Goal: Transaction & Acquisition: Purchase product/service

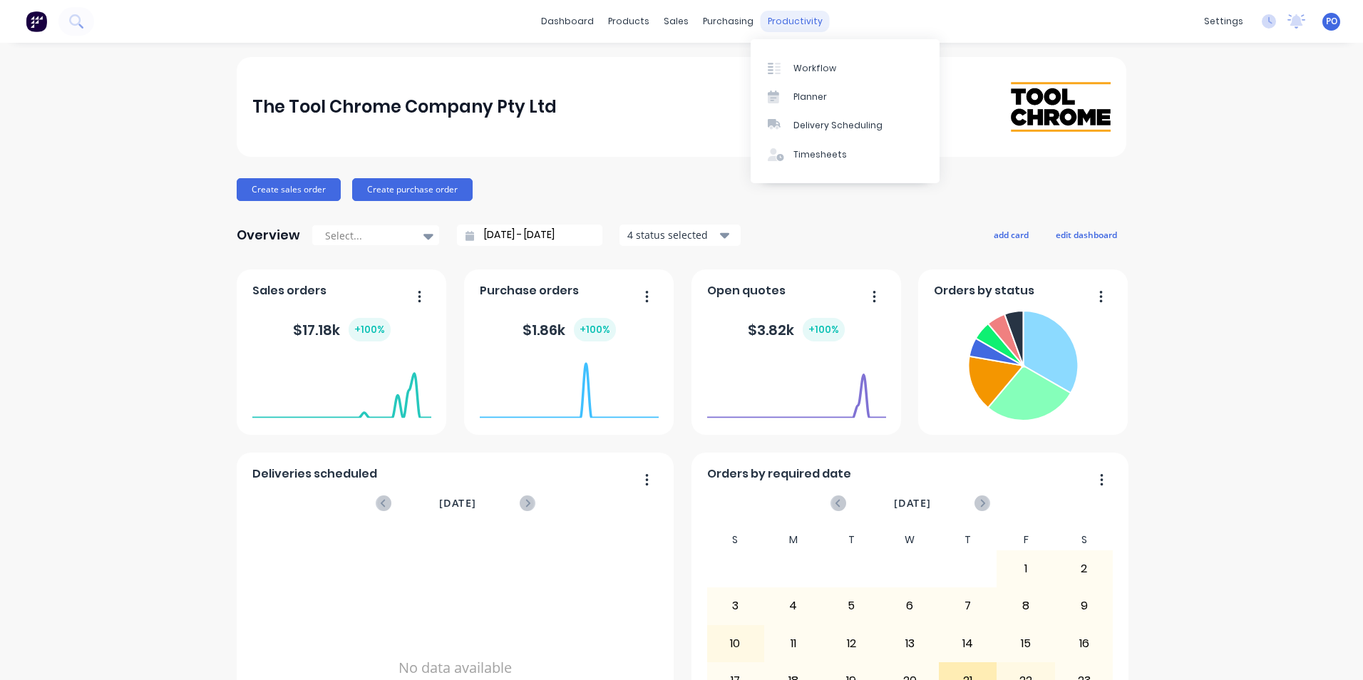
click at [762, 20] on div "productivity" at bounding box center [795, 21] width 69 height 21
click at [794, 67] on div "Workflow" at bounding box center [815, 68] width 43 height 13
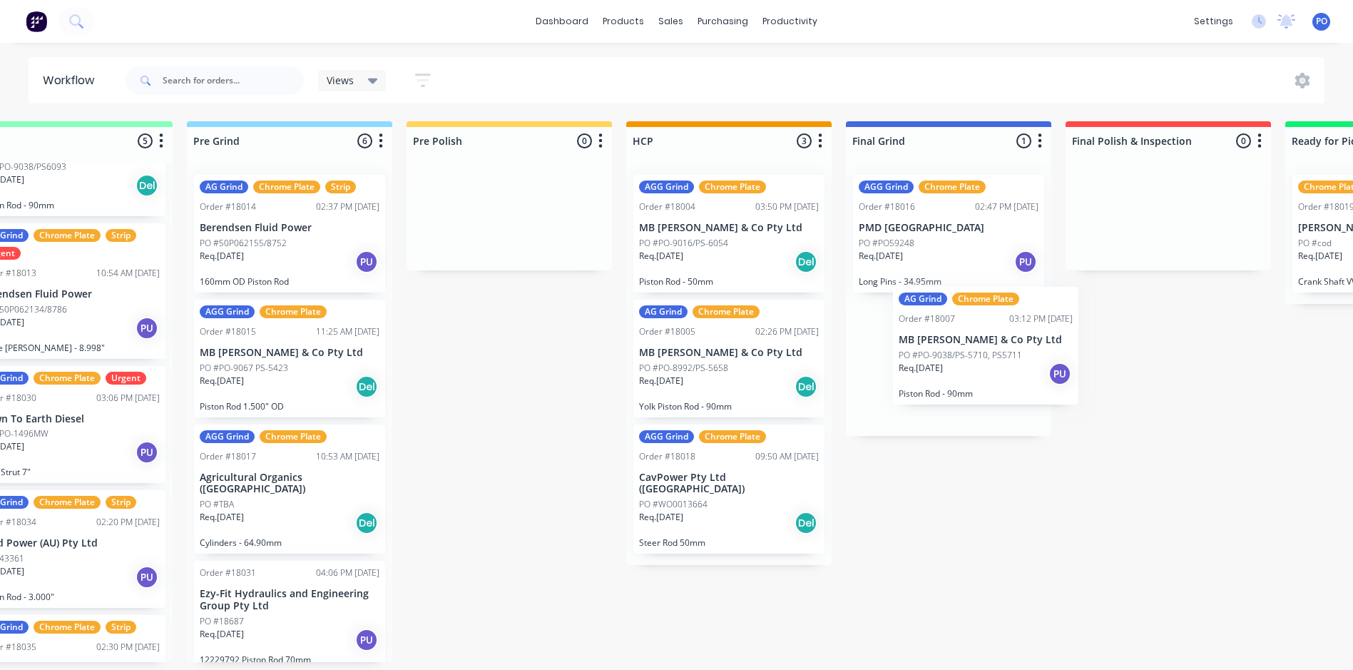
scroll to position [0, 945]
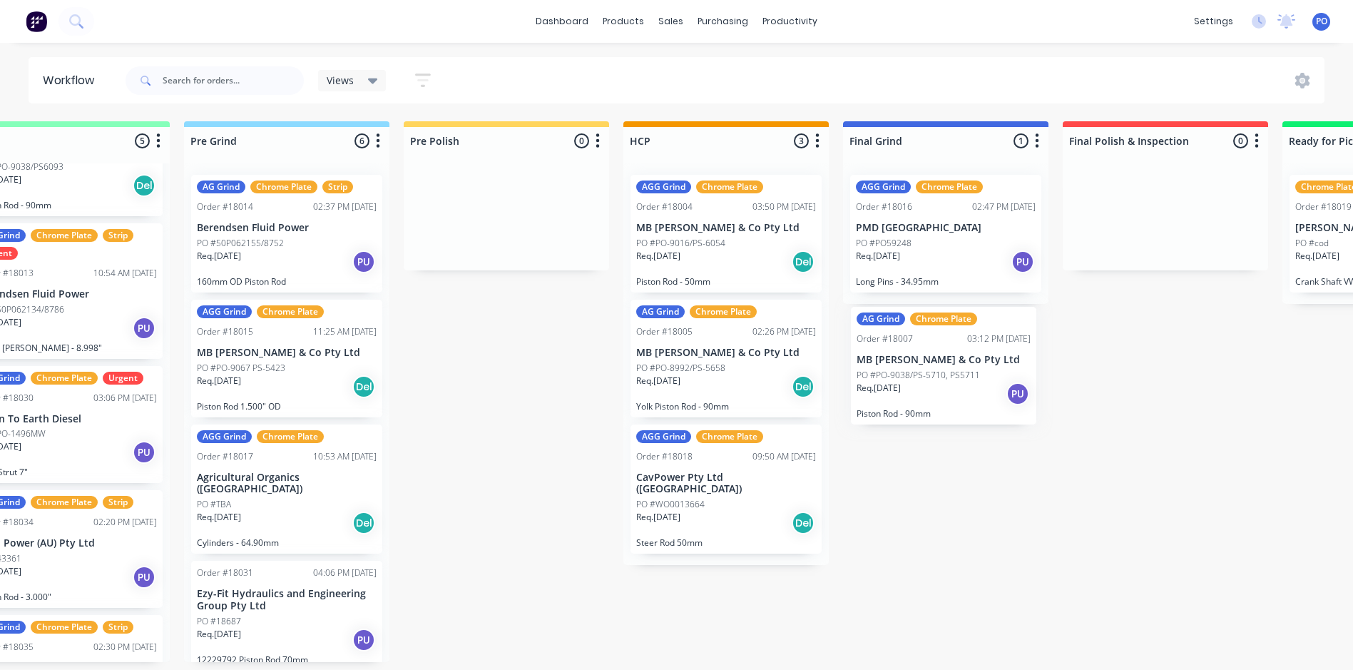
drag, startPoint x: 601, startPoint y: 244, endPoint x: 920, endPoint y: 376, distance: 345.0
click at [920, 376] on div "Submitted 1 Status colour #273444 hex #273444 Save Cancel Summaries Total order…" at bounding box center [647, 391] width 3205 height 540
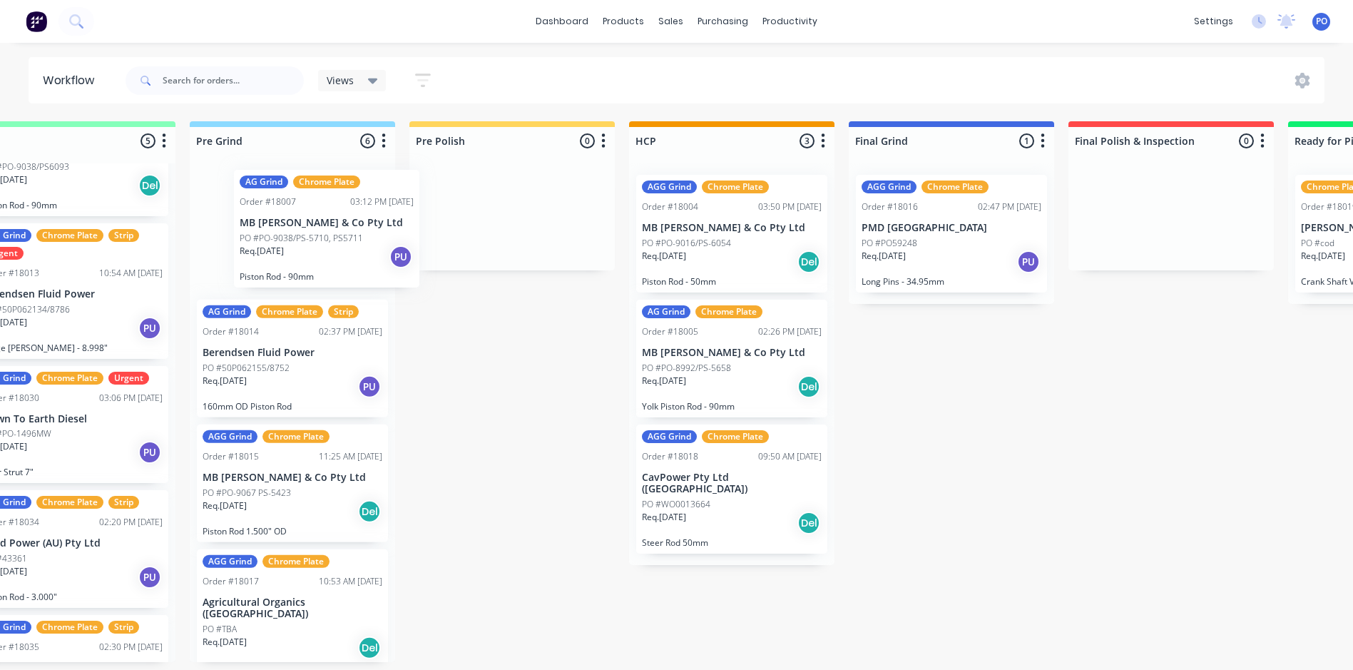
scroll to position [0, 934]
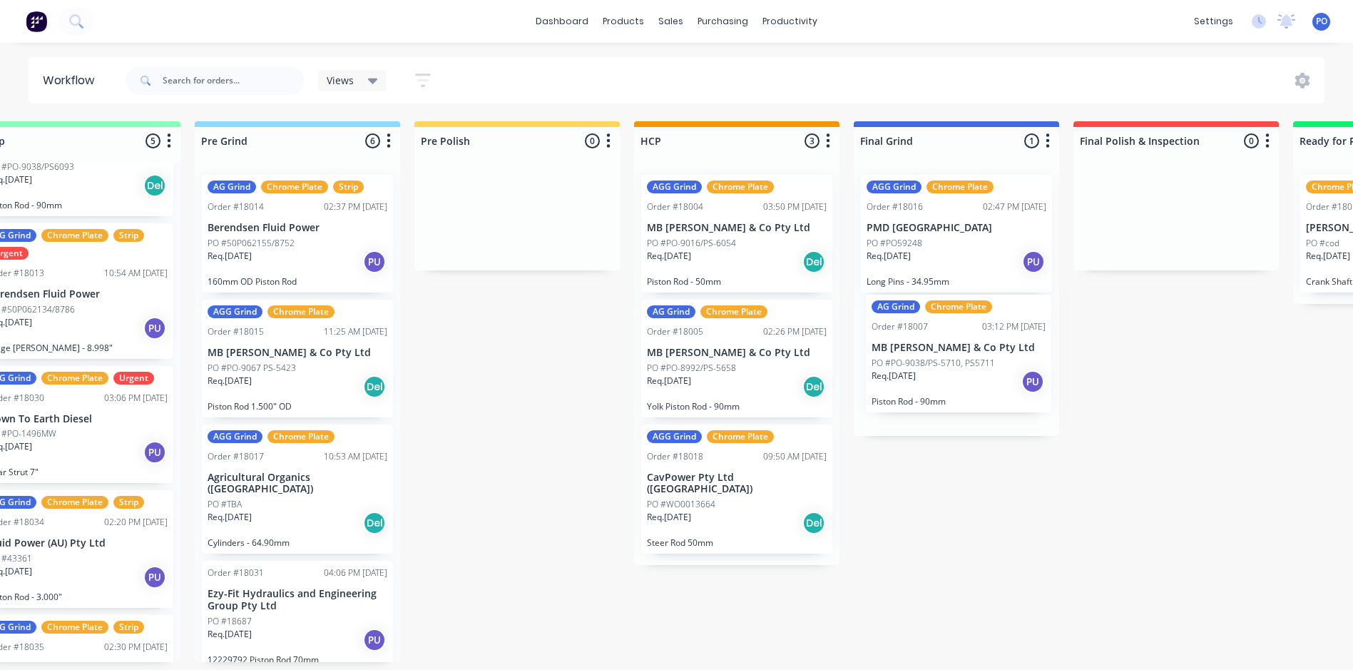
drag, startPoint x: 280, startPoint y: 229, endPoint x: 958, endPoint y: 347, distance: 688.4
click at [958, 347] on div "Submitted 1 Status colour #273444 hex #273444 Save Cancel Summaries Total order…" at bounding box center [657, 391] width 3205 height 540
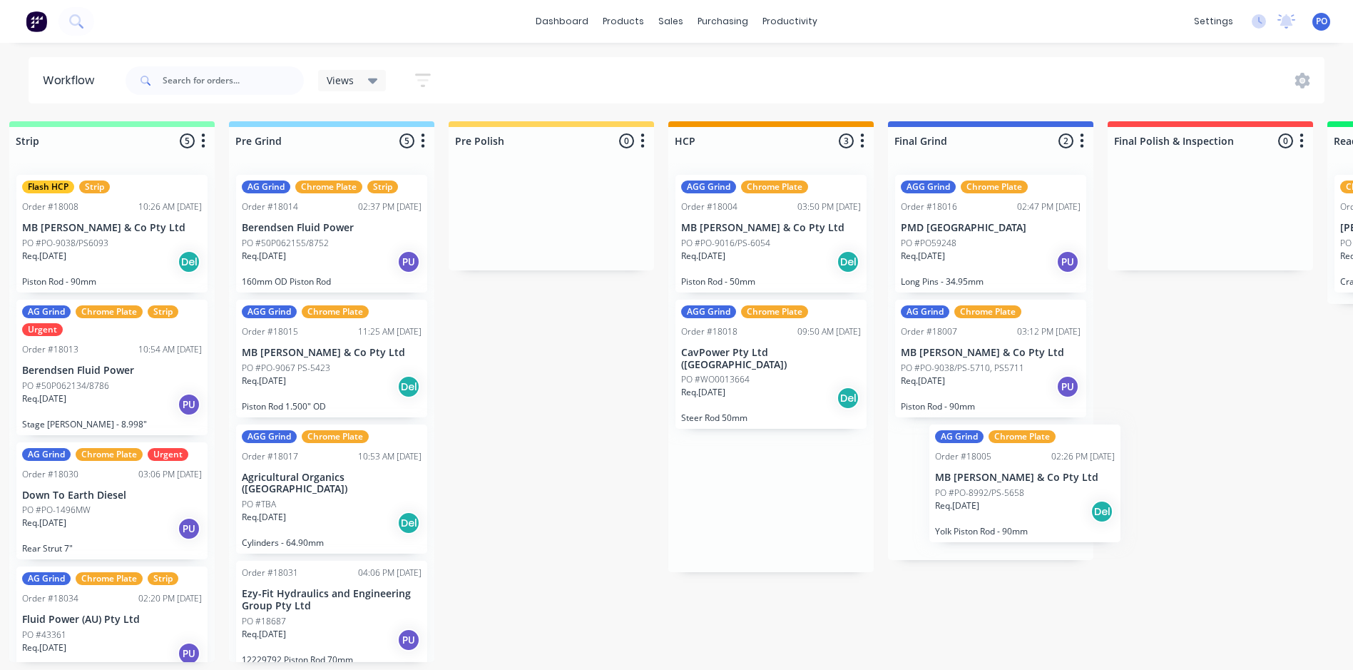
scroll to position [0, 903]
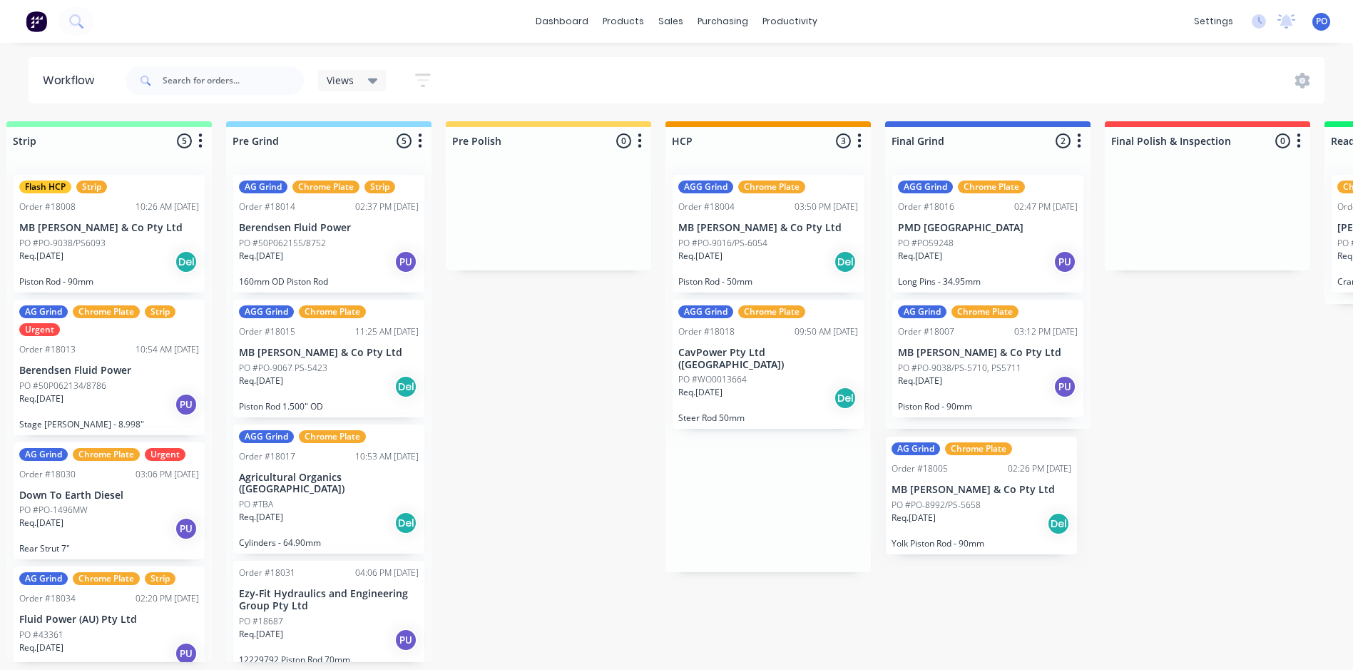
drag, startPoint x: 960, startPoint y: 347, endPoint x: 953, endPoint y: 478, distance: 131.4
click at [965, 483] on div "Submitted 1 Status colour #273444 hex #273444 Save Cancel Summaries Total order…" at bounding box center [689, 391] width 3205 height 540
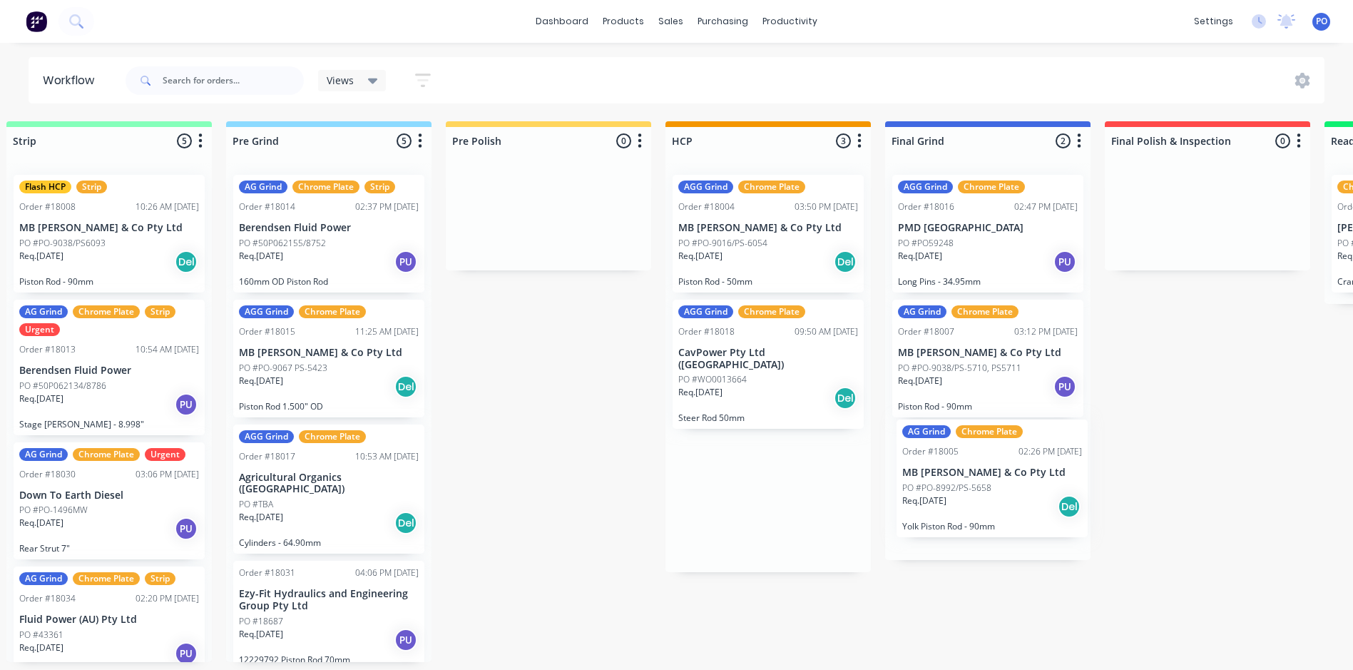
drag, startPoint x: 724, startPoint y: 326, endPoint x: 951, endPoint y: 446, distance: 257.1
click at [951, 446] on div "Submitted 1 Status colour #273444 hex #273444 Save Cancel Summaries Total order…" at bounding box center [689, 391] width 3205 height 540
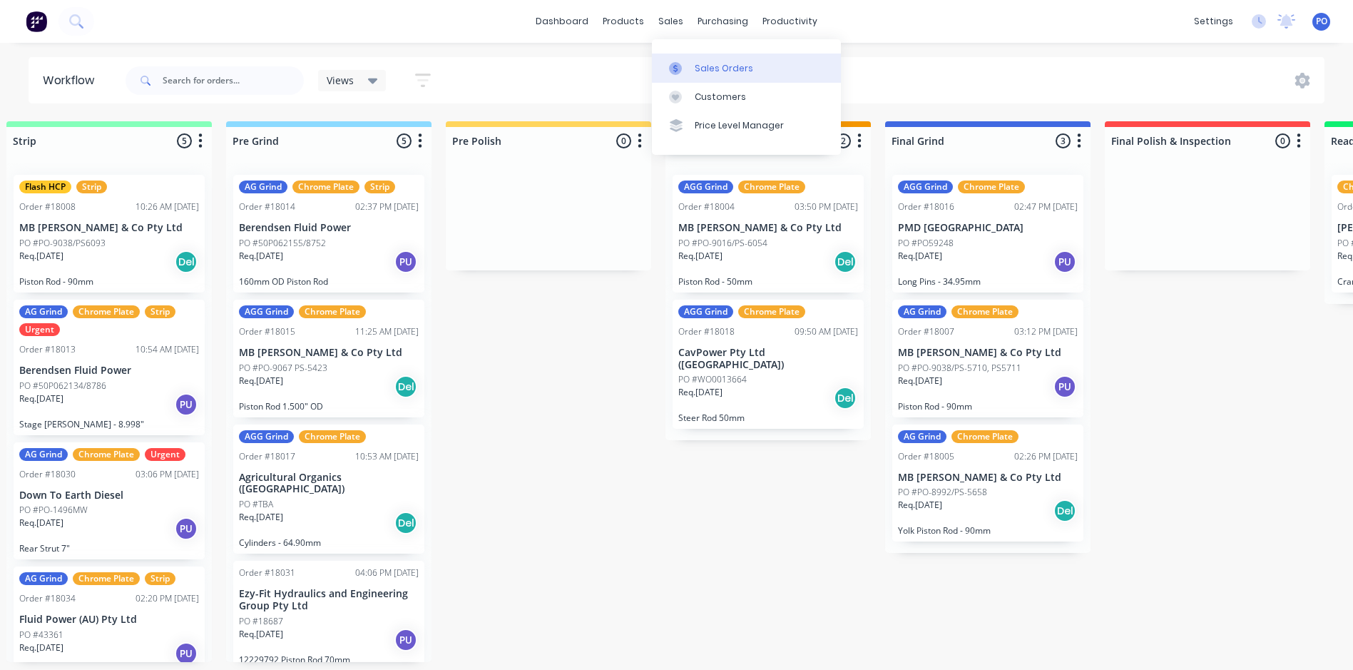
click at [722, 67] on div "Sales Orders" at bounding box center [724, 68] width 58 height 13
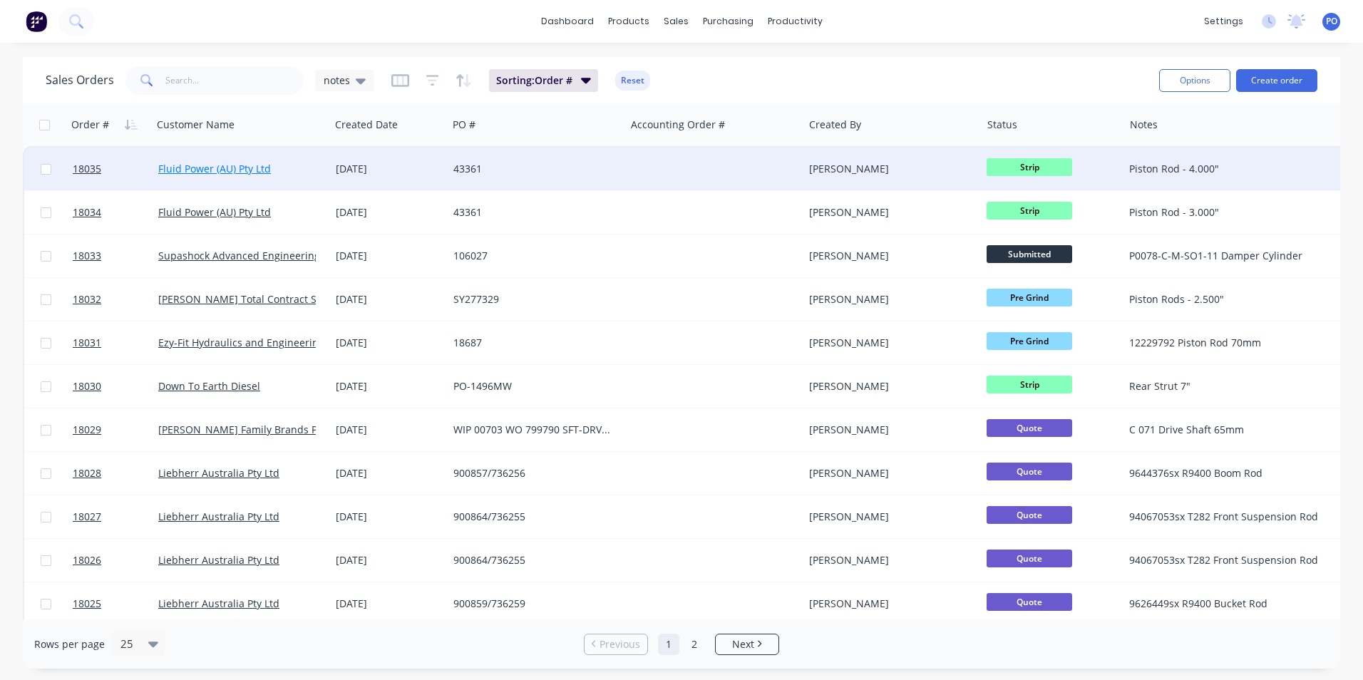
click at [228, 171] on link "Fluid Power (AU) Pty Ltd" at bounding box center [214, 169] width 113 height 14
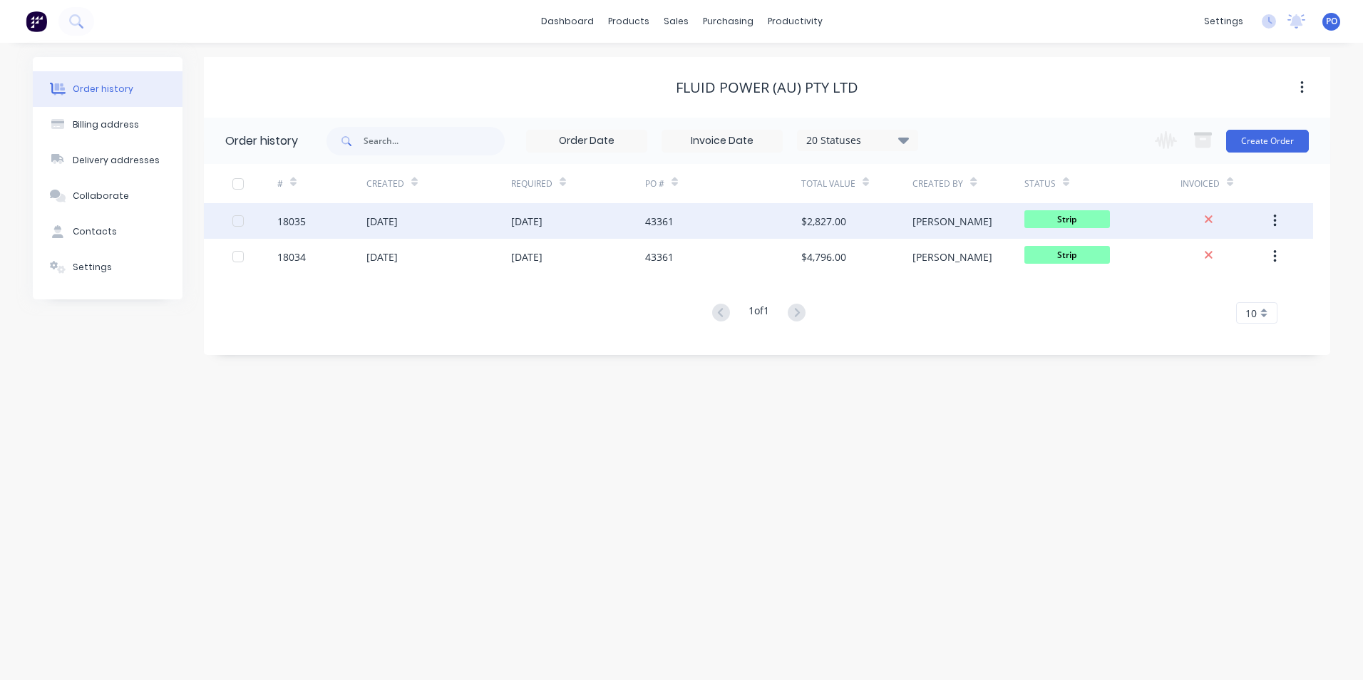
click at [459, 220] on div "[DATE]" at bounding box center [439, 221] width 145 height 36
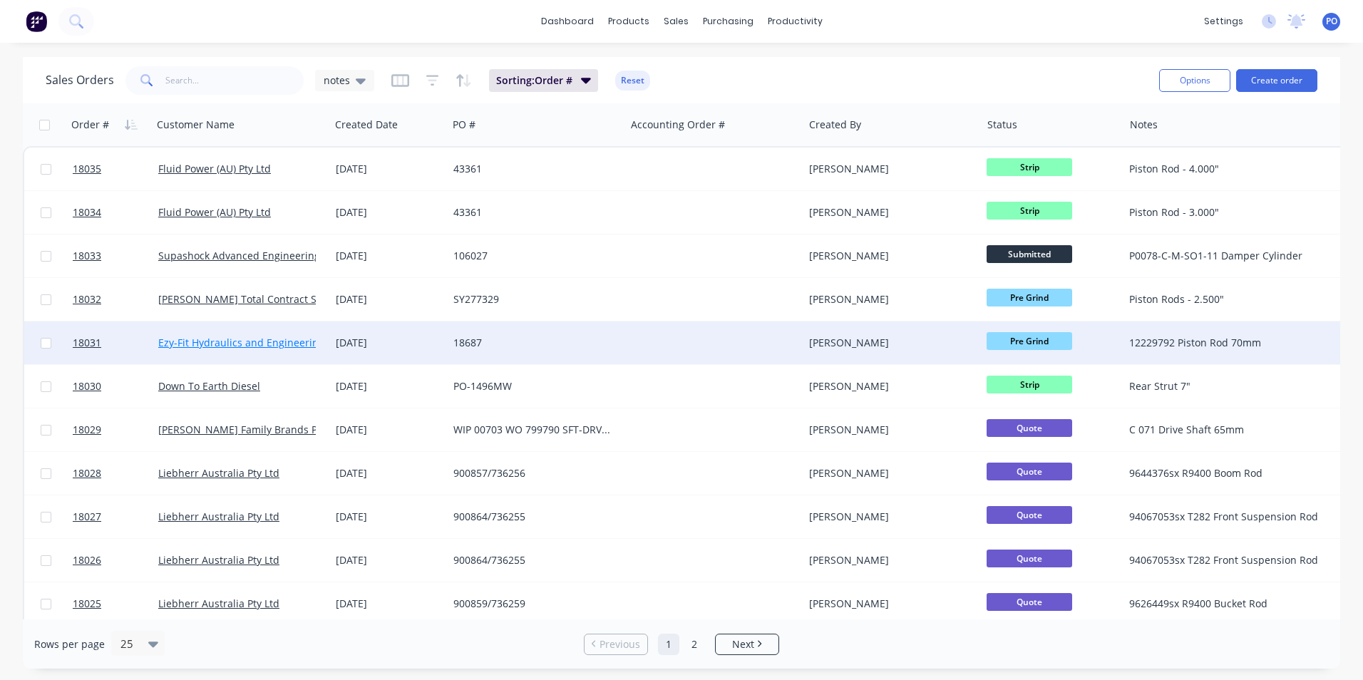
click at [249, 343] on link "Ezy-Fit Hydraulics and Engineering Group Pty Ltd" at bounding box center [275, 343] width 234 height 14
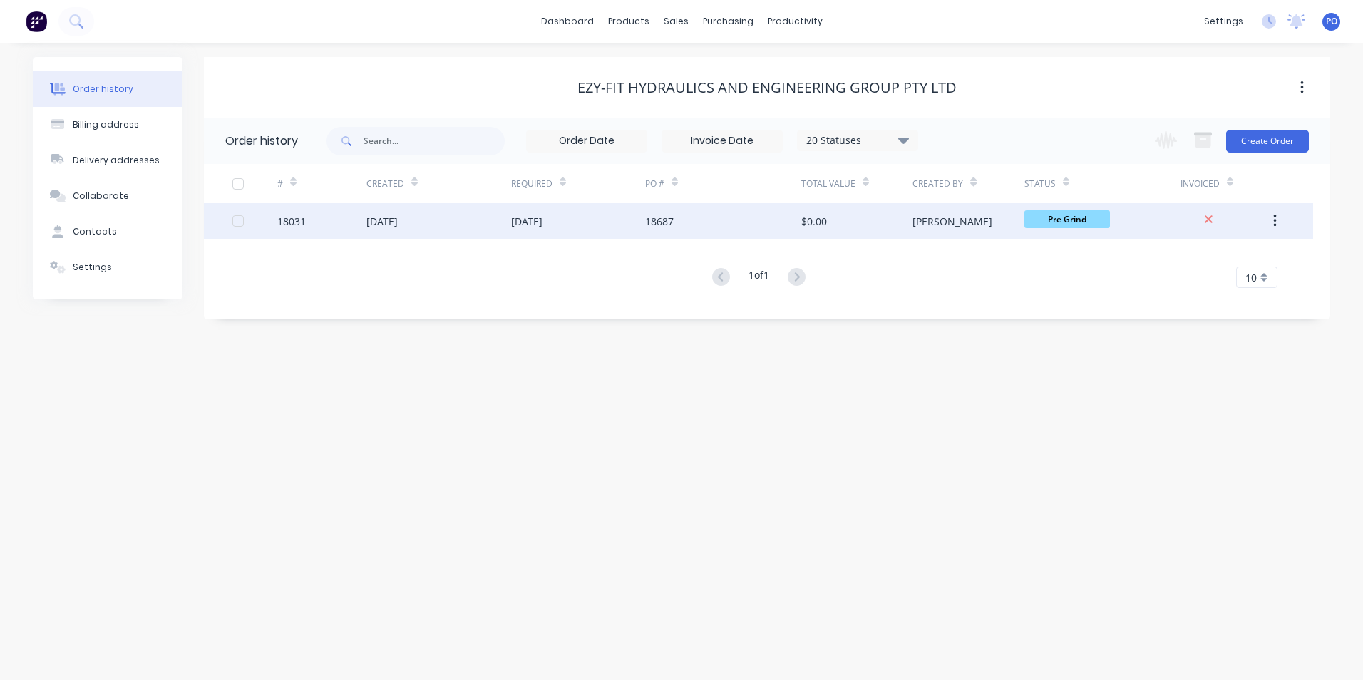
click at [498, 215] on div "[DATE]" at bounding box center [439, 221] width 145 height 36
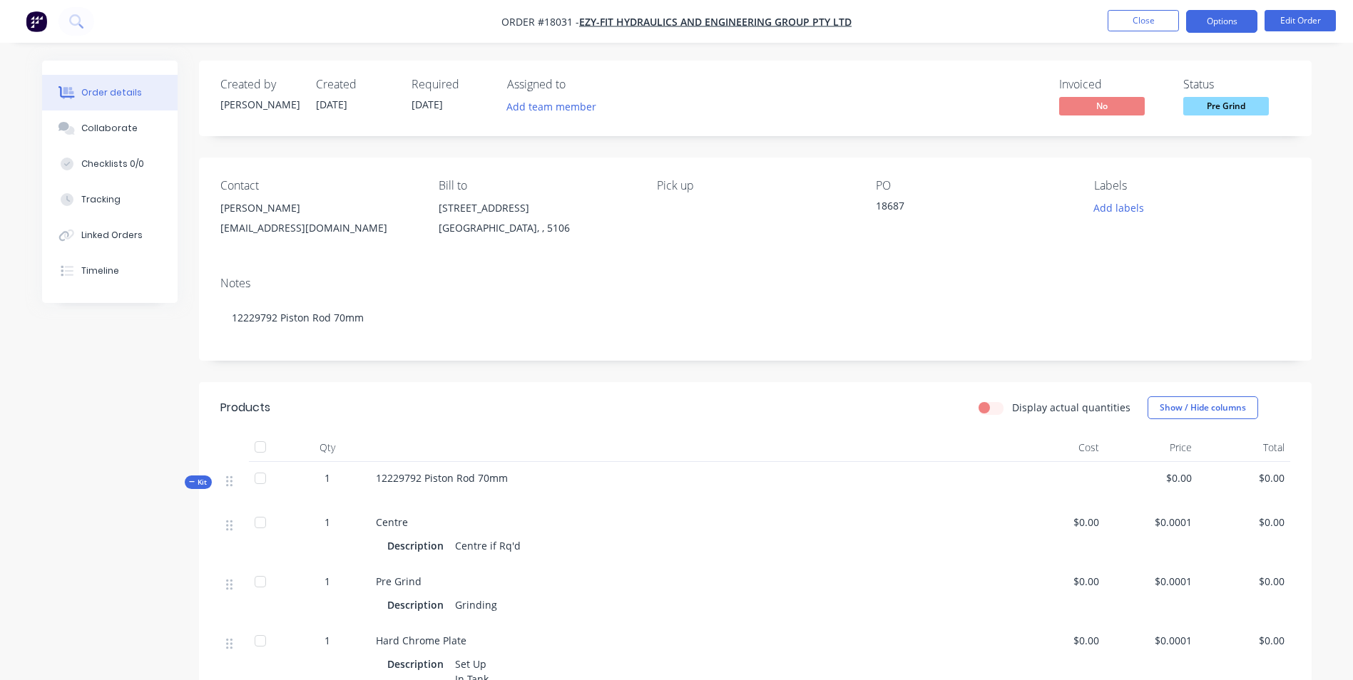
click at [1231, 20] on button "Options" at bounding box center [1221, 21] width 71 height 23
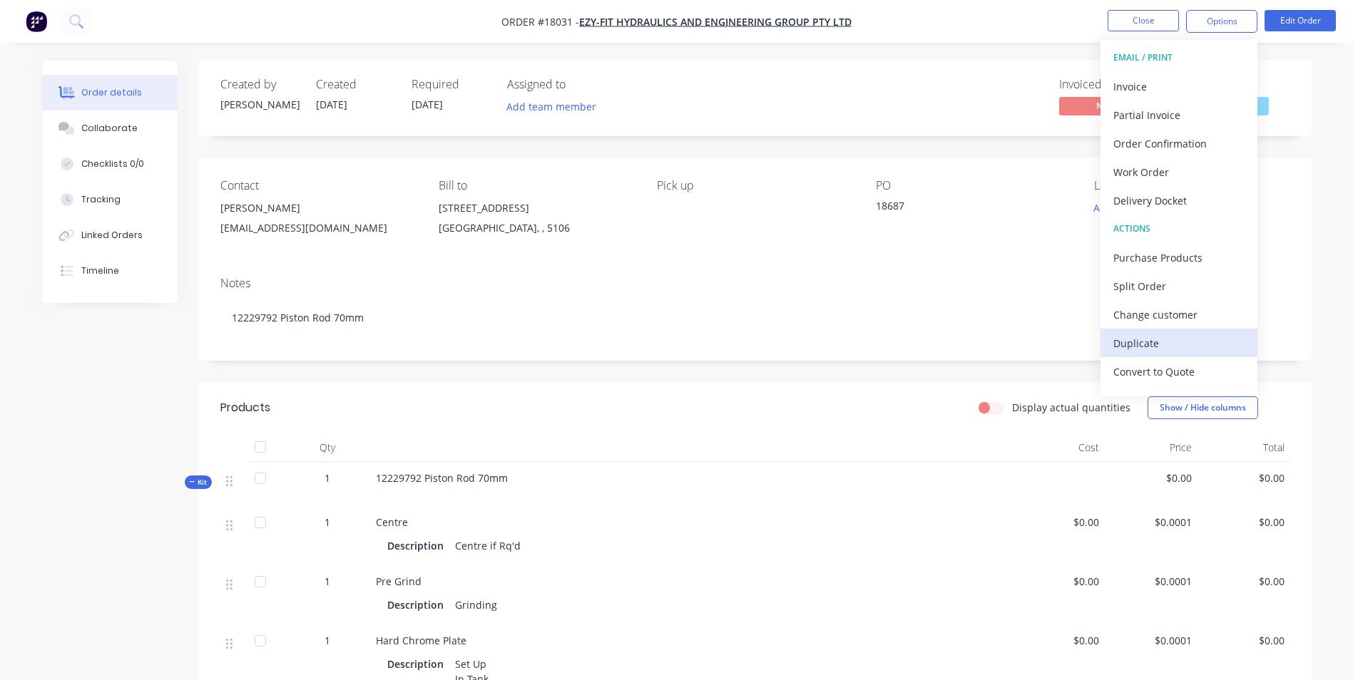
click at [1149, 349] on div "Duplicate" at bounding box center [1178, 343] width 131 height 21
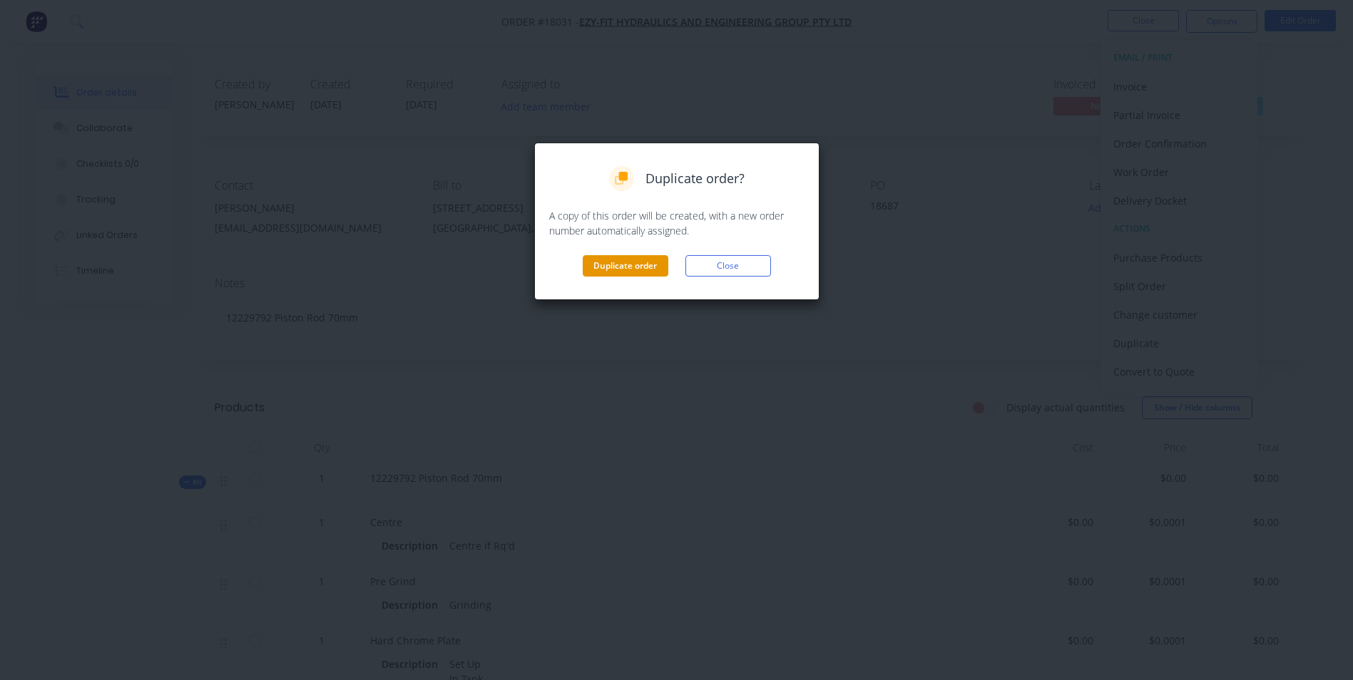
click at [642, 261] on button "Duplicate order" at bounding box center [626, 265] width 86 height 21
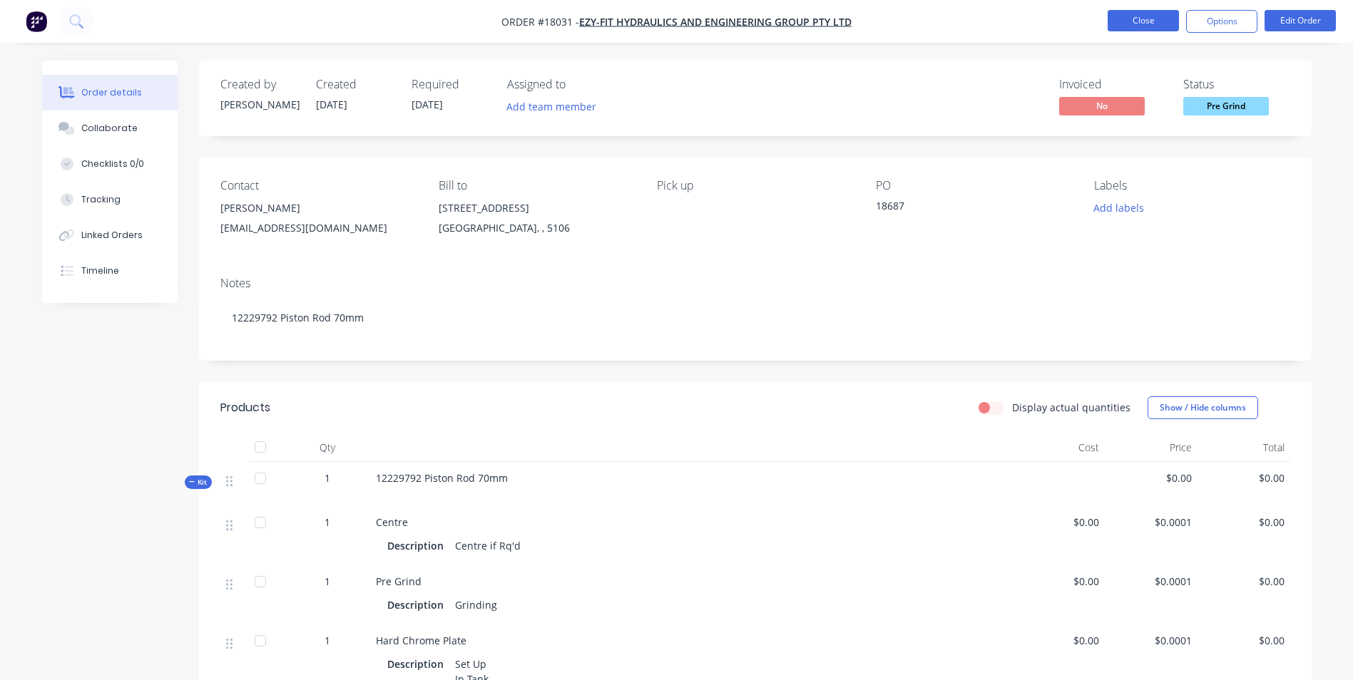
click at [1152, 29] on button "Close" at bounding box center [1142, 20] width 71 height 21
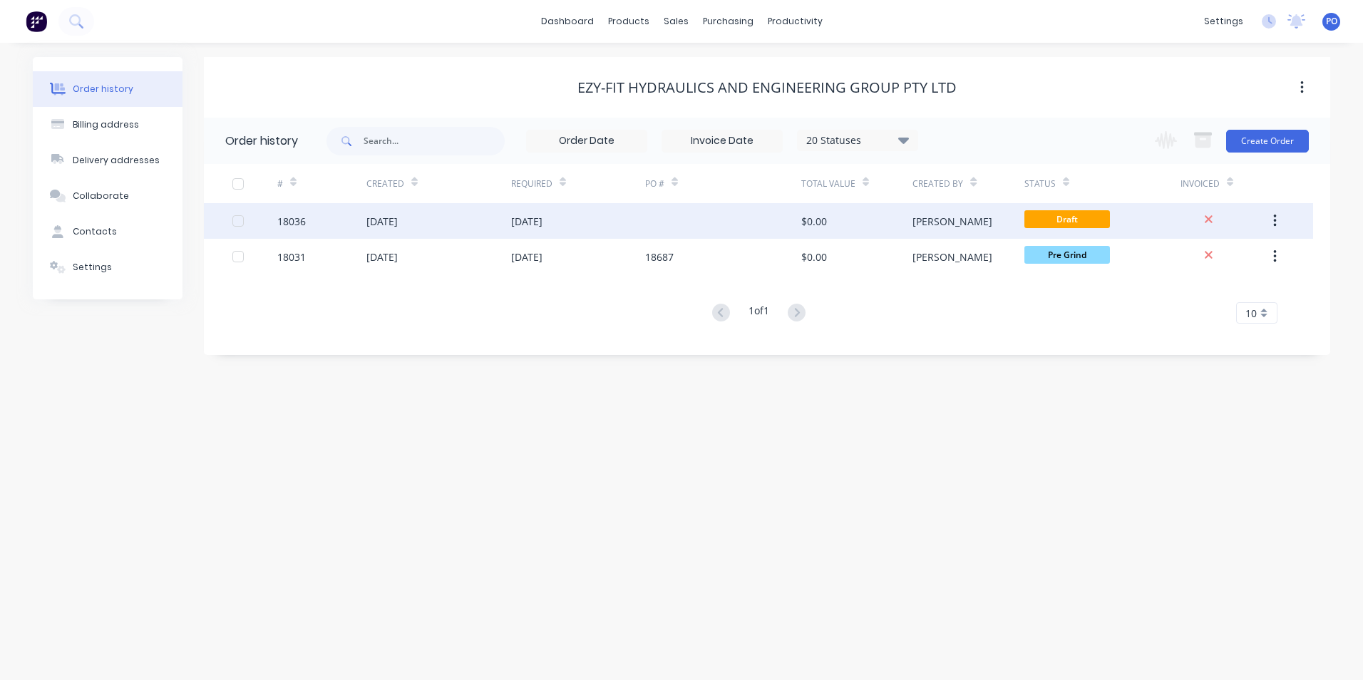
click at [623, 218] on div "[DATE]" at bounding box center [578, 221] width 134 height 36
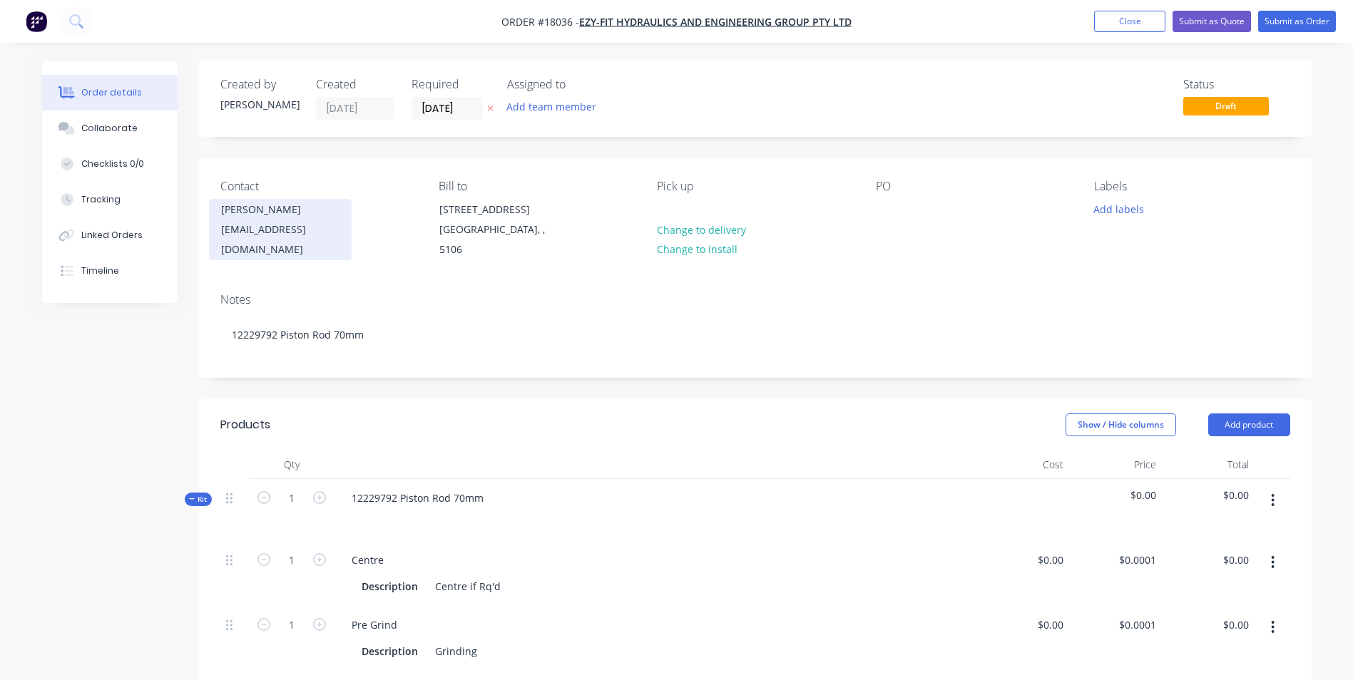
click at [296, 212] on div "[PERSON_NAME]" at bounding box center [280, 210] width 118 height 20
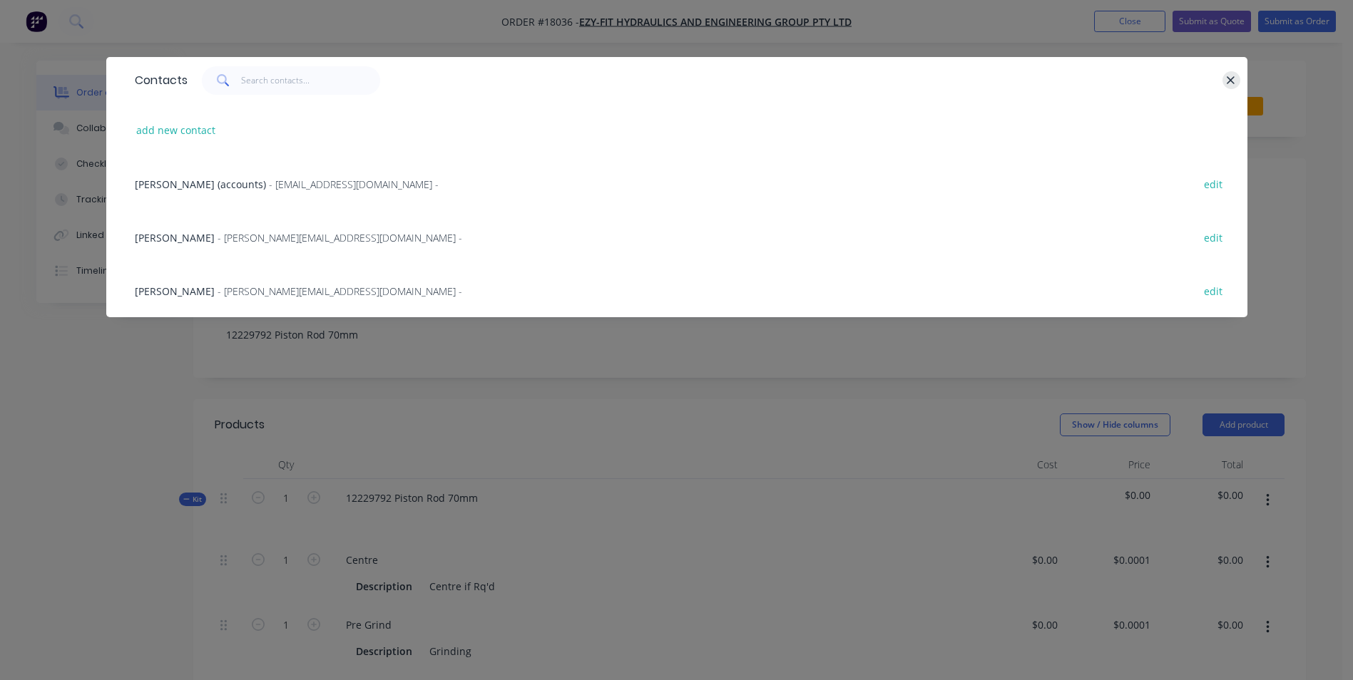
click at [1231, 77] on icon "button" at bounding box center [1230, 80] width 9 height 13
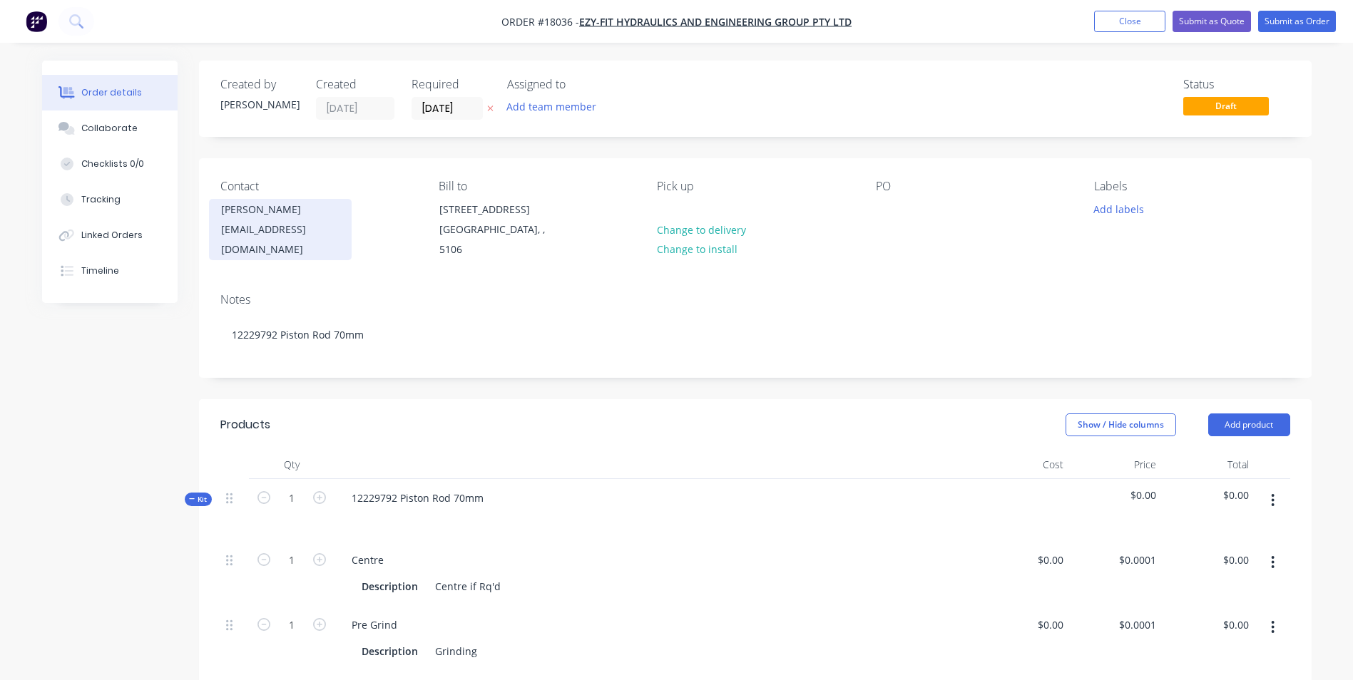
drag, startPoint x: 493, startPoint y: 214, endPoint x: 289, endPoint y: 217, distance: 203.3
click at [289, 217] on div "[PERSON_NAME]" at bounding box center [280, 210] width 118 height 20
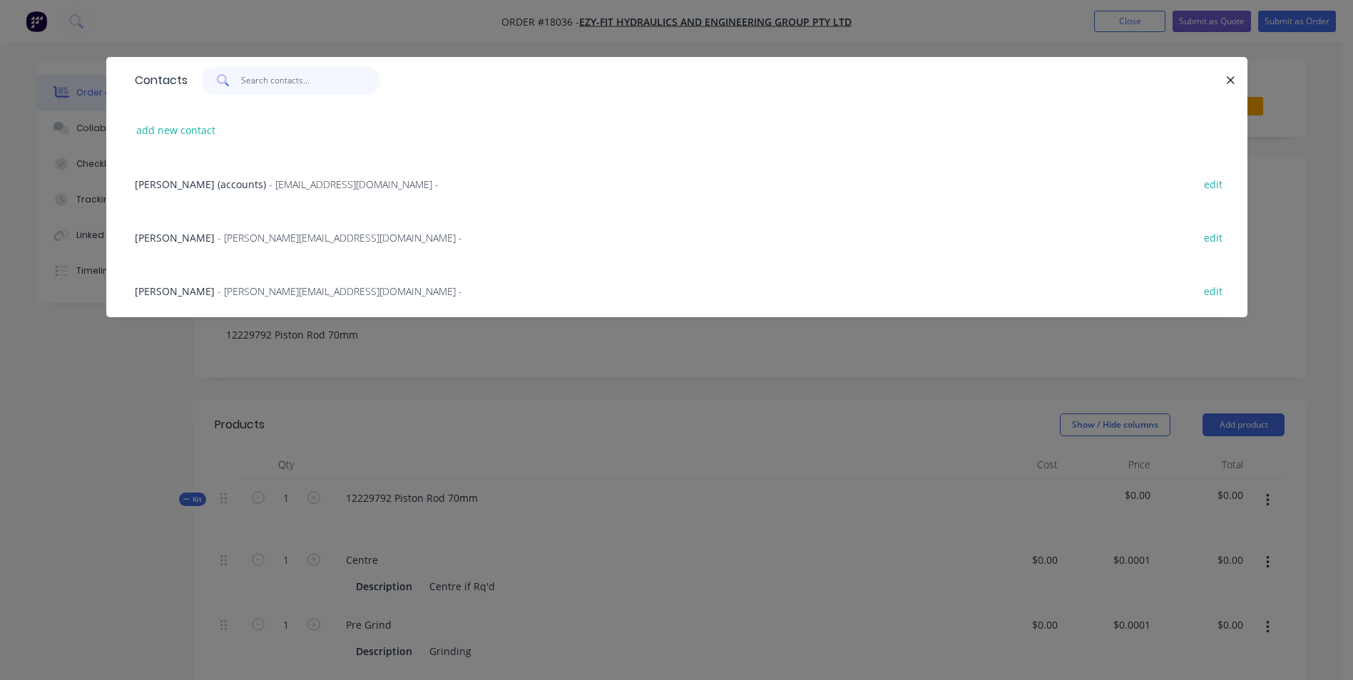
click at [280, 79] on input "text" at bounding box center [310, 80] width 139 height 29
type input "aem"
click at [1236, 78] on button "button" at bounding box center [1231, 80] width 18 height 18
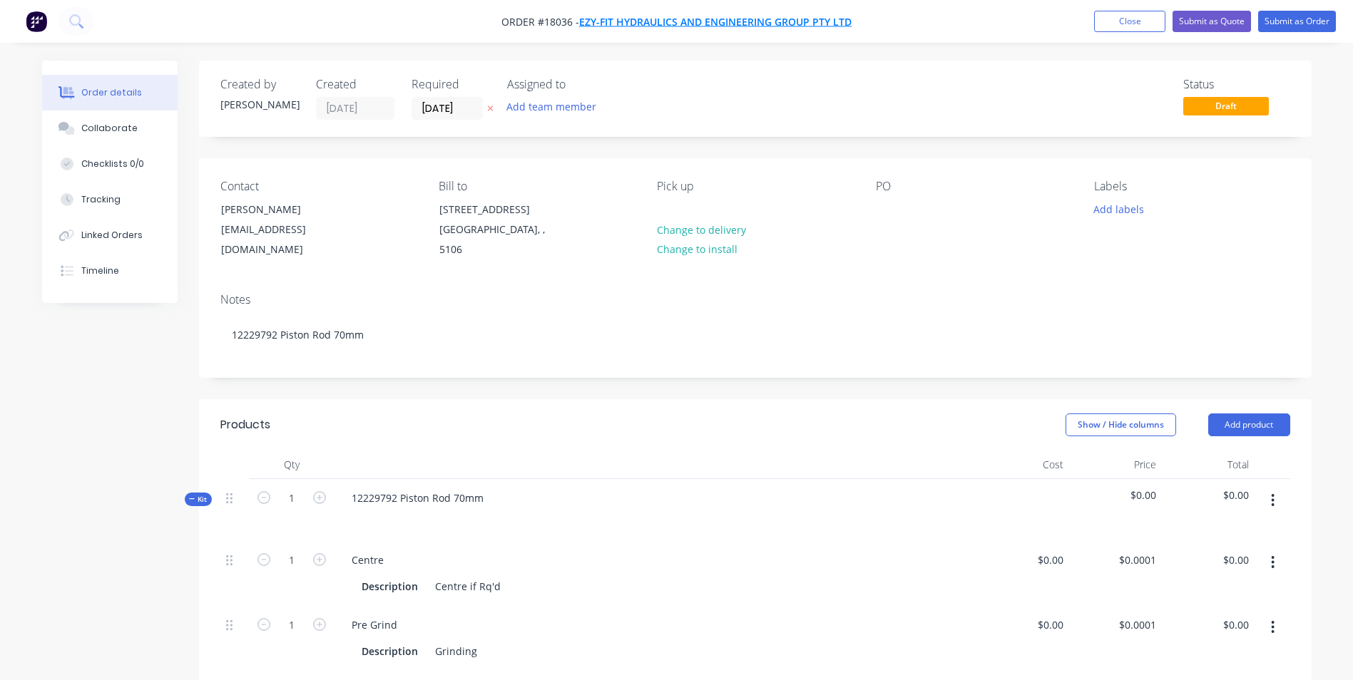
drag, startPoint x: 673, startPoint y: 29, endPoint x: 673, endPoint y: 21, distance: 8.6
click at [673, 21] on span "Ezy-Fit Hydraulics and Engineering Group Pty Ltd" at bounding box center [715, 22] width 272 height 14
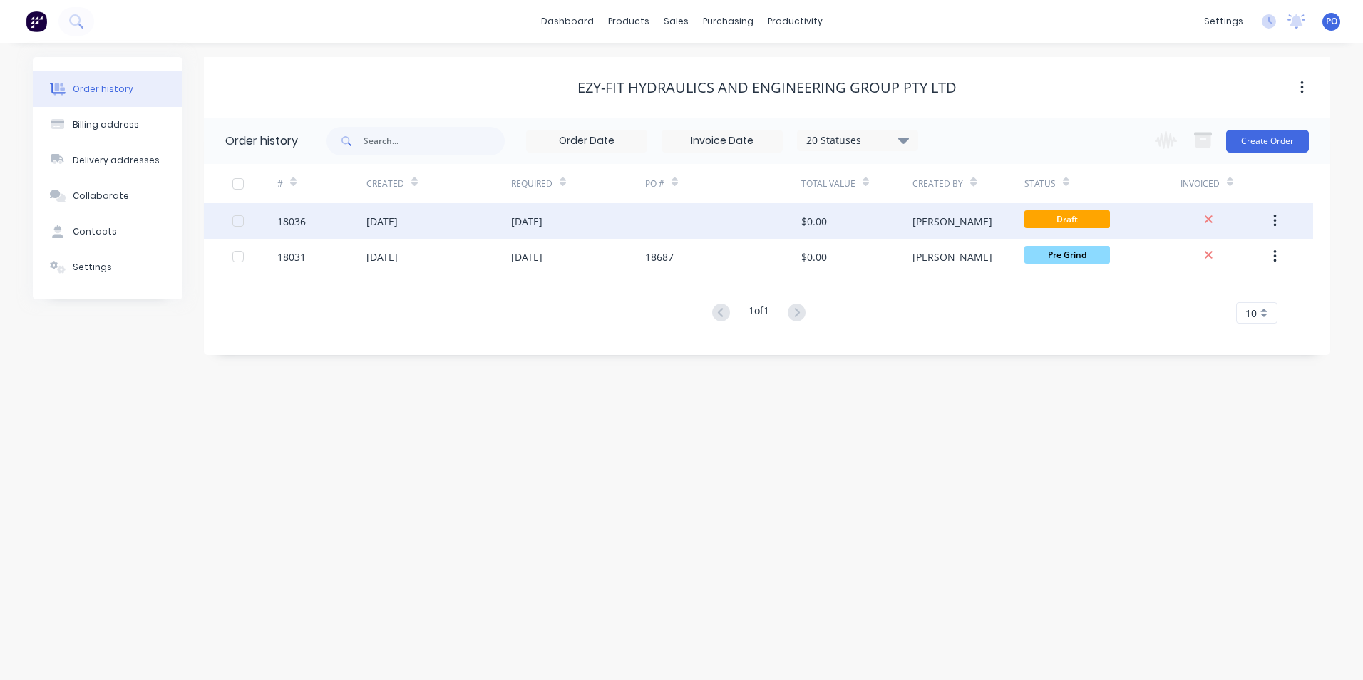
click at [1287, 220] on button "button" at bounding box center [1276, 221] width 34 height 26
click at [1282, 220] on button "button" at bounding box center [1276, 221] width 34 height 26
click at [543, 223] on div "[DATE]" at bounding box center [526, 221] width 31 height 15
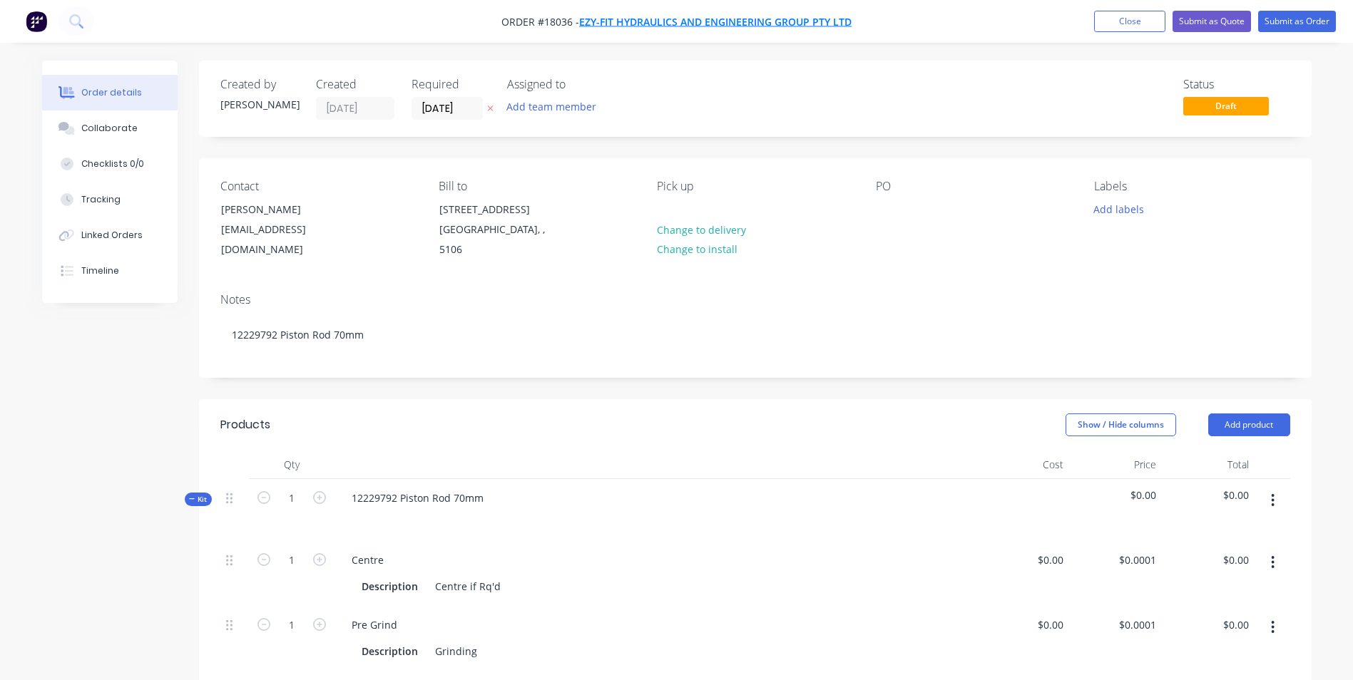
click at [724, 23] on span "Ezy-Fit Hydraulics and Engineering Group Pty Ltd" at bounding box center [715, 22] width 272 height 14
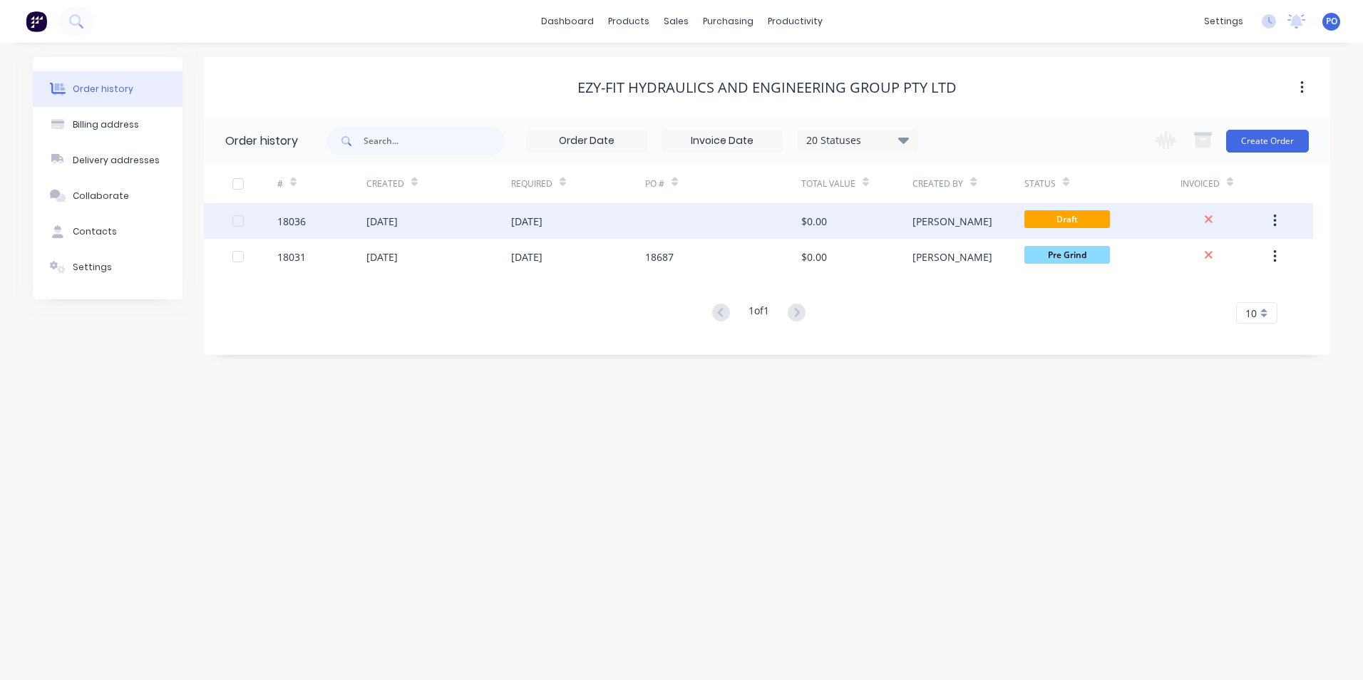
click at [1280, 218] on button "button" at bounding box center [1276, 221] width 34 height 26
click at [523, 221] on div "[DATE]" at bounding box center [526, 221] width 31 height 15
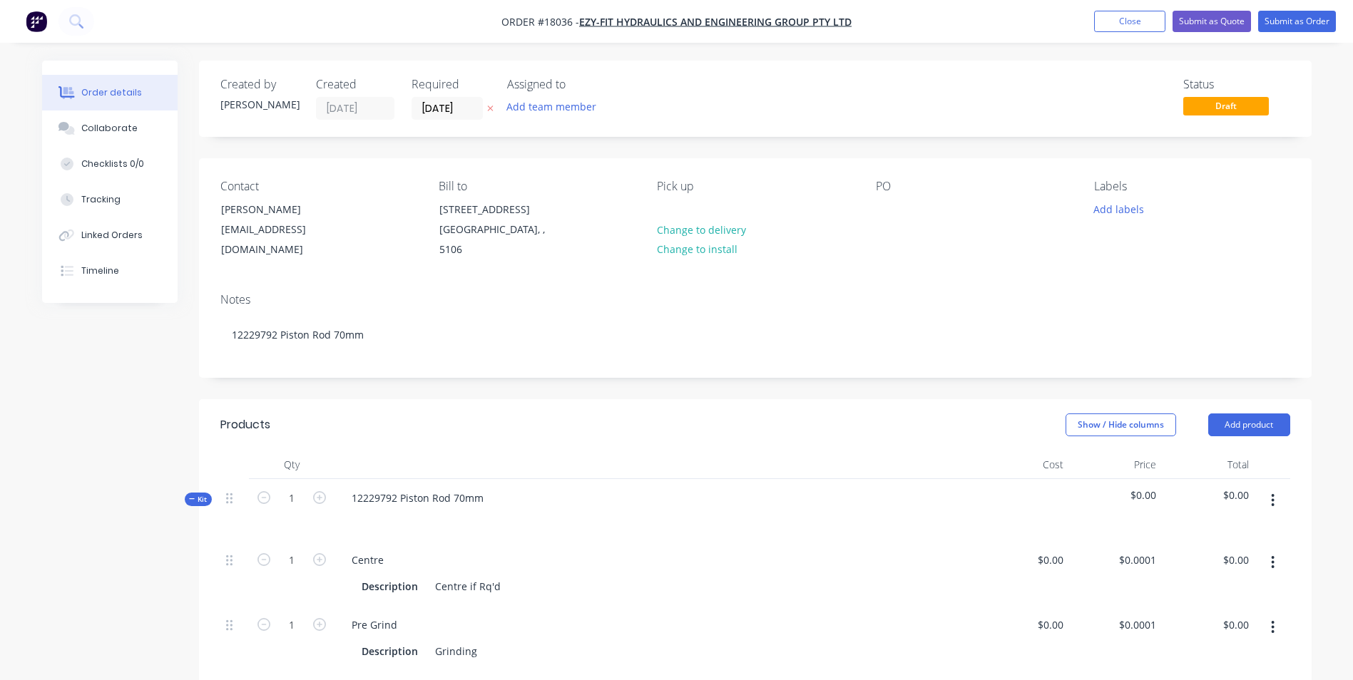
click at [90, 89] on div "Order details" at bounding box center [111, 92] width 61 height 13
click at [492, 210] on div "[STREET_ADDRESS]" at bounding box center [498, 210] width 118 height 20
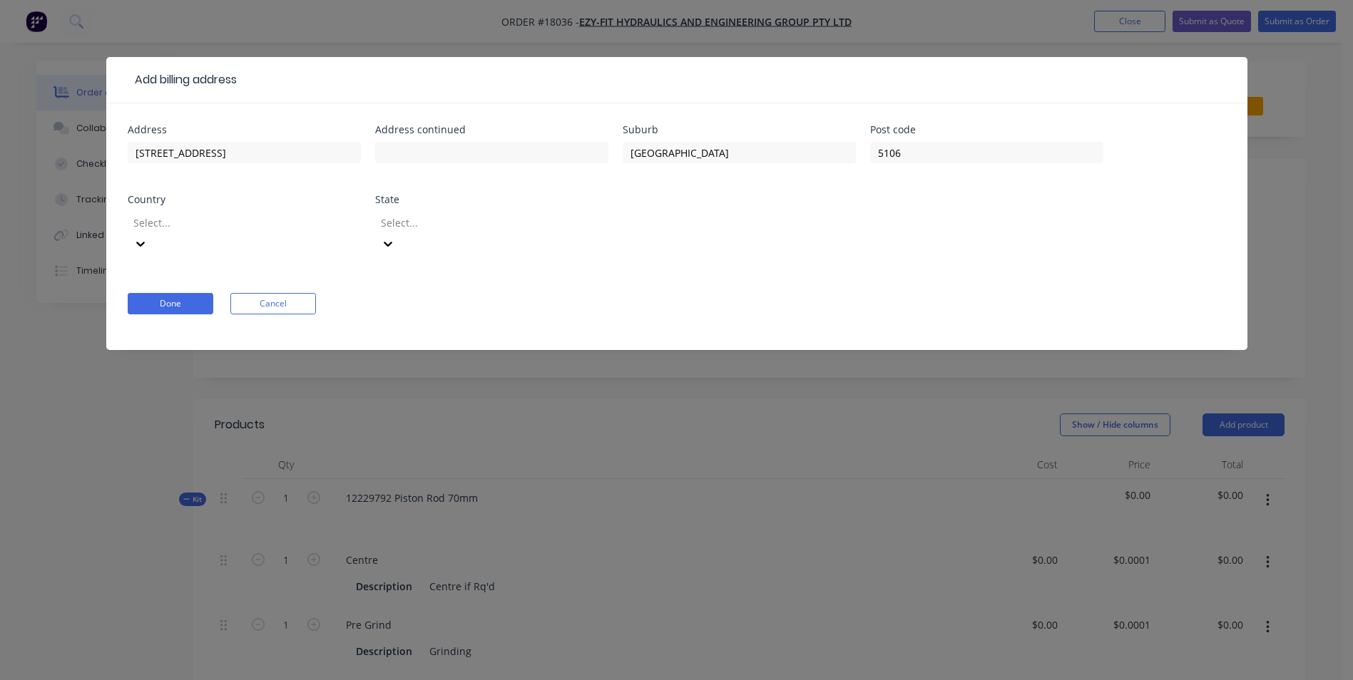
click at [1328, 76] on div "Add billing address Address 10 Cheviot Street Address continued Suburb Salisbur…" at bounding box center [676, 340] width 1353 height 680
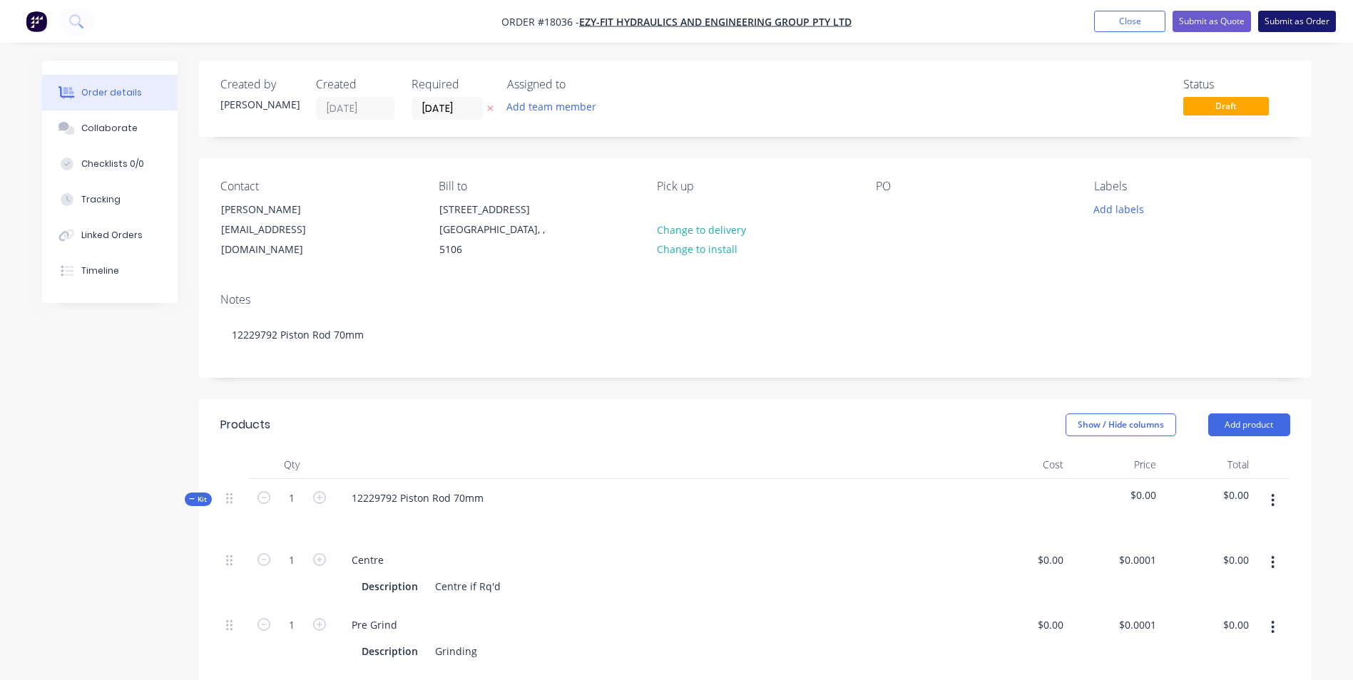
click at [1286, 14] on button "Submit as Order" at bounding box center [1297, 21] width 78 height 21
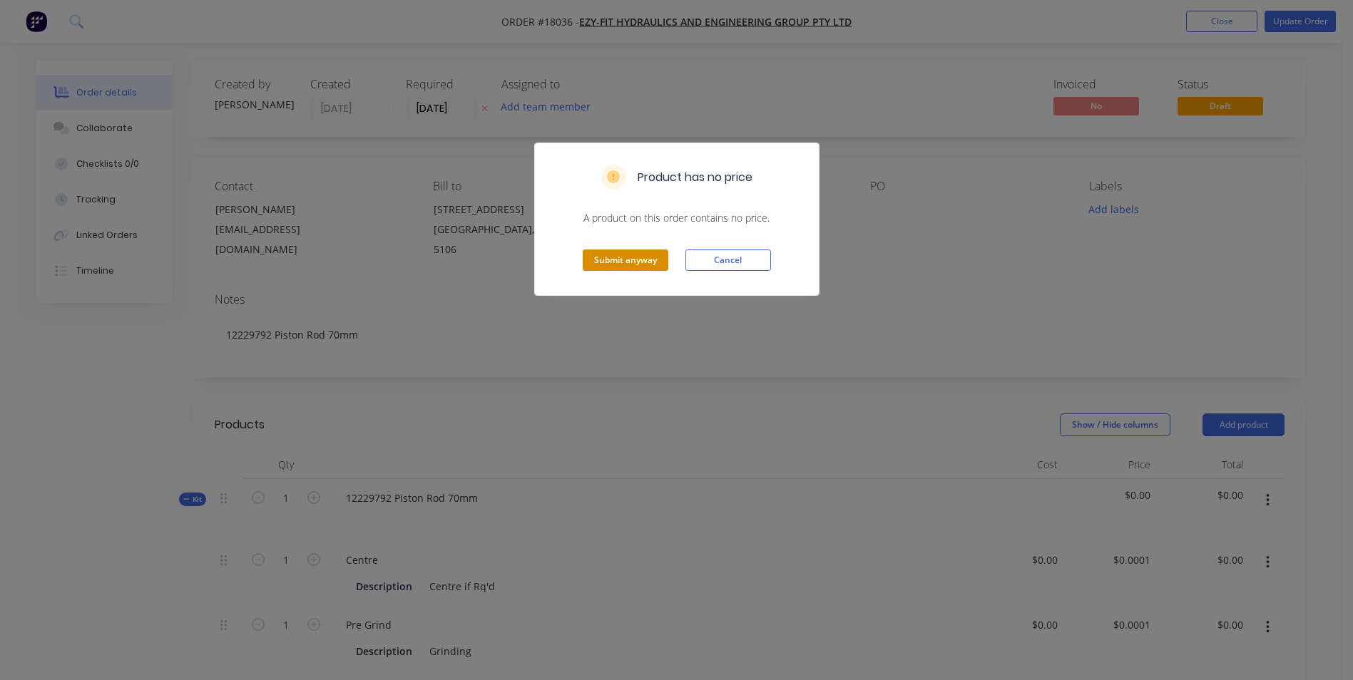
click at [650, 255] on button "Submit anyway" at bounding box center [626, 260] width 86 height 21
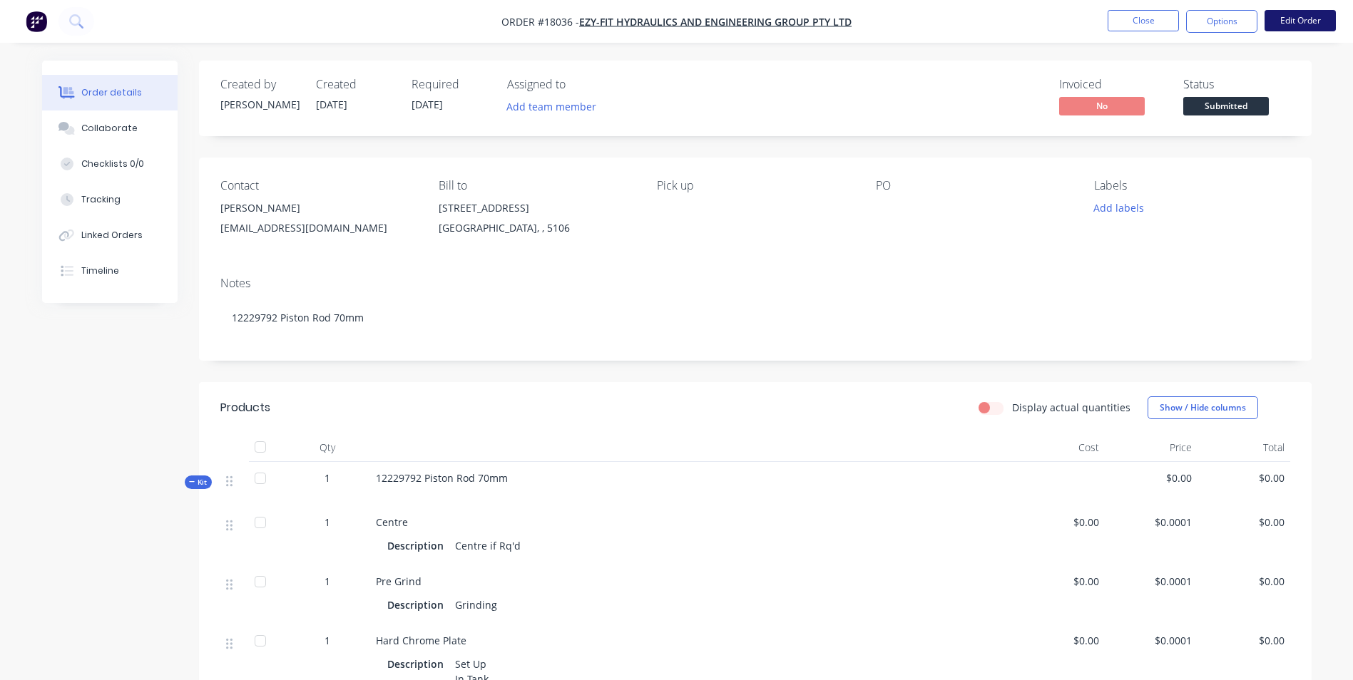
click at [1301, 25] on button "Edit Order" at bounding box center [1299, 20] width 71 height 21
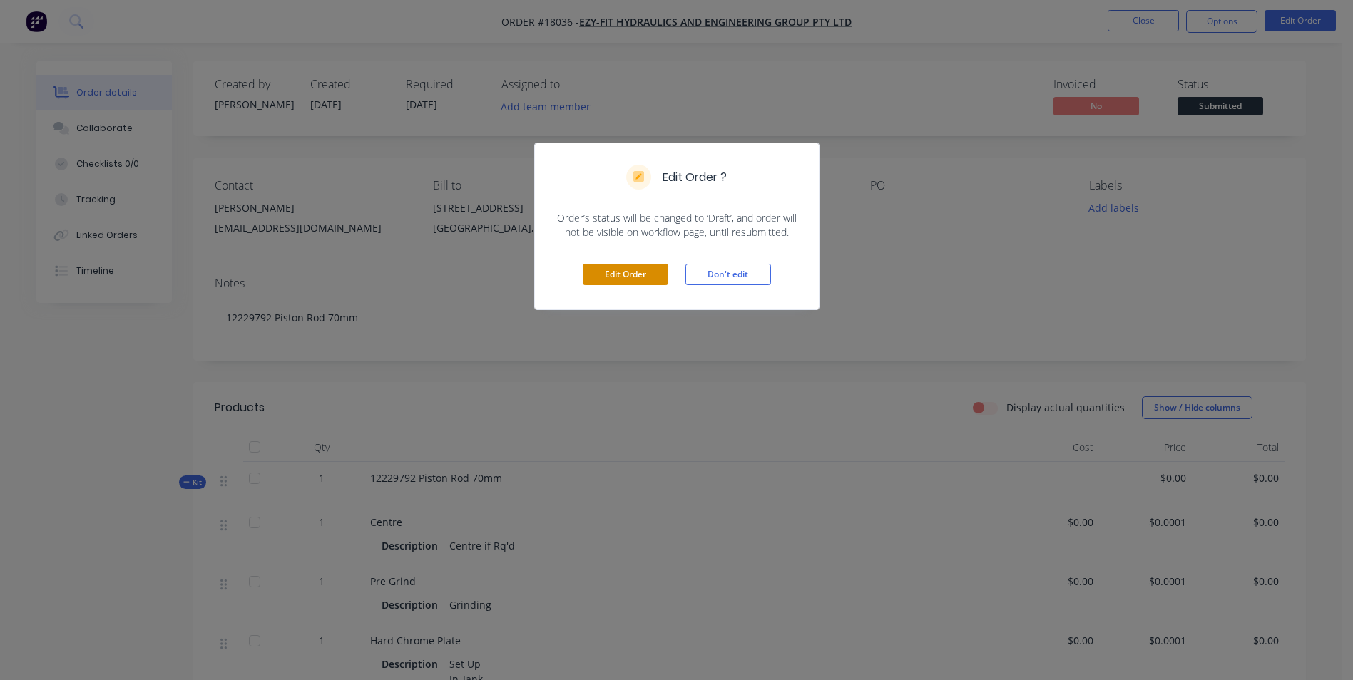
click at [609, 281] on button "Edit Order" at bounding box center [626, 274] width 86 height 21
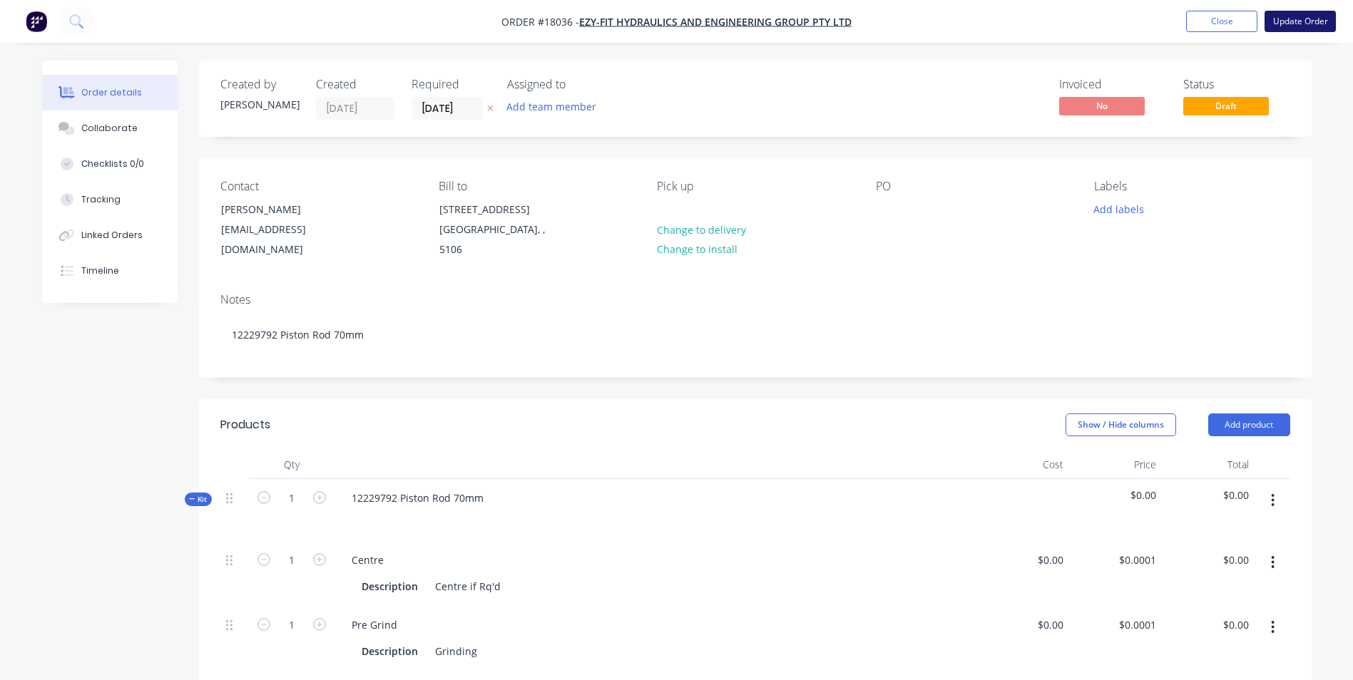
click at [1309, 16] on button "Update Order" at bounding box center [1299, 21] width 71 height 21
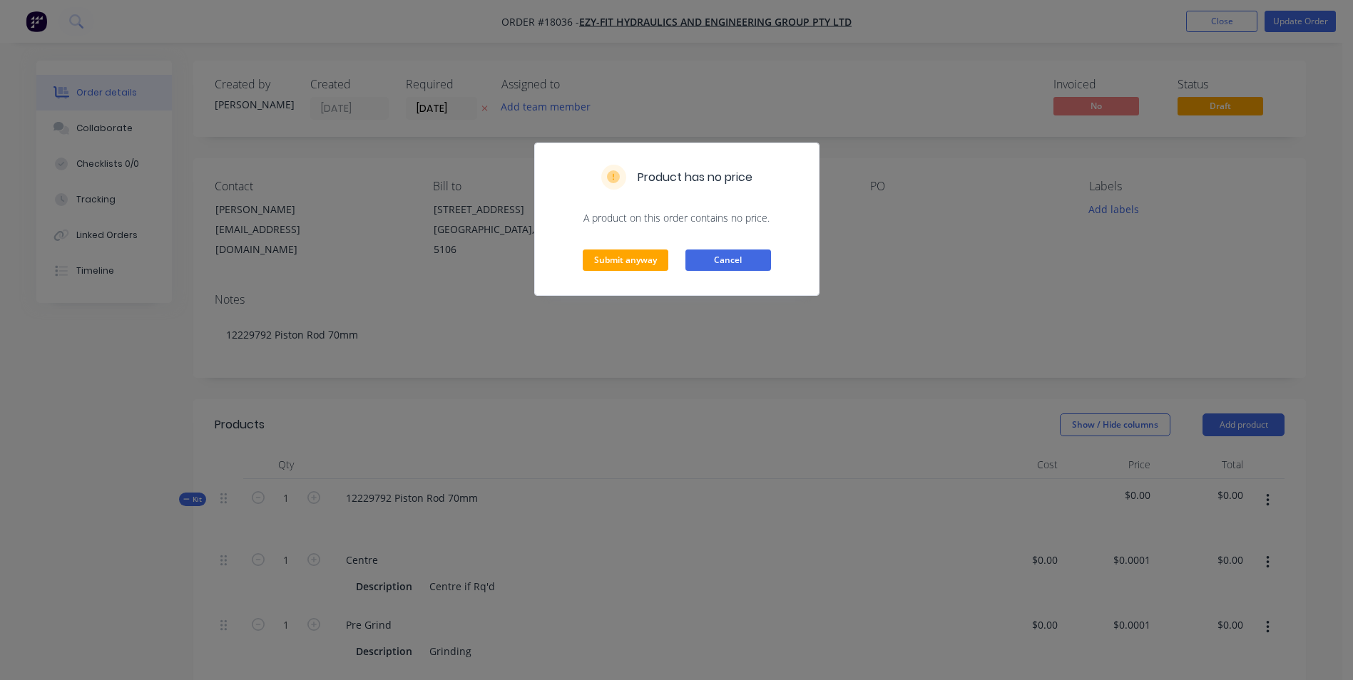
click at [710, 255] on button "Cancel" at bounding box center [728, 260] width 86 height 21
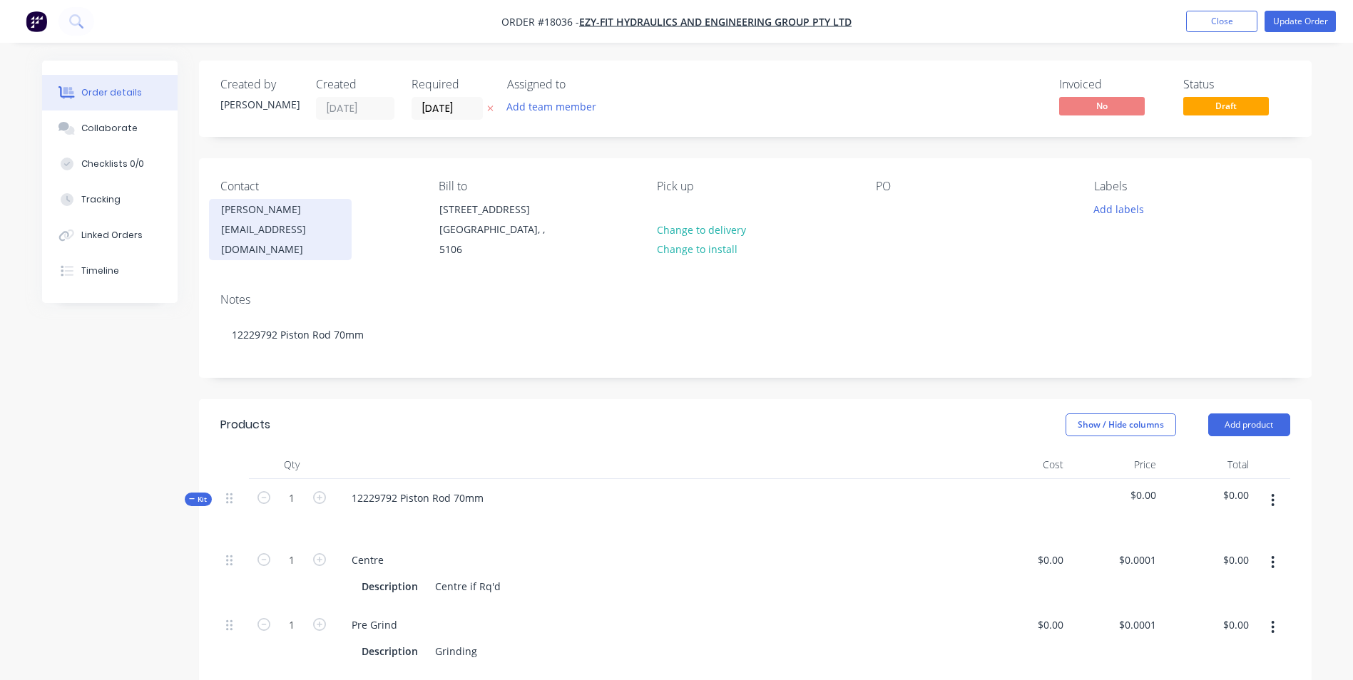
drag, startPoint x: 262, startPoint y: 225, endPoint x: 335, endPoint y: 203, distance: 76.9
click at [335, 203] on div "[PERSON_NAME]" at bounding box center [280, 210] width 118 height 20
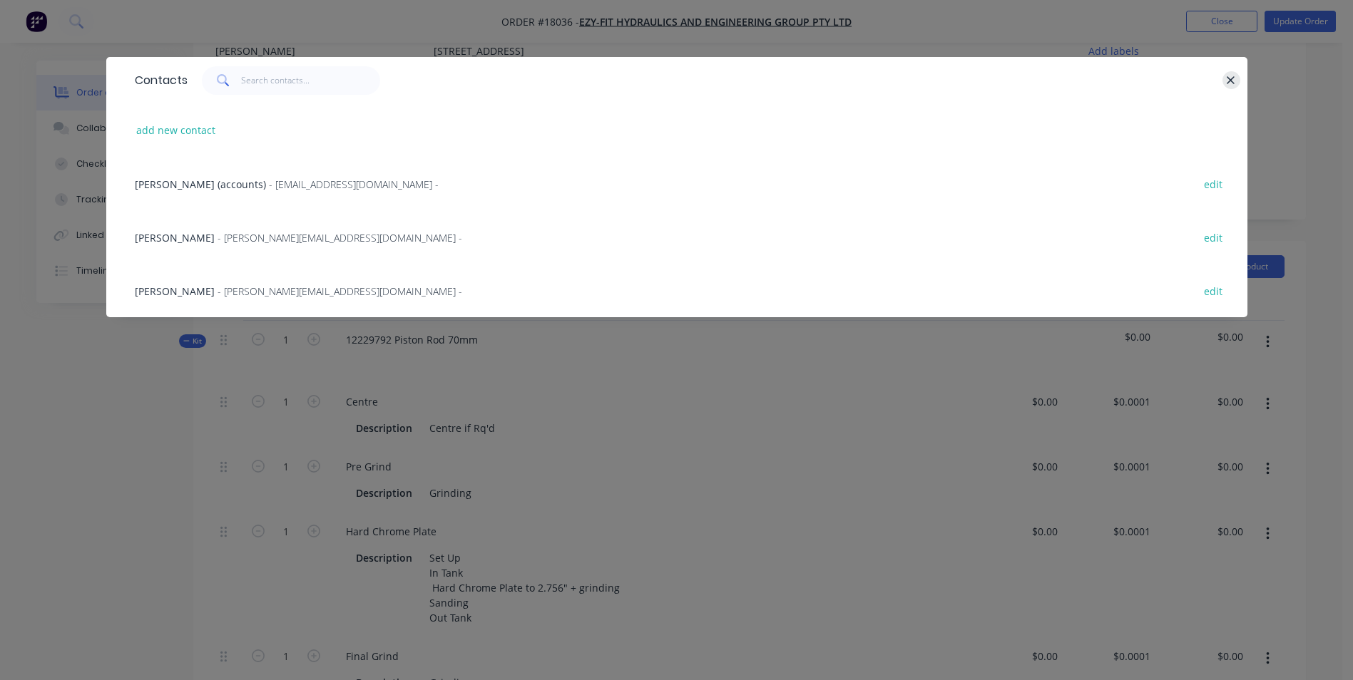
scroll to position [71, 0]
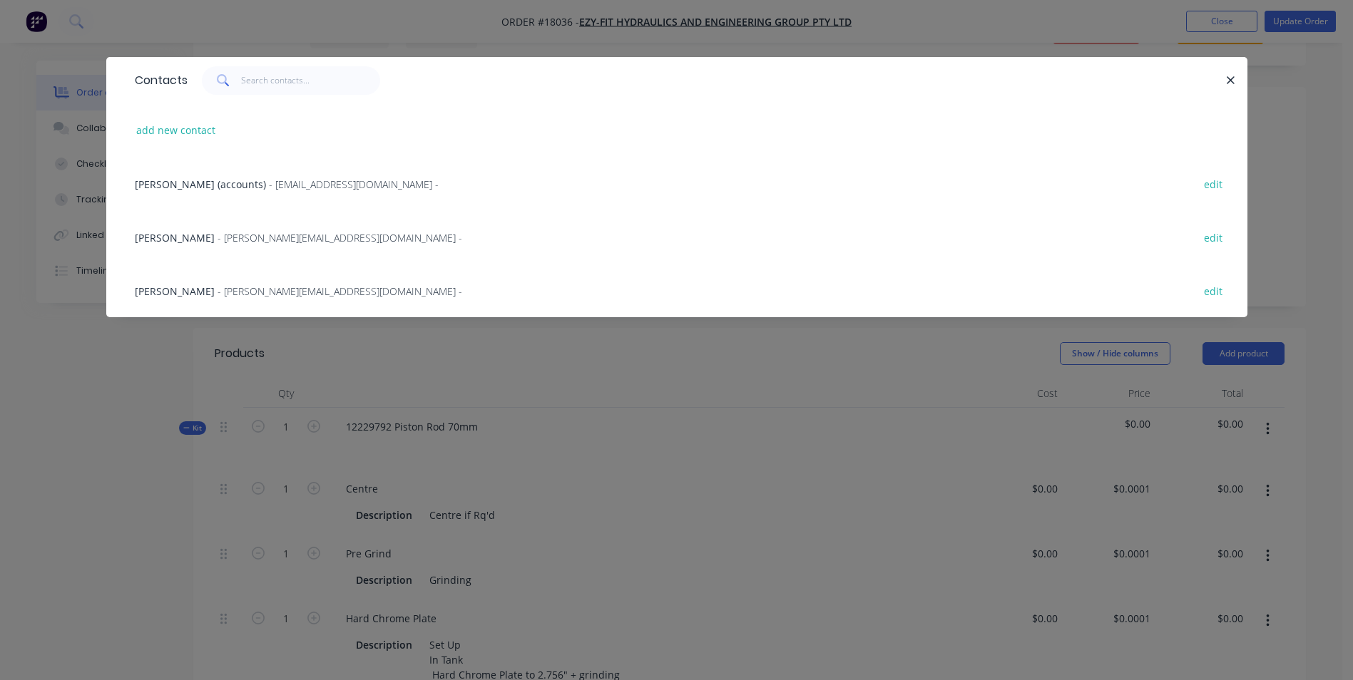
click at [1227, 76] on icon "button" at bounding box center [1230, 80] width 9 height 13
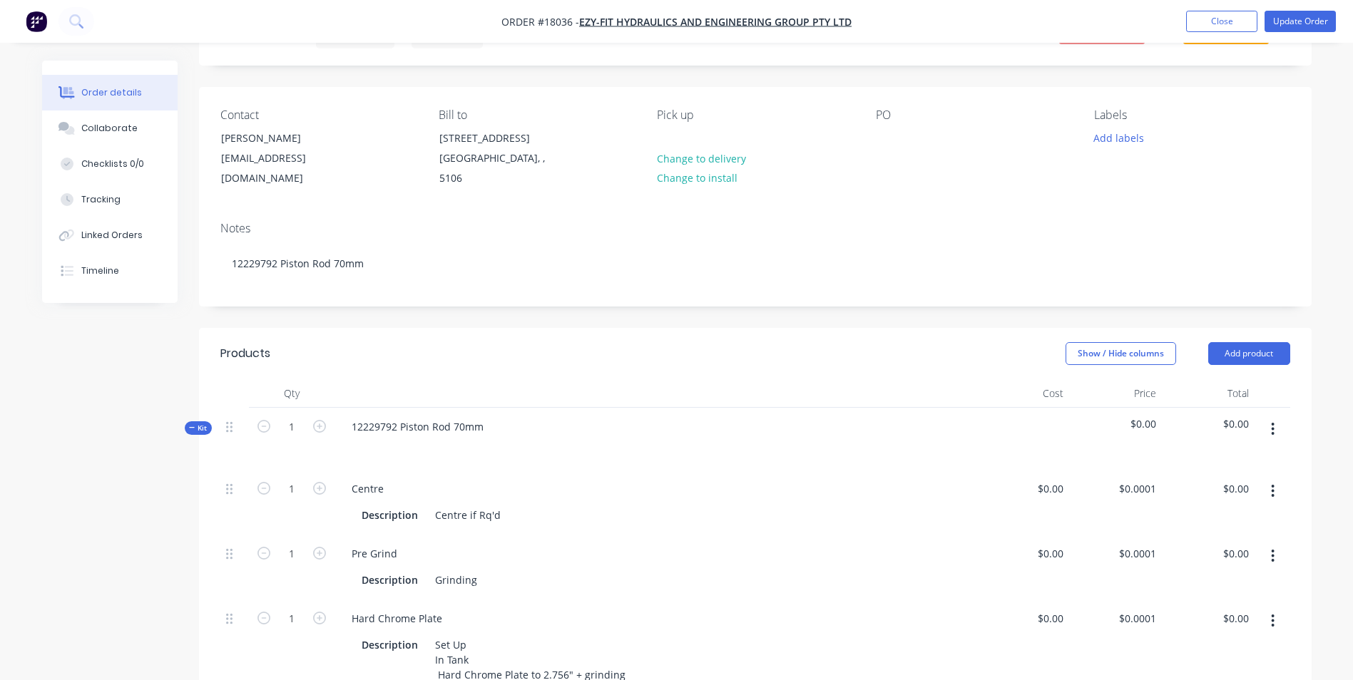
scroll to position [0, 0]
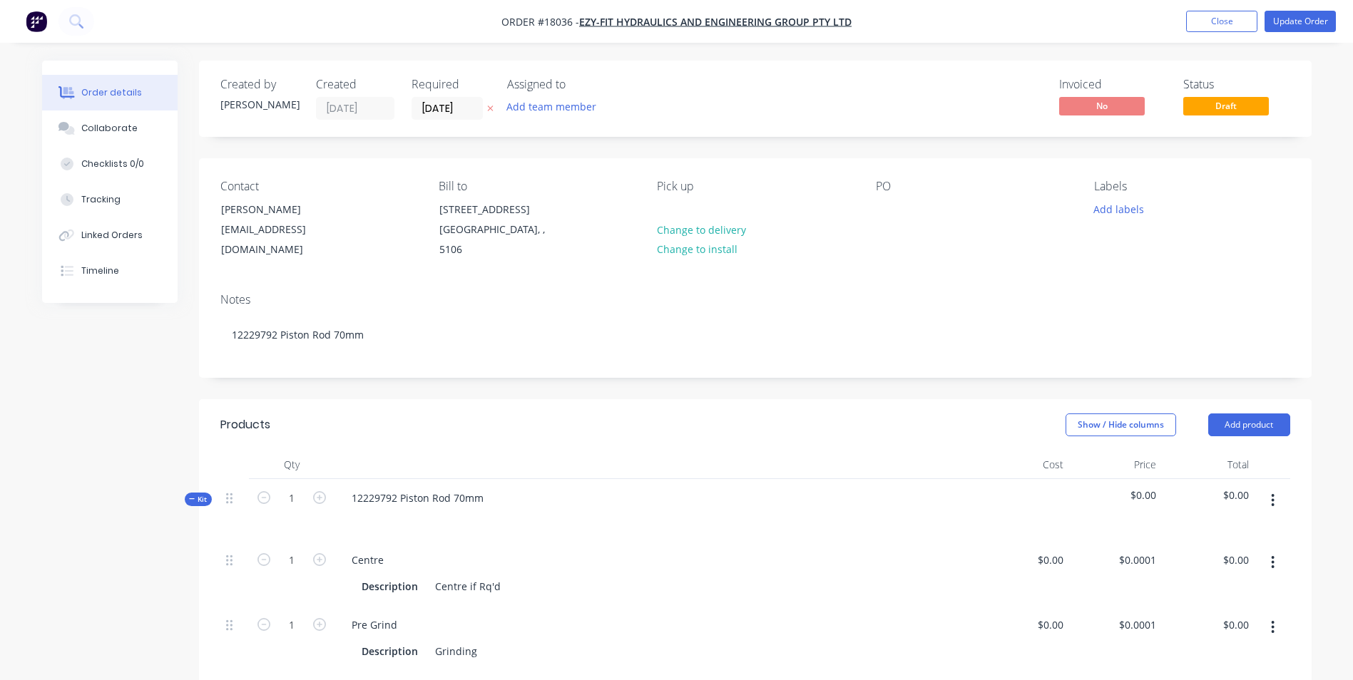
click at [1274, 499] on icon "button" at bounding box center [1273, 501] width 4 height 16
click at [722, 488] on div "12229792 Piston Rod 70mm" at bounding box center [655, 510] width 642 height 62
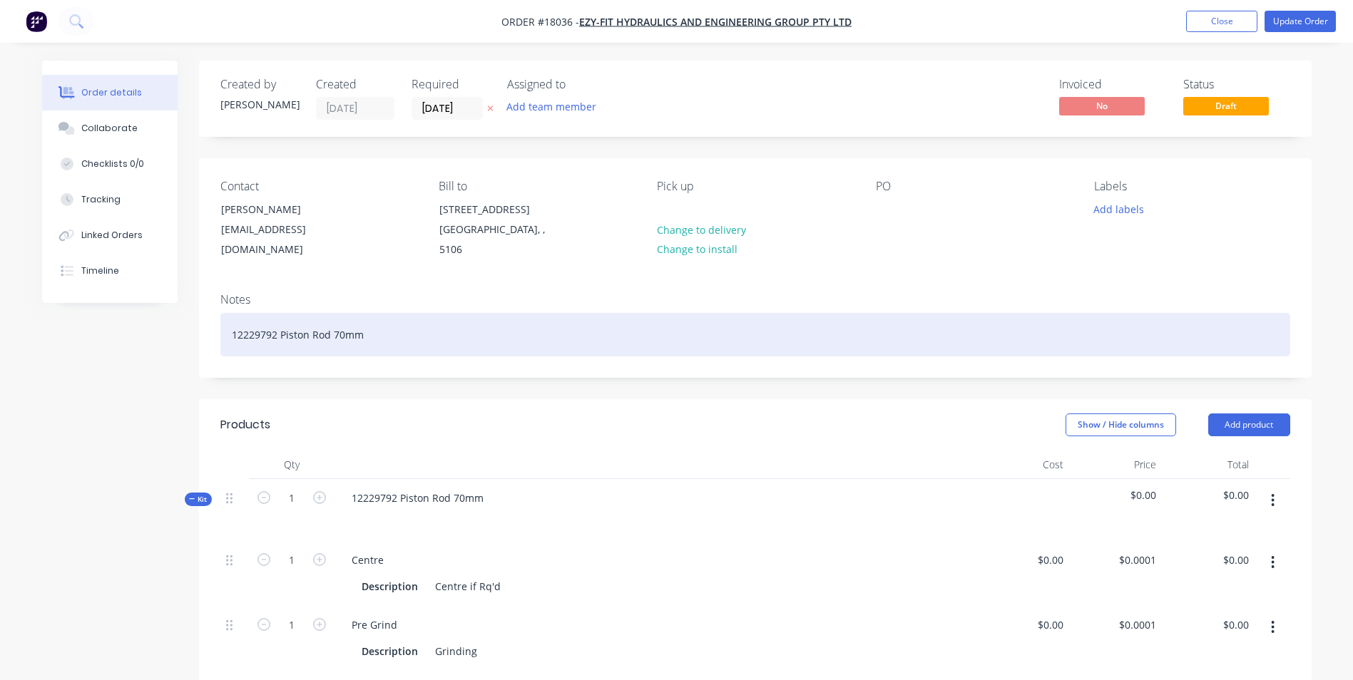
click at [361, 317] on div "12229792 Piston Rod 70mm" at bounding box center [755, 334] width 1070 height 43
drag, startPoint x: 230, startPoint y: 317, endPoint x: 376, endPoint y: 322, distance: 146.2
click at [376, 322] on div "12229792 Piston Rod 70mm" at bounding box center [755, 334] width 1070 height 43
click at [362, 319] on div "Roller Front Lower MP-Roll_042" at bounding box center [755, 334] width 1070 height 43
click at [398, 352] on div "Roller Front Lower MP-Roll-042" at bounding box center [755, 334] width 1070 height 43
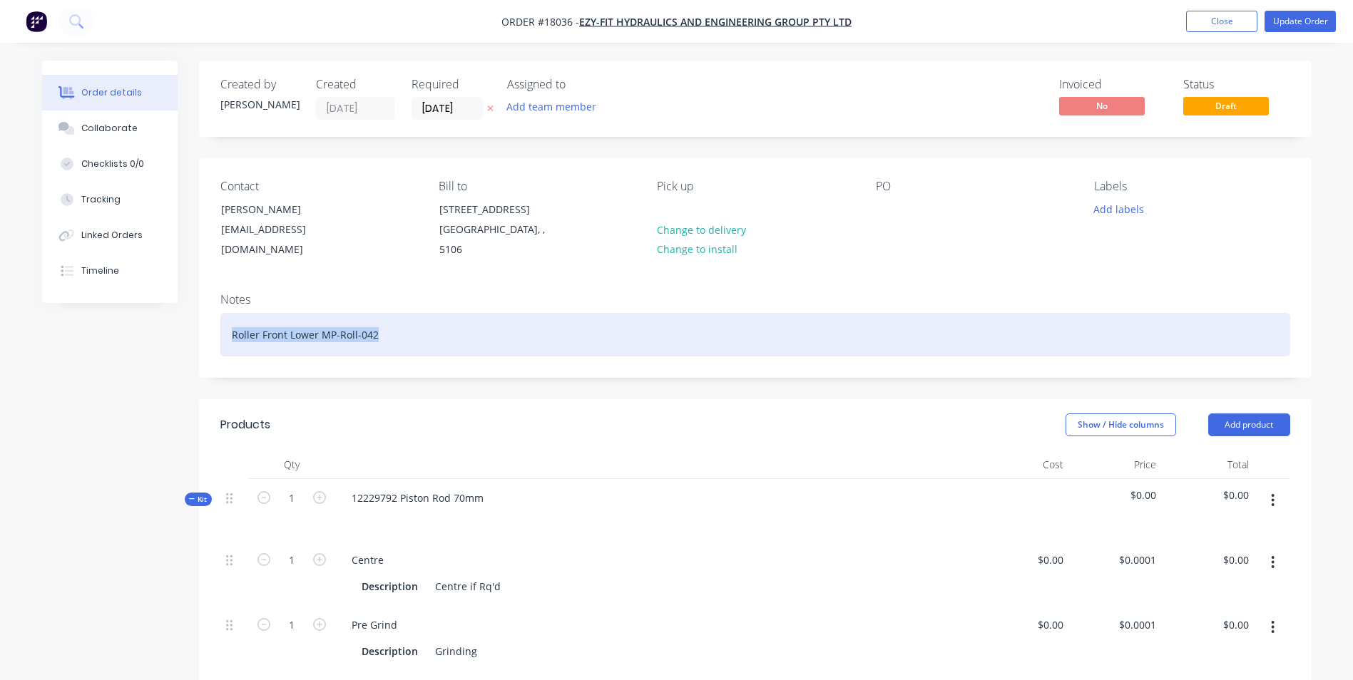
drag, startPoint x: 379, startPoint y: 317, endPoint x: 226, endPoint y: 317, distance: 153.3
click at [226, 317] on div "Roller Front Lower MP-Roll-042" at bounding box center [755, 334] width 1070 height 43
drag, startPoint x: 372, startPoint y: 317, endPoint x: 256, endPoint y: 321, distance: 115.6
click at [256, 321] on div "Roller Front Lower MP-Roll-042" at bounding box center [755, 334] width 1070 height 43
drag, startPoint x: 376, startPoint y: 320, endPoint x: 215, endPoint y: 322, distance: 160.4
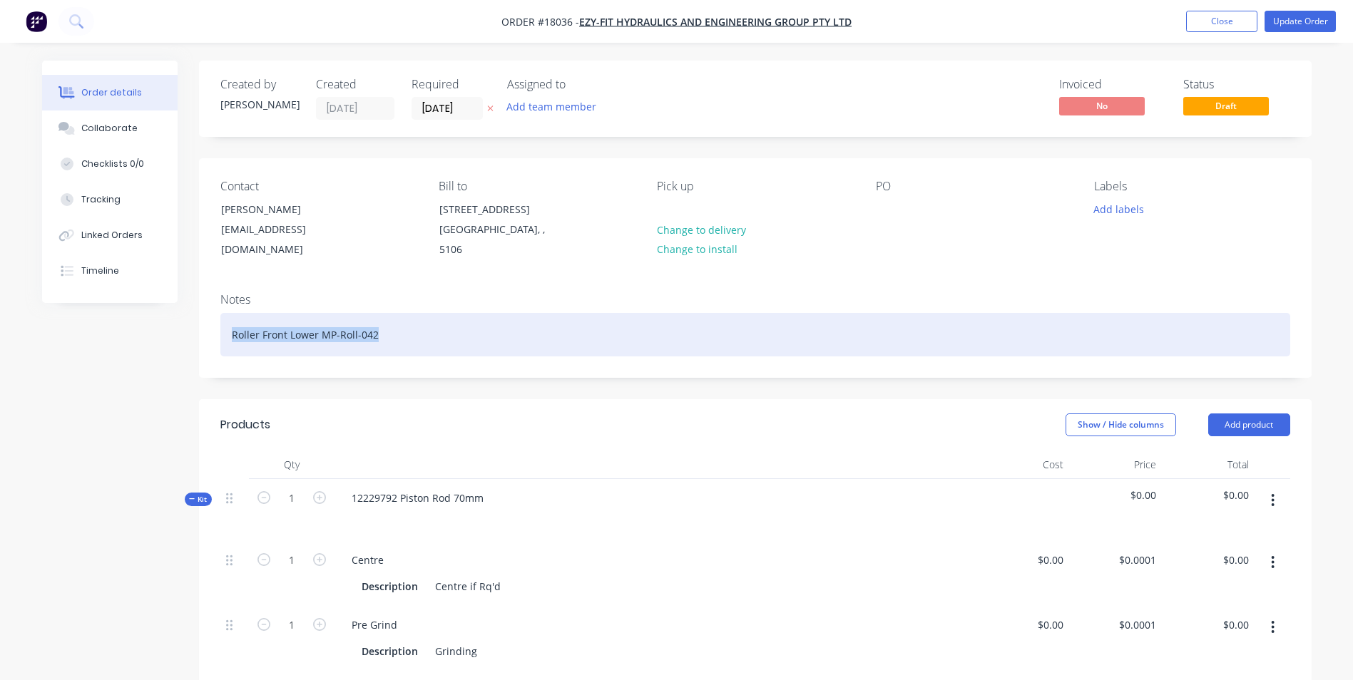
click at [215, 322] on div "Notes Roller Front Lower MP-Roll-042" at bounding box center [755, 330] width 1112 height 96
copy div "Roller Front Lower MP-Roll-042"
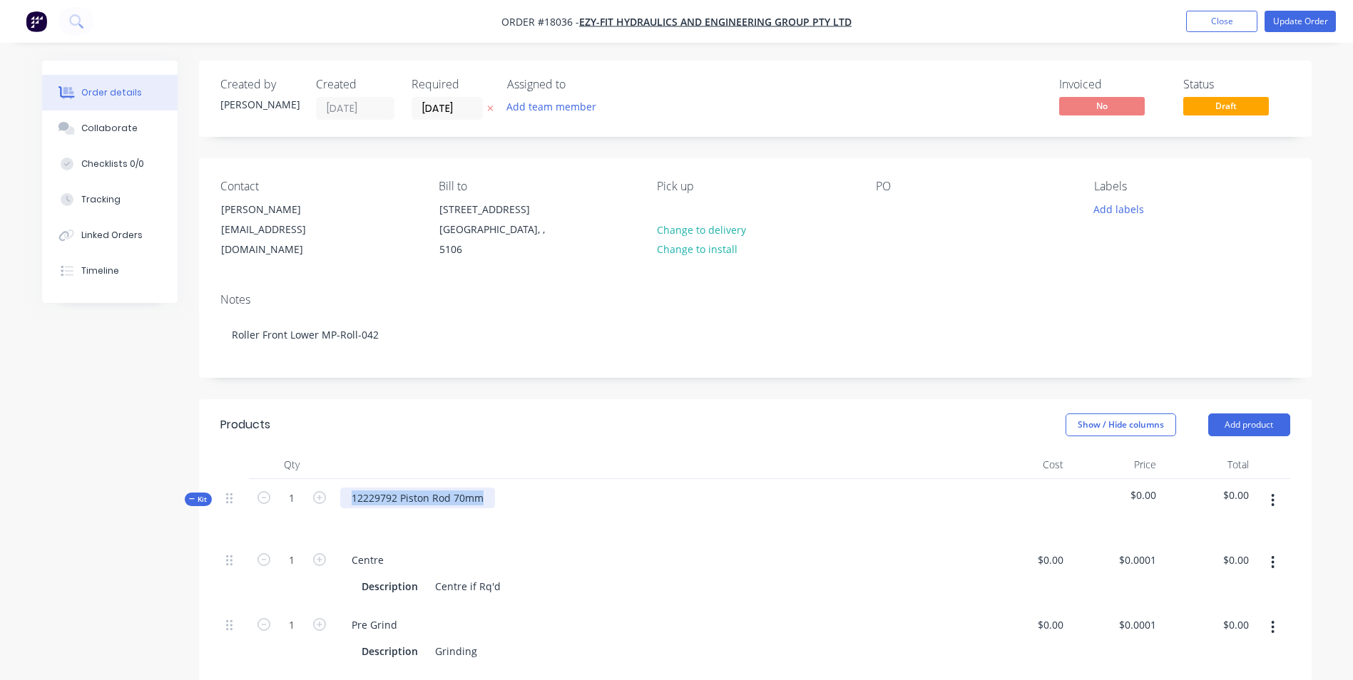
drag, startPoint x: 482, startPoint y: 496, endPoint x: 340, endPoint y: 492, distance: 141.9
click at [340, 492] on div "12229792 Piston Rod 70mm" at bounding box center [417, 498] width 155 height 21
paste div
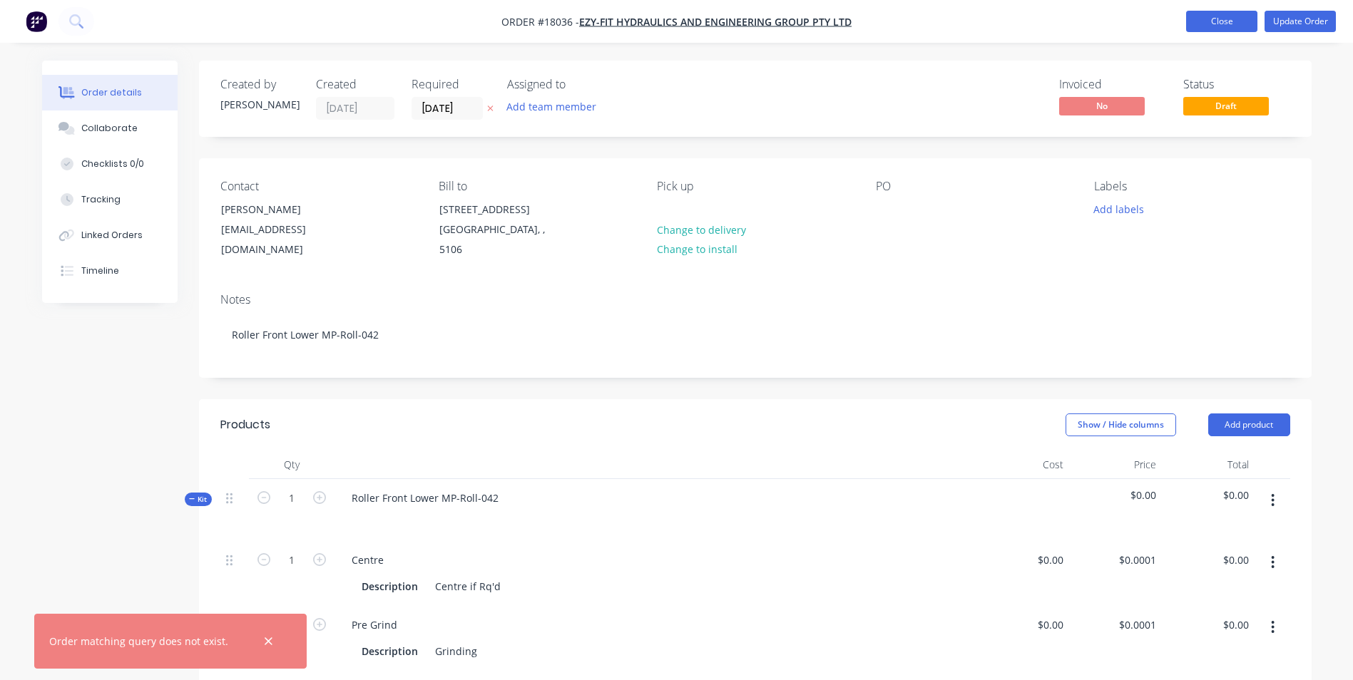
click at [1232, 16] on button "Close" at bounding box center [1221, 21] width 71 height 21
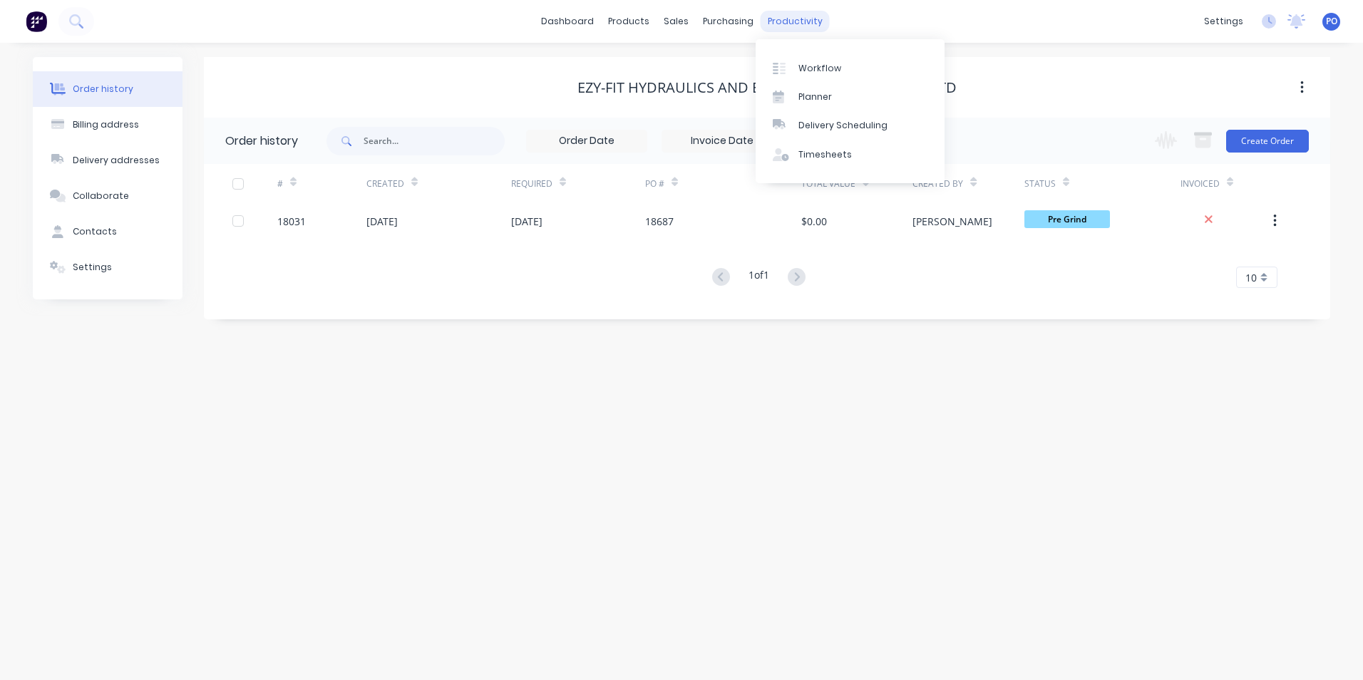
click at [800, 19] on div "productivity" at bounding box center [795, 21] width 69 height 21
click at [804, 63] on div "Workflow" at bounding box center [820, 68] width 43 height 13
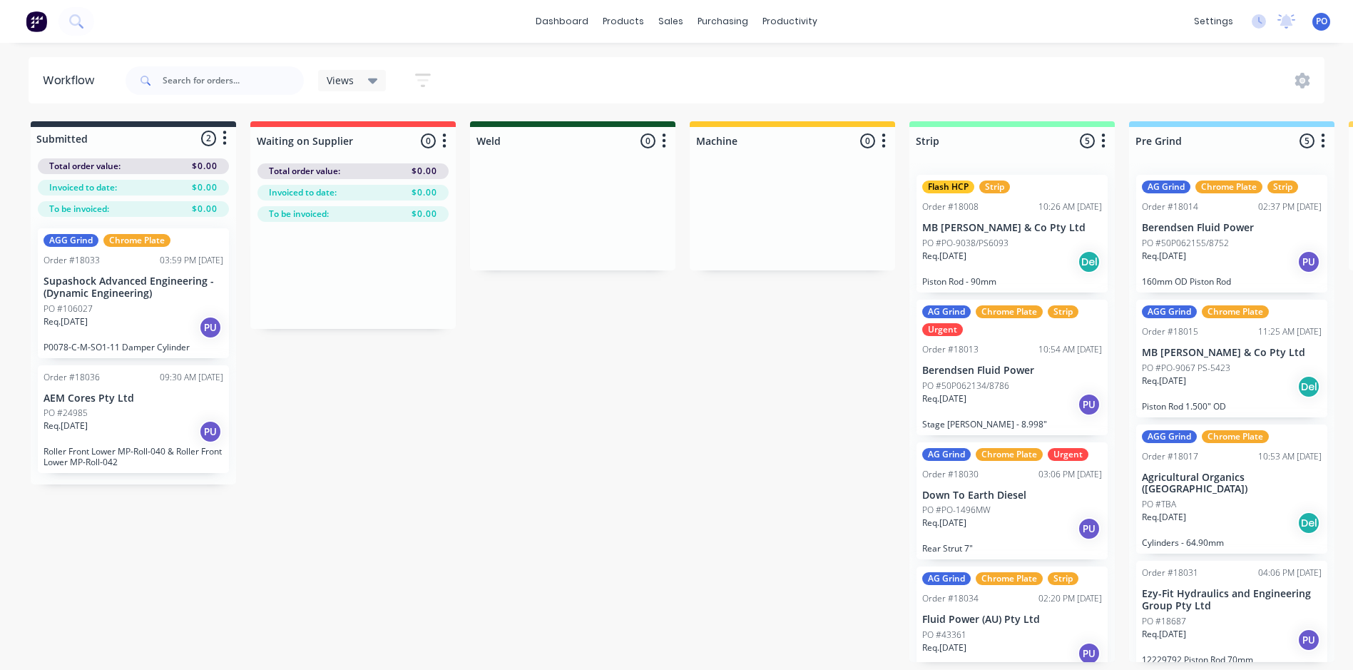
click at [101, 405] on div "Order #18036 09:30 AM 25/08/25 AEM Cores Pty Ltd PO #24985 Req. 08/09/25 PU Rol…" at bounding box center [133, 419] width 191 height 108
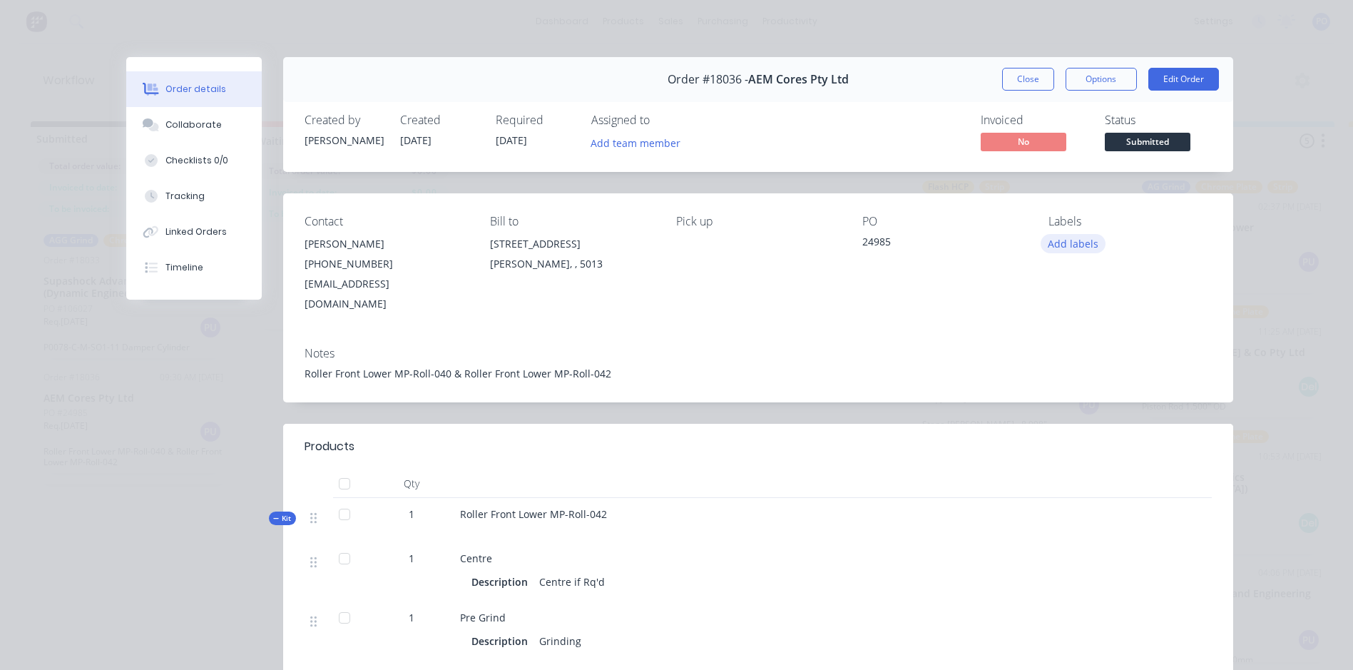
click at [1077, 245] on button "Add labels" at bounding box center [1073, 243] width 66 height 19
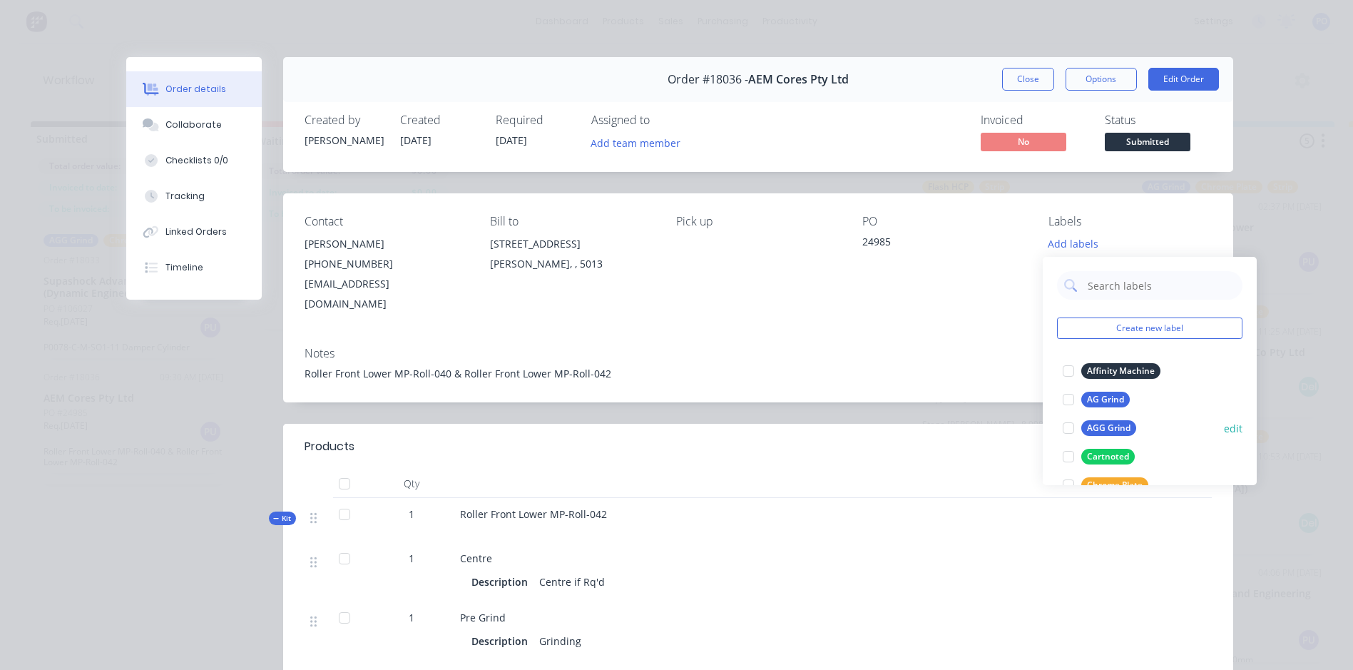
click at [1100, 430] on div "AGG Grind" at bounding box center [1108, 428] width 55 height 16
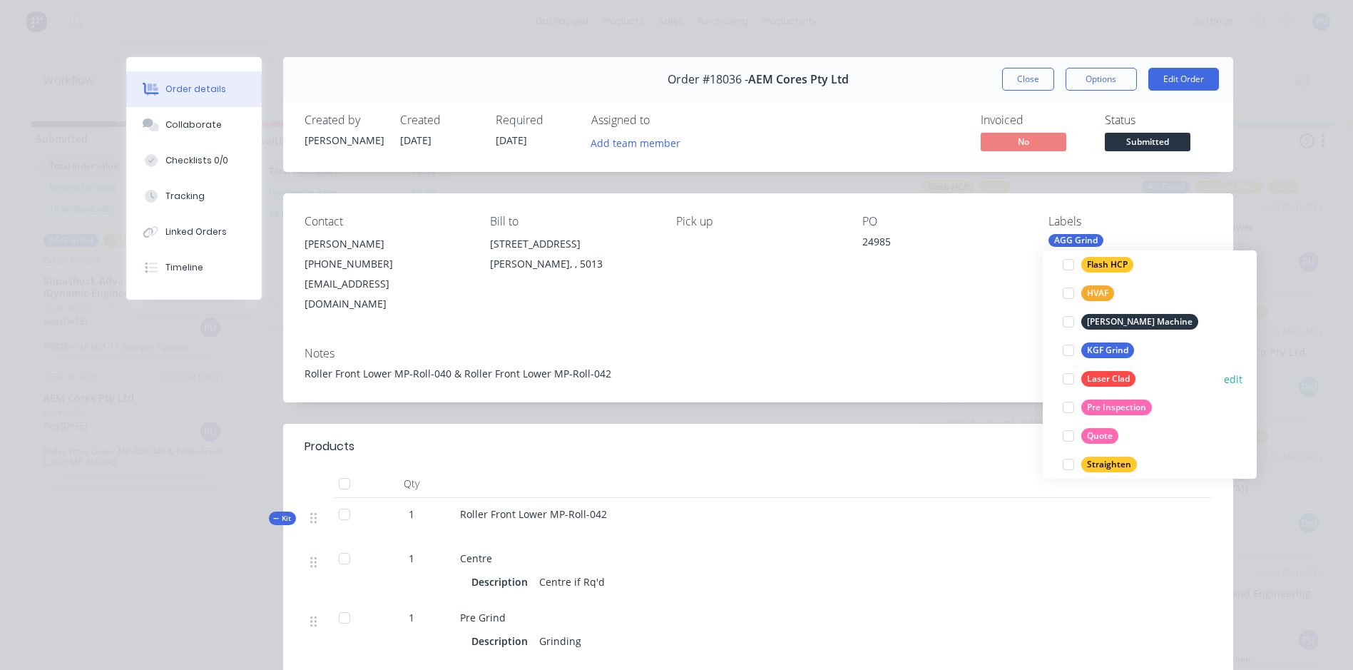
scroll to position [171, 0]
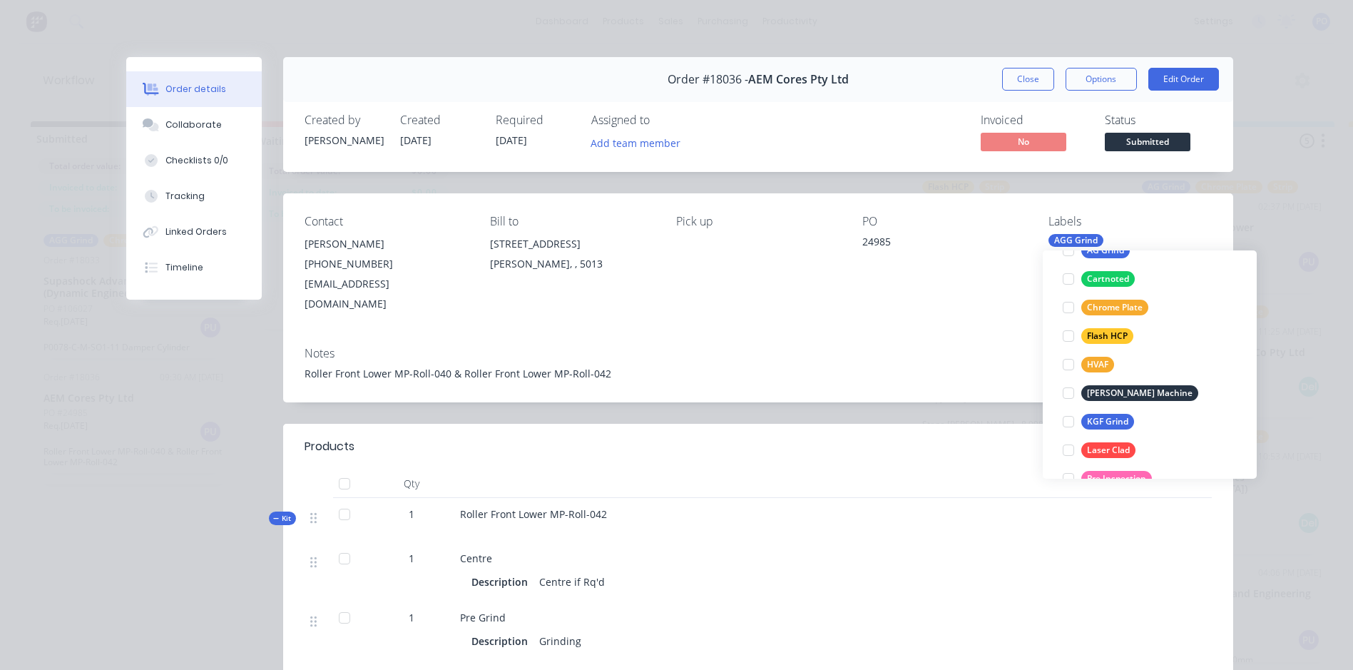
click at [1141, 215] on div "Labels" at bounding box center [1129, 222] width 163 height 14
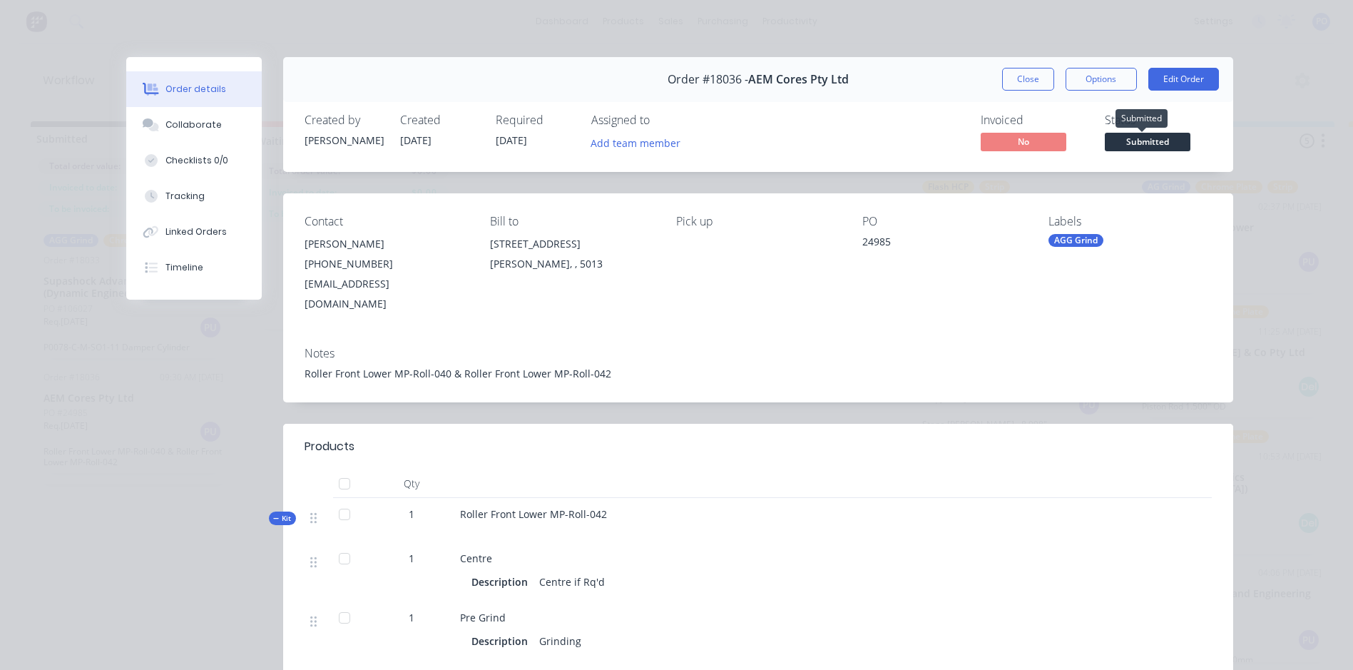
click at [1141, 139] on span "Submitted" at bounding box center [1148, 142] width 86 height 18
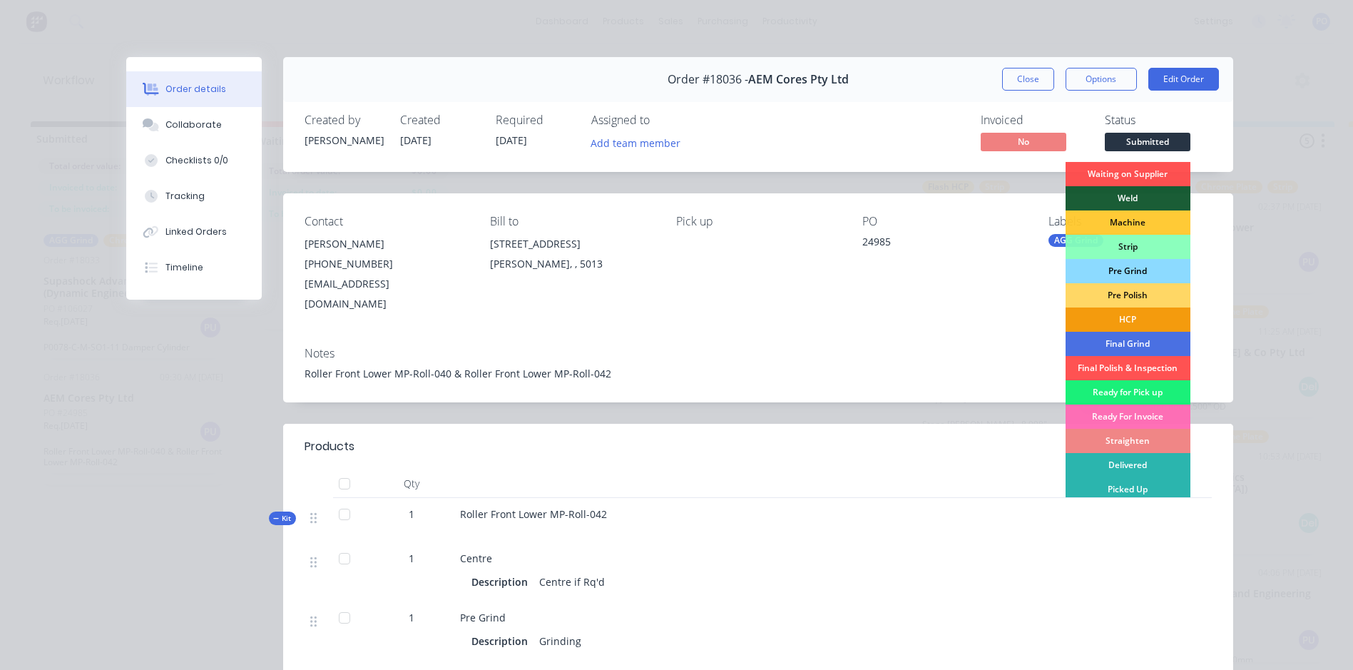
click at [1129, 268] on div "Pre Grind" at bounding box center [1127, 271] width 125 height 24
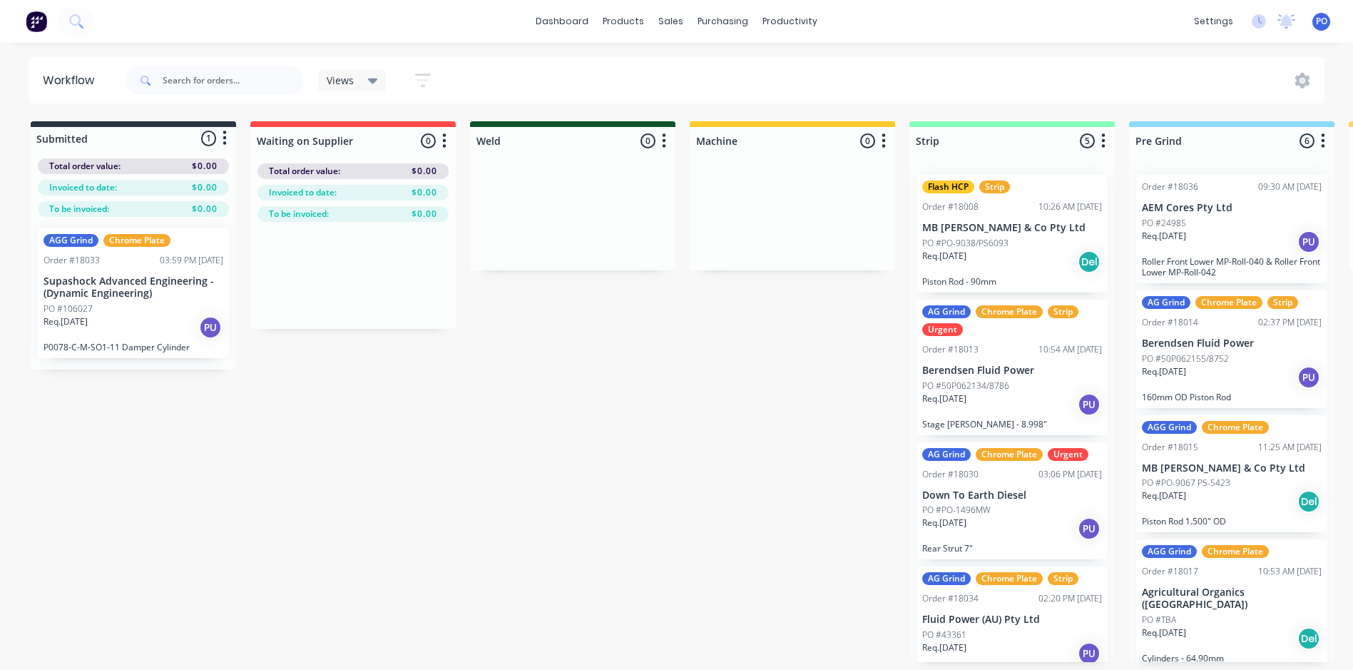
click at [162, 297] on p "Supashock Advanced Engineering - (Dynamic Engineering)" at bounding box center [133, 287] width 180 height 24
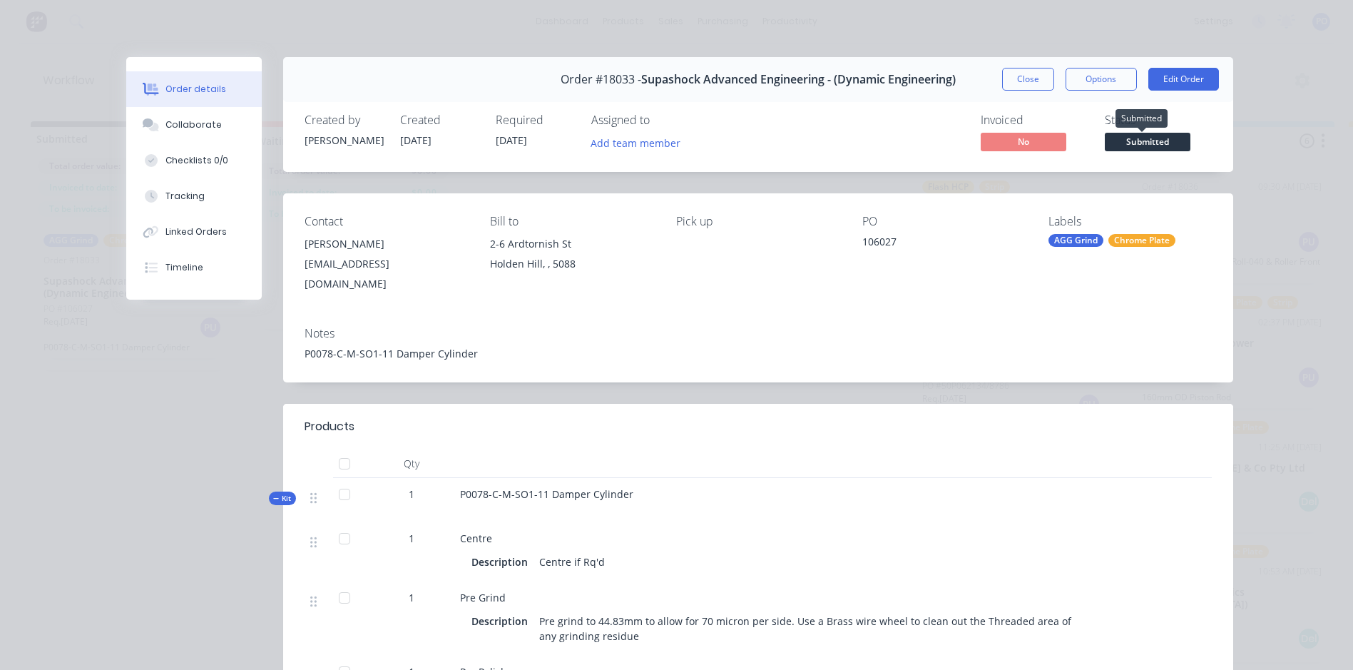
click at [1164, 140] on span "Submitted" at bounding box center [1148, 142] width 86 height 18
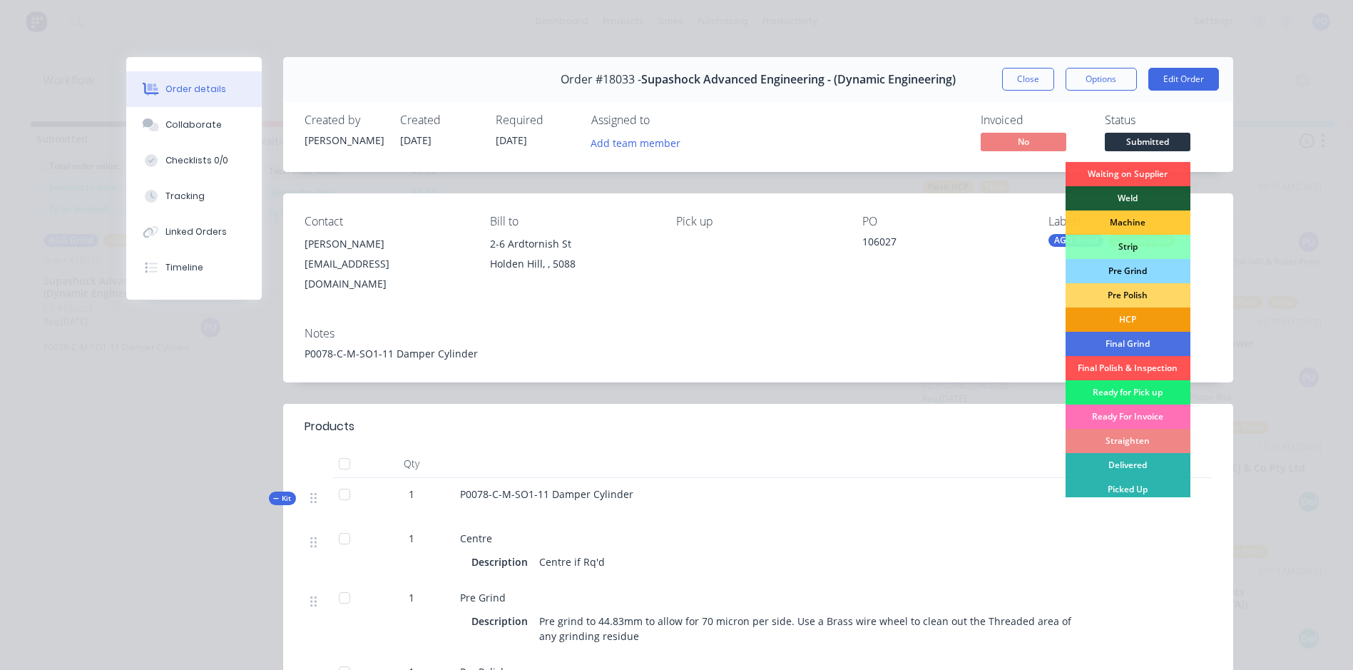
click at [1125, 267] on div "Pre Grind" at bounding box center [1127, 271] width 125 height 24
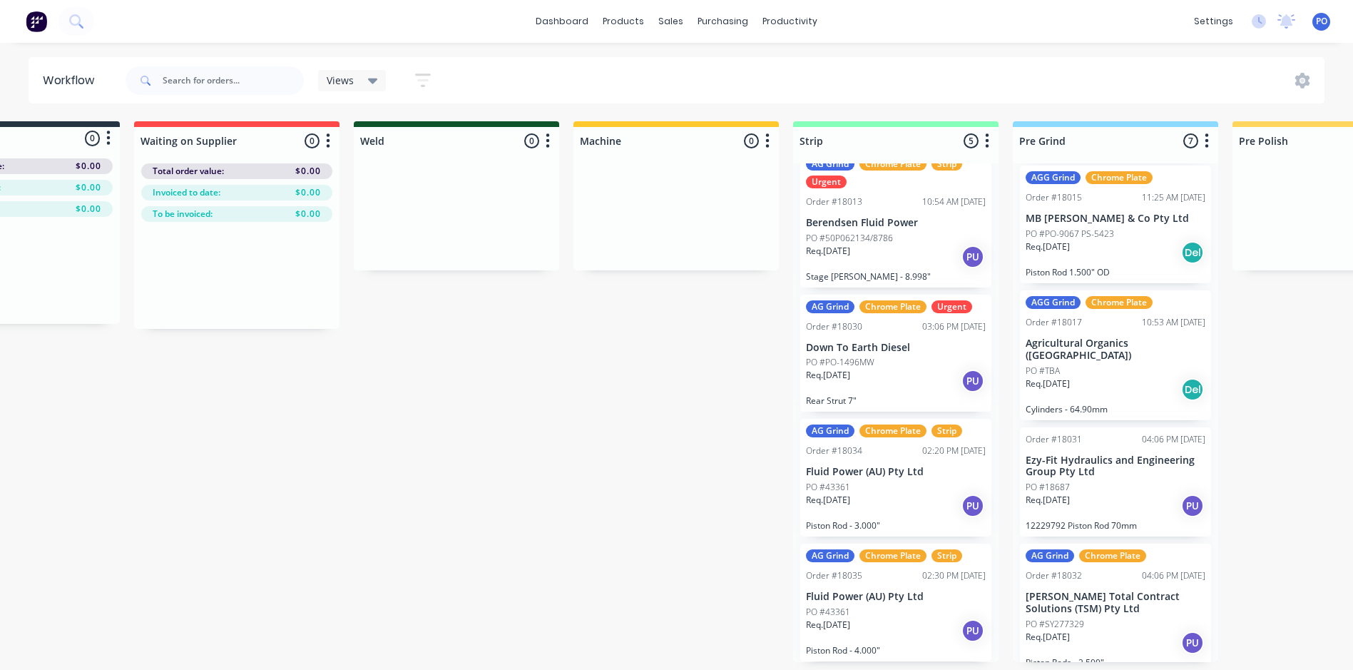
scroll to position [3, 0]
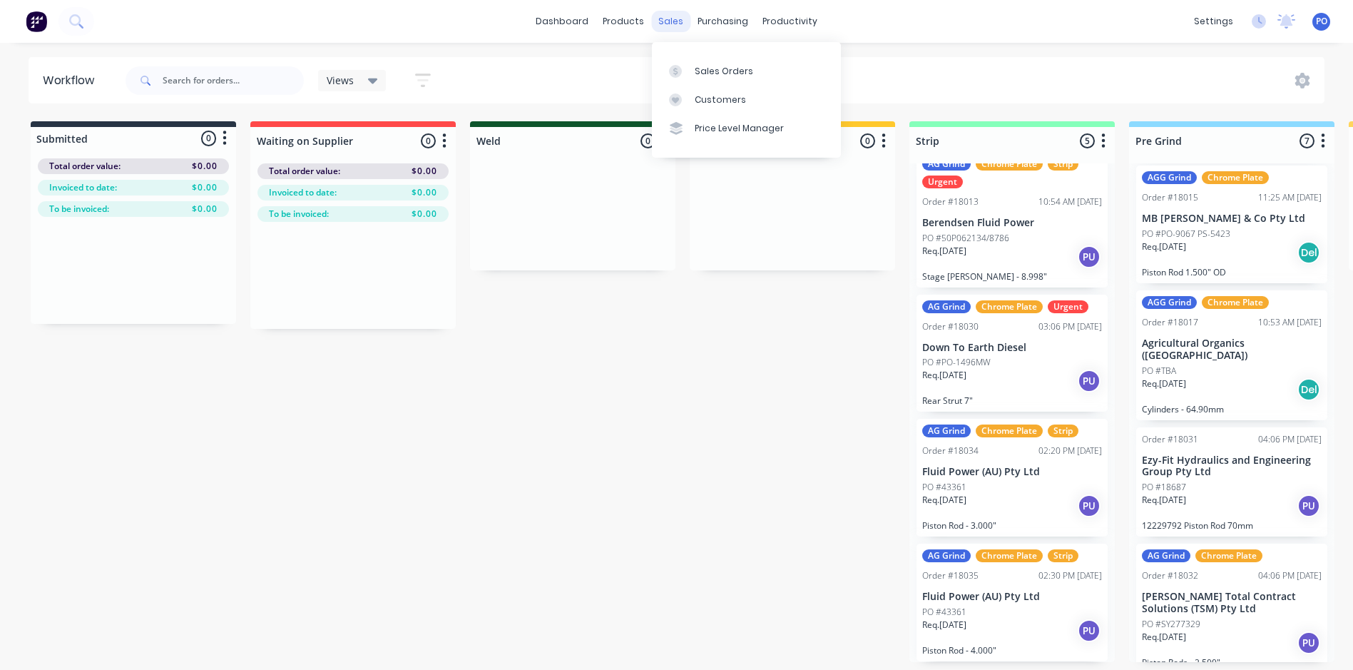
click at [675, 17] on div "sales" at bounding box center [670, 21] width 39 height 21
click at [702, 71] on div "Sales Orders" at bounding box center [724, 71] width 58 height 13
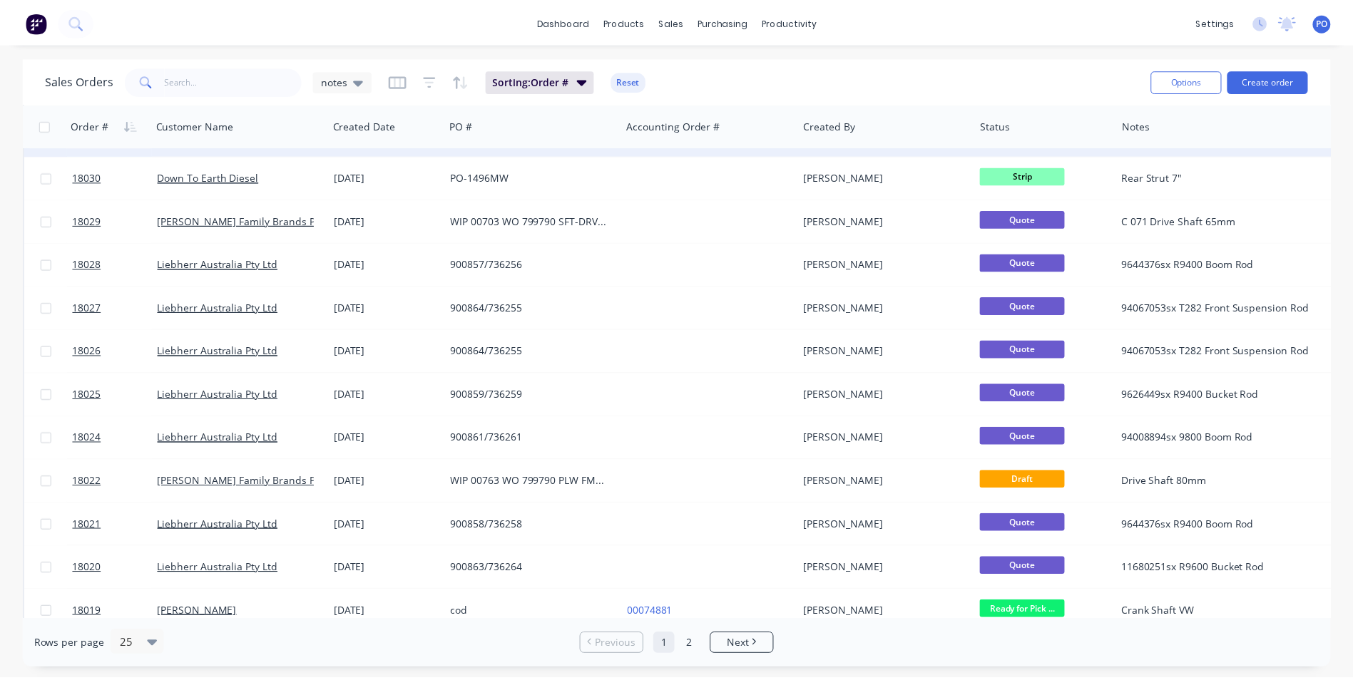
scroll to position [285, 0]
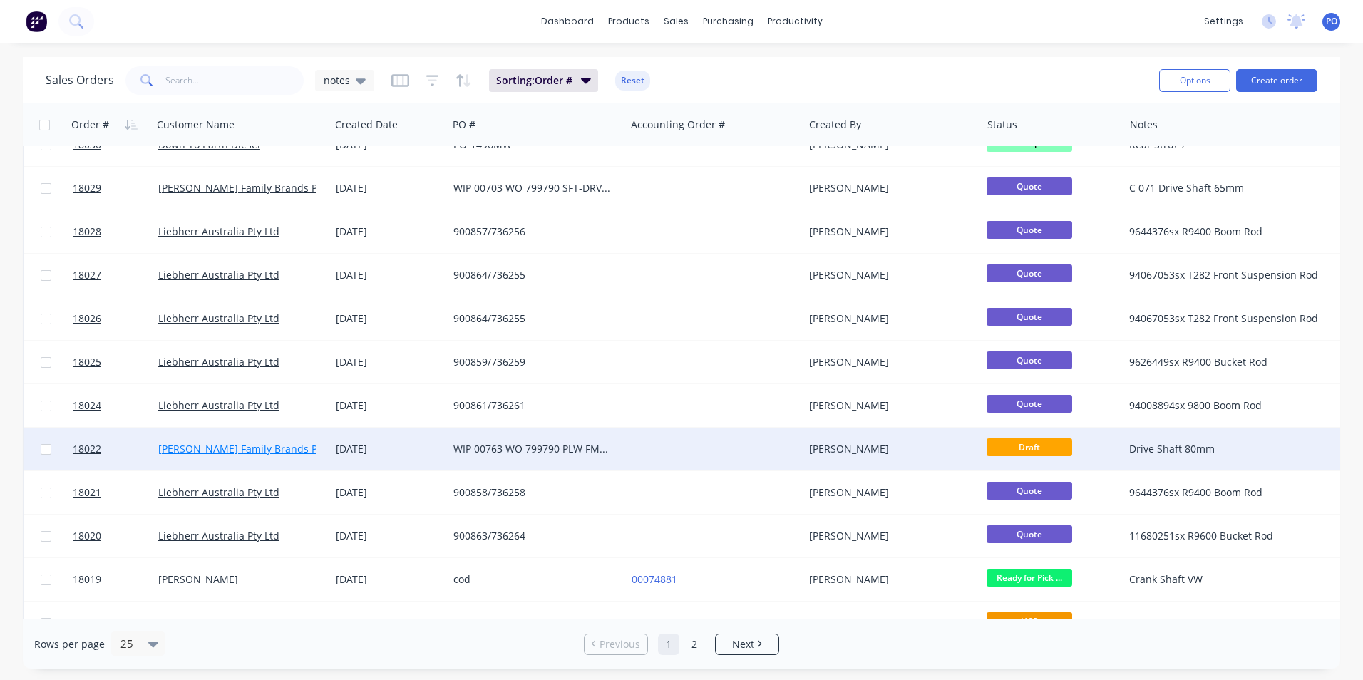
click at [223, 449] on link "[PERSON_NAME] Family Brands Pty Ltd" at bounding box center [250, 449] width 185 height 14
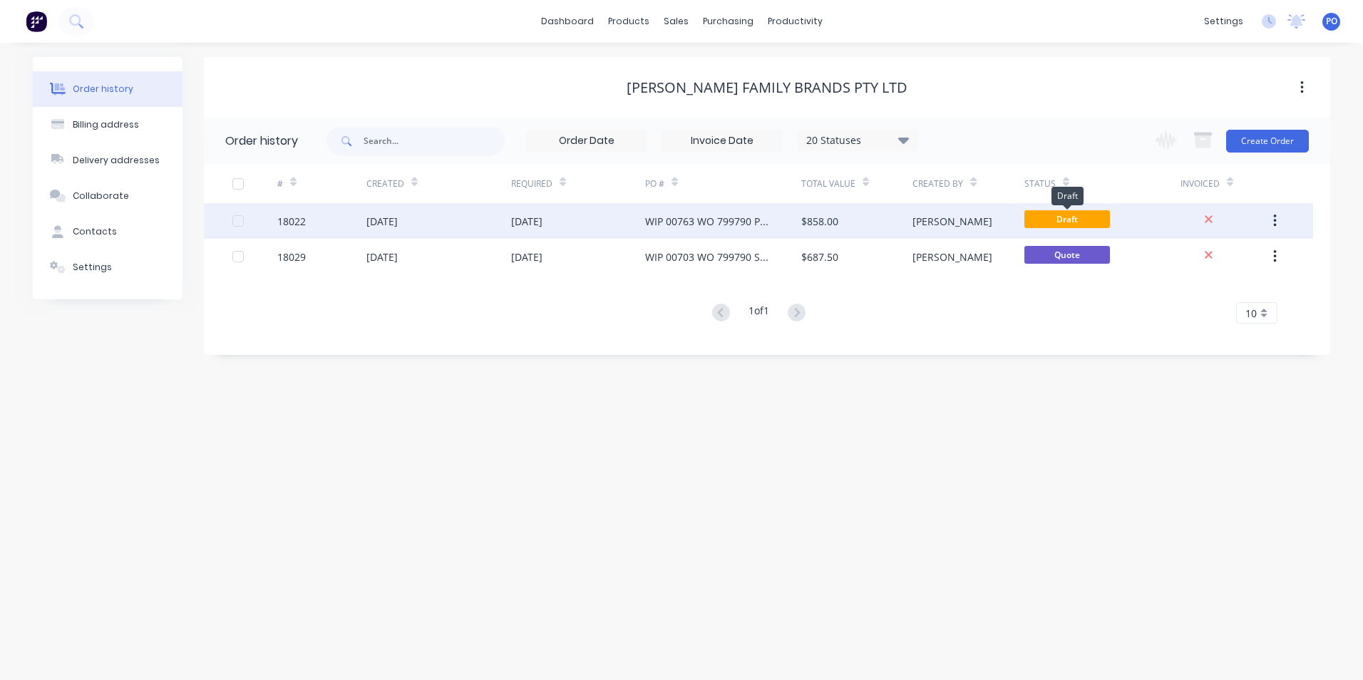
click at [1067, 225] on span "Draft" at bounding box center [1068, 219] width 86 height 18
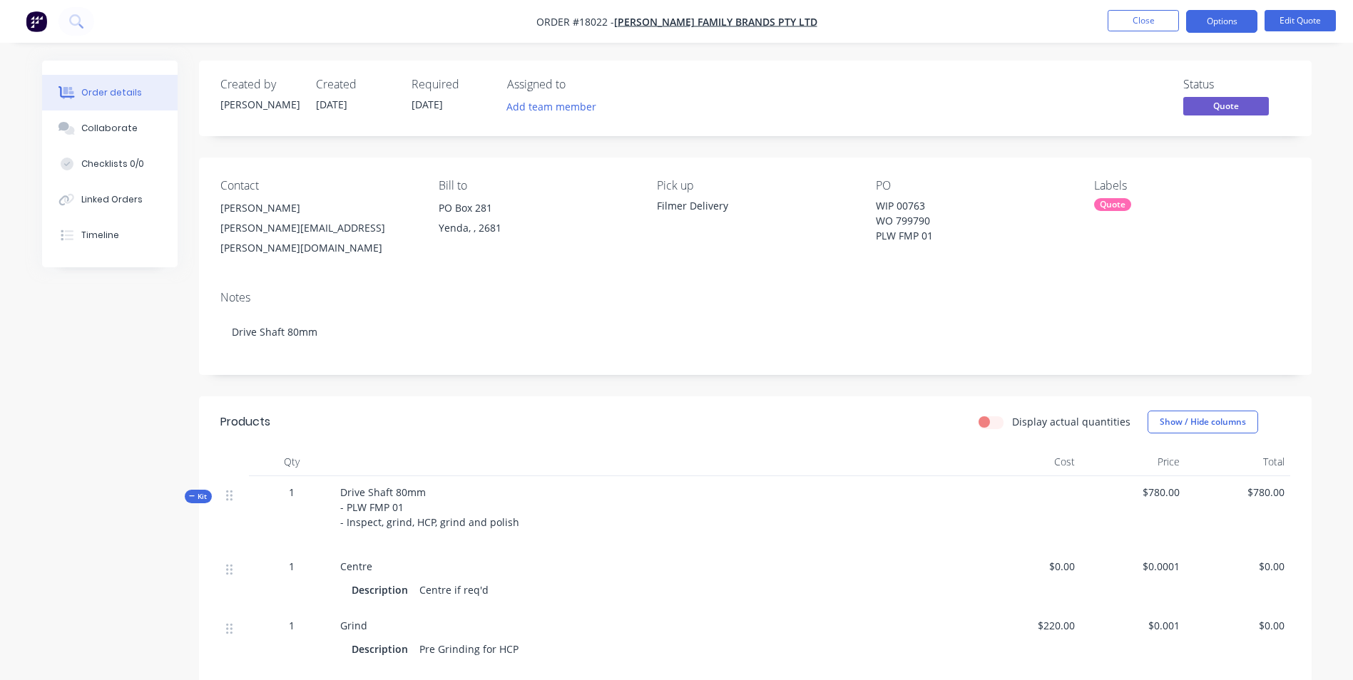
click at [34, 16] on img "button" at bounding box center [36, 21] width 21 height 21
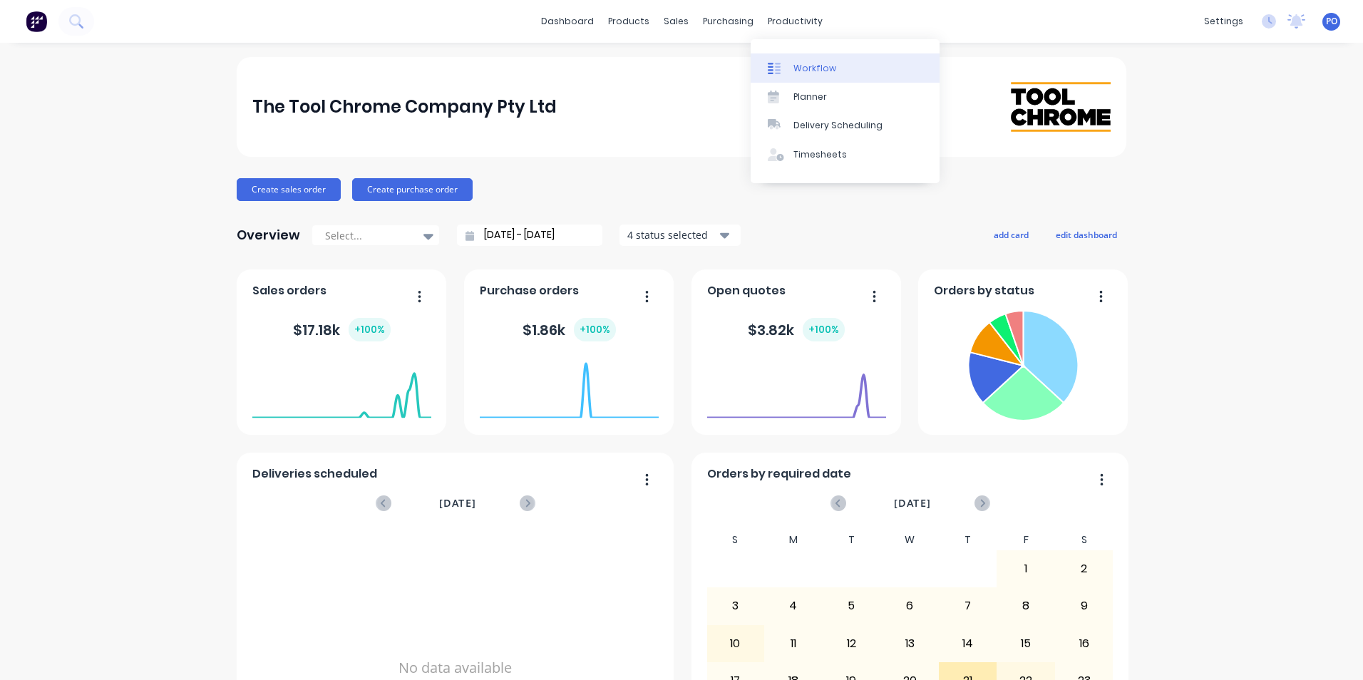
click at [801, 62] on div "Workflow" at bounding box center [815, 68] width 43 height 13
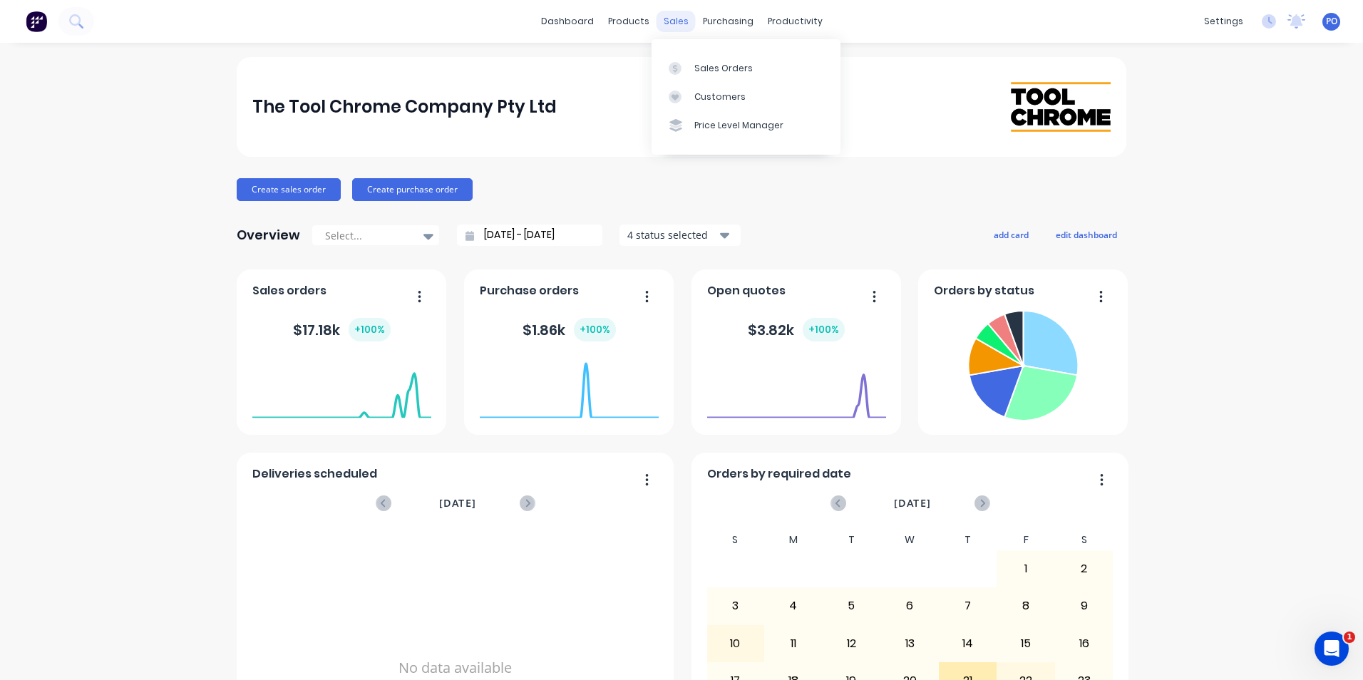
click at [674, 20] on div "sales" at bounding box center [676, 21] width 39 height 21
click at [692, 70] on link "Sales Orders" at bounding box center [746, 67] width 189 height 29
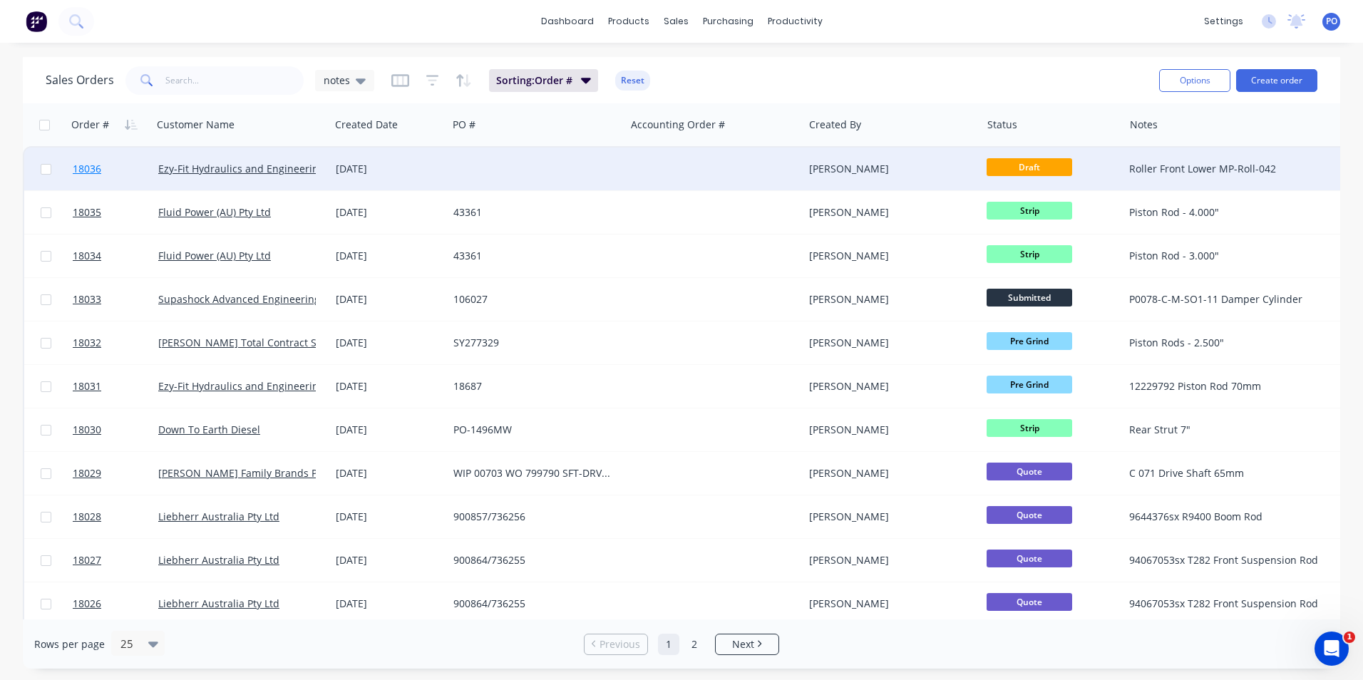
click at [91, 164] on span "18036" at bounding box center [87, 169] width 29 height 14
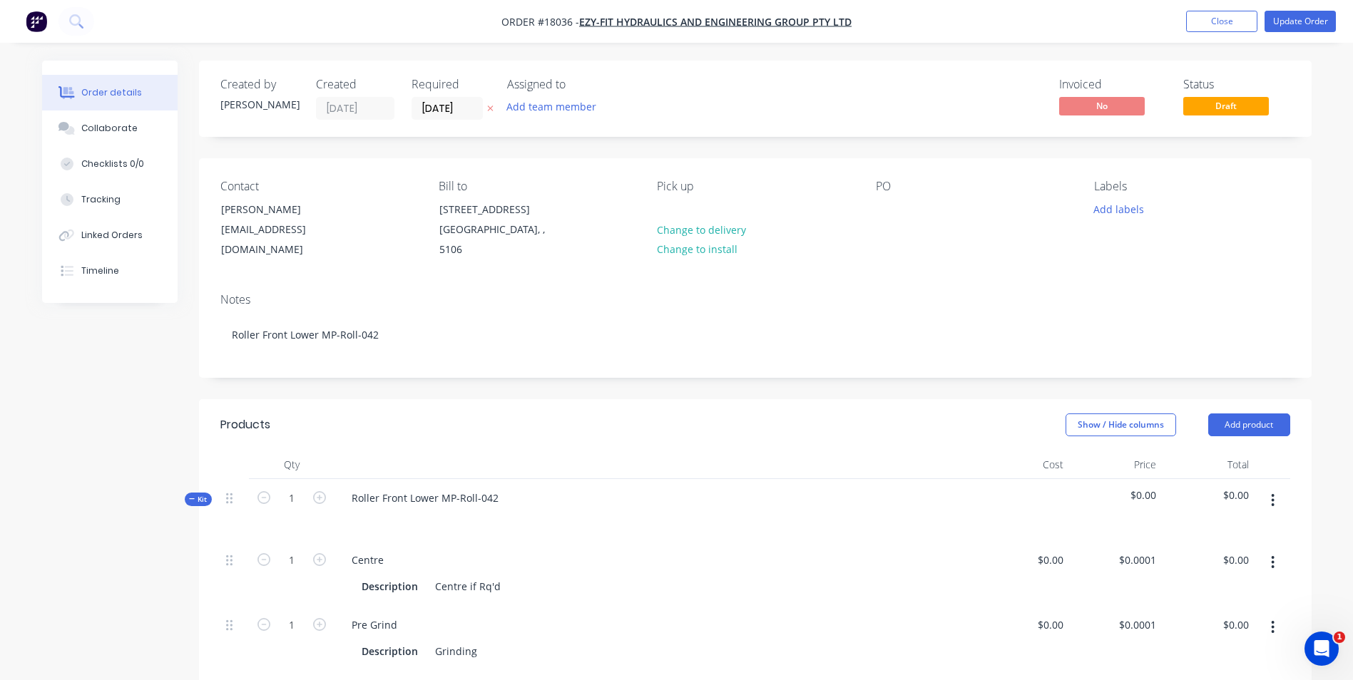
click at [109, 91] on div "Order details" at bounding box center [111, 92] width 61 height 13
click at [868, 210] on div "Contact [PERSON_NAME] [EMAIL_ADDRESS][DOMAIN_NAME] Bill to [STREET_ADDRESS] Pic…" at bounding box center [755, 219] width 1112 height 123
click at [872, 220] on div "Contact [PERSON_NAME] [EMAIL_ADDRESS][DOMAIN_NAME] Bill to [STREET_ADDRESS] Pic…" at bounding box center [755, 219] width 1112 height 123
click at [891, 208] on div at bounding box center [887, 209] width 23 height 21
click at [688, 205] on div "Pick up Change to delivery Change to install" at bounding box center [754, 220] width 195 height 81
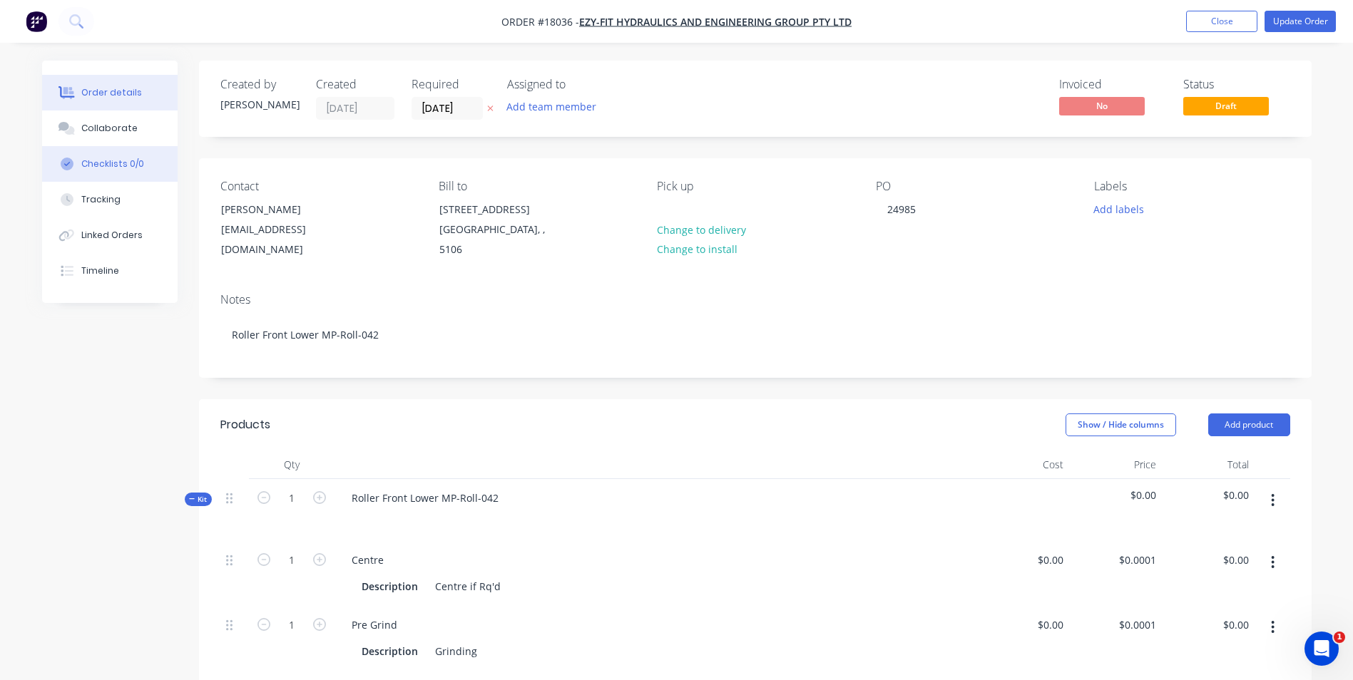
click at [120, 163] on div "Checklists 0/0" at bounding box center [112, 164] width 63 height 13
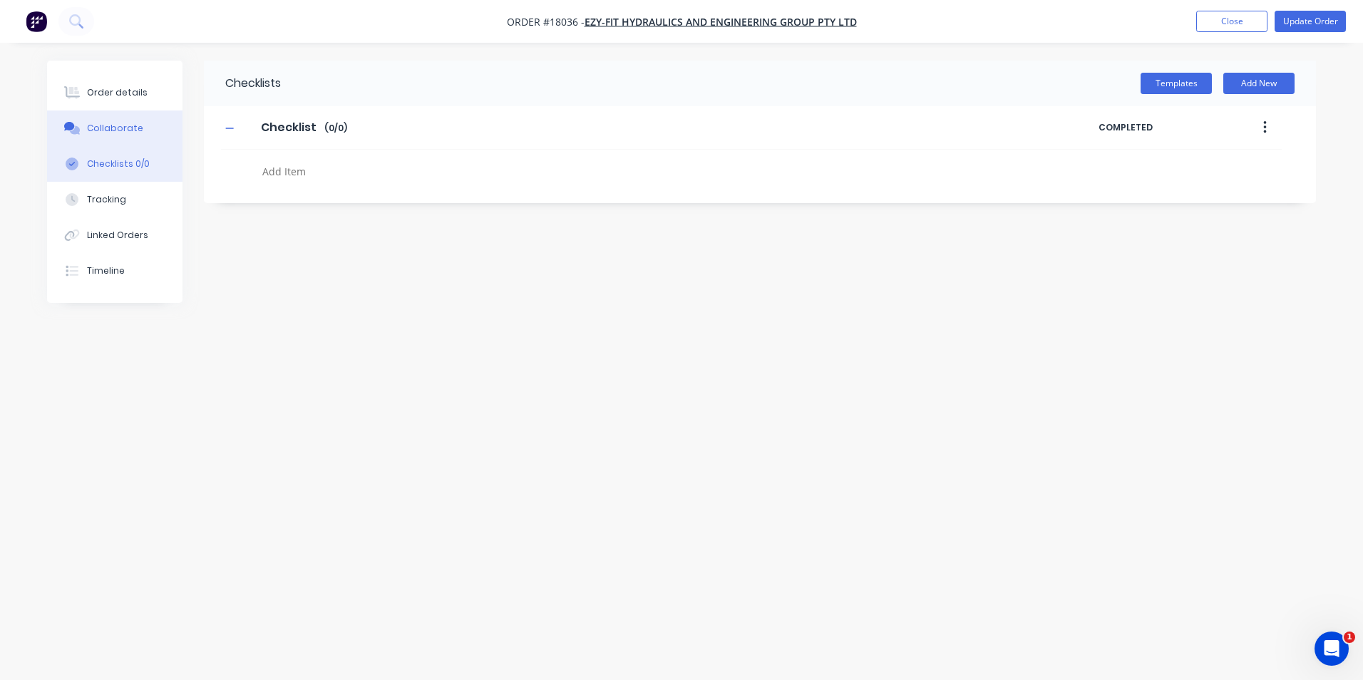
click at [113, 124] on div "Collaborate" at bounding box center [115, 128] width 56 height 13
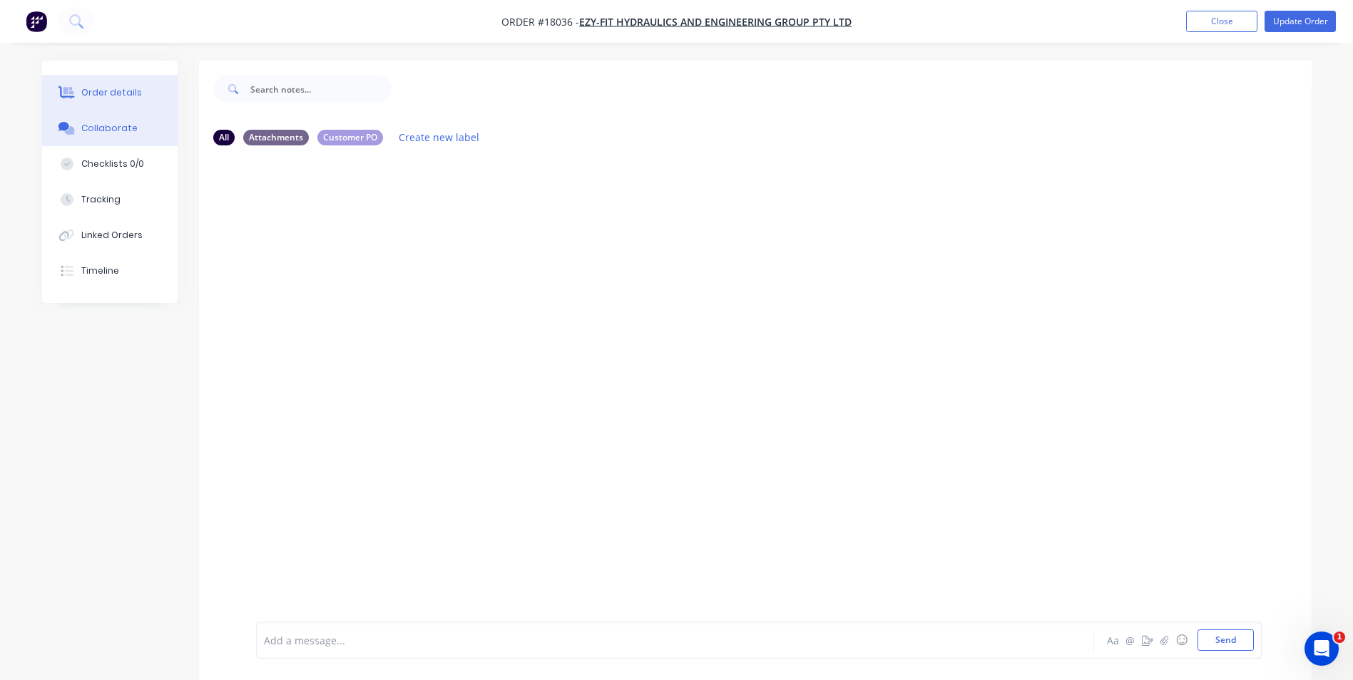
click at [110, 91] on div "Order details" at bounding box center [111, 92] width 61 height 13
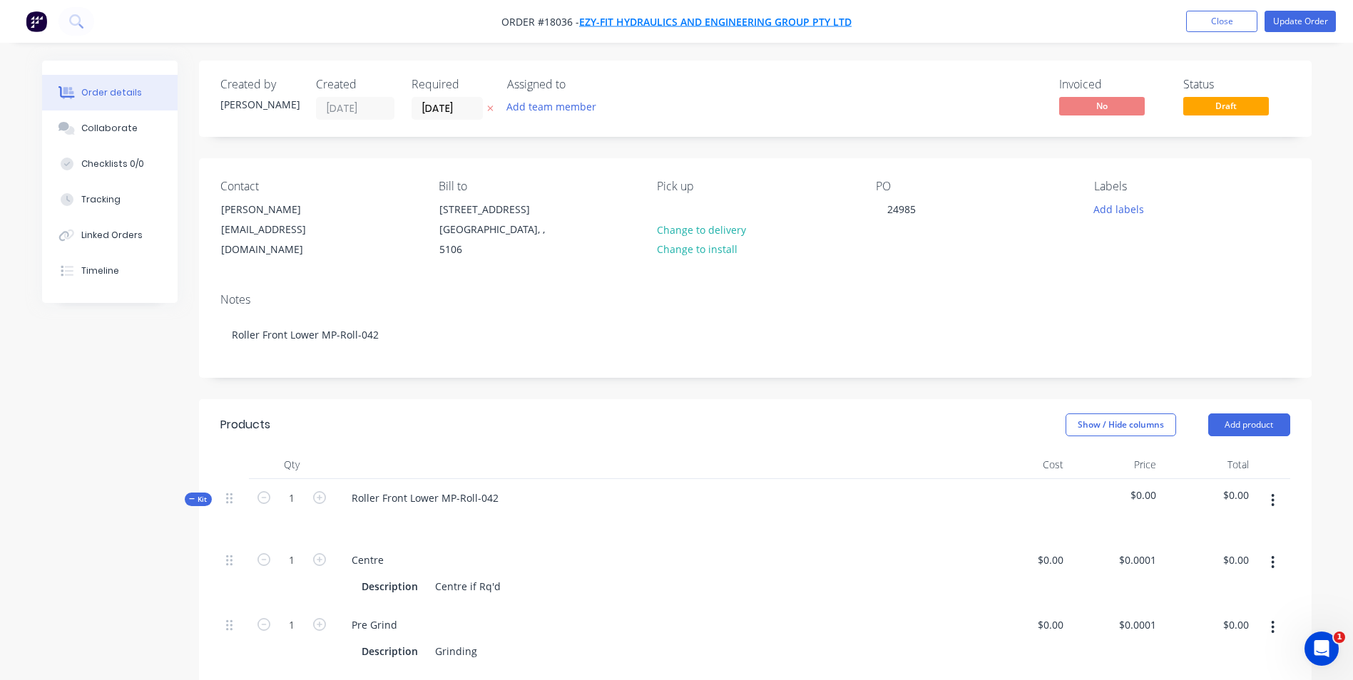
click at [809, 21] on span "Ezy-Fit Hydraulics and Engineering Group Pty Ltd" at bounding box center [715, 22] width 272 height 14
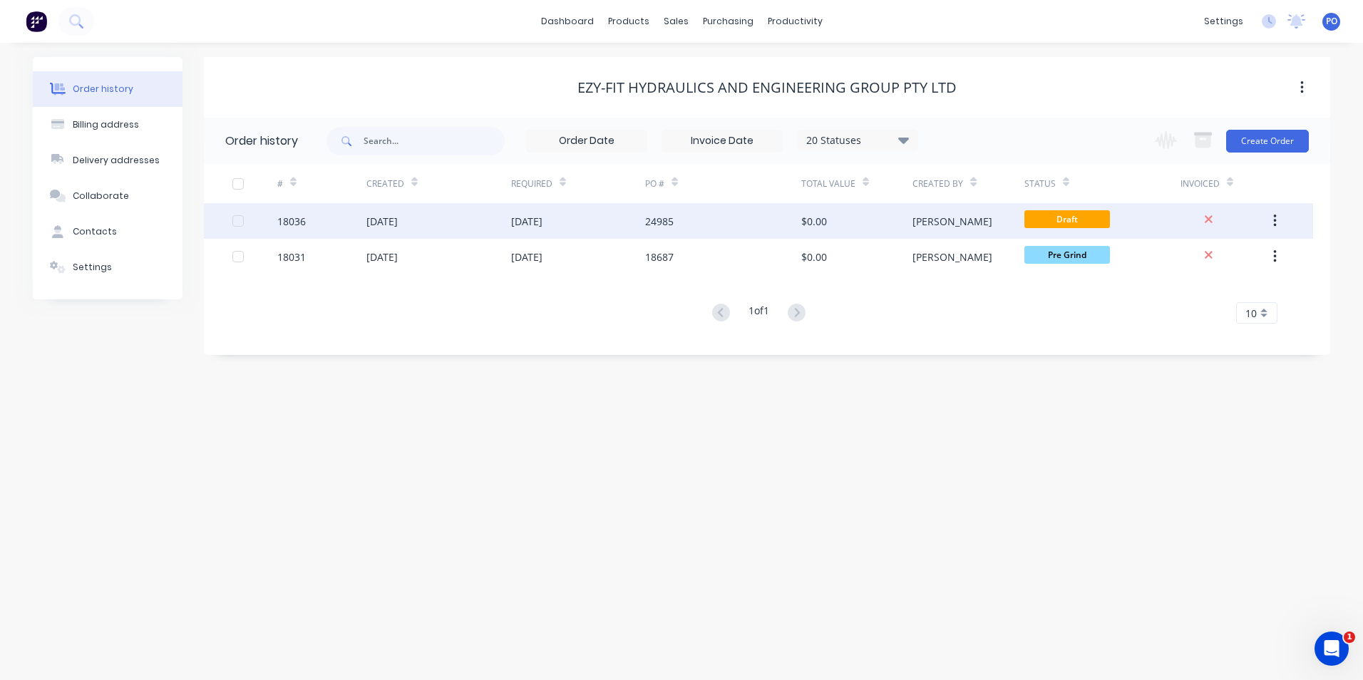
click at [1274, 220] on icon "button" at bounding box center [1276, 221] width 4 height 16
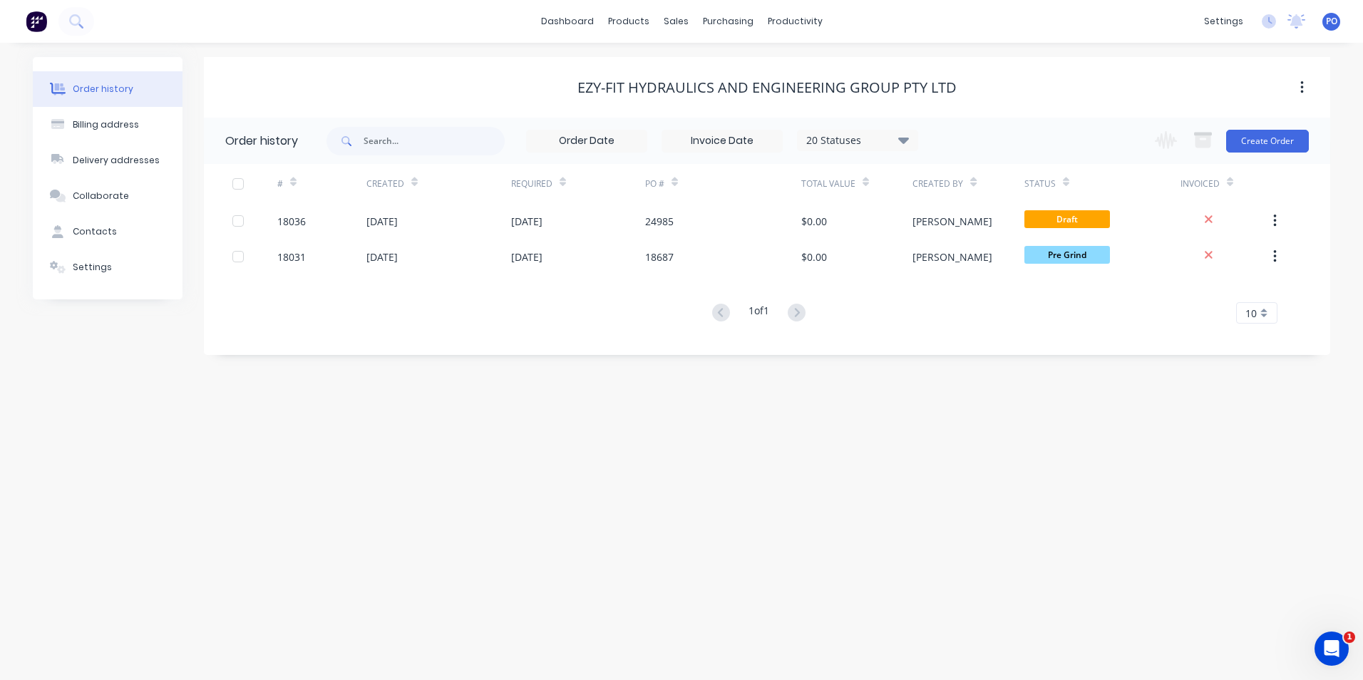
click at [1302, 88] on icon "button" at bounding box center [1302, 87] width 3 height 13
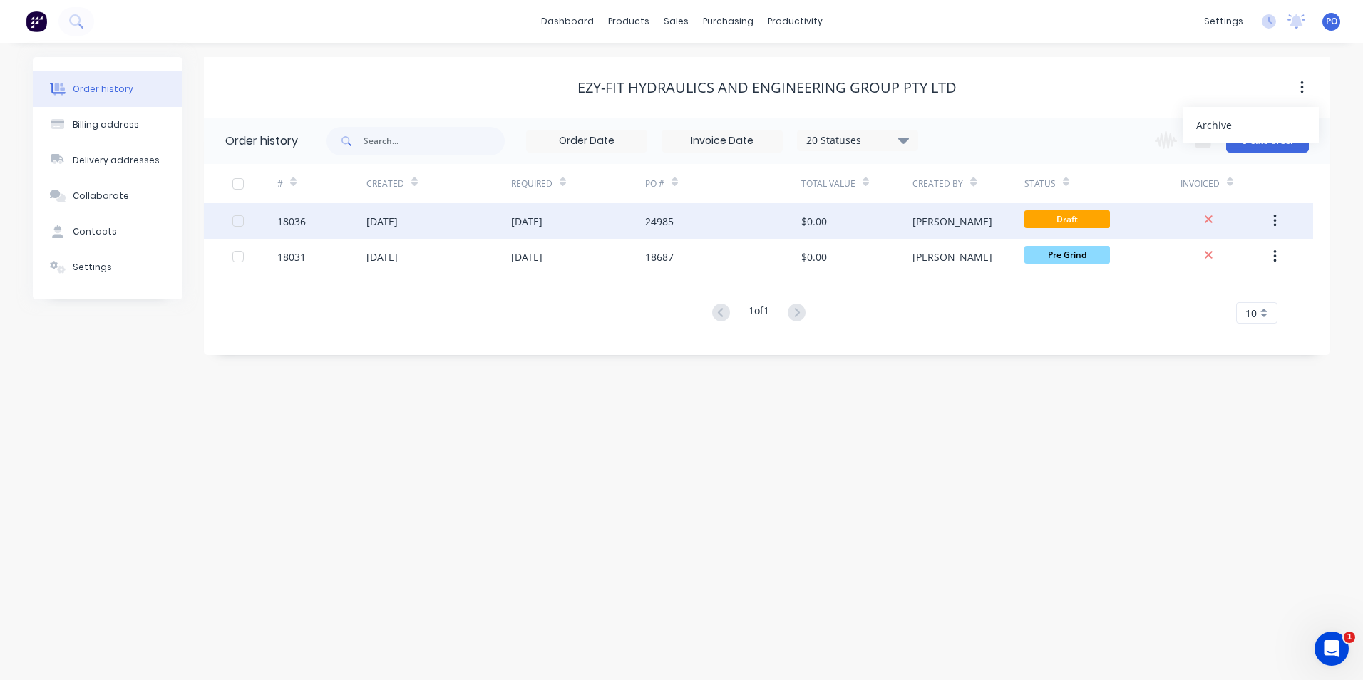
click at [886, 218] on div "$0.00" at bounding box center [856, 221] width 111 height 36
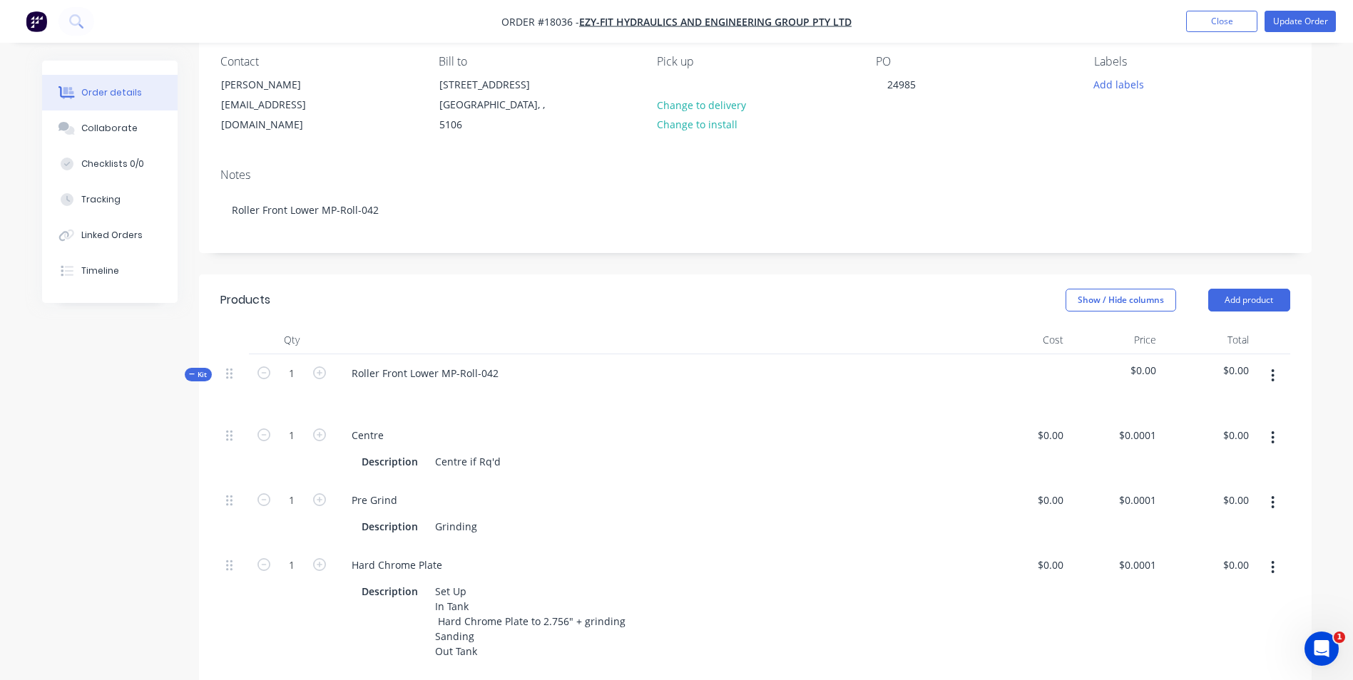
scroll to position [143, 0]
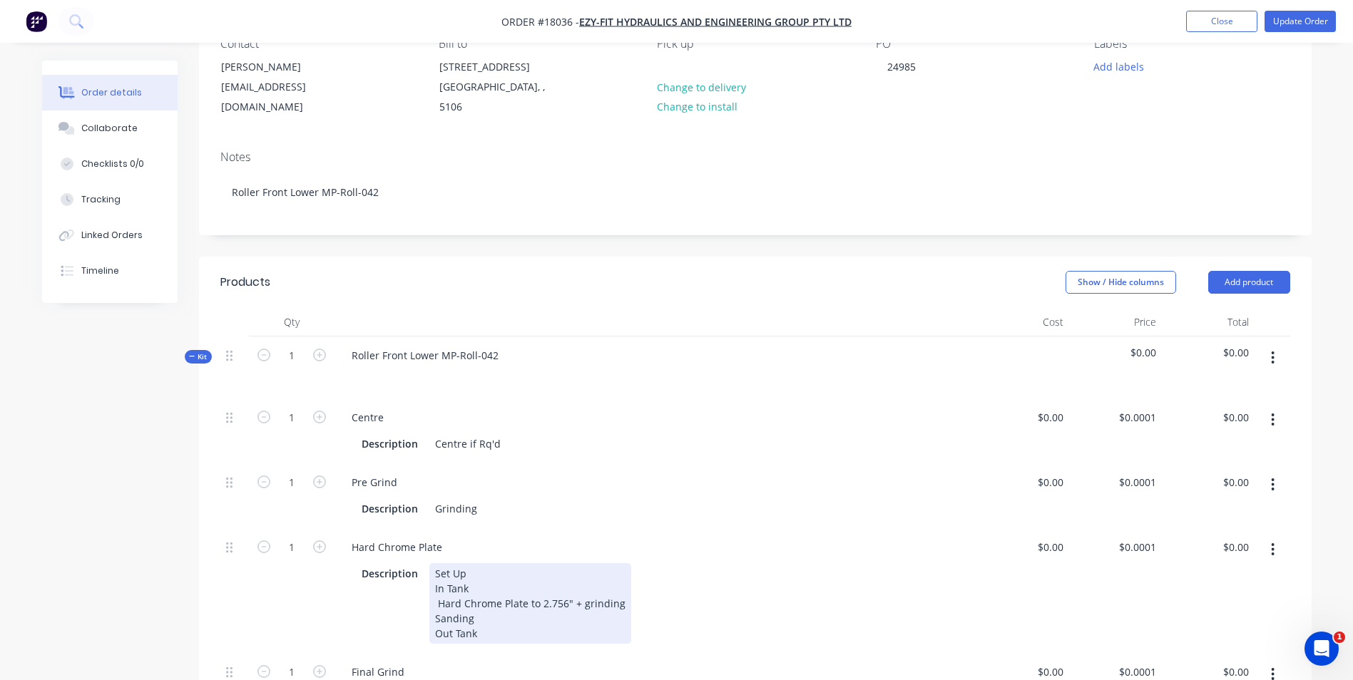
click at [563, 602] on div "Set Up In Tank Hard Chrome Plate to 2.756" + grinding Sanding Out Tank" at bounding box center [530, 603] width 202 height 81
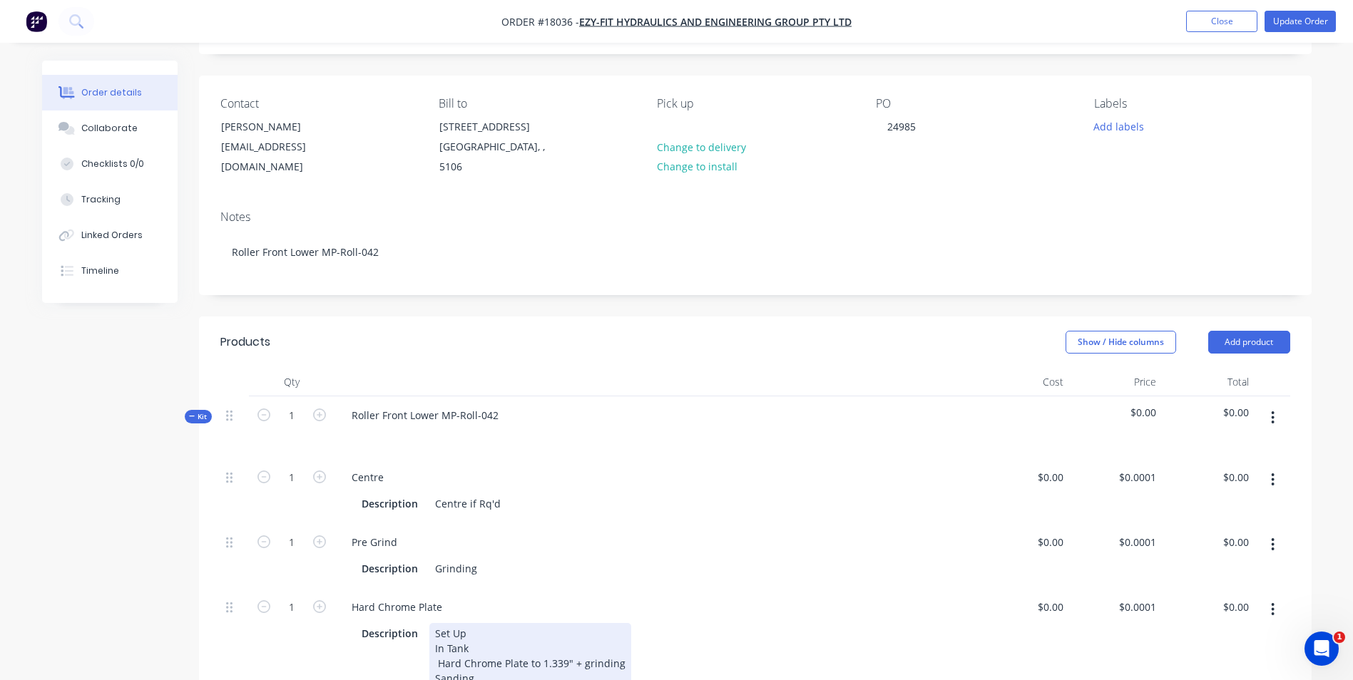
scroll to position [0, 0]
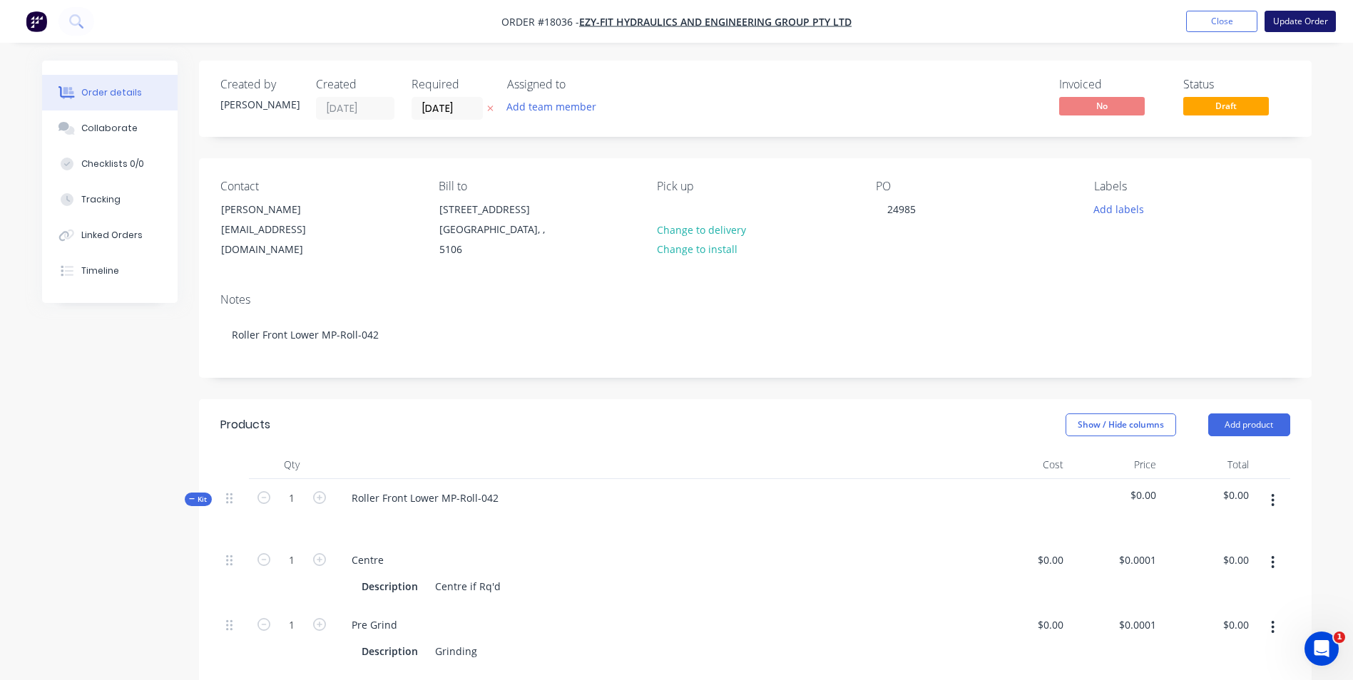
click at [1288, 24] on button "Update Order" at bounding box center [1299, 21] width 71 height 21
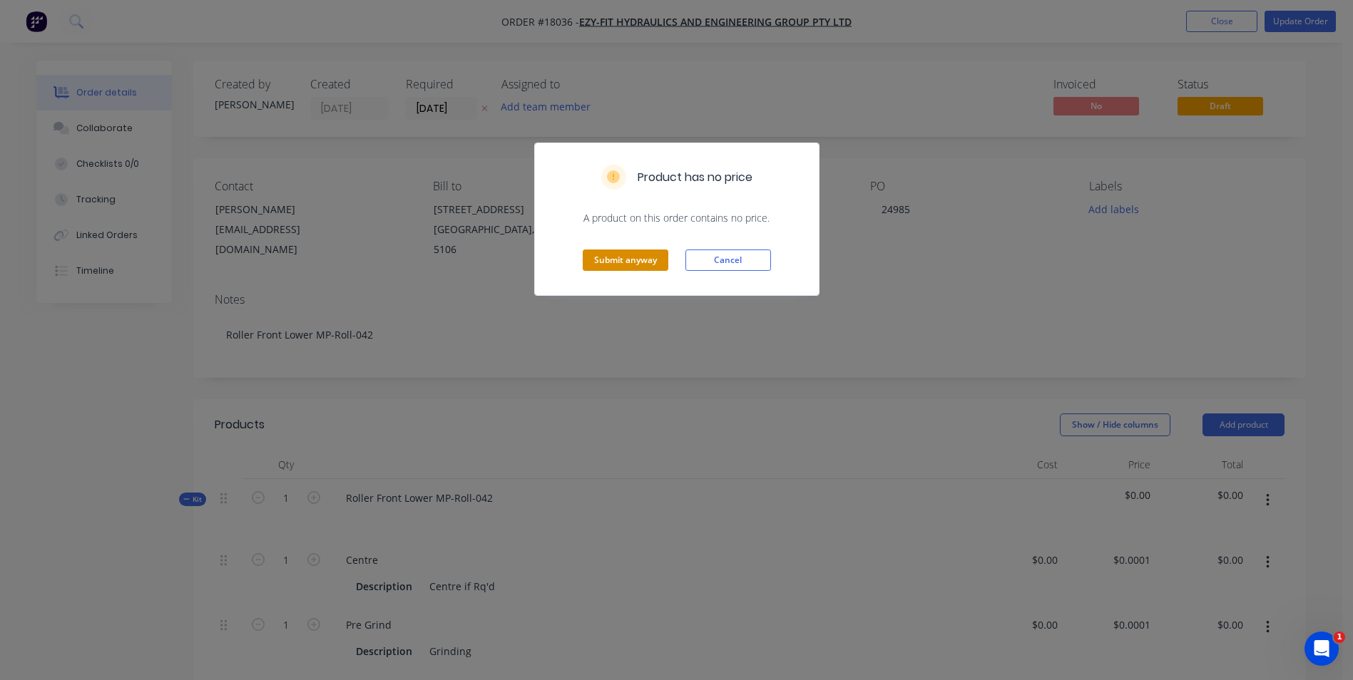
click at [645, 260] on button "Submit anyway" at bounding box center [626, 260] width 86 height 21
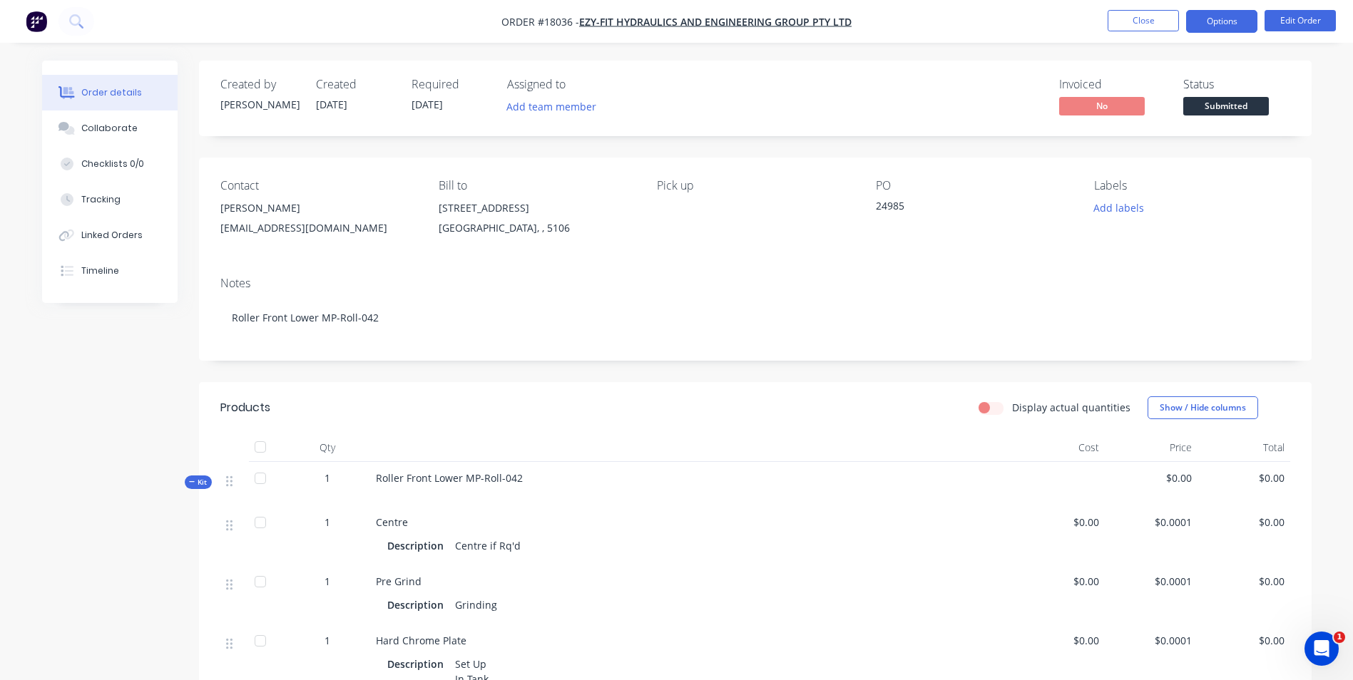
click at [1249, 14] on button "Options" at bounding box center [1221, 21] width 71 height 23
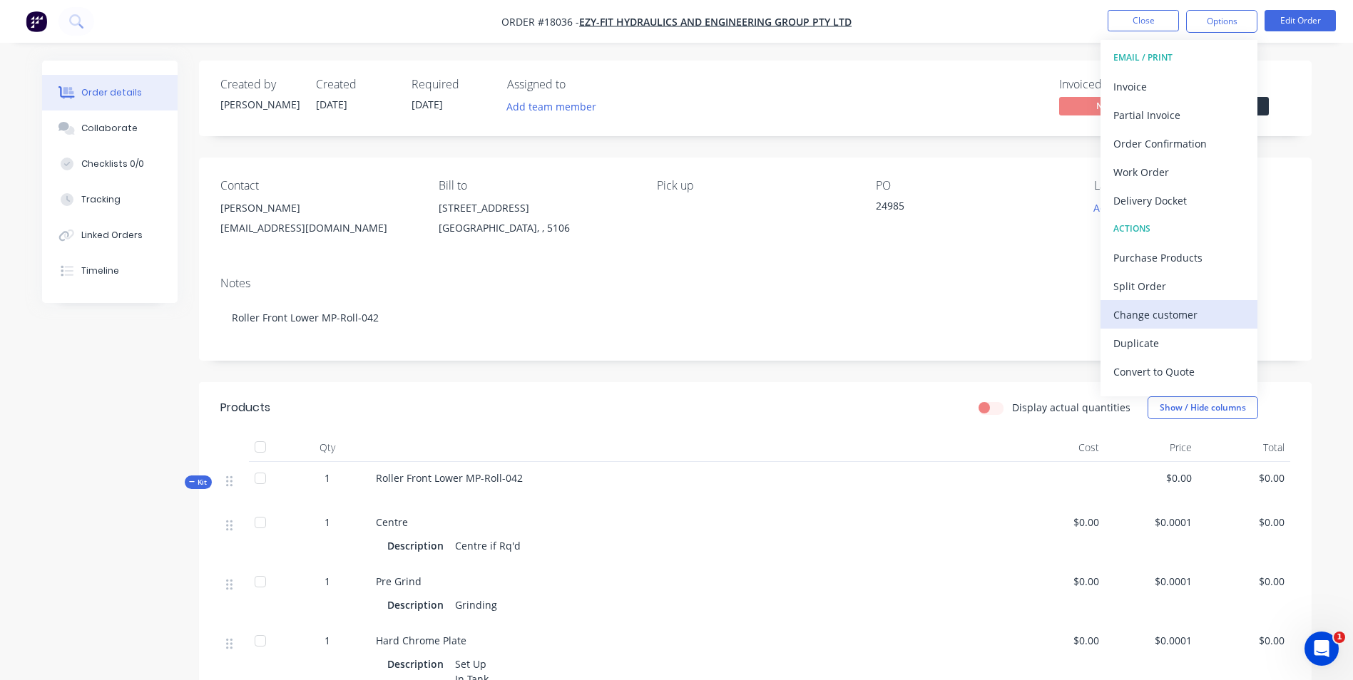
click at [1180, 313] on div "Change customer" at bounding box center [1178, 314] width 131 height 21
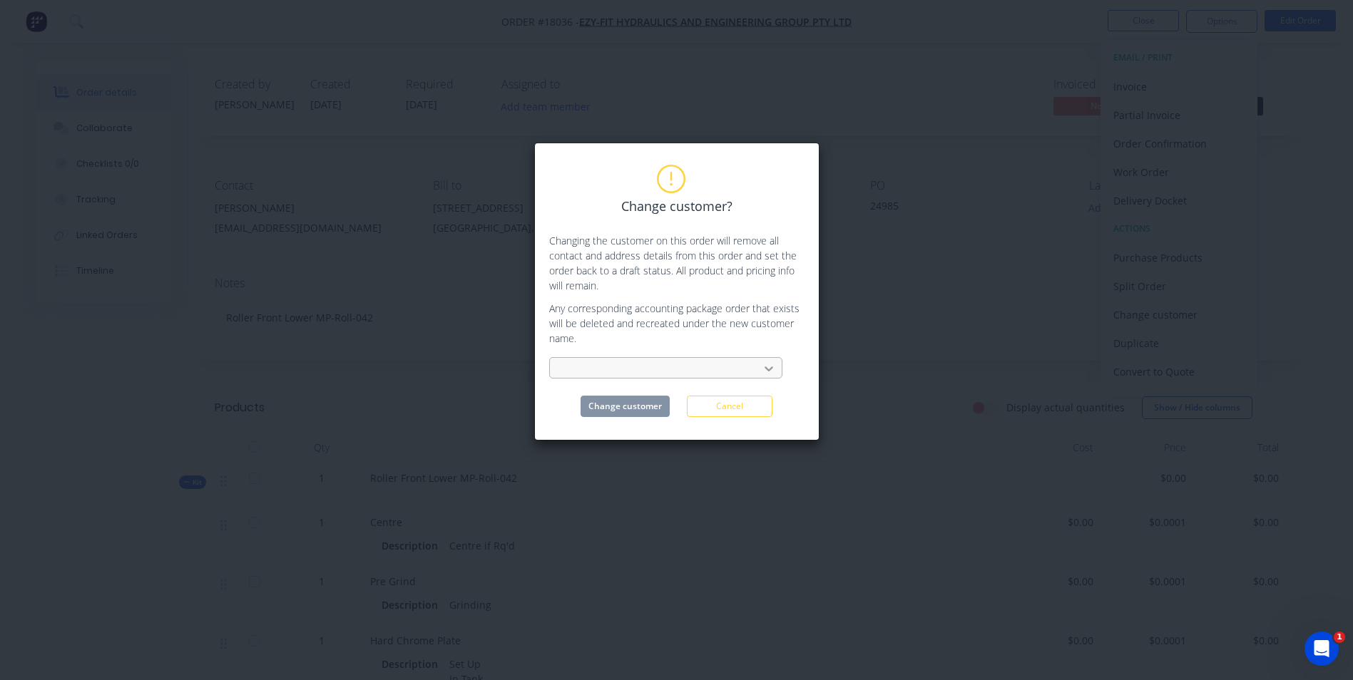
click at [774, 366] on icon at bounding box center [769, 369] width 14 height 14
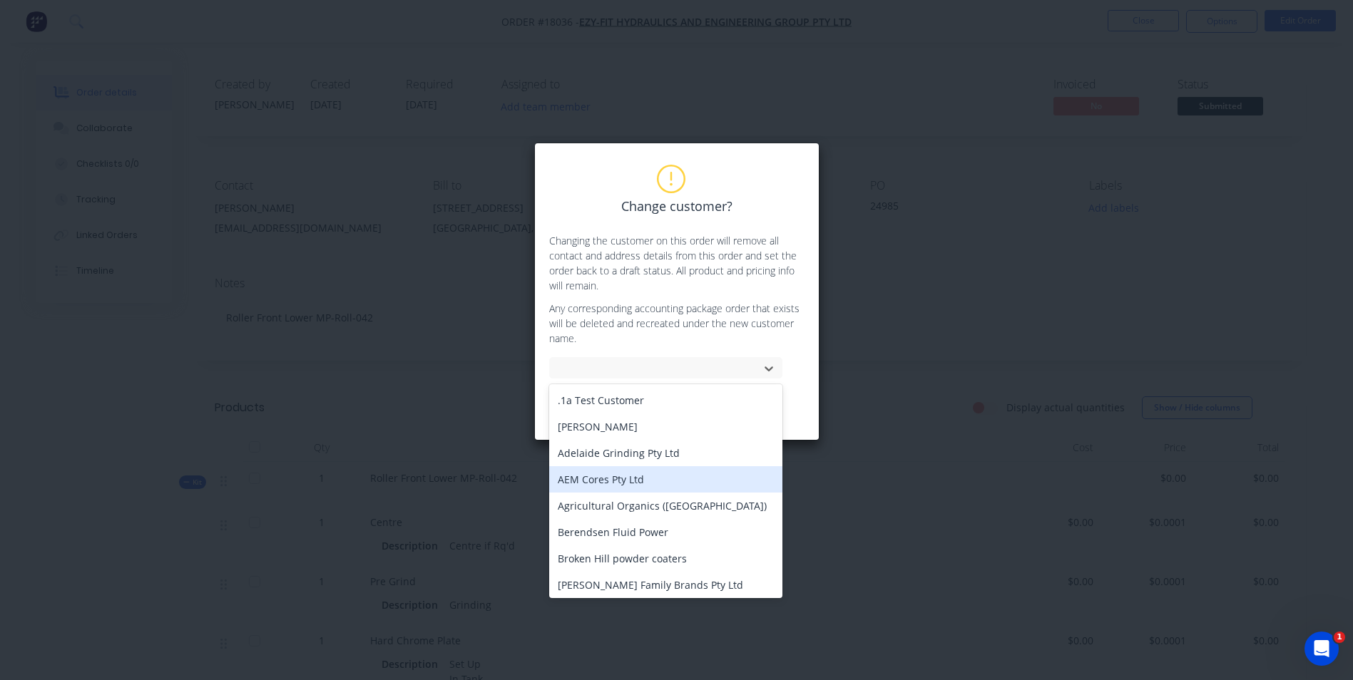
click at [603, 478] on div "AEM Cores Pty Ltd" at bounding box center [665, 479] width 233 height 26
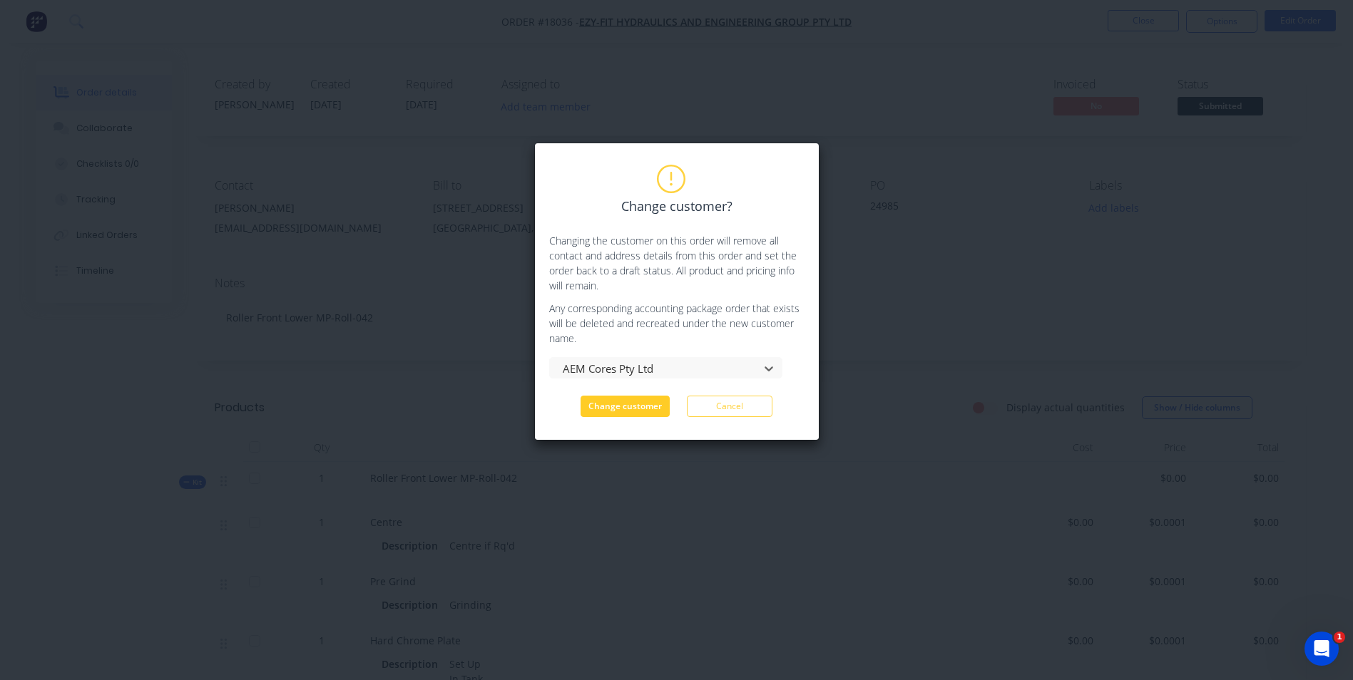
click at [635, 398] on button "Change customer" at bounding box center [624, 406] width 89 height 21
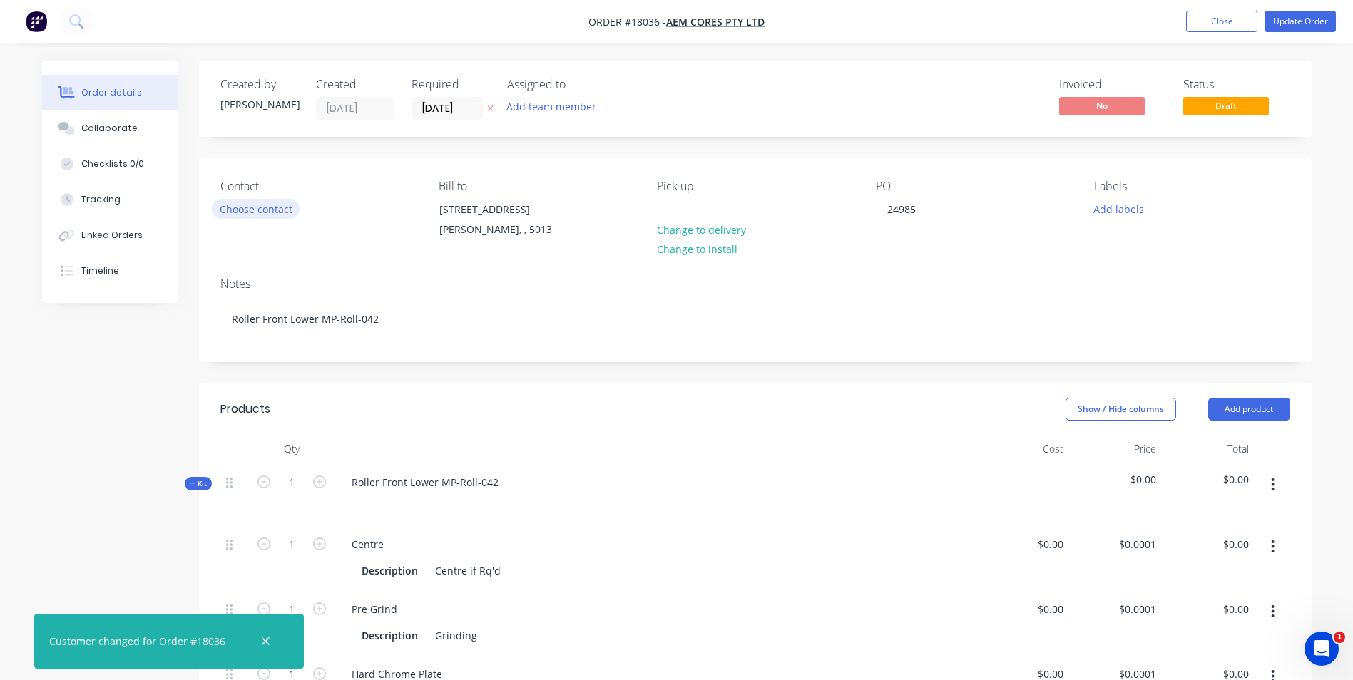
click at [254, 210] on button "Choose contact" at bounding box center [256, 208] width 88 height 19
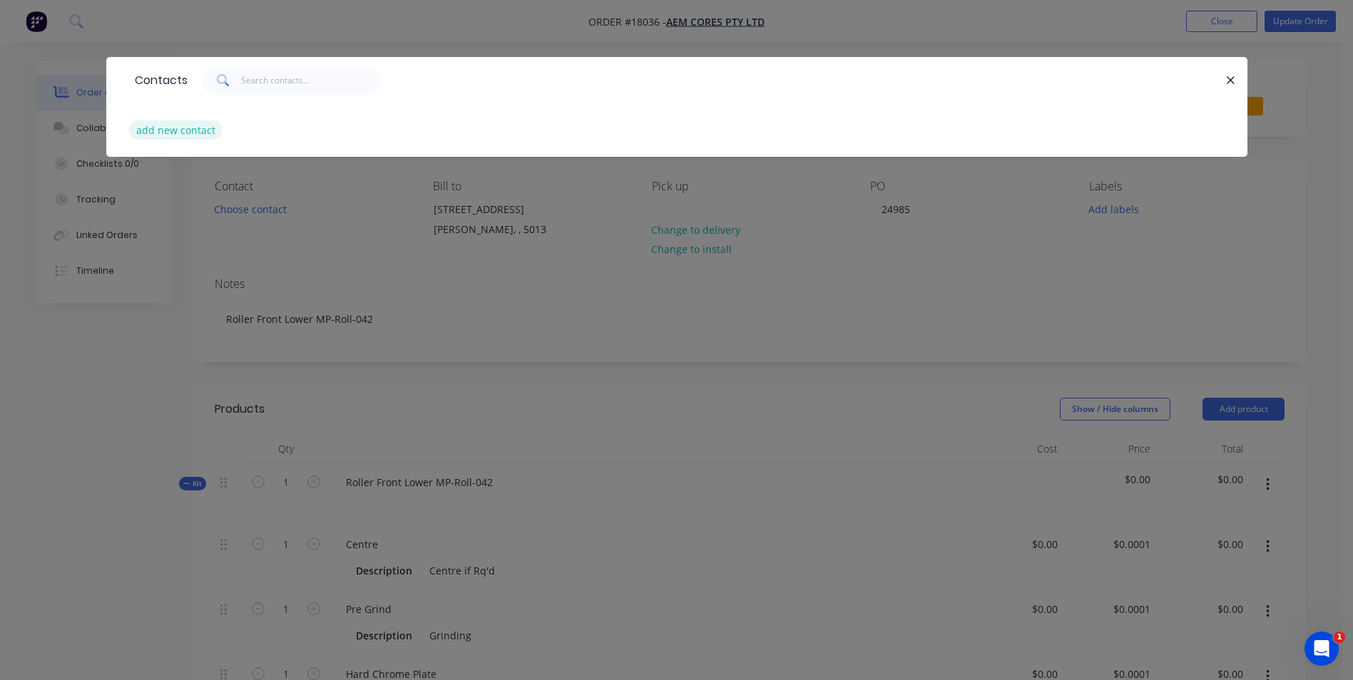
click at [204, 127] on button "add new contact" at bounding box center [176, 130] width 94 height 19
select select "AU"
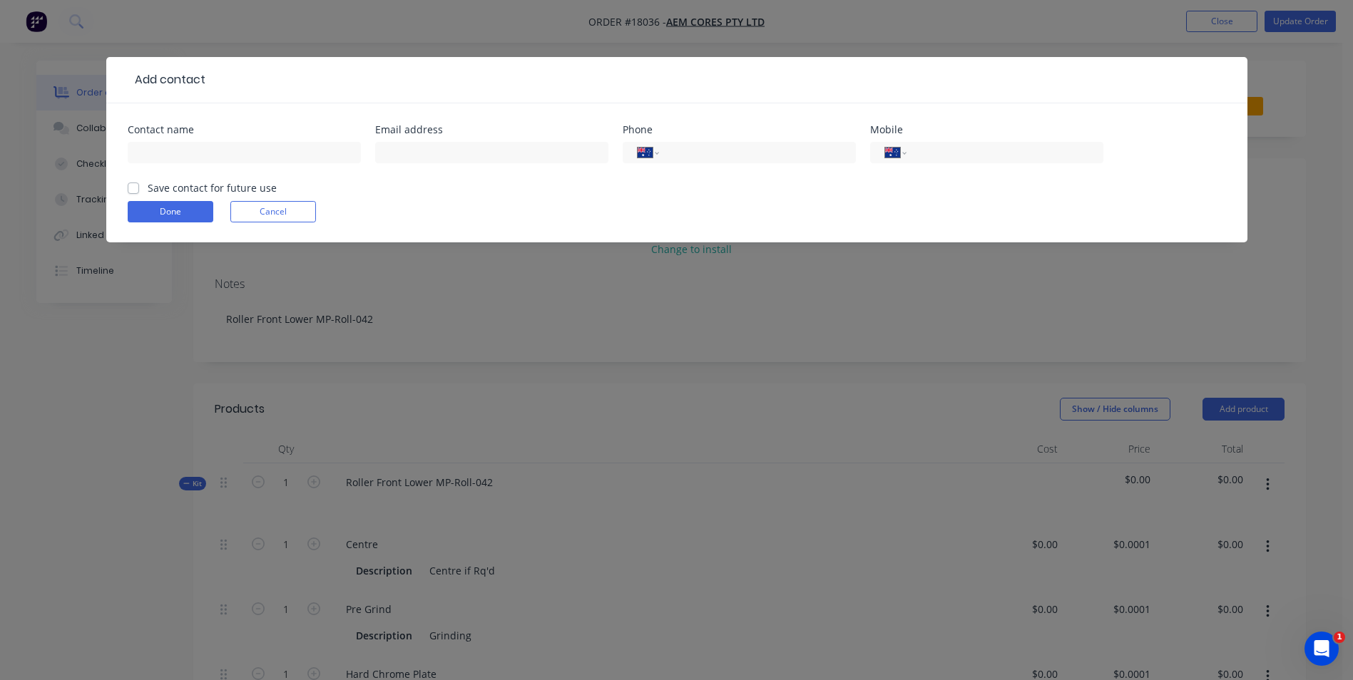
click at [180, 131] on div "Contact name" at bounding box center [244, 130] width 233 height 10
click at [474, 153] on input "text" at bounding box center [491, 152] width 233 height 21
paste input "[PERSON_NAME] <[EMAIL_ADDRESS][DOMAIN_NAME]>"
click at [444, 152] on input "[PERSON_NAME] <[EMAIL_ADDRESS][DOMAIN_NAME]>" at bounding box center [491, 152] width 233 height 21
click at [516, 151] on input "[EMAIL_ADDRESS][DOMAIN_NAME]>" at bounding box center [491, 152] width 233 height 21
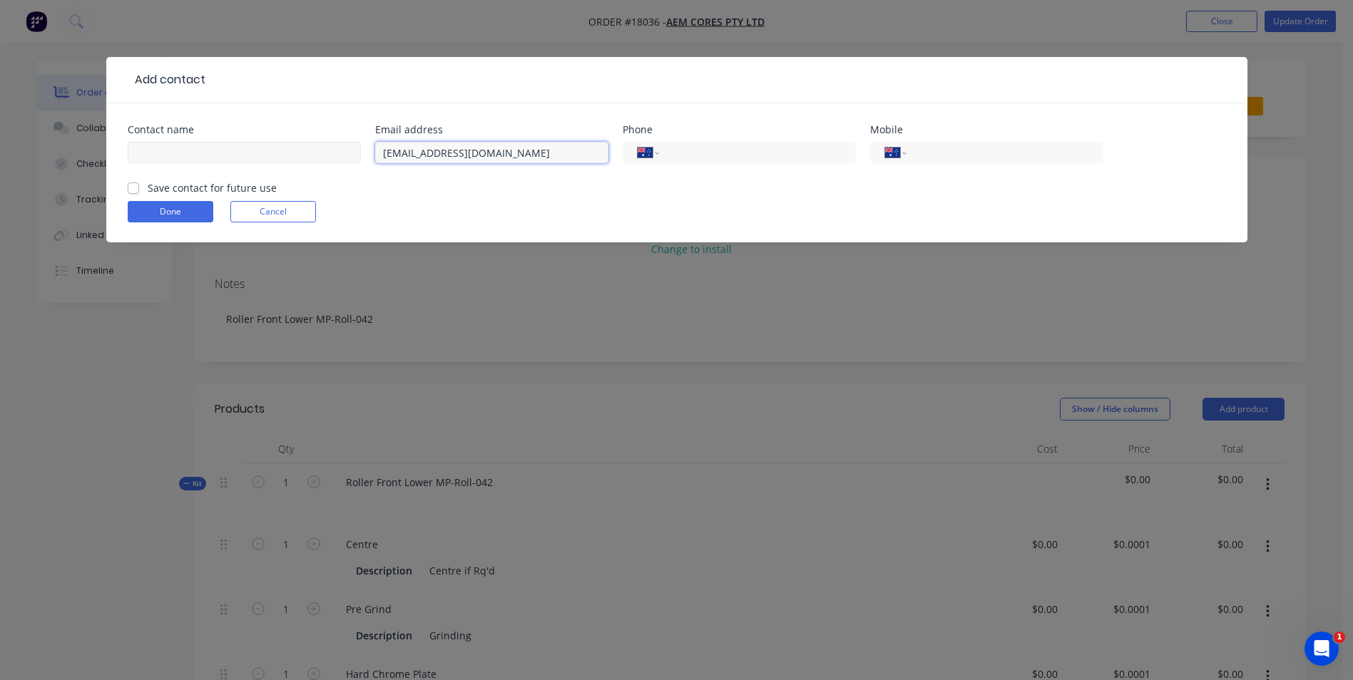
type input "[EMAIL_ADDRESS][DOMAIN_NAME]"
click at [217, 163] on input "text" at bounding box center [244, 152] width 233 height 21
type input "[PERSON_NAME]"
click at [719, 155] on input "tel" at bounding box center [754, 153] width 171 height 16
click at [729, 157] on input "(08)" at bounding box center [754, 153] width 171 height 16
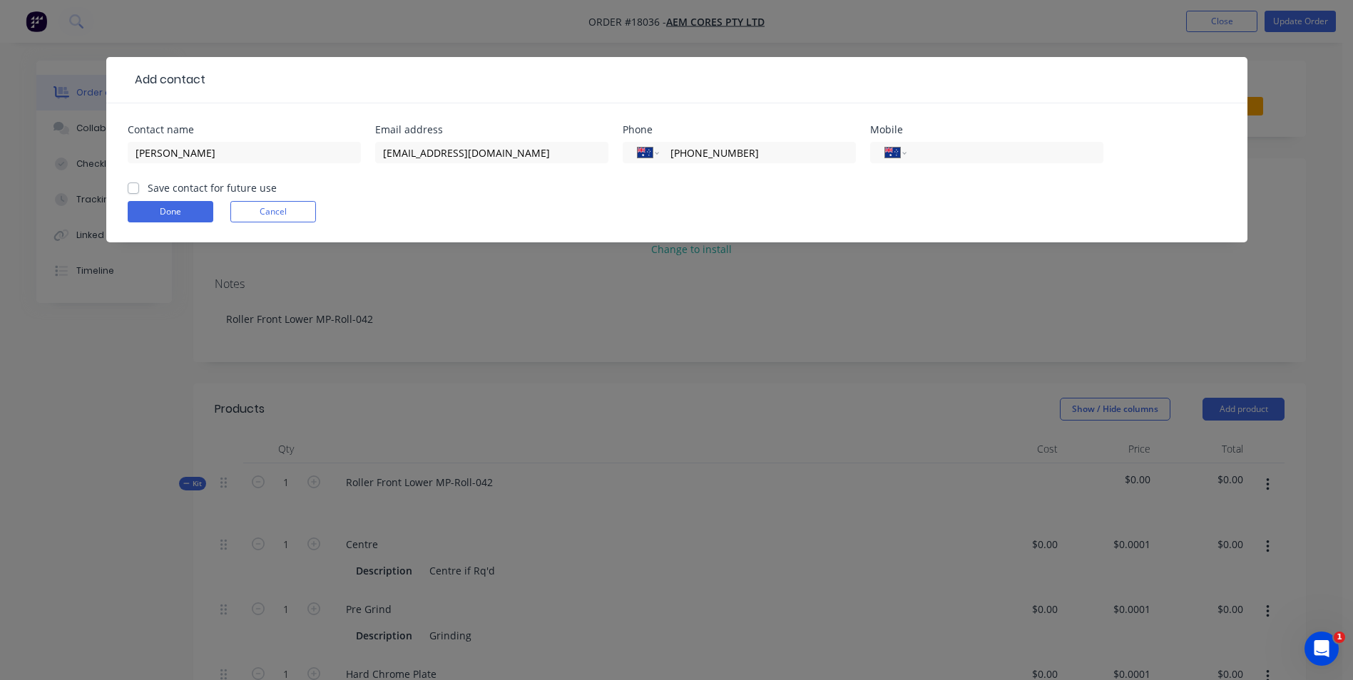
type input "[PHONE_NUMBER]"
click at [148, 188] on label "Save contact for future use" at bounding box center [212, 187] width 129 height 15
click at [134, 188] on input "Save contact for future use" at bounding box center [133, 187] width 11 height 14
checkbox input "true"
click at [174, 207] on button "Done" at bounding box center [171, 211] width 86 height 21
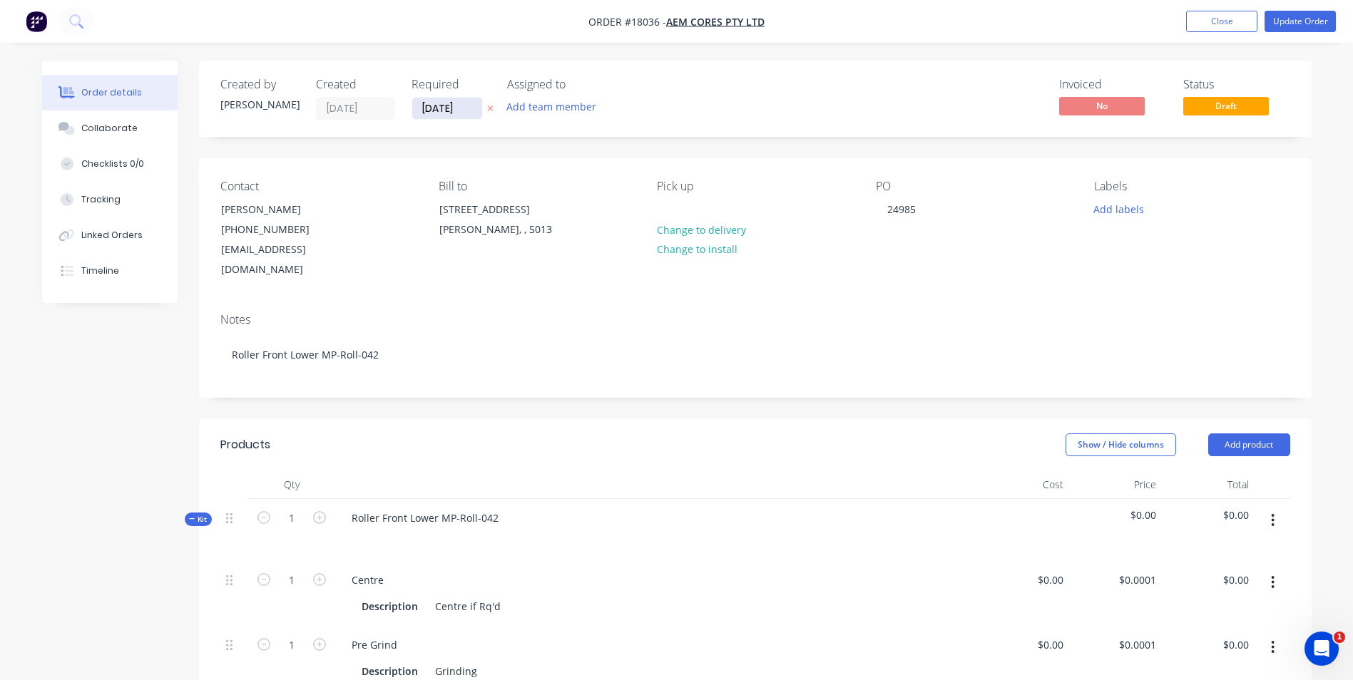
click at [468, 109] on input "[DATE]" at bounding box center [447, 108] width 70 height 21
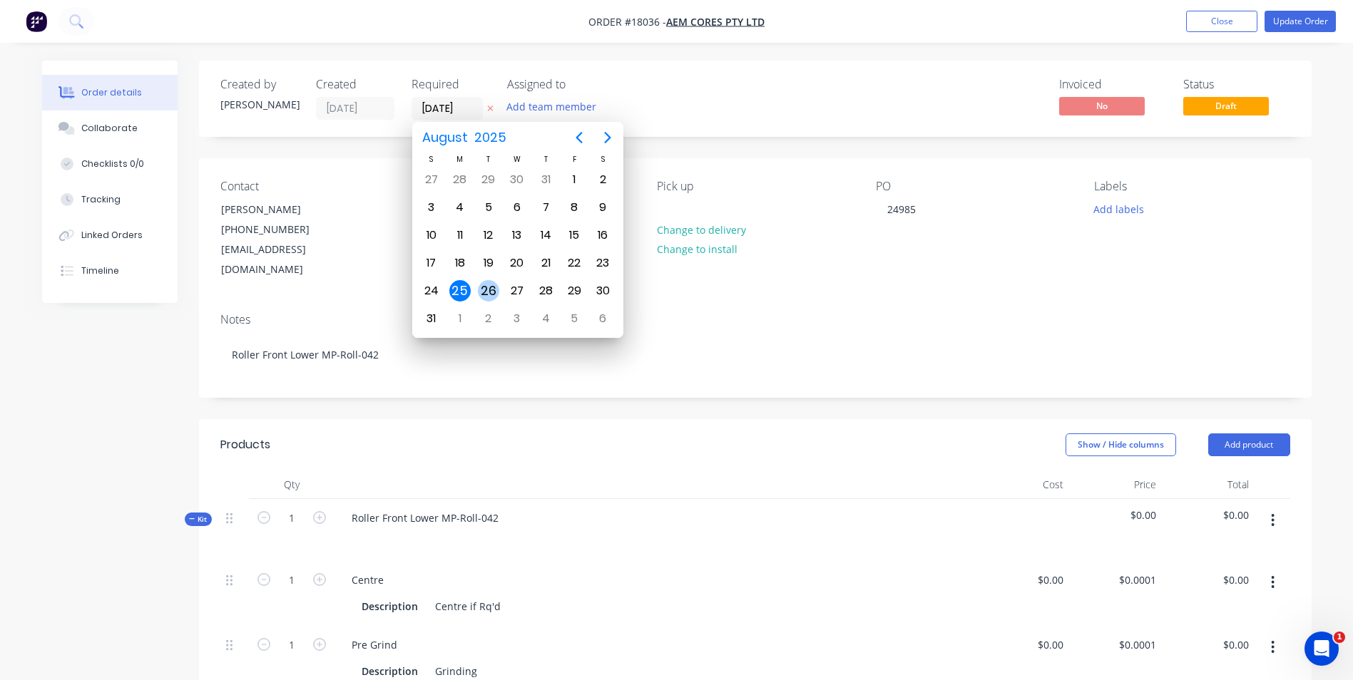
click at [499, 285] on div "26" at bounding box center [488, 290] width 29 height 27
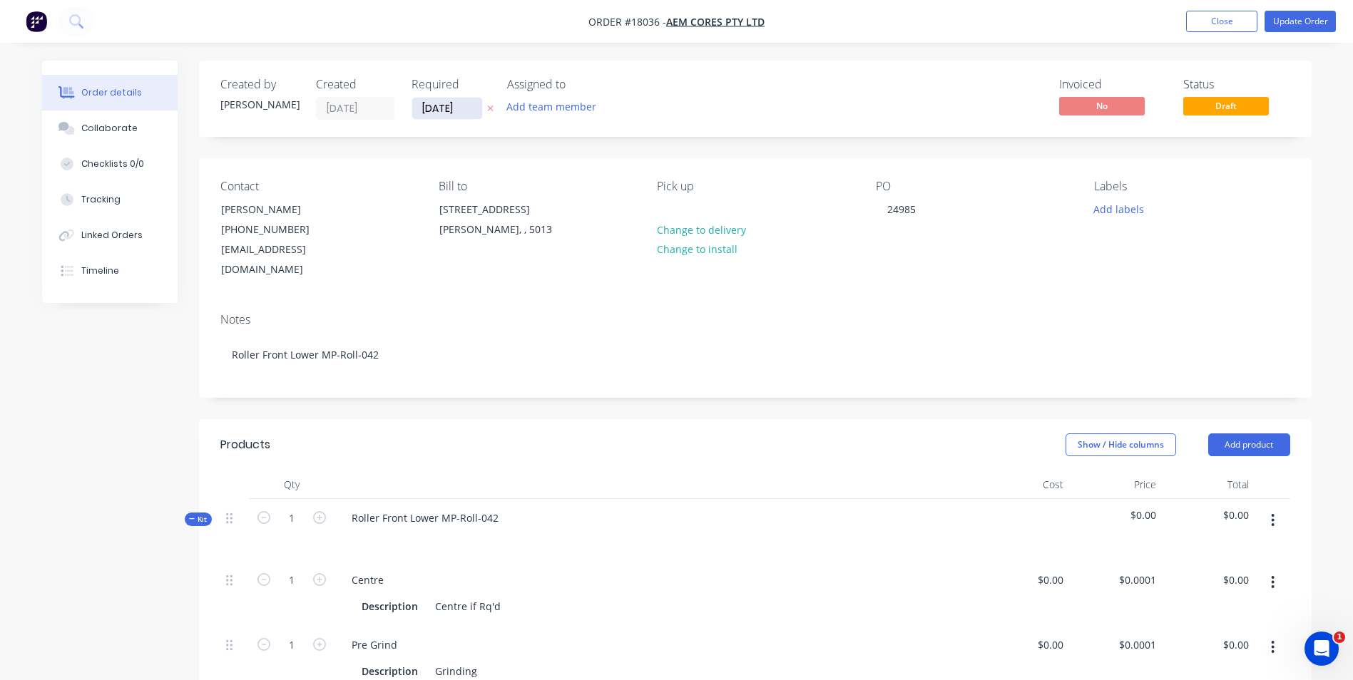
click at [476, 109] on input "[DATE]" at bounding box center [447, 108] width 70 height 21
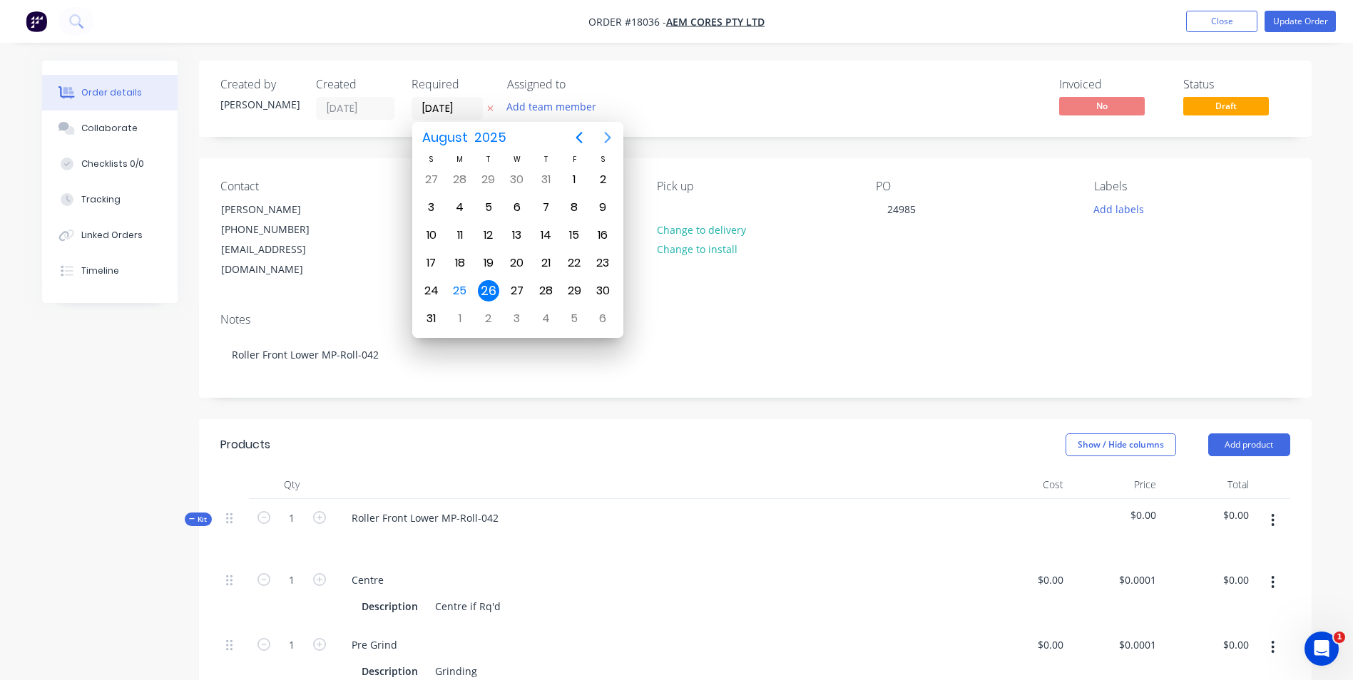
click at [608, 135] on icon "Next page" at bounding box center [607, 137] width 6 height 11
click at [462, 203] on div "8" at bounding box center [459, 207] width 21 height 21
type input "[DATE]"
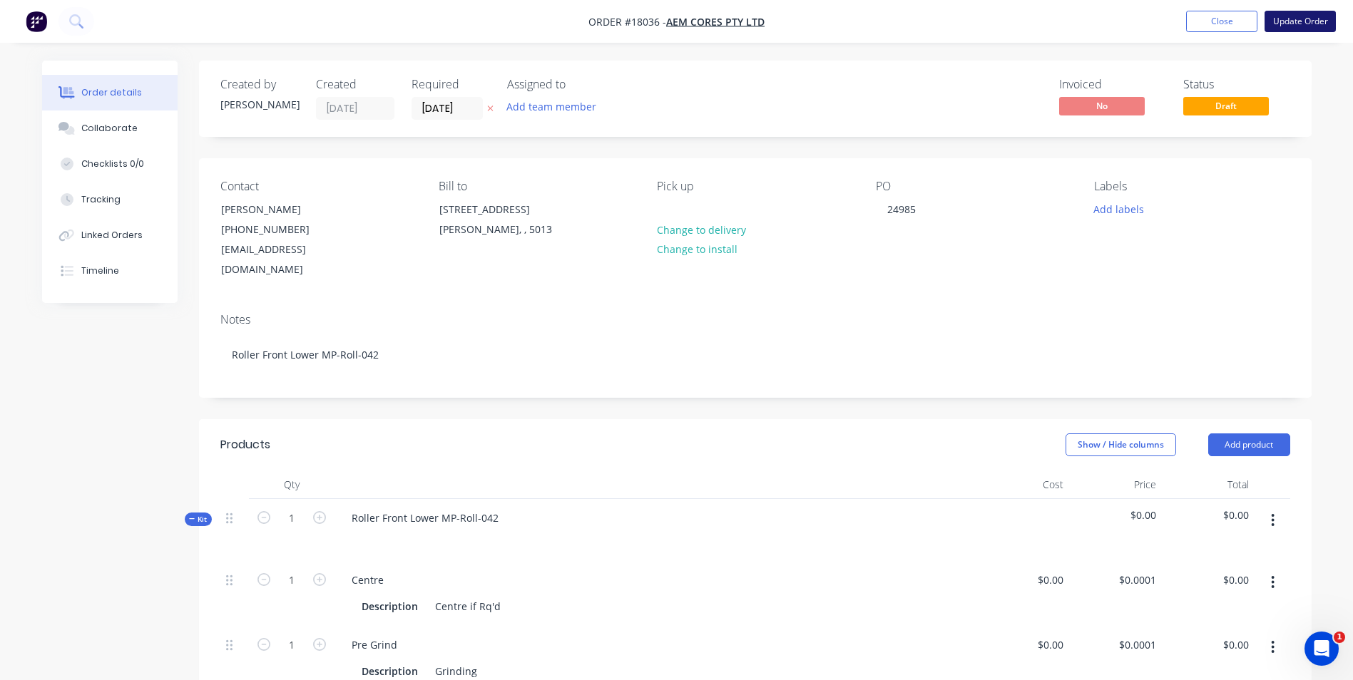
click at [1312, 22] on button "Update Order" at bounding box center [1299, 21] width 71 height 21
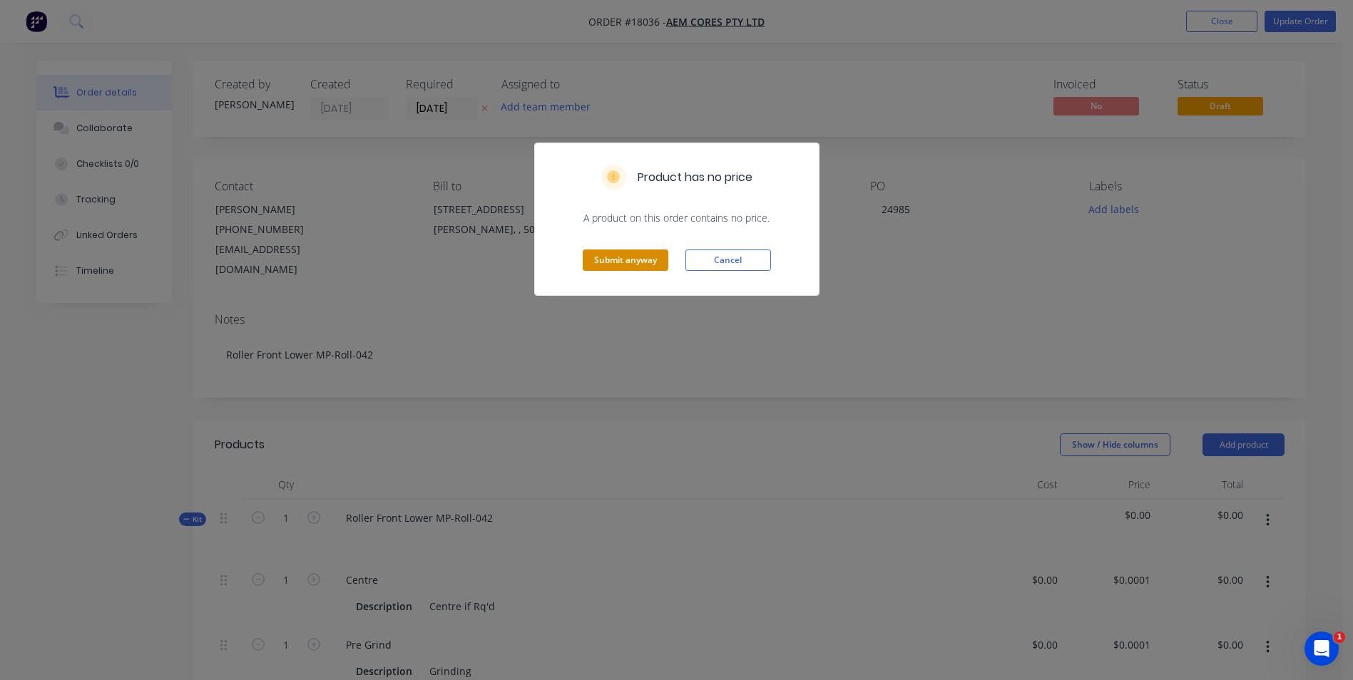
click at [631, 258] on button "Submit anyway" at bounding box center [626, 260] width 86 height 21
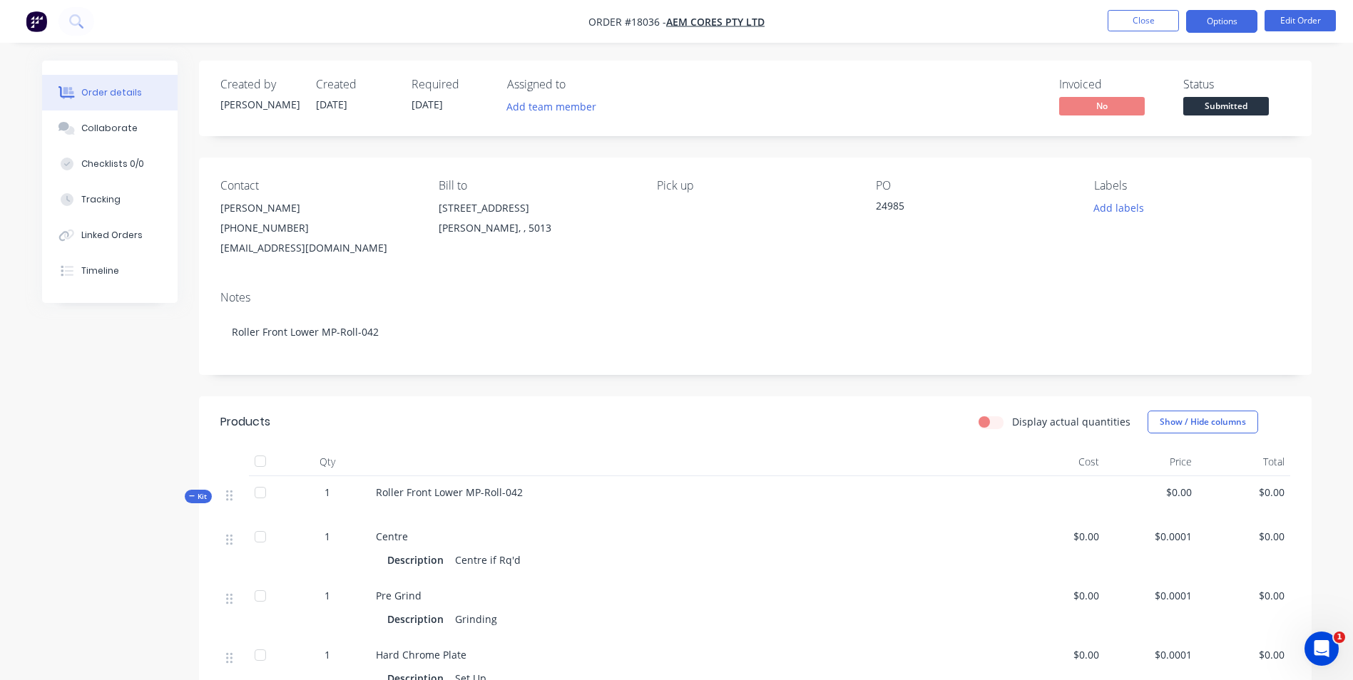
click at [1239, 19] on button "Options" at bounding box center [1221, 21] width 71 height 23
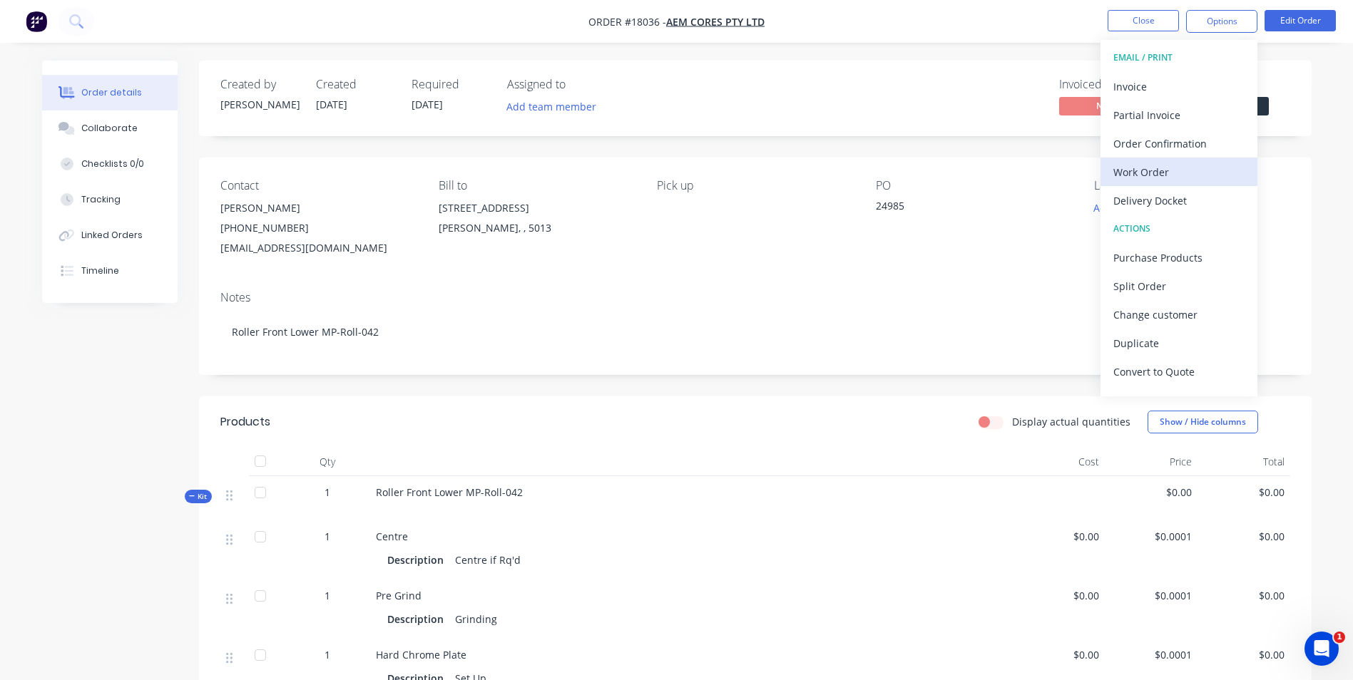
click at [1169, 170] on div "Work Order" at bounding box center [1178, 172] width 131 height 21
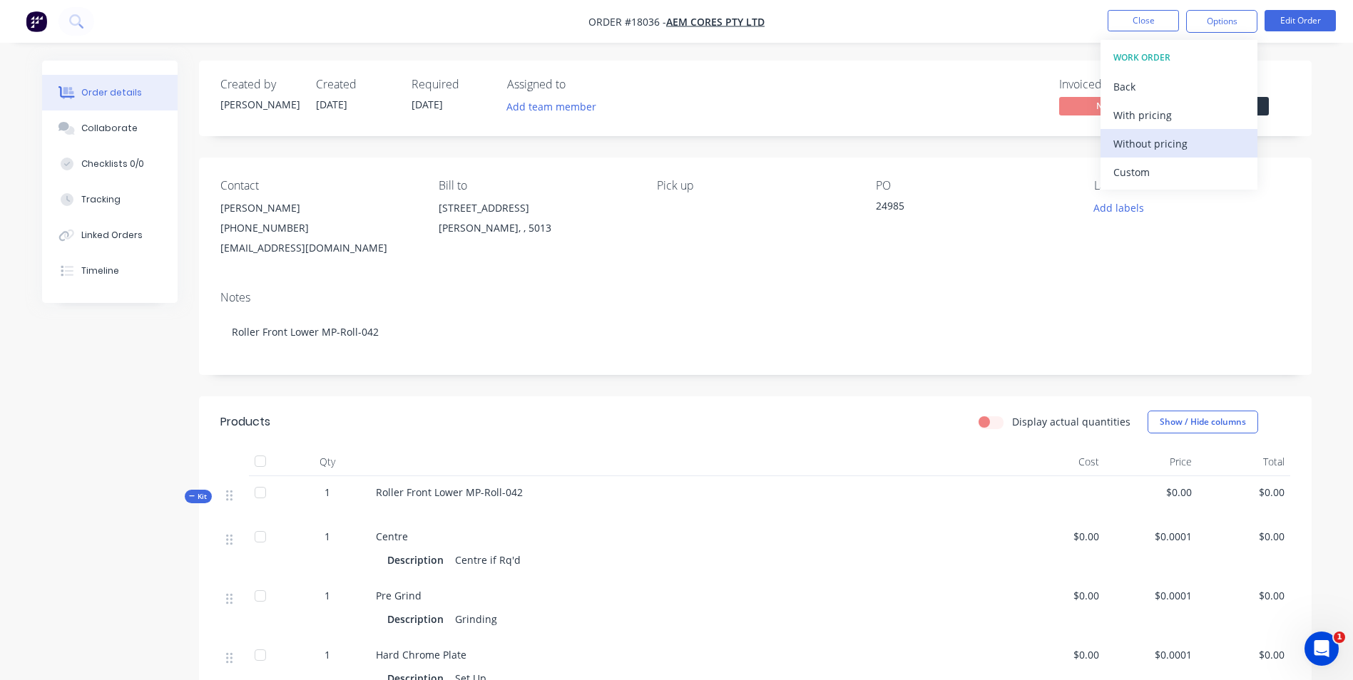
click at [1177, 145] on div "Without pricing" at bounding box center [1178, 143] width 131 height 21
click at [956, 112] on div "Invoiced No Status Submitted" at bounding box center [970, 98] width 640 height 41
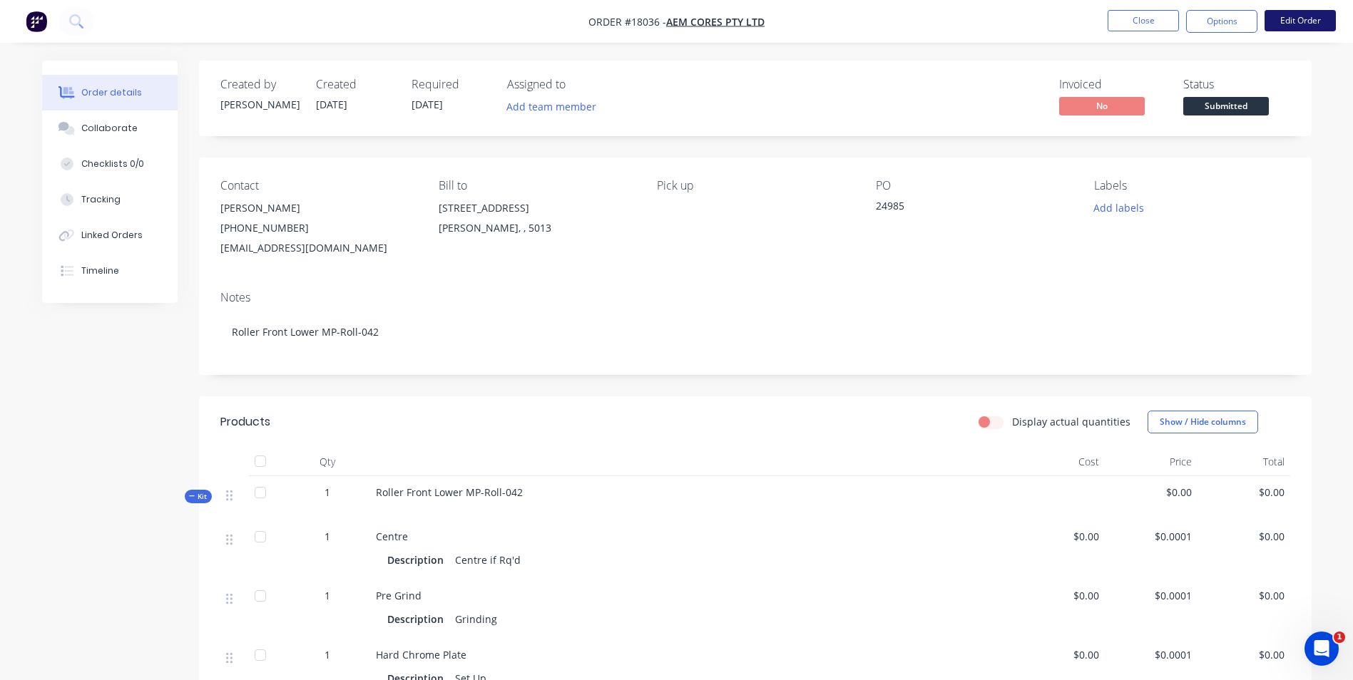
click at [1303, 26] on button "Edit Order" at bounding box center [1299, 20] width 71 height 21
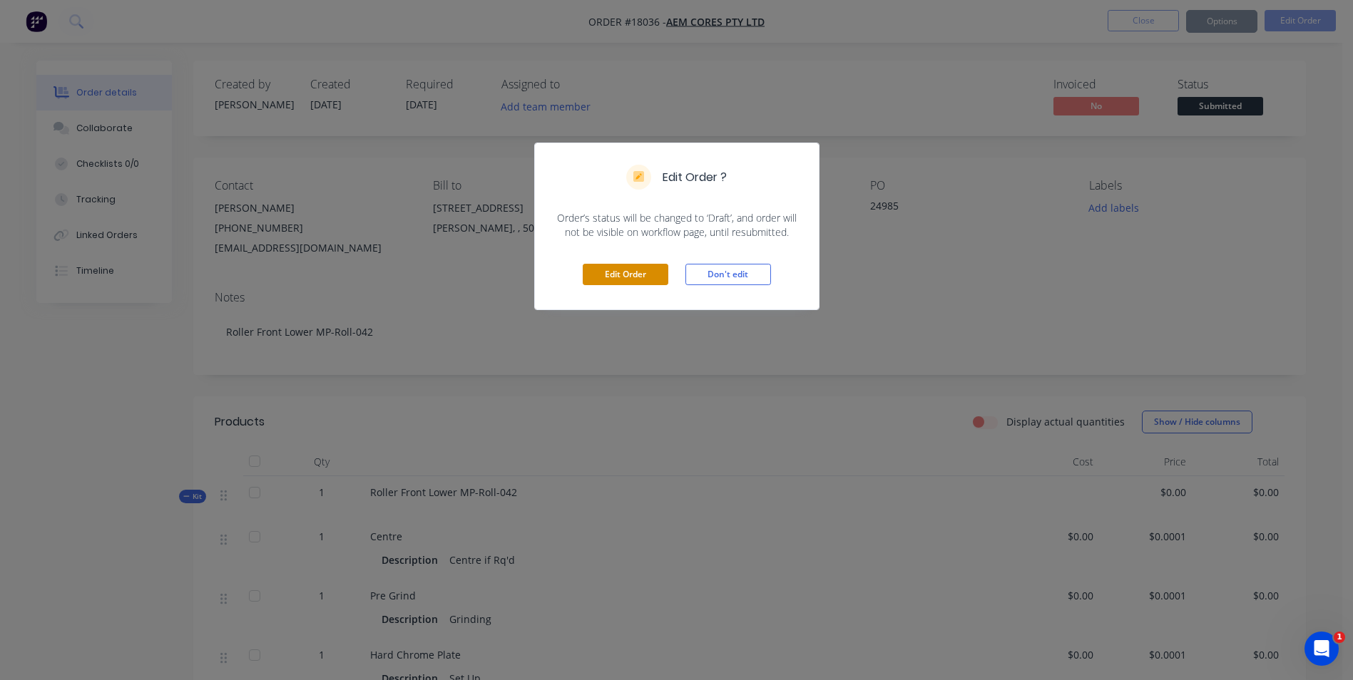
click at [636, 280] on button "Edit Order" at bounding box center [626, 274] width 86 height 21
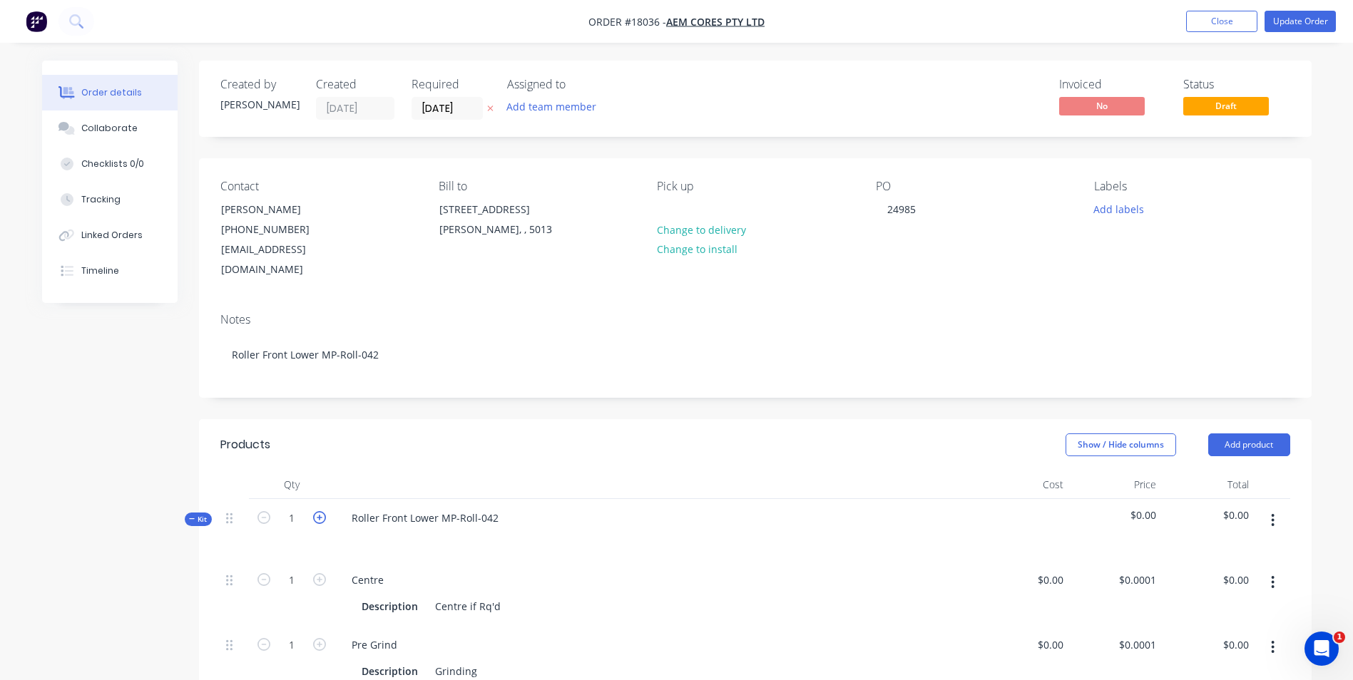
click at [320, 513] on icon "button" at bounding box center [319, 517] width 13 height 13
type input "2"
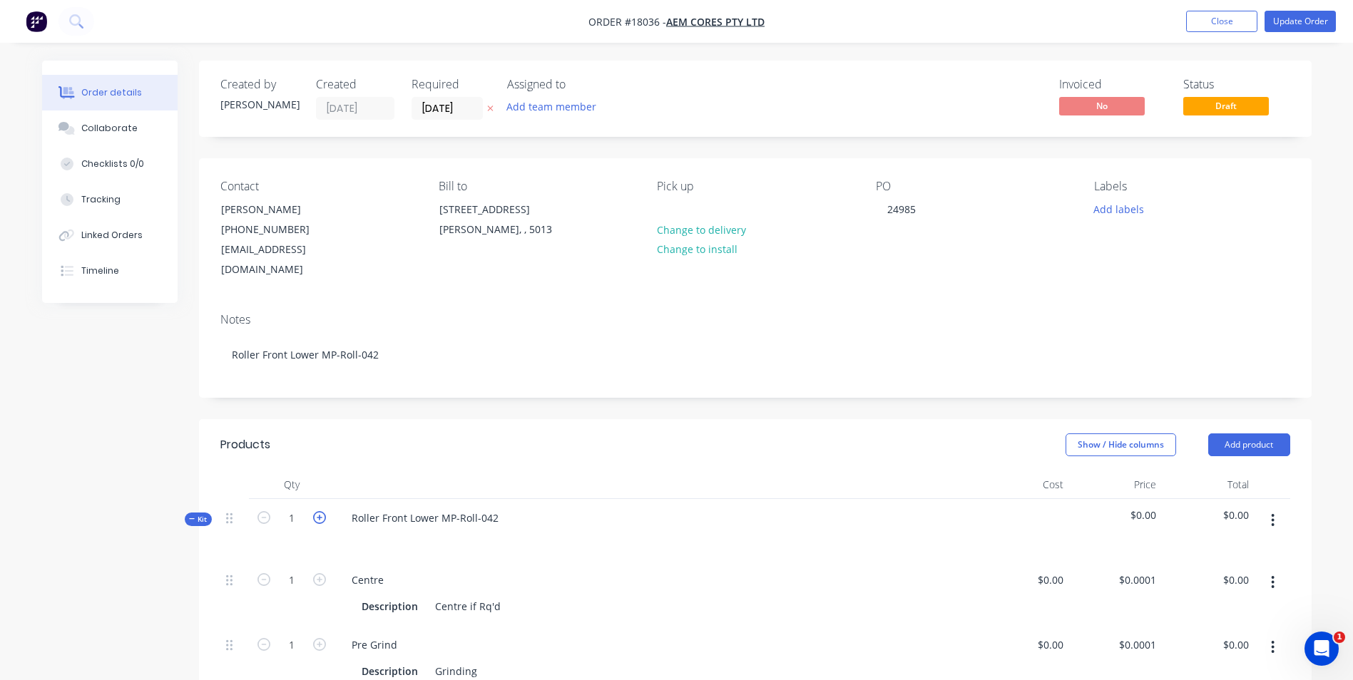
type input "2"
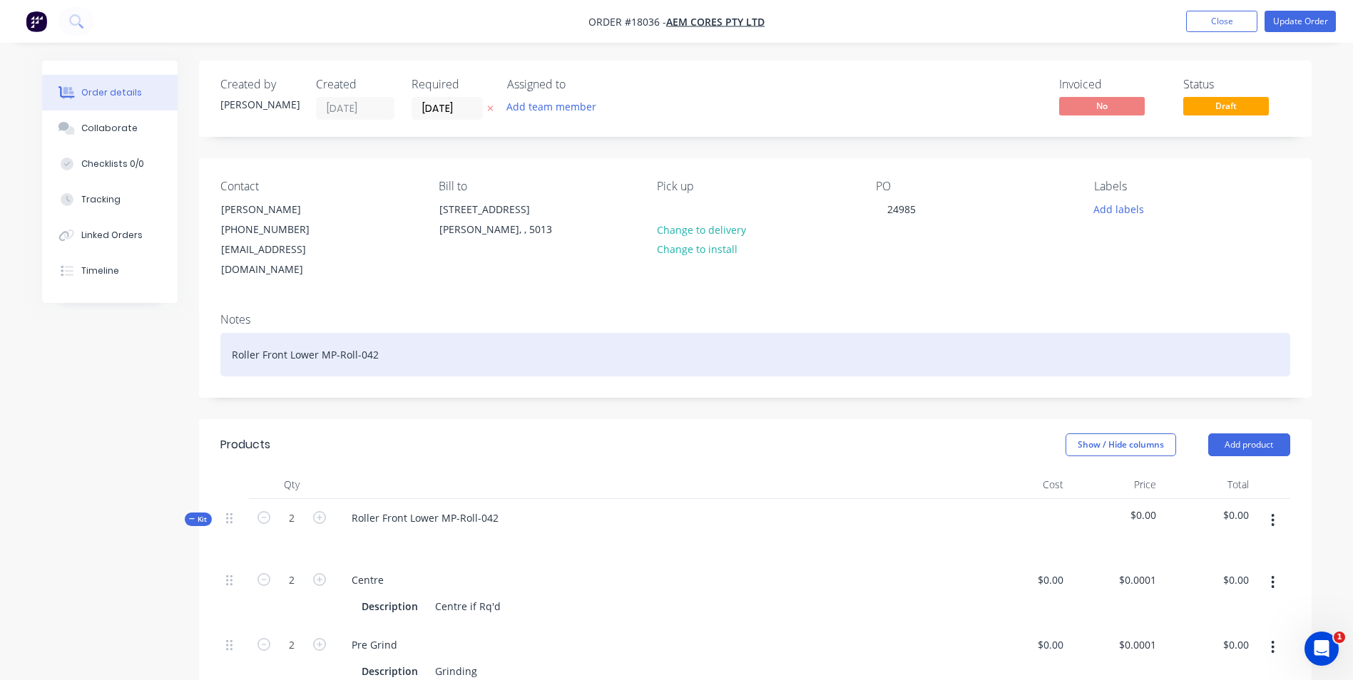
click at [387, 335] on div "Roller Front Lower MP-Roll-042" at bounding box center [755, 354] width 1070 height 43
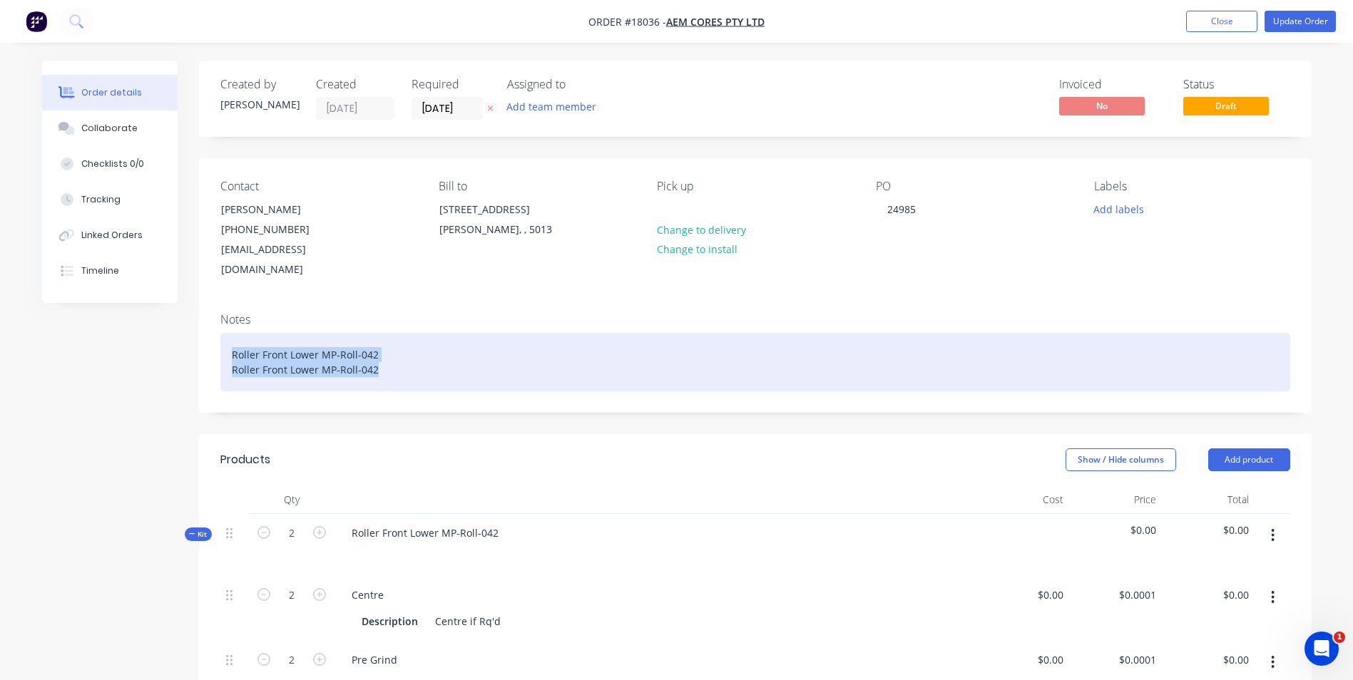
drag, startPoint x: 227, startPoint y: 332, endPoint x: 381, endPoint y: 349, distance: 154.3
click at [381, 349] on div "Roller Front Lower MP-Roll-042 Roller Front Lower MP-Roll-042" at bounding box center [755, 362] width 1070 height 58
drag, startPoint x: 347, startPoint y: 342, endPoint x: 475, endPoint y: 324, distance: 128.8
click at [476, 333] on div "Roller Front Lower MP-Roll-042 Roller Front Lower MP-Roll-042" at bounding box center [755, 362] width 1070 height 58
drag, startPoint x: 376, startPoint y: 335, endPoint x: 354, endPoint y: 334, distance: 22.2
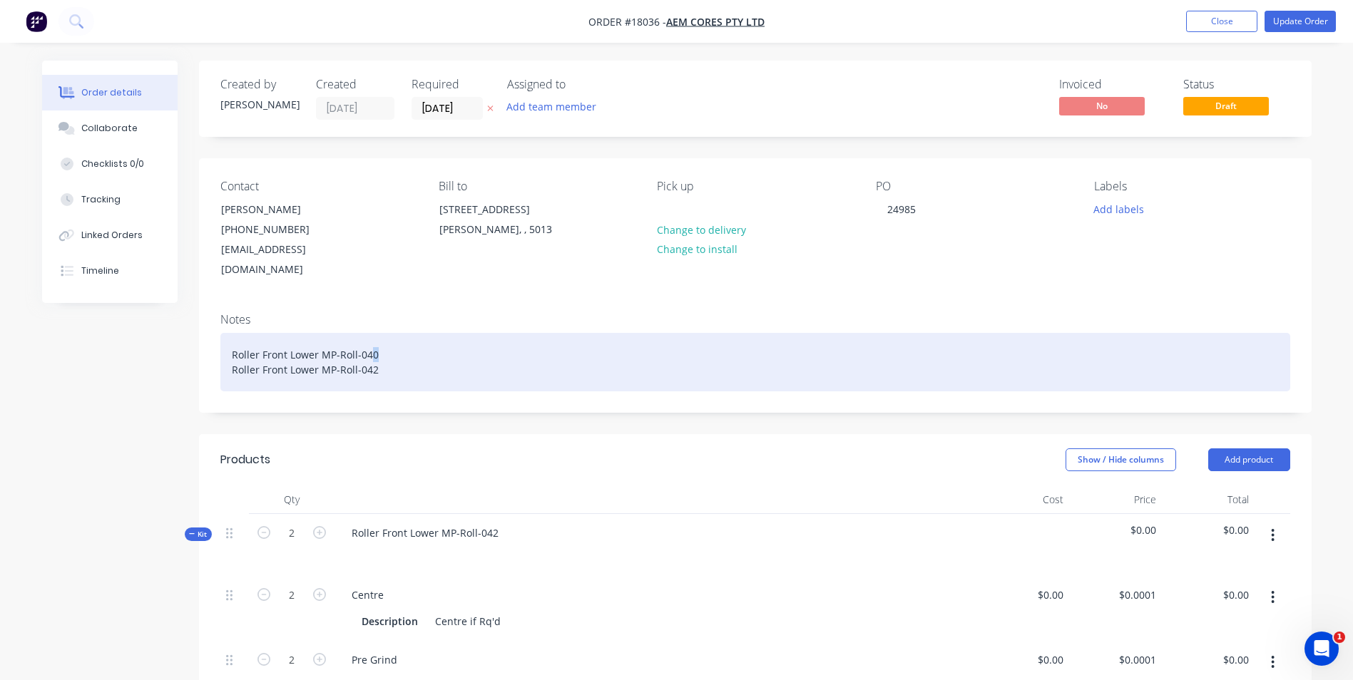
click at [367, 335] on div "Roller Front Lower MP-Roll-040 Roller Front Lower MP-Roll-042" at bounding box center [755, 362] width 1070 height 58
drag, startPoint x: 230, startPoint y: 334, endPoint x: 401, endPoint y: 355, distance: 171.8
click at [401, 355] on div "Roller Front Lower MP-Roll-040 Roller Front Lower MP-Roll-042" at bounding box center [755, 362] width 1070 height 58
copy div "Roller Front Lower MP-Roll-040 Roller Front Lower MP-Roll-042"
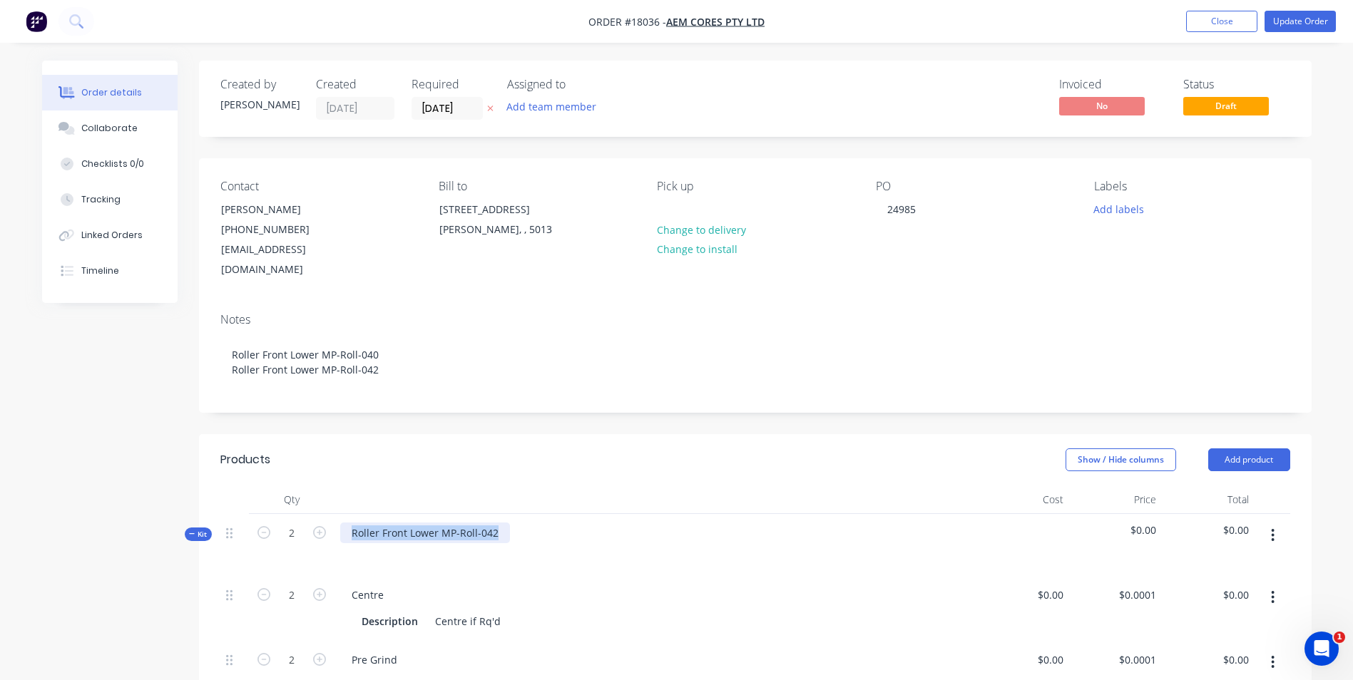
drag, startPoint x: 494, startPoint y: 527, endPoint x: 349, endPoint y: 525, distance: 145.5
click at [350, 525] on div "Roller Front Lower MP-Roll-042" at bounding box center [425, 533] width 170 height 21
paste div
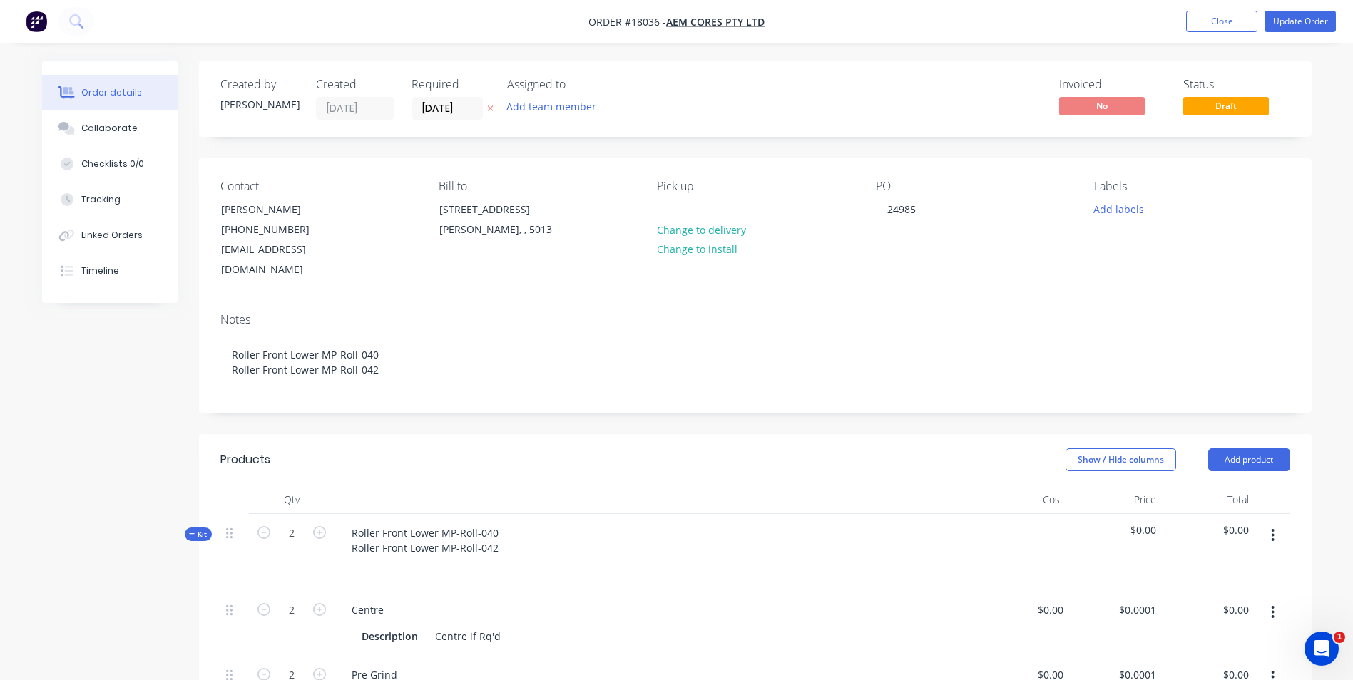
click at [916, 253] on div "PO 24985" at bounding box center [973, 230] width 195 height 101
click at [1301, 23] on button "Update Order" at bounding box center [1299, 21] width 71 height 21
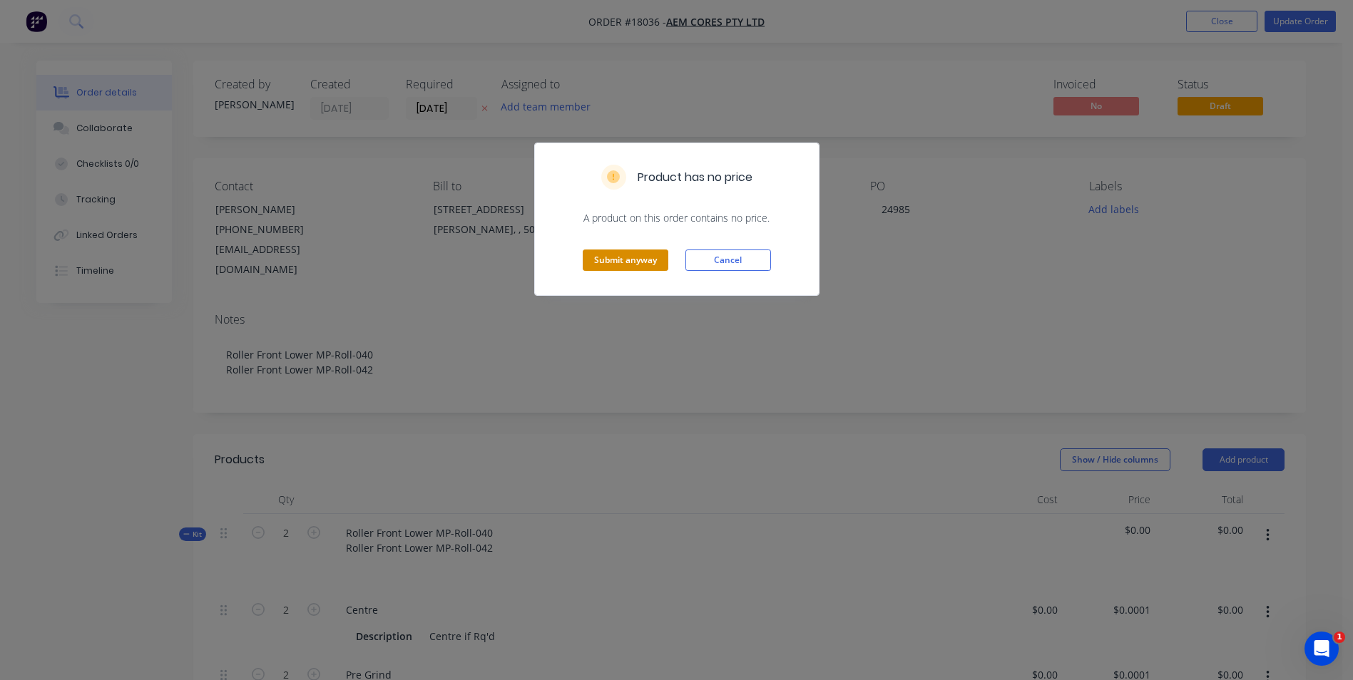
click at [625, 255] on button "Submit anyway" at bounding box center [626, 260] width 86 height 21
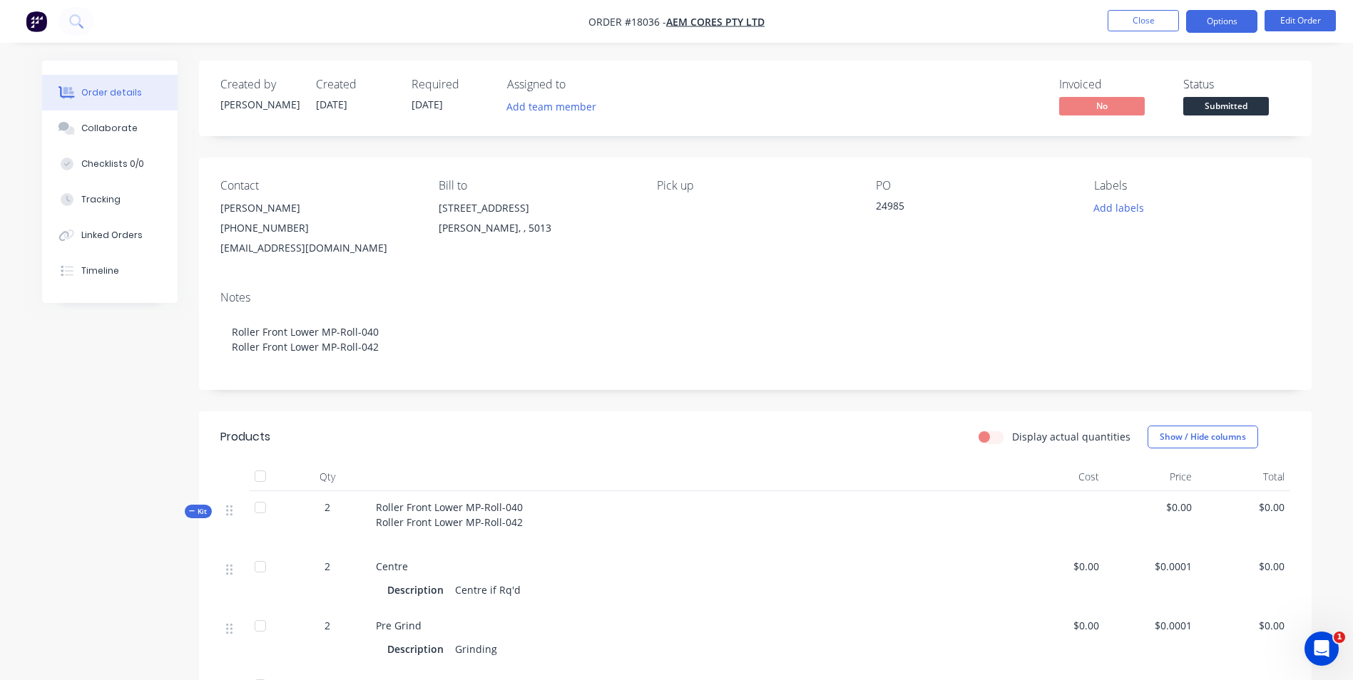
click at [1227, 26] on button "Options" at bounding box center [1221, 21] width 71 height 23
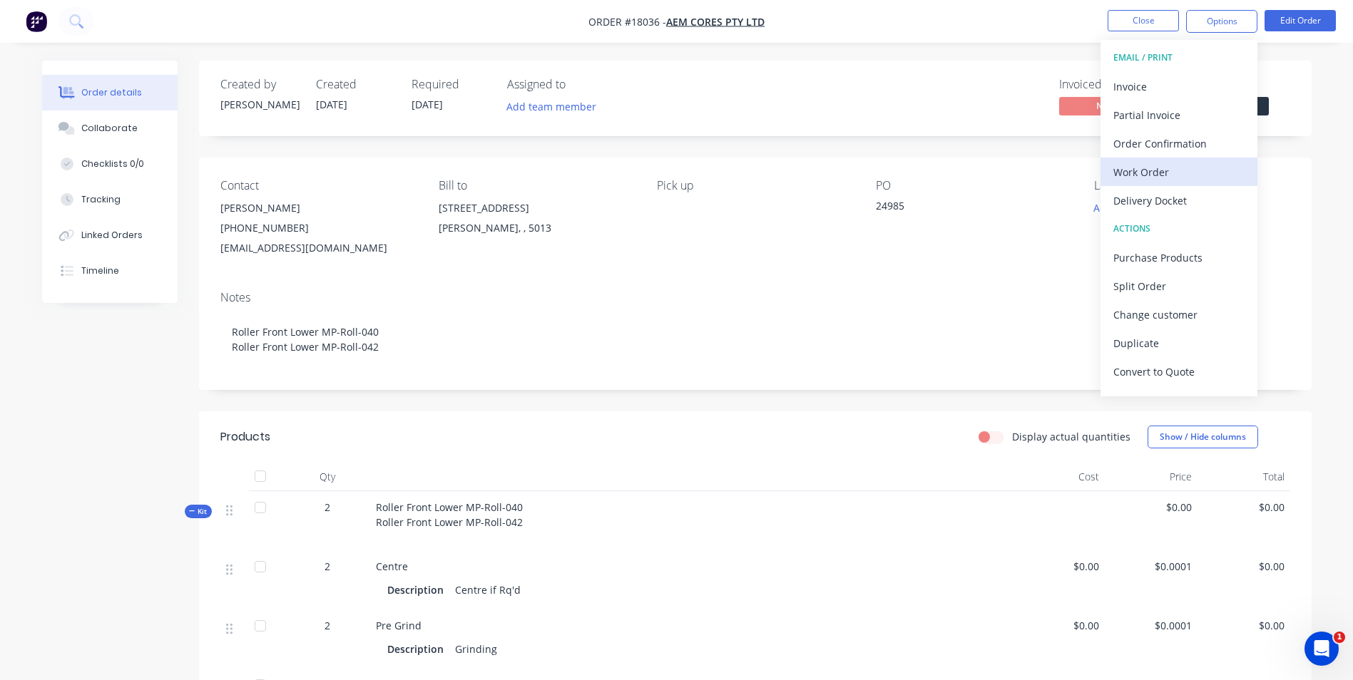
click at [1164, 173] on div "Work Order" at bounding box center [1178, 172] width 131 height 21
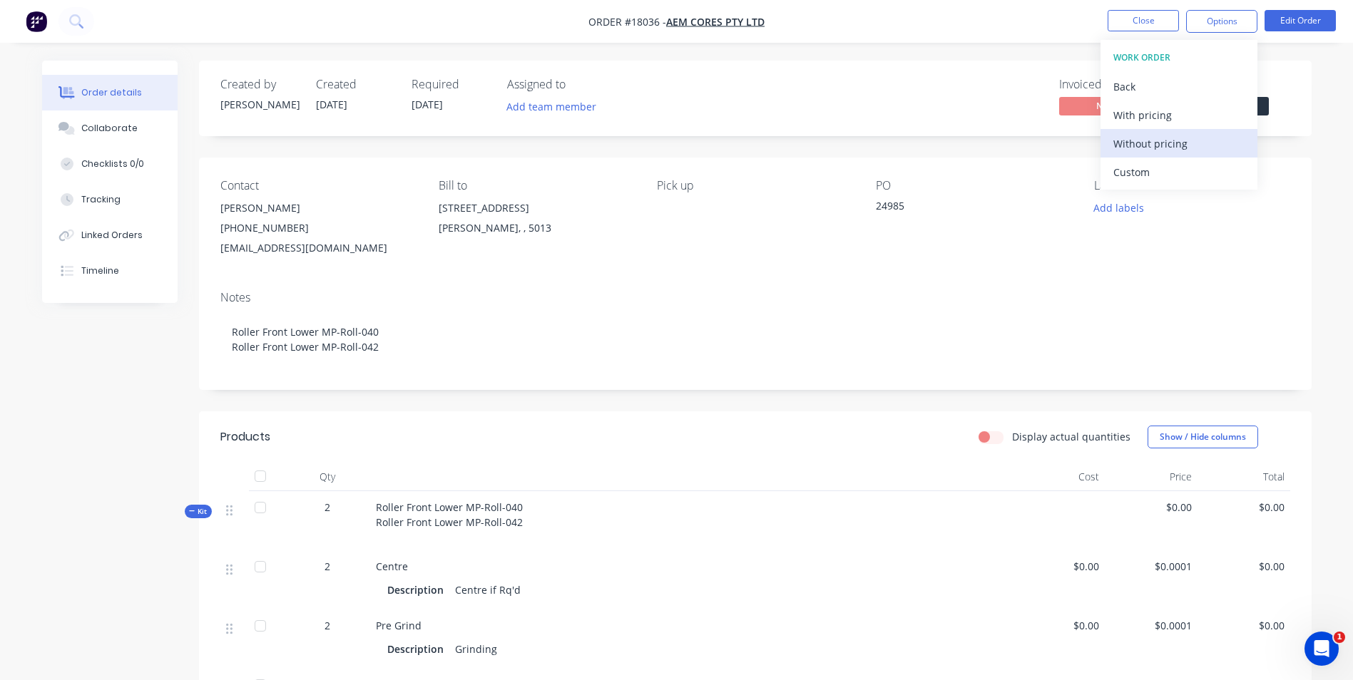
click at [1171, 143] on div "Without pricing" at bounding box center [1178, 143] width 131 height 21
drag, startPoint x: 923, startPoint y: 292, endPoint x: 898, endPoint y: 291, distance: 25.0
click at [923, 292] on div "Notes" at bounding box center [755, 298] width 1070 height 14
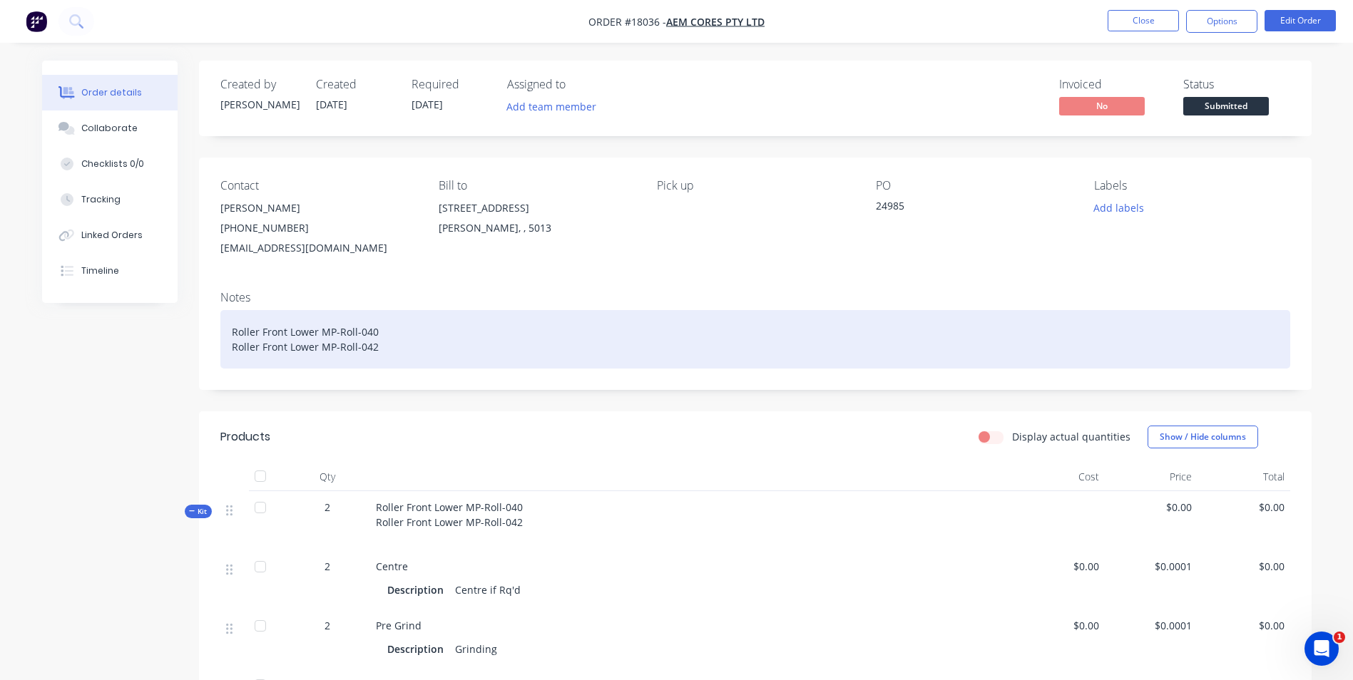
click at [397, 333] on div "Roller Front Lower MP-Roll-040 Roller Front Lower MP-Roll-042" at bounding box center [755, 339] width 1070 height 58
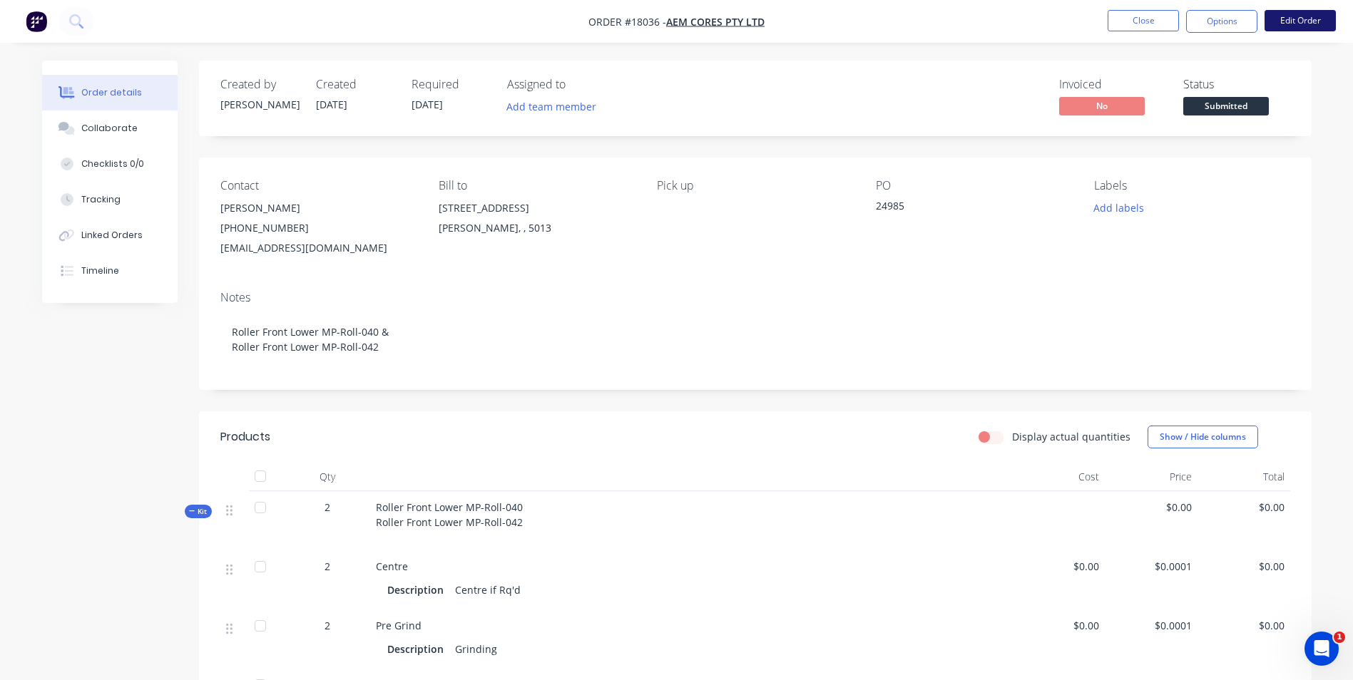
click at [1308, 24] on button "Edit Order" at bounding box center [1299, 20] width 71 height 21
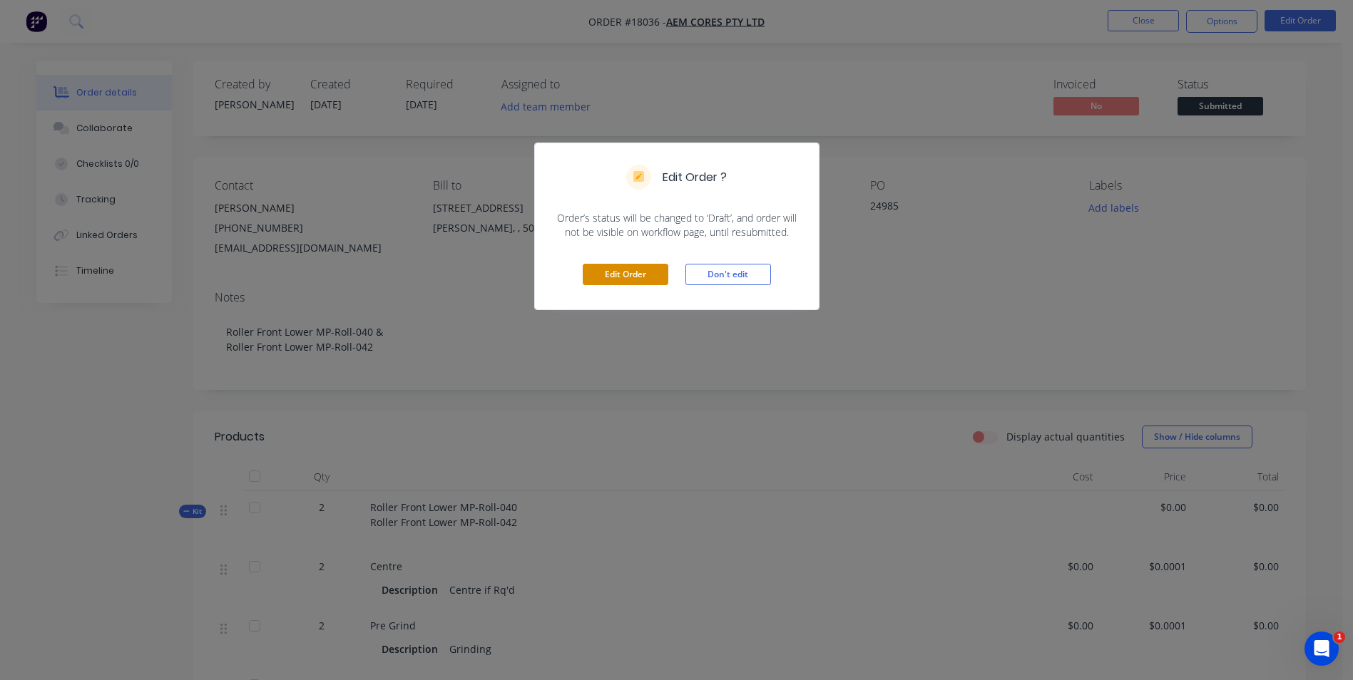
click at [600, 278] on button "Edit Order" at bounding box center [626, 274] width 86 height 21
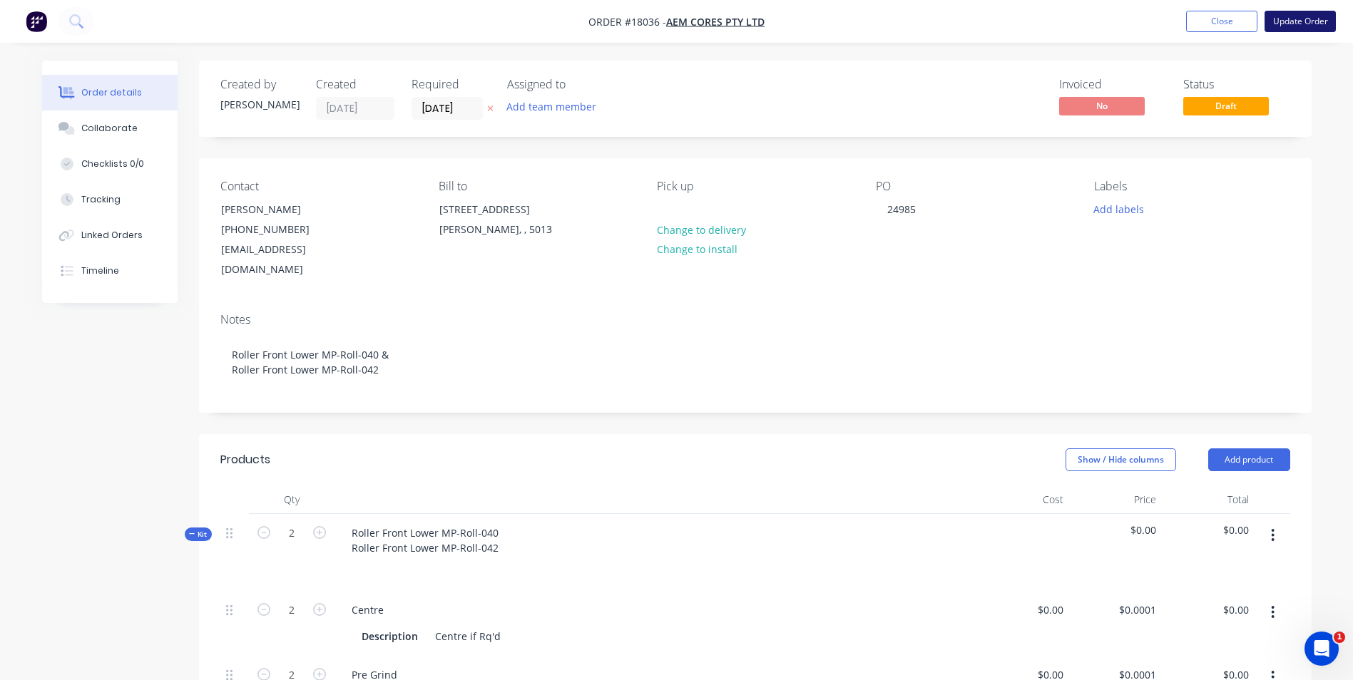
click at [1323, 24] on button "Update Order" at bounding box center [1299, 21] width 71 height 21
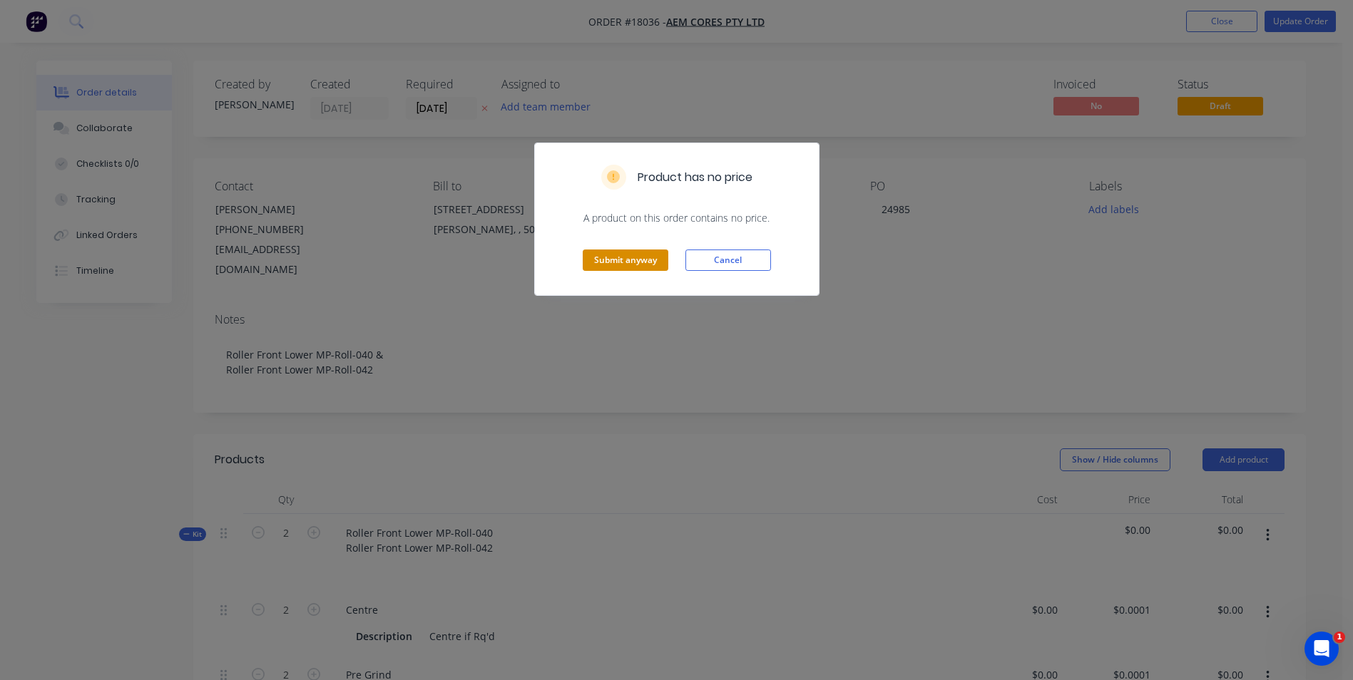
click at [655, 258] on button "Submit anyway" at bounding box center [626, 260] width 86 height 21
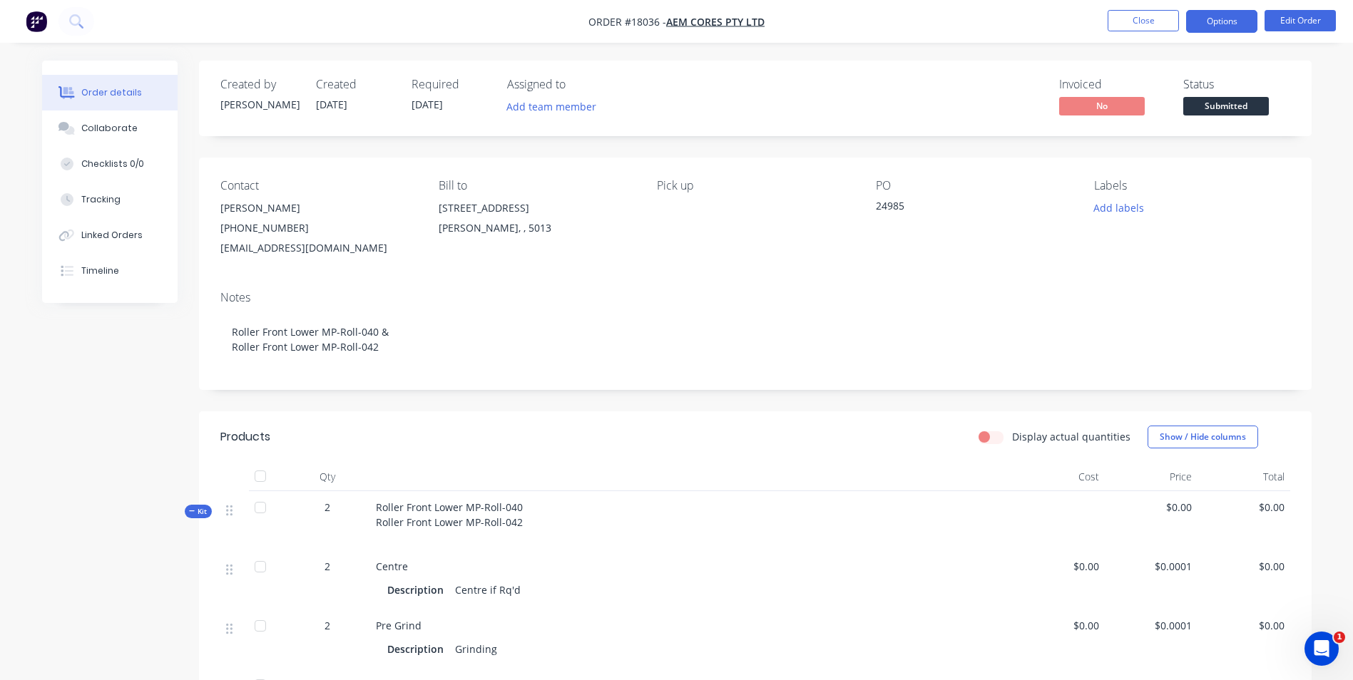
click at [1232, 23] on button "Options" at bounding box center [1221, 21] width 71 height 23
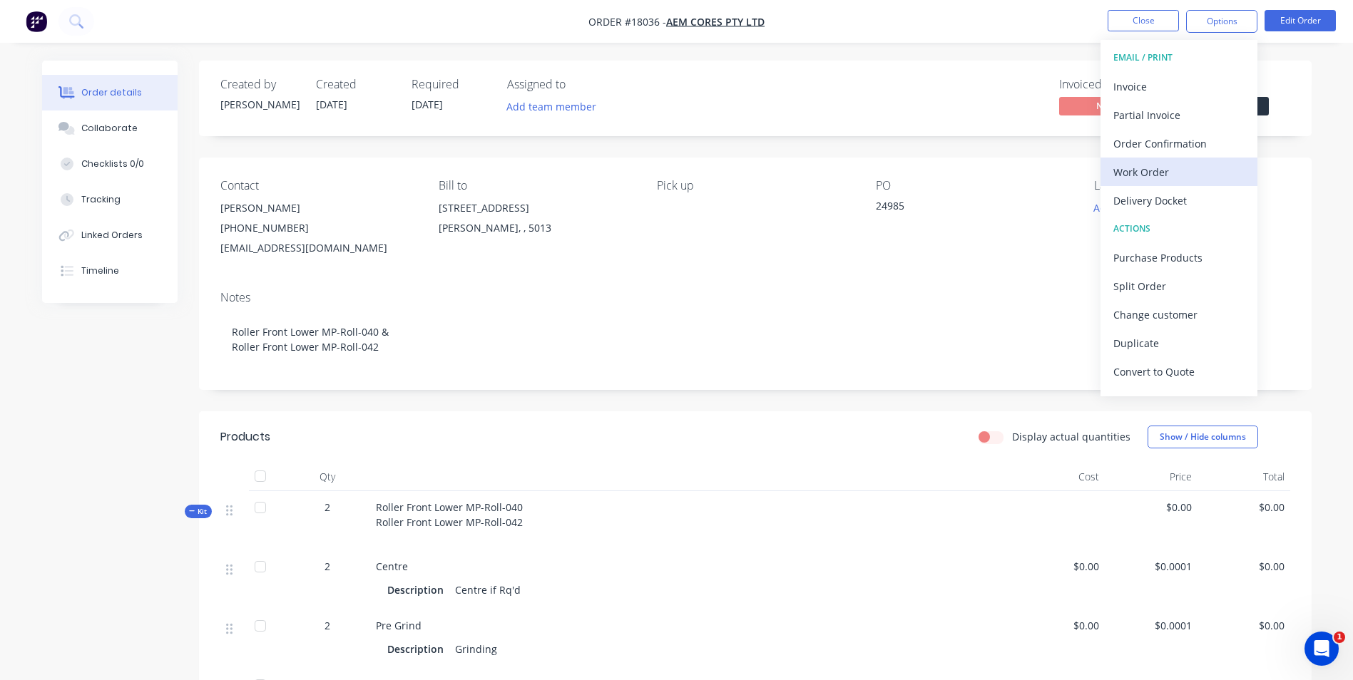
click at [1164, 173] on div "Work Order" at bounding box center [1178, 172] width 131 height 21
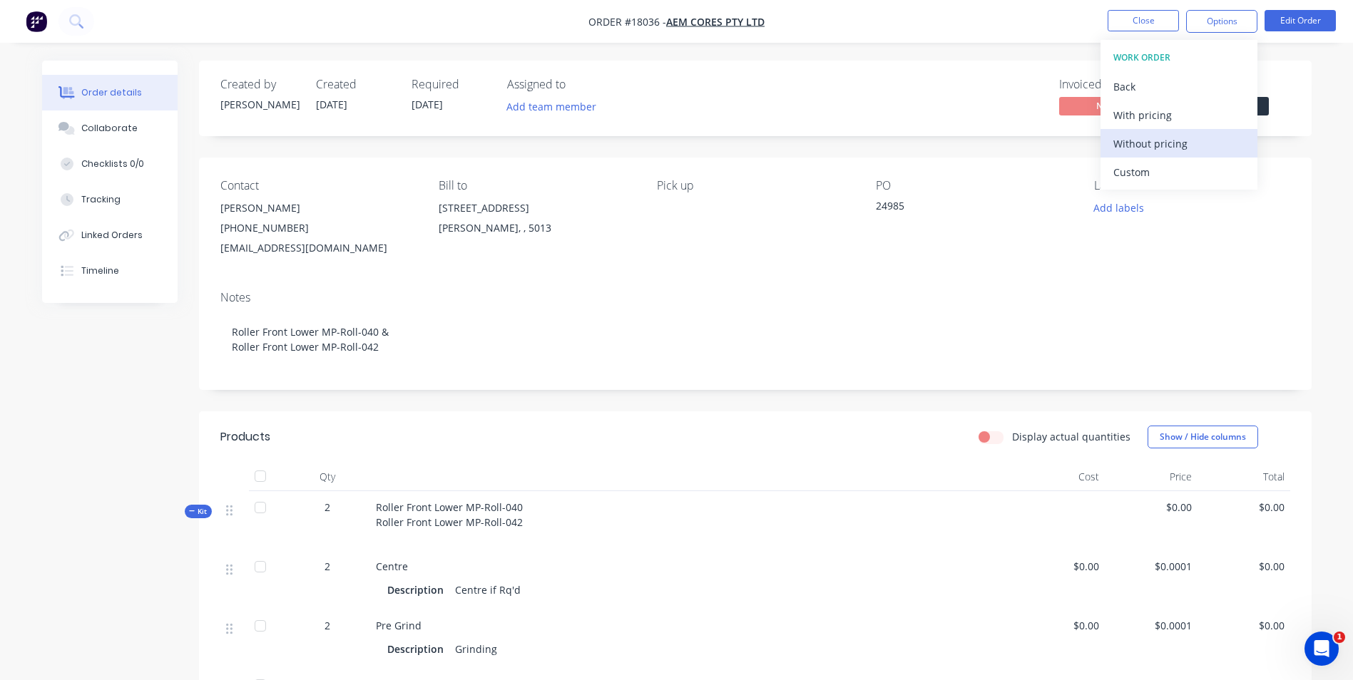
click at [1172, 138] on div "Without pricing" at bounding box center [1178, 143] width 131 height 21
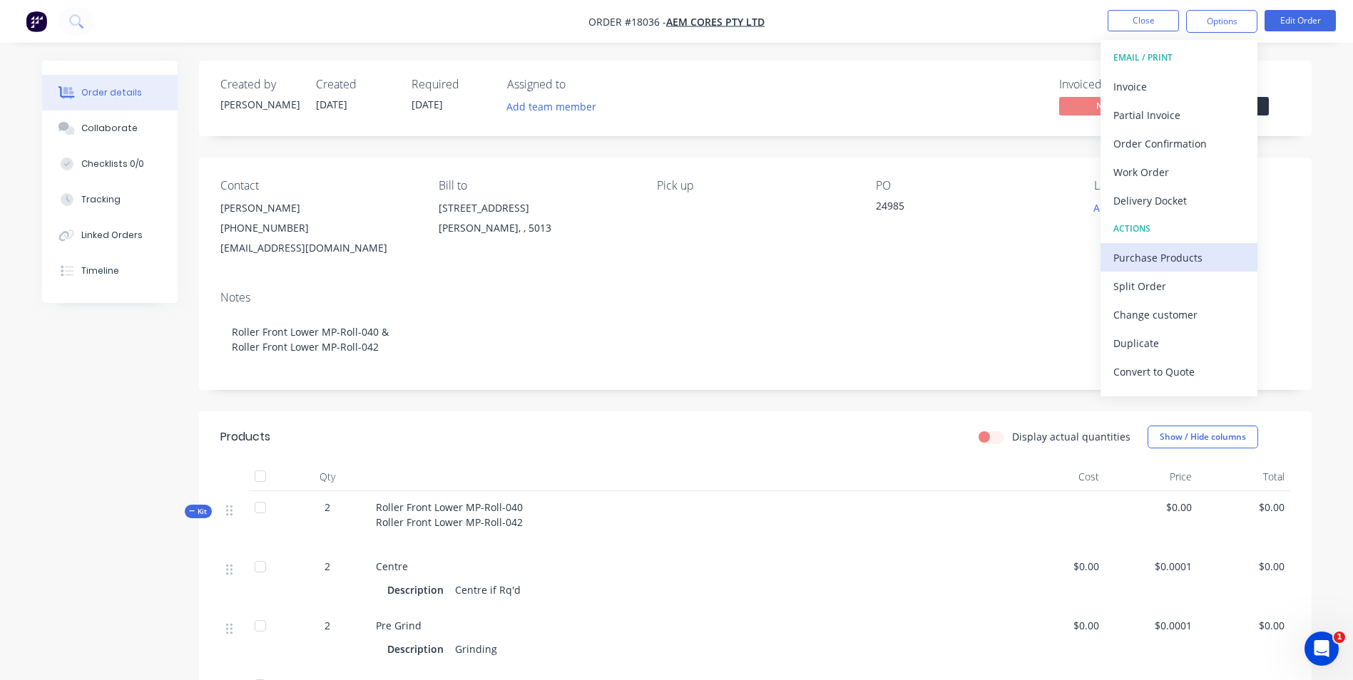
click at [1182, 262] on div "Purchase Products" at bounding box center [1178, 257] width 131 height 21
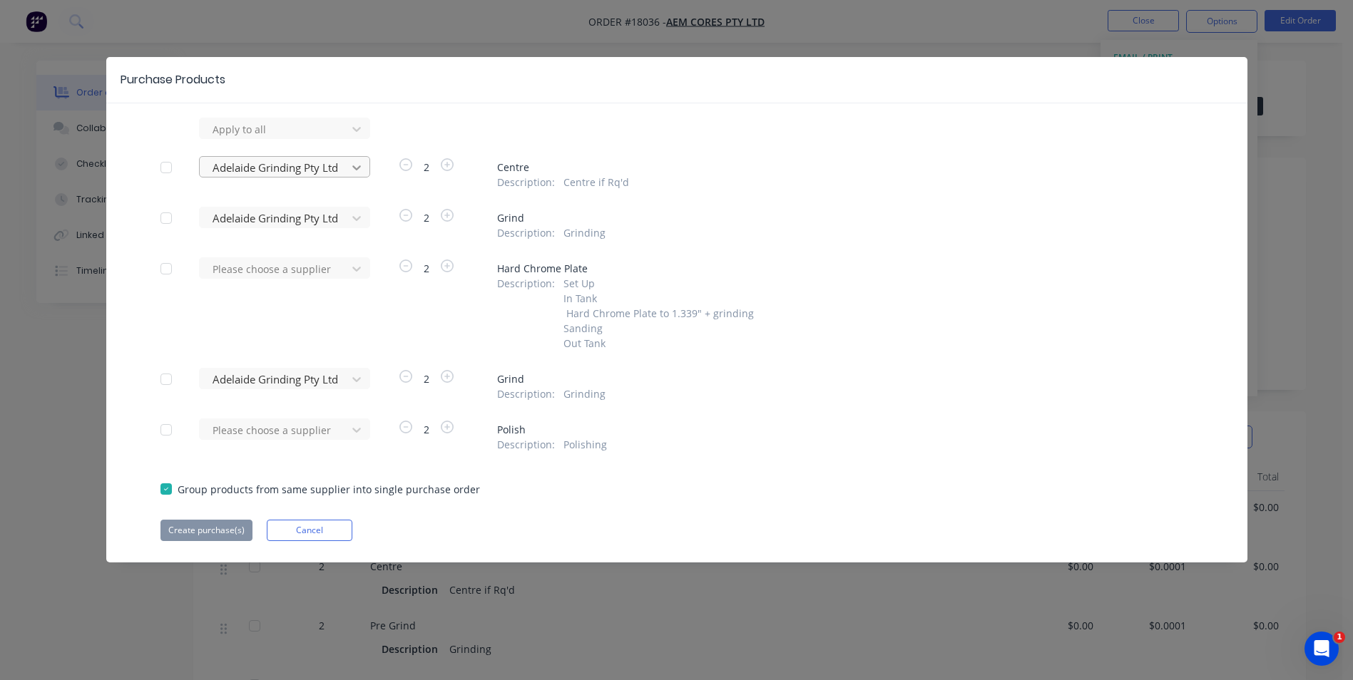
click at [353, 136] on icon at bounding box center [356, 129] width 14 height 14
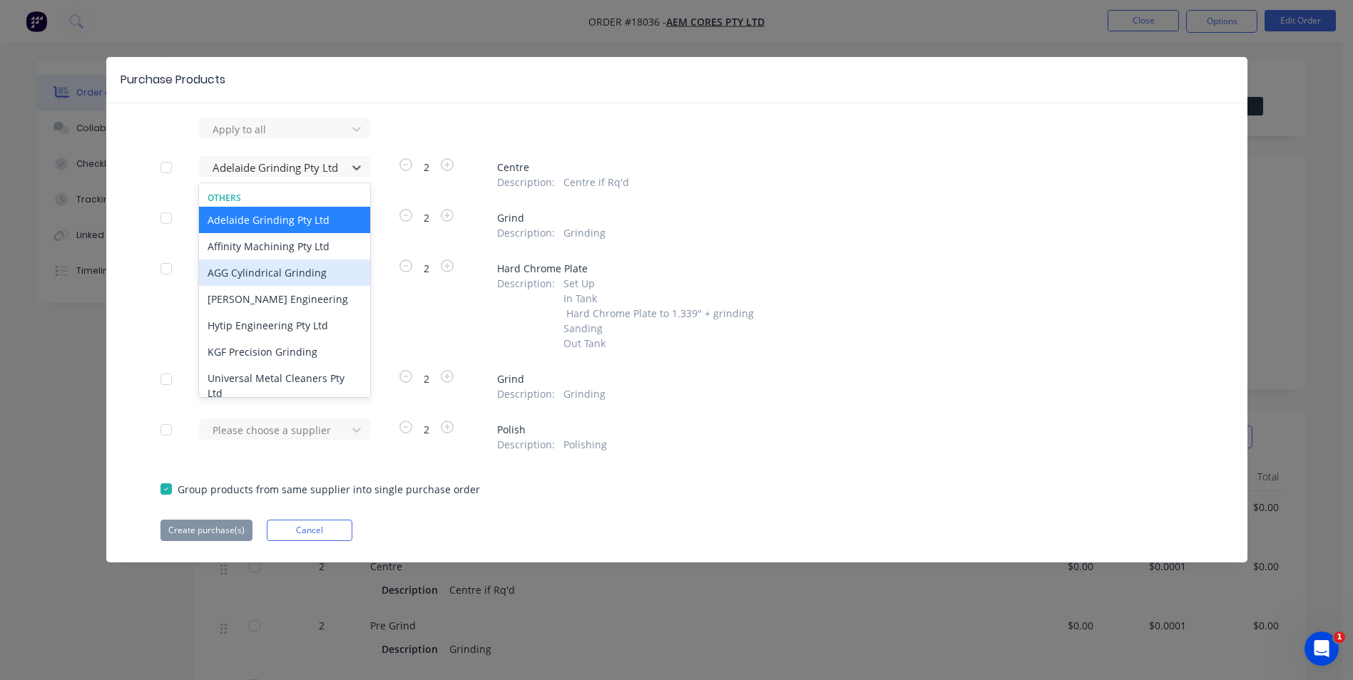
click at [308, 267] on div "AGG Cylindrical Grinding" at bounding box center [284, 273] width 171 height 26
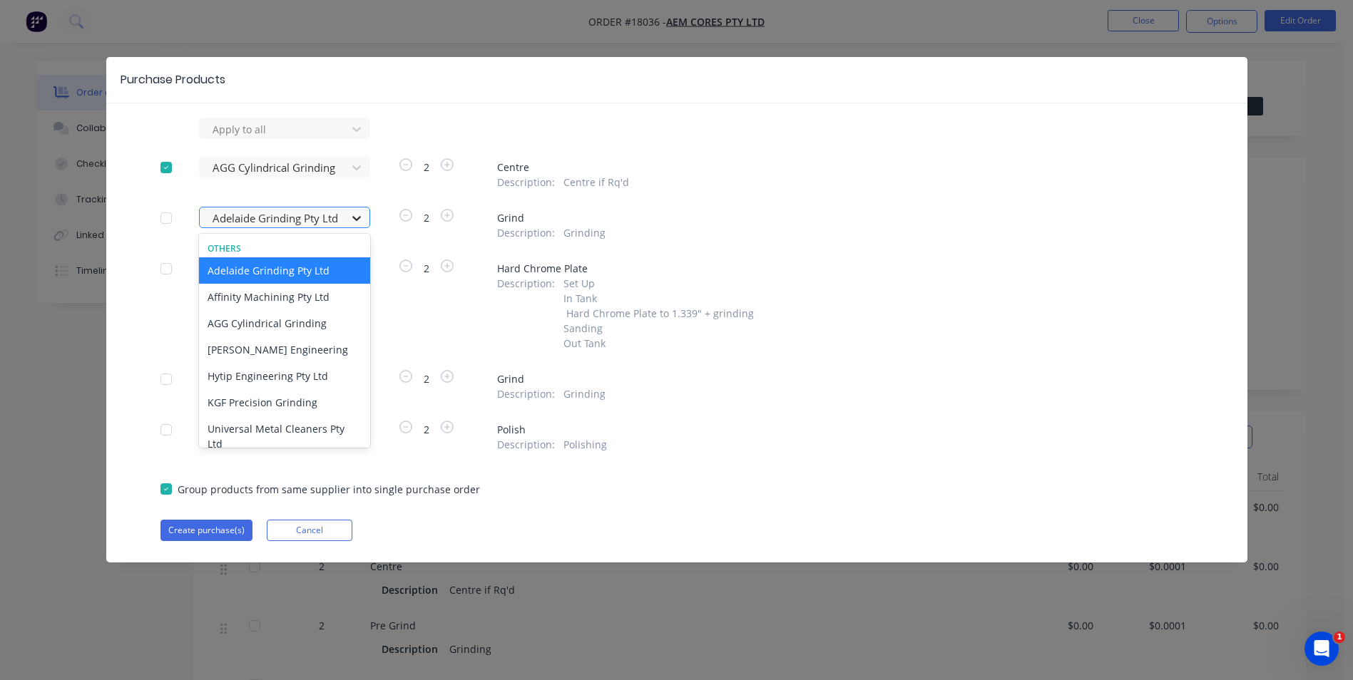
click at [357, 219] on icon at bounding box center [356, 218] width 9 height 5
click at [333, 319] on div "AGG Cylindrical Grinding" at bounding box center [284, 323] width 171 height 26
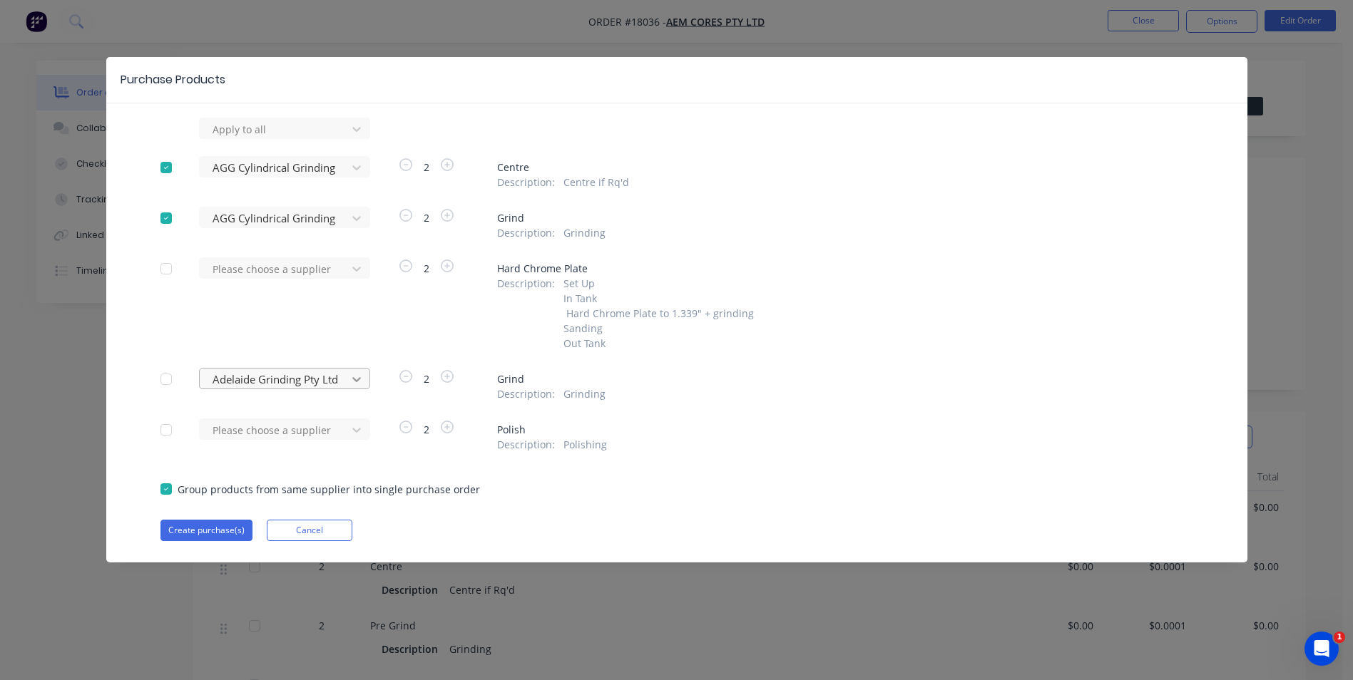
click at [363, 136] on icon at bounding box center [356, 129] width 14 height 14
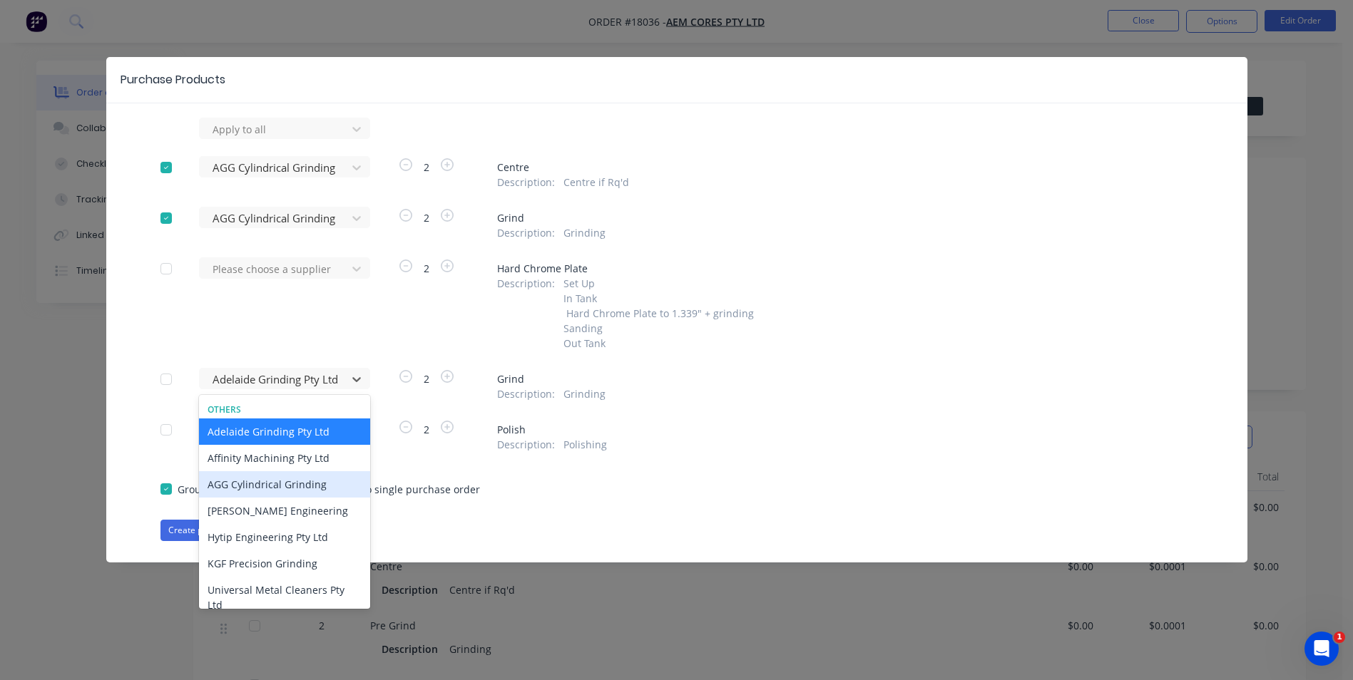
click at [314, 488] on div "AGG Cylindrical Grinding" at bounding box center [284, 484] width 171 height 26
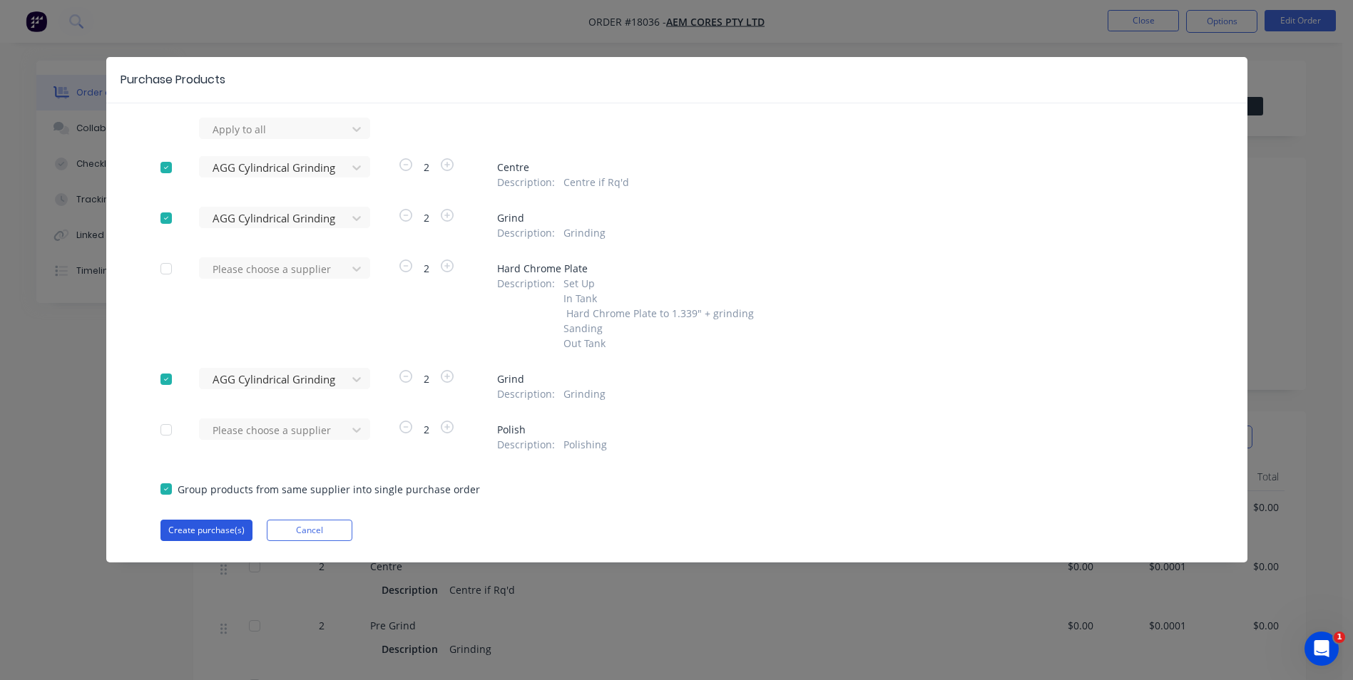
click at [215, 529] on button "Create purchase(s)" at bounding box center [206, 530] width 92 height 21
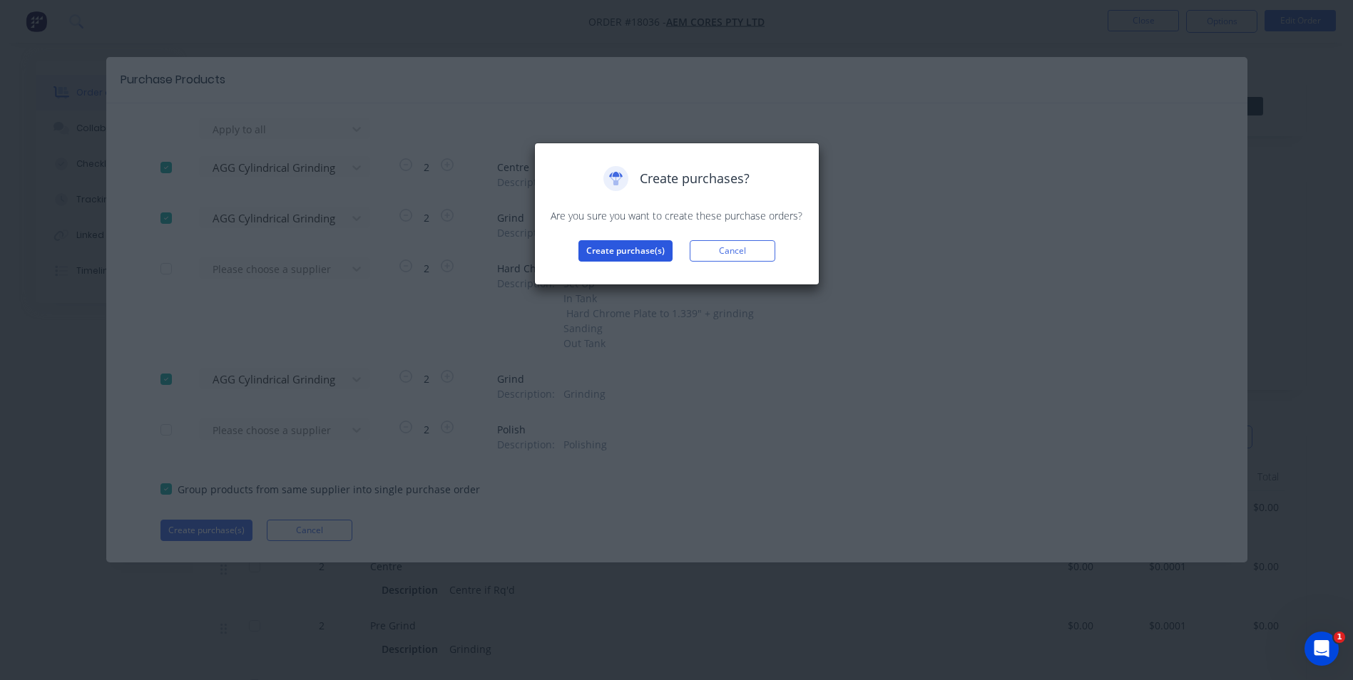
click at [637, 247] on button "Create purchase(s)" at bounding box center [625, 250] width 94 height 21
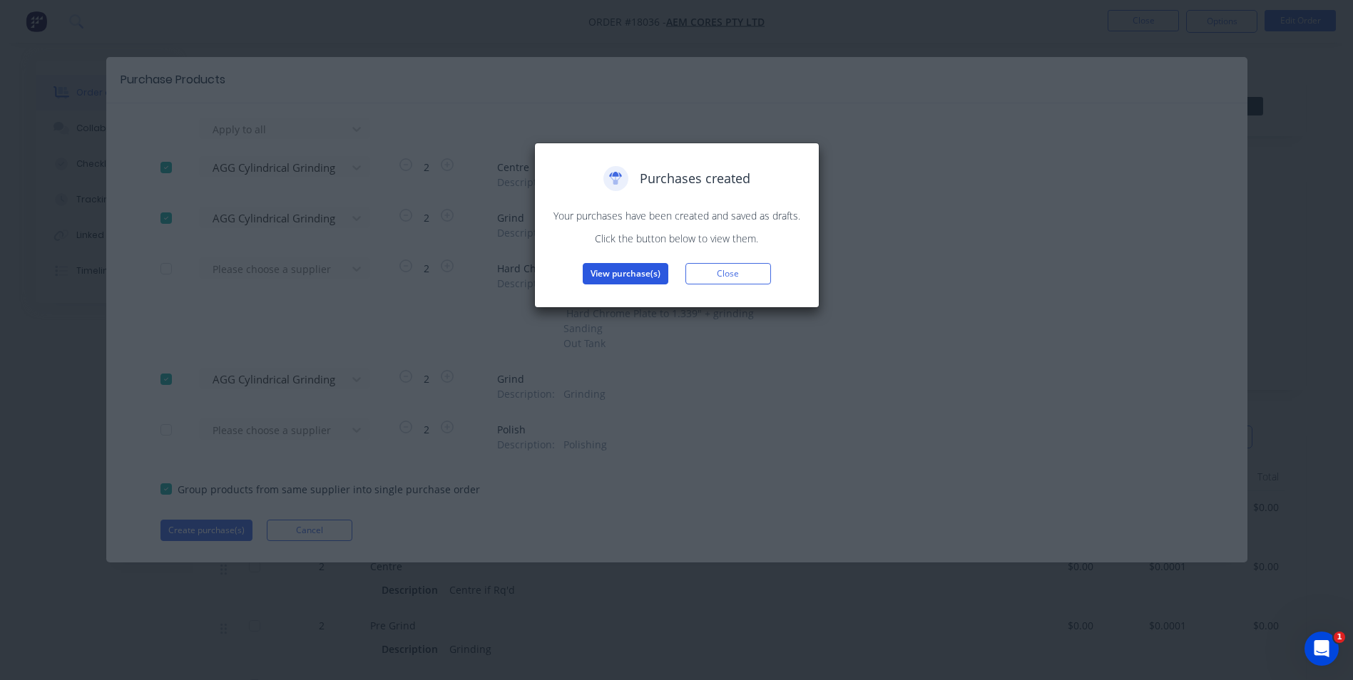
click at [632, 273] on button "View purchase(s)" at bounding box center [626, 273] width 86 height 21
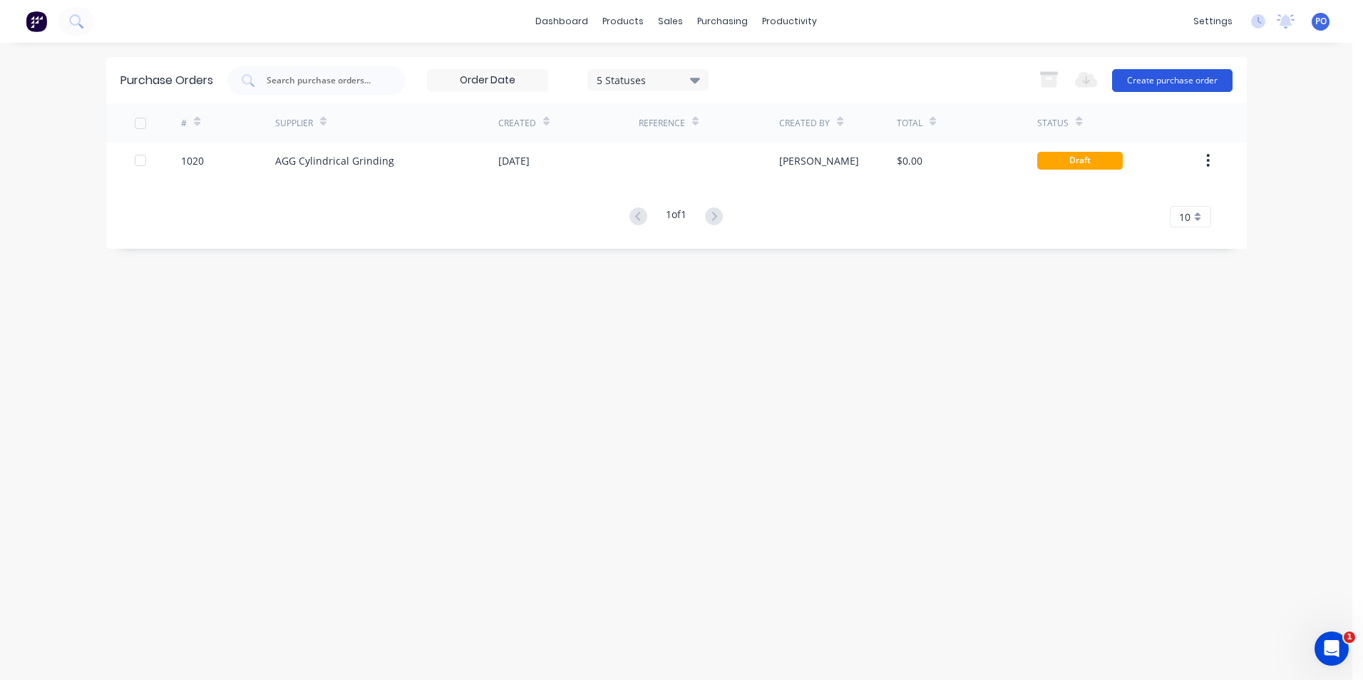
click at [1219, 81] on button "Create purchase order" at bounding box center [1172, 80] width 121 height 23
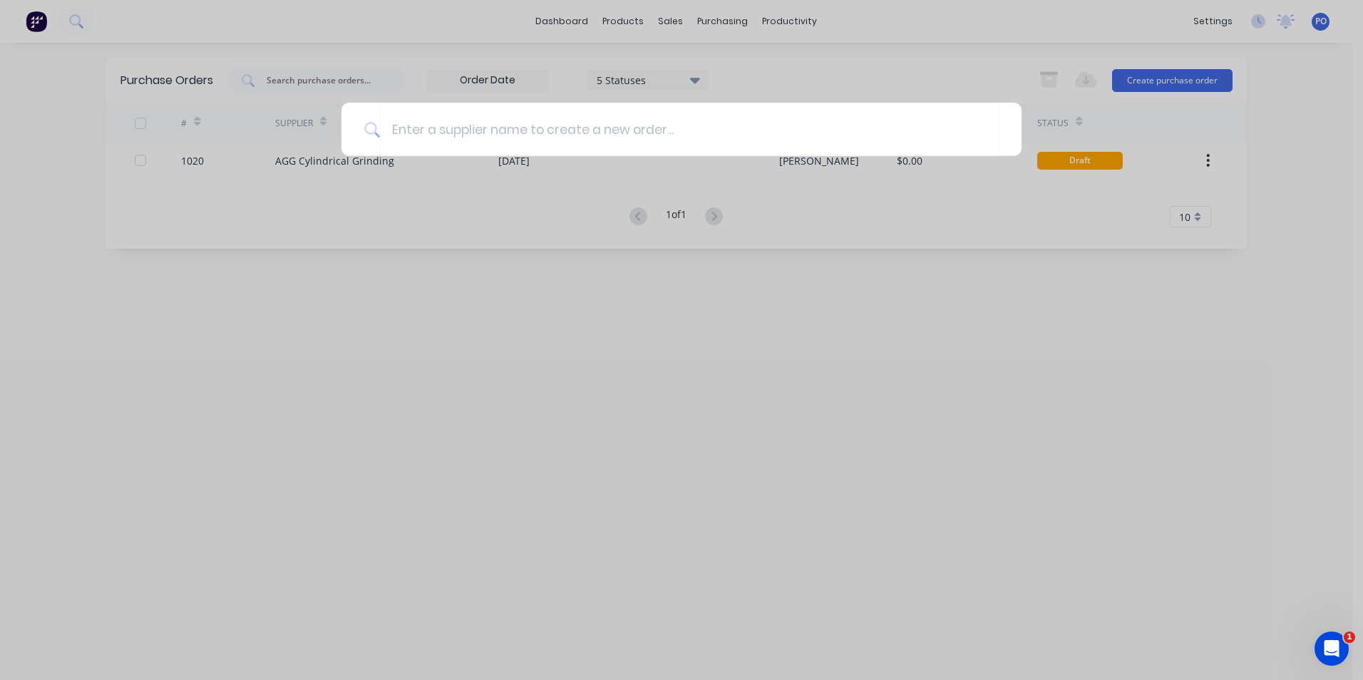
click at [1294, 100] on div at bounding box center [681, 340] width 1363 height 680
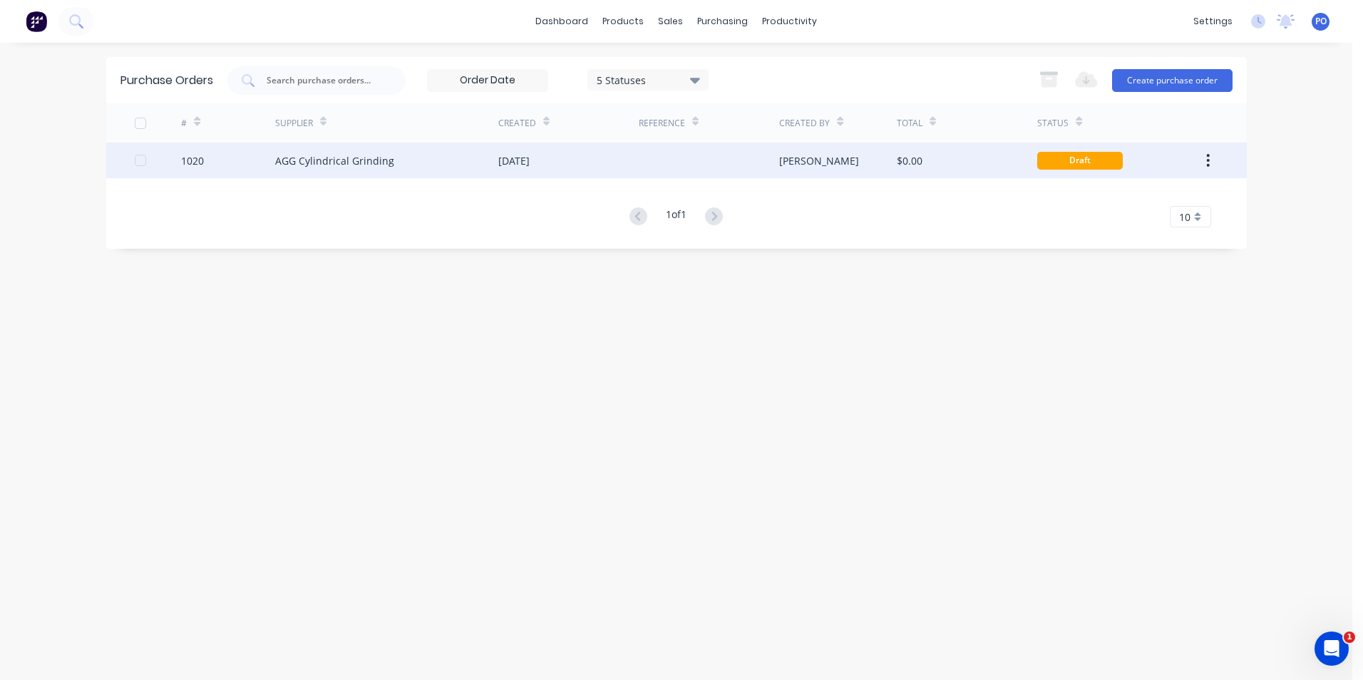
click at [1210, 160] on icon "button" at bounding box center [1208, 161] width 4 height 16
click at [430, 164] on div "AGG Cylindrical Grinding" at bounding box center [386, 161] width 223 height 36
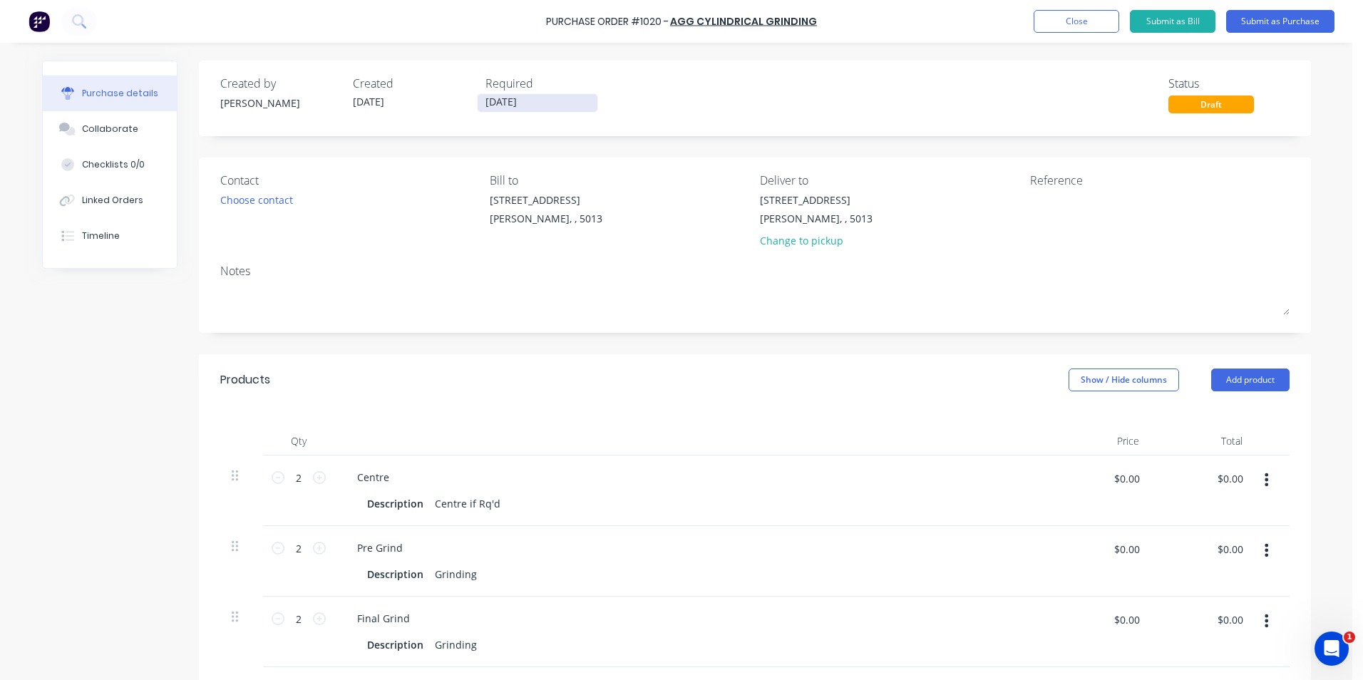
click at [558, 103] on input "[DATE]" at bounding box center [538, 103] width 120 height 18
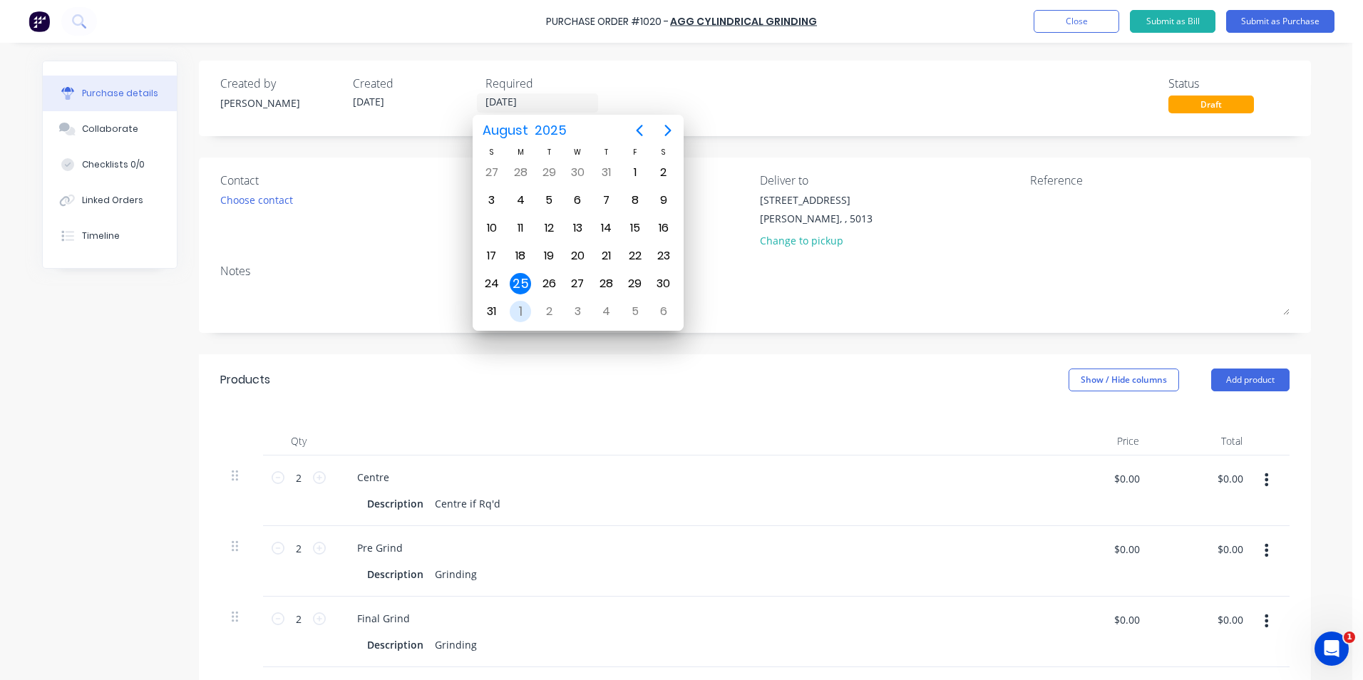
click at [521, 305] on div "1" at bounding box center [520, 311] width 21 height 21
type input "[DATE]"
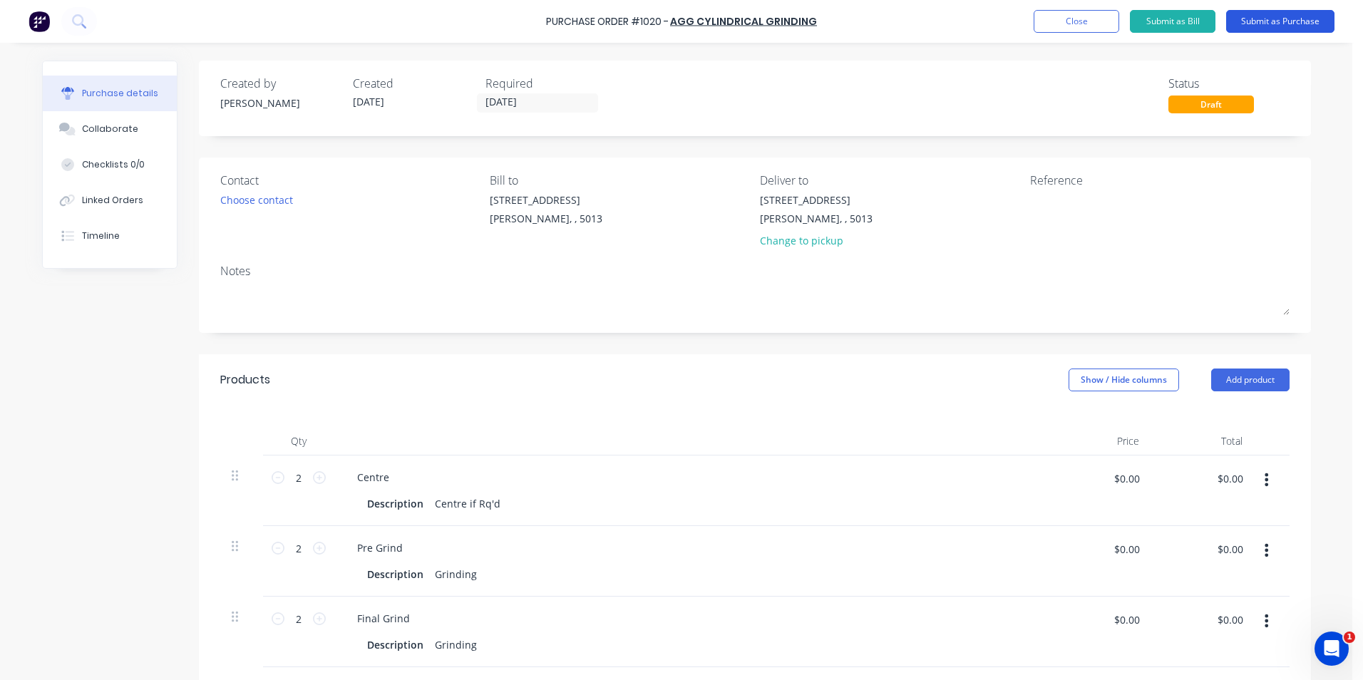
click at [1280, 21] on button "Submit as Purchase" at bounding box center [1280, 21] width 108 height 23
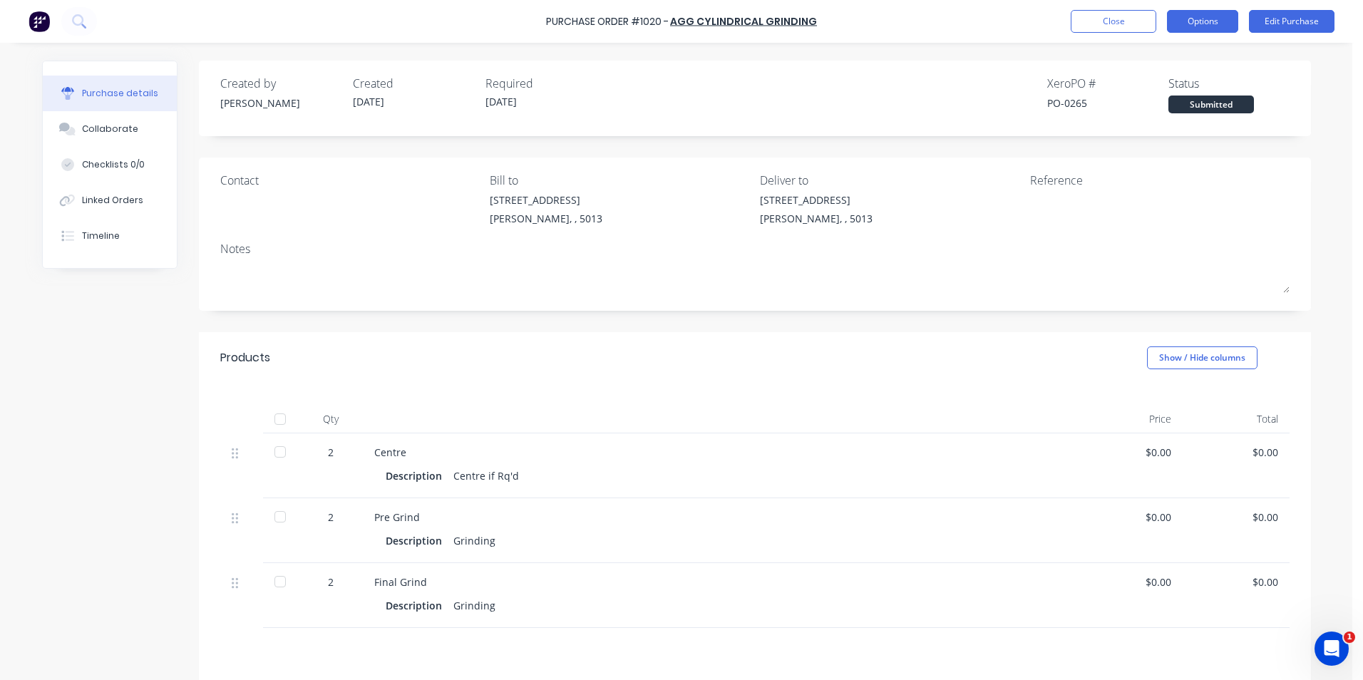
click at [1210, 20] on button "Options" at bounding box center [1202, 21] width 71 height 23
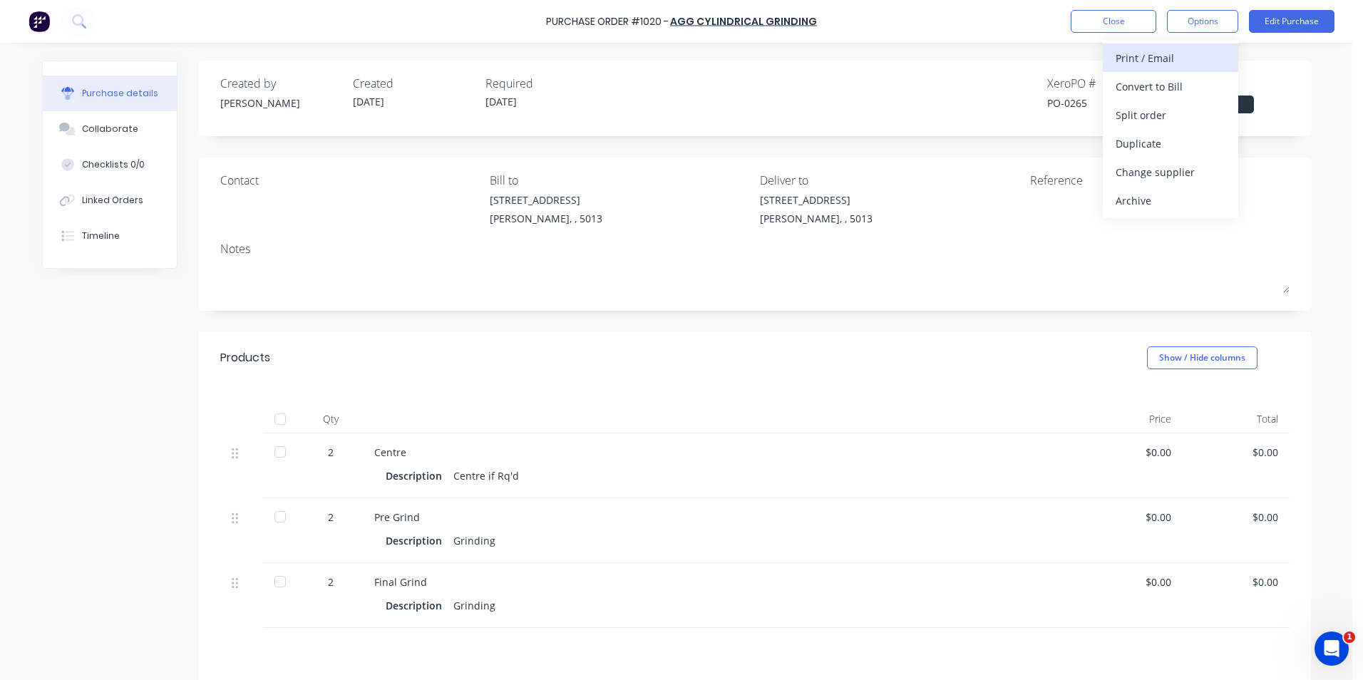
click at [1162, 58] on div "Print / Email" at bounding box center [1171, 58] width 110 height 21
click at [1159, 114] on div "Without pricing" at bounding box center [1171, 115] width 110 height 21
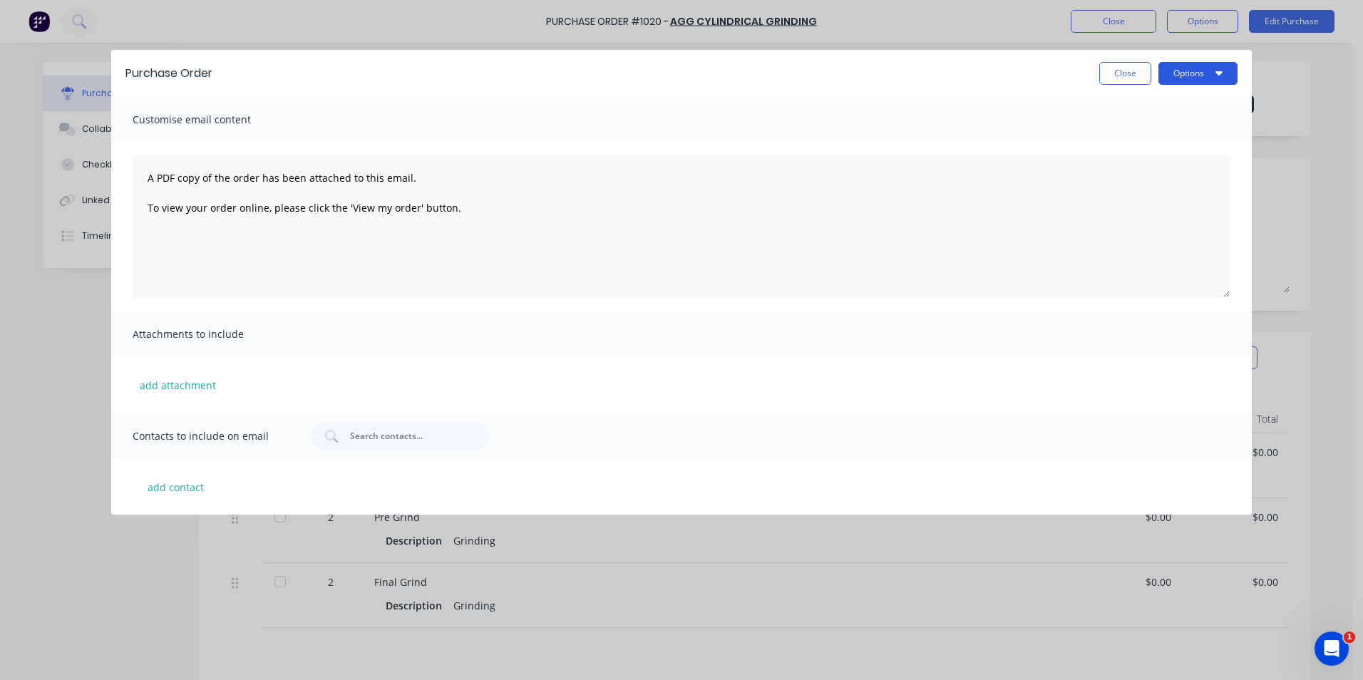
click at [1221, 73] on icon "button" at bounding box center [1219, 73] width 7 height 4
click at [1130, 104] on div "Print" at bounding box center [1170, 109] width 110 height 21
click at [1139, 71] on button "Close" at bounding box center [1126, 73] width 52 height 23
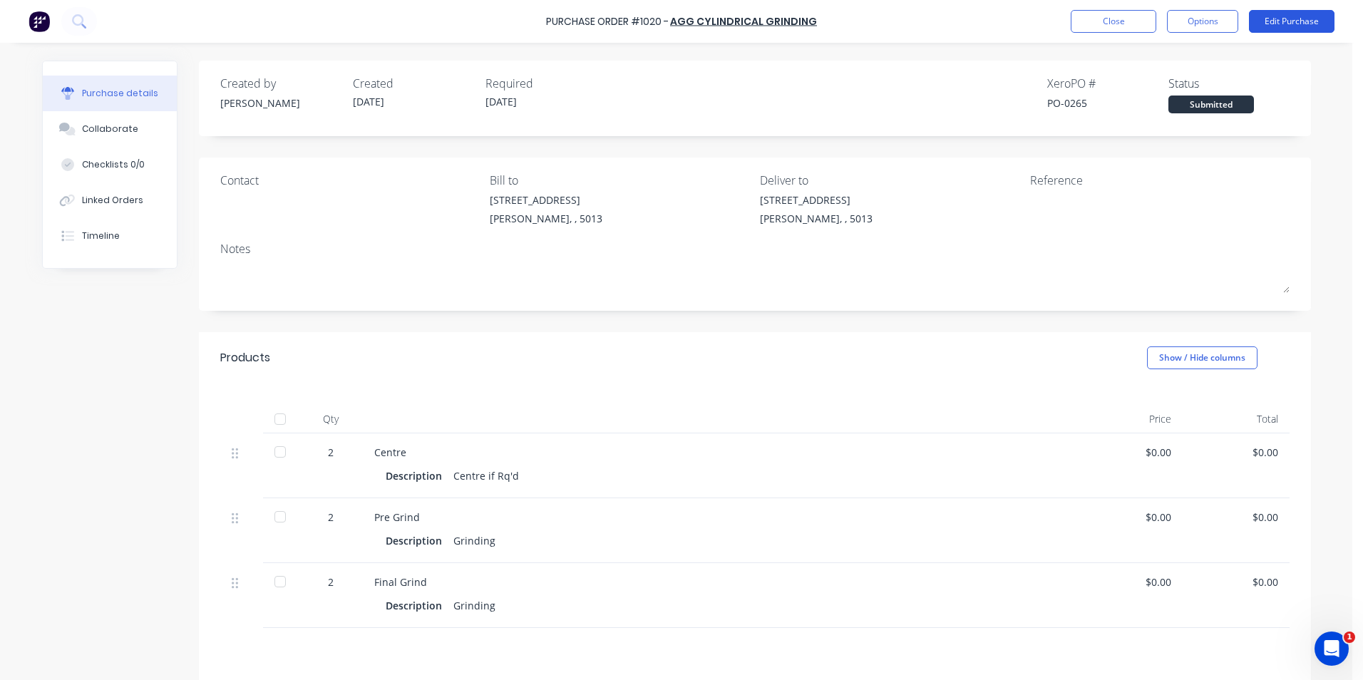
click at [1291, 19] on button "Edit Purchase" at bounding box center [1292, 21] width 86 height 23
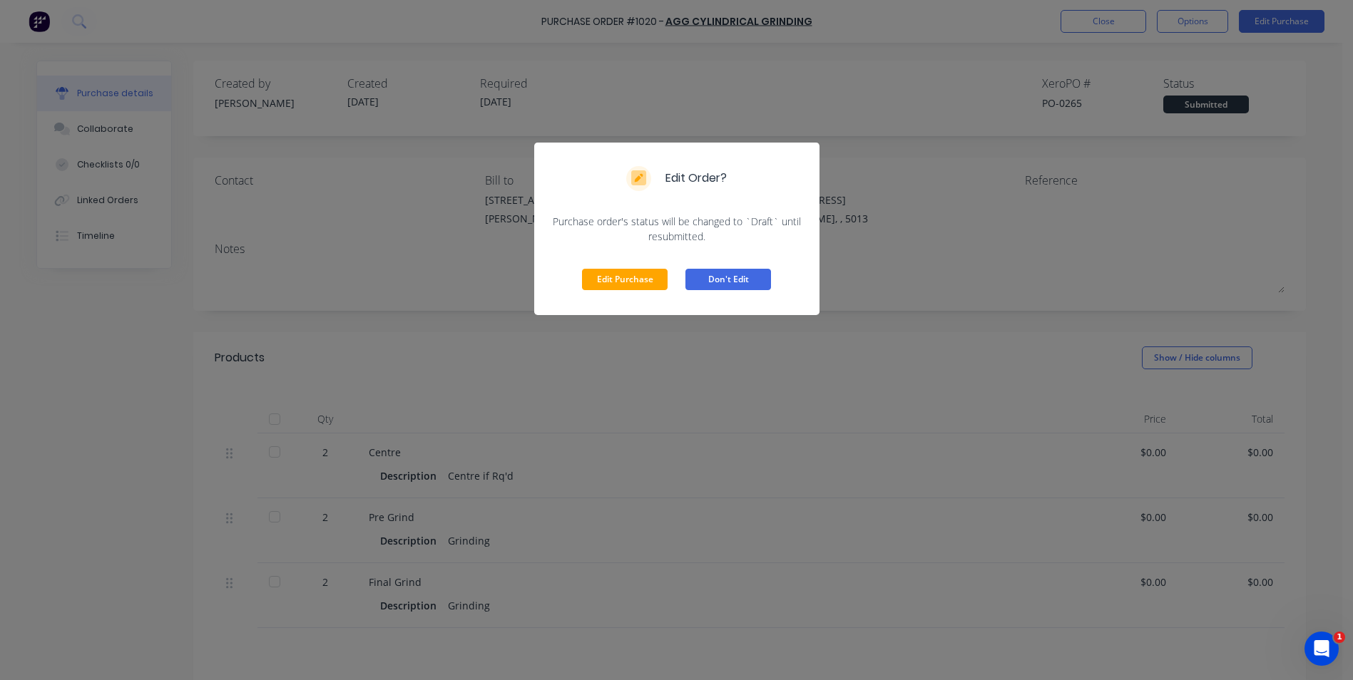
drag, startPoint x: 617, startPoint y: 272, endPoint x: 714, endPoint y: 263, distance: 97.4
click at [617, 273] on button "Edit Purchase" at bounding box center [625, 279] width 86 height 21
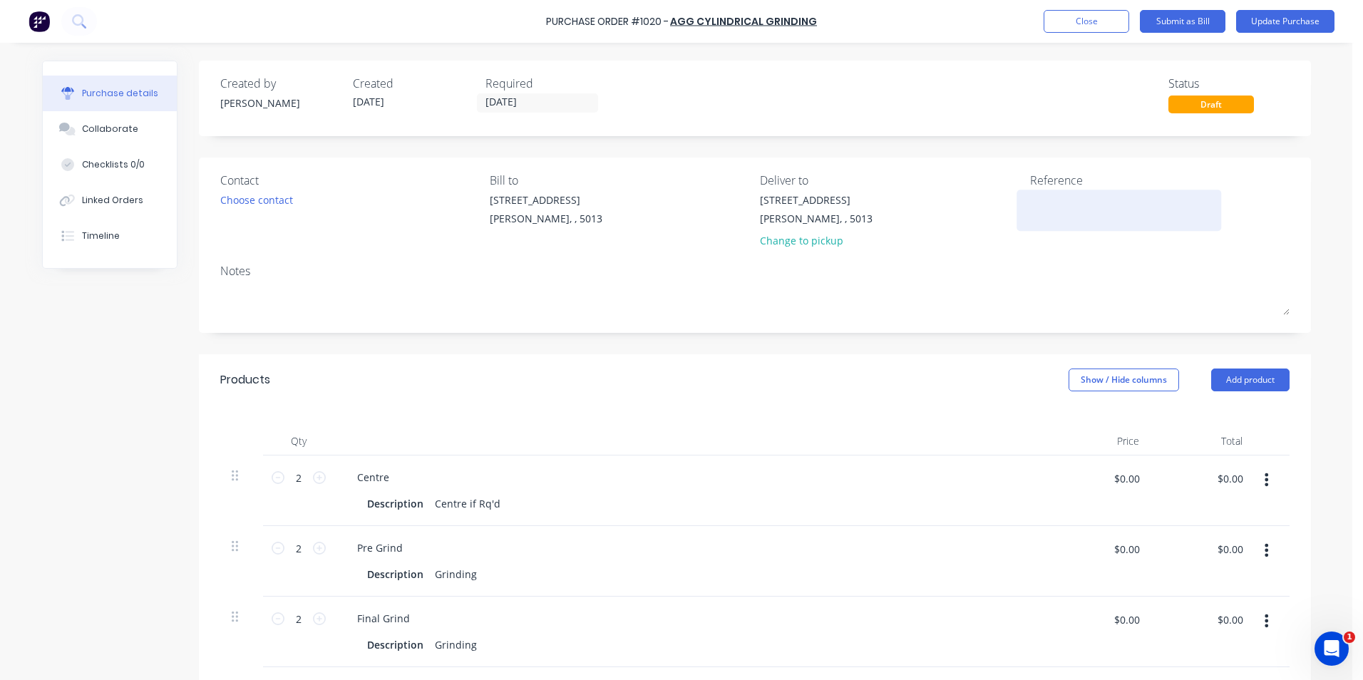
click at [1048, 193] on div at bounding box center [1119, 211] width 178 height 36
click at [1054, 204] on textarea at bounding box center [1119, 209] width 178 height 32
type textarea "TC"
type textarea "x"
type textarea "TC"
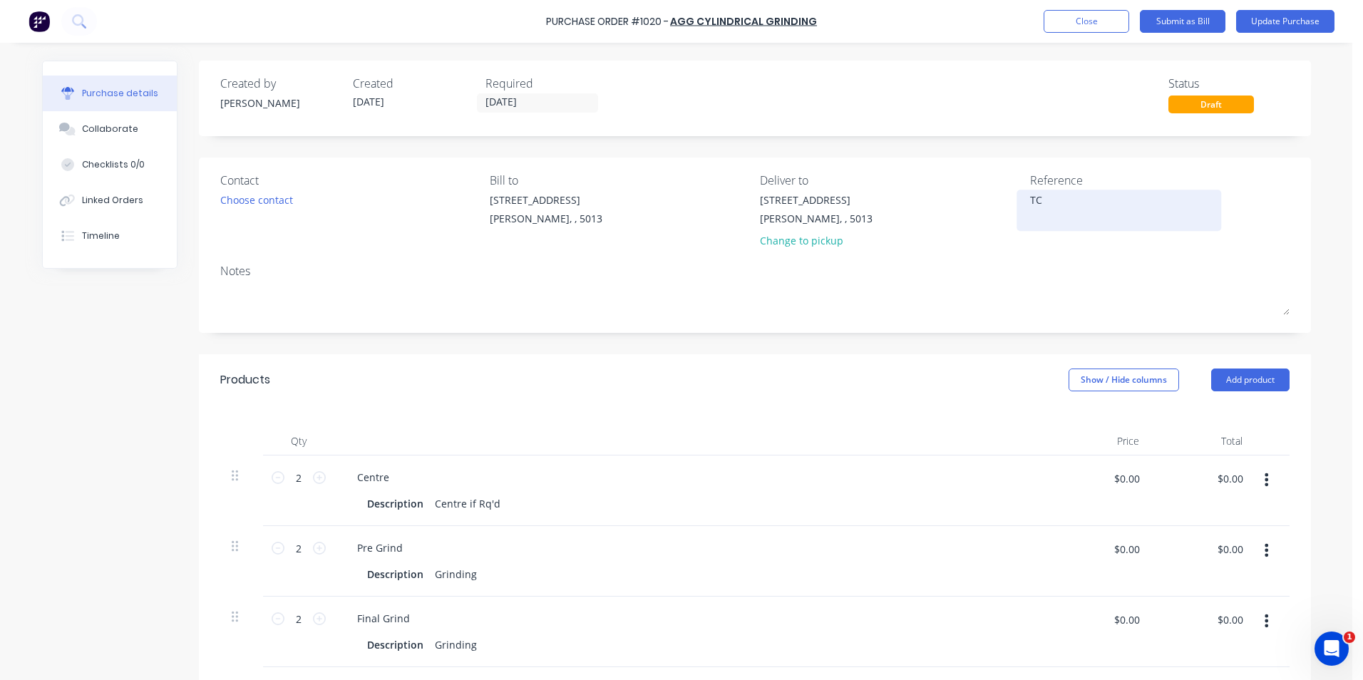
type textarea "x"
click at [1050, 202] on textarea "TC" at bounding box center [1119, 209] width 178 height 32
type textarea "TC 18036"
type textarea "x"
type textarea "TC 18036"
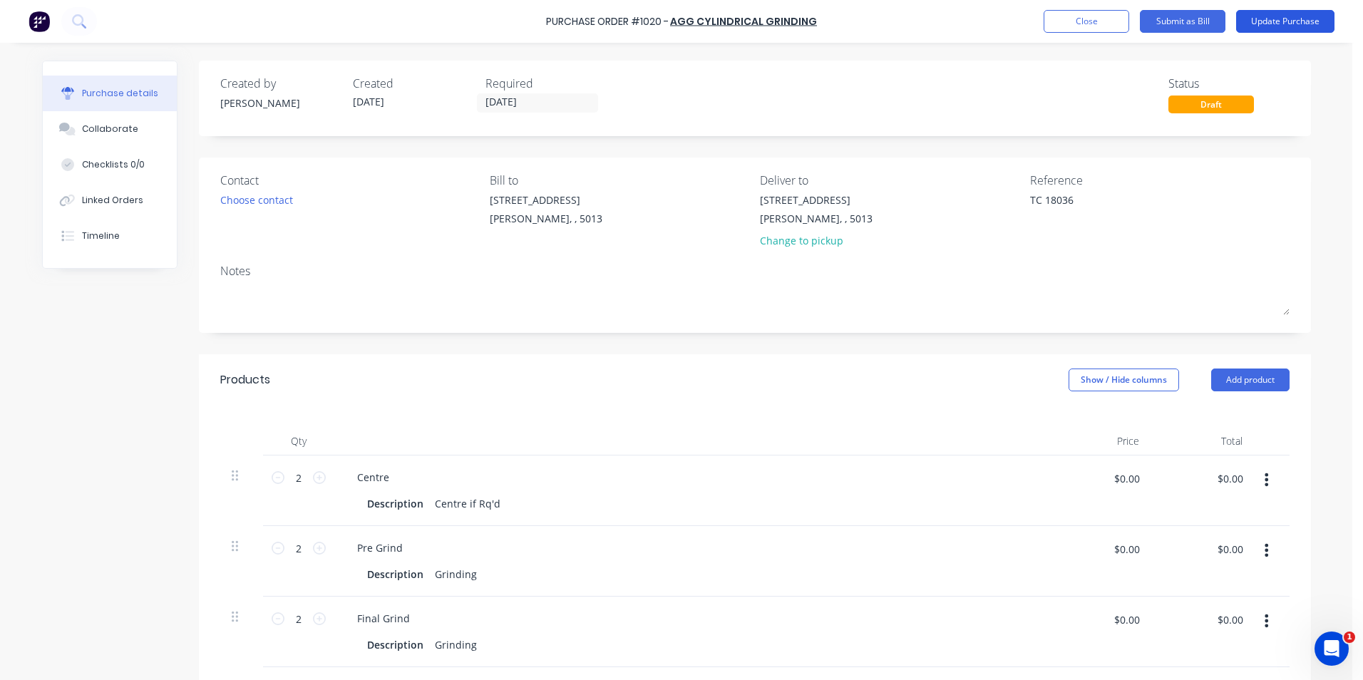
click at [1289, 21] on button "Update Purchase" at bounding box center [1285, 21] width 98 height 23
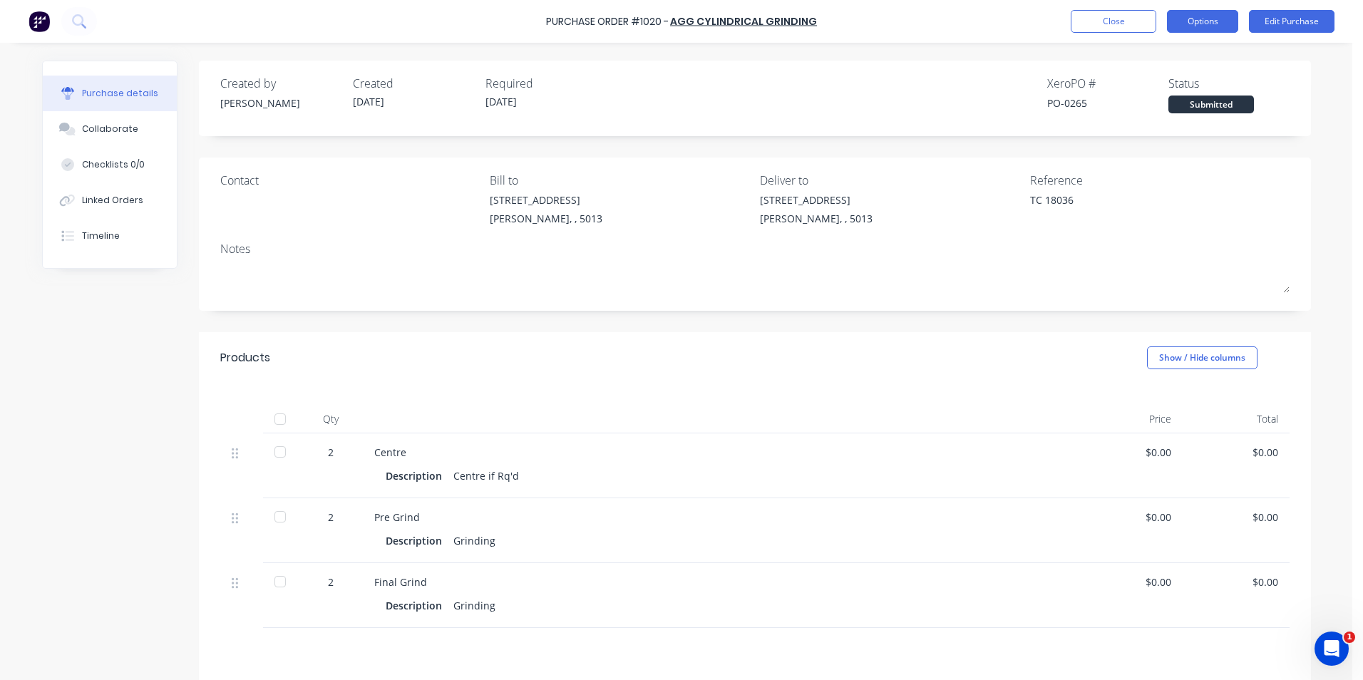
click at [1229, 21] on button "Options" at bounding box center [1202, 21] width 71 height 23
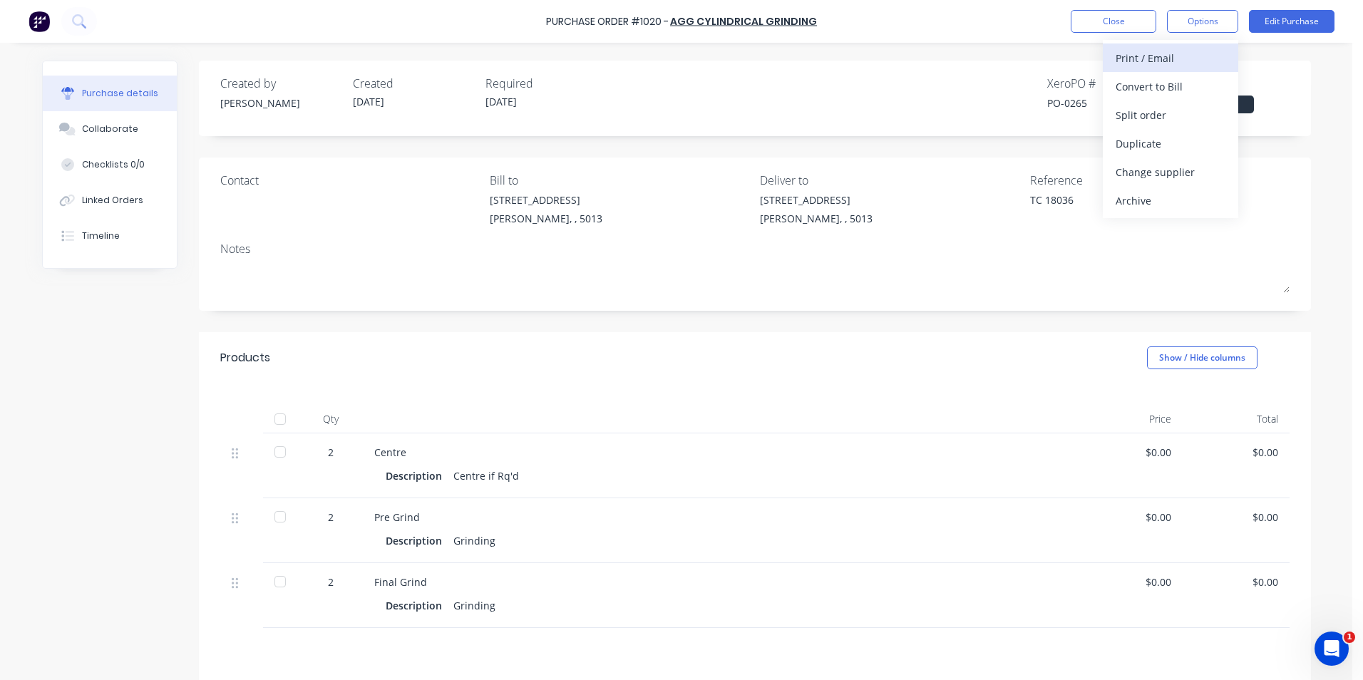
click at [1159, 60] on div "Print / Email" at bounding box center [1171, 58] width 110 height 21
click at [1162, 108] on div "Without pricing" at bounding box center [1171, 115] width 110 height 21
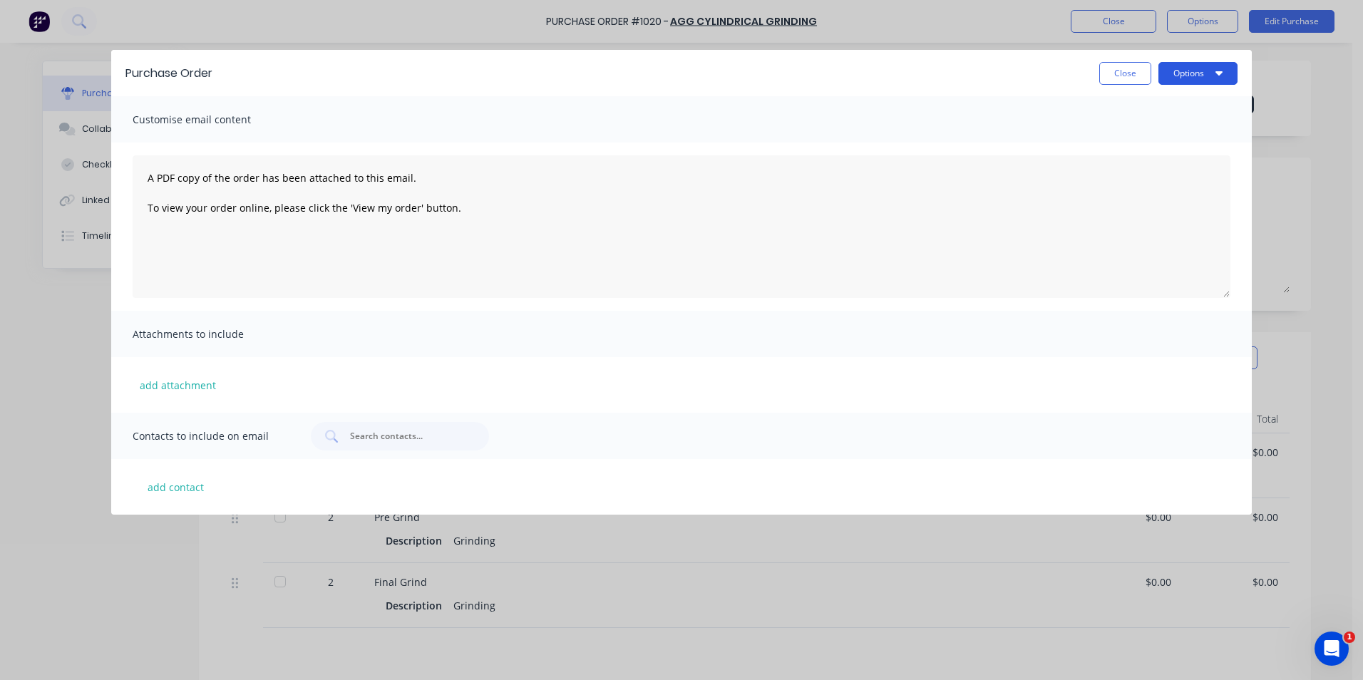
click at [1217, 70] on icon "button" at bounding box center [1219, 72] width 7 height 11
click at [1135, 110] on div "Print" at bounding box center [1170, 109] width 110 height 21
click at [1133, 80] on button "Close" at bounding box center [1126, 73] width 52 height 23
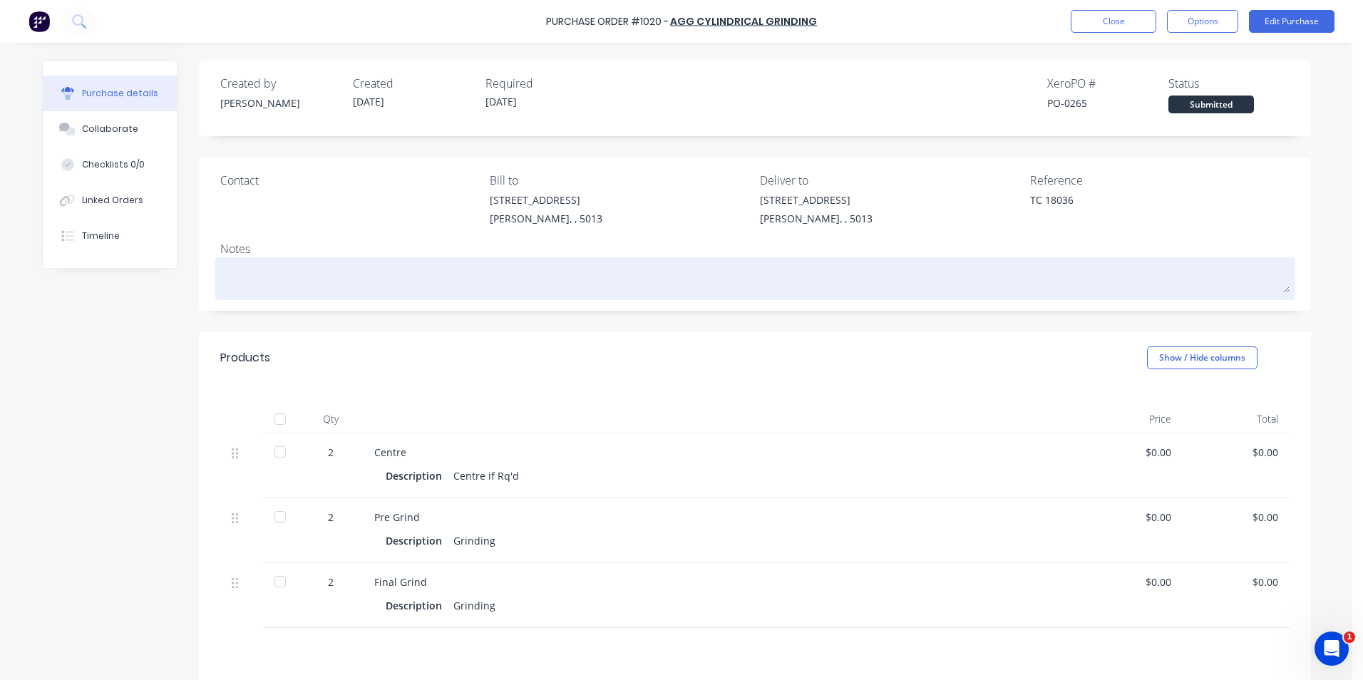
click at [279, 280] on textarea at bounding box center [755, 277] width 1070 height 32
paste textarea "Roller Front Lower MP-Roll-040 Roller Front Lower MP-Roll-042"
type textarea "x"
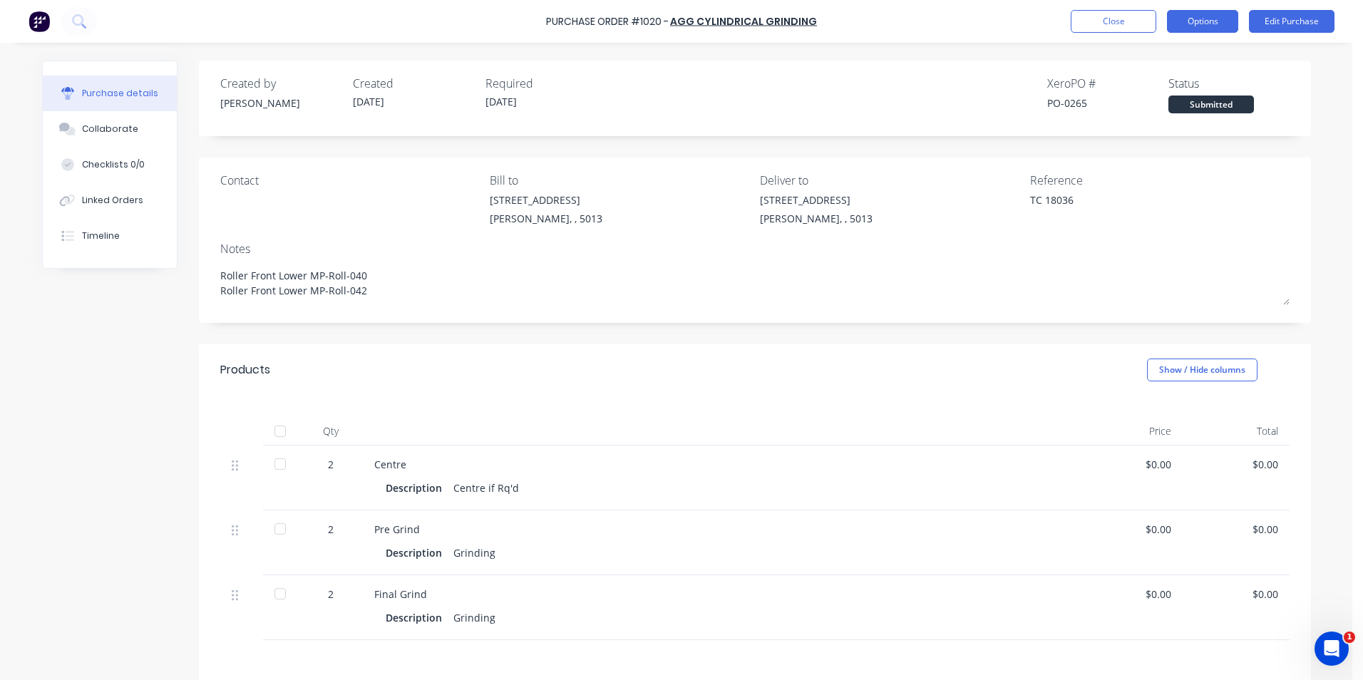
type textarea "Roller Front Lower MP-Roll-040 Roller Front Lower MP-Roll-042"
type textarea "x"
type textarea "Roller Front Lower MP-Roll-040 Roller Front Lower MP-Roll-042"
click at [1209, 20] on button "Options" at bounding box center [1202, 21] width 71 height 23
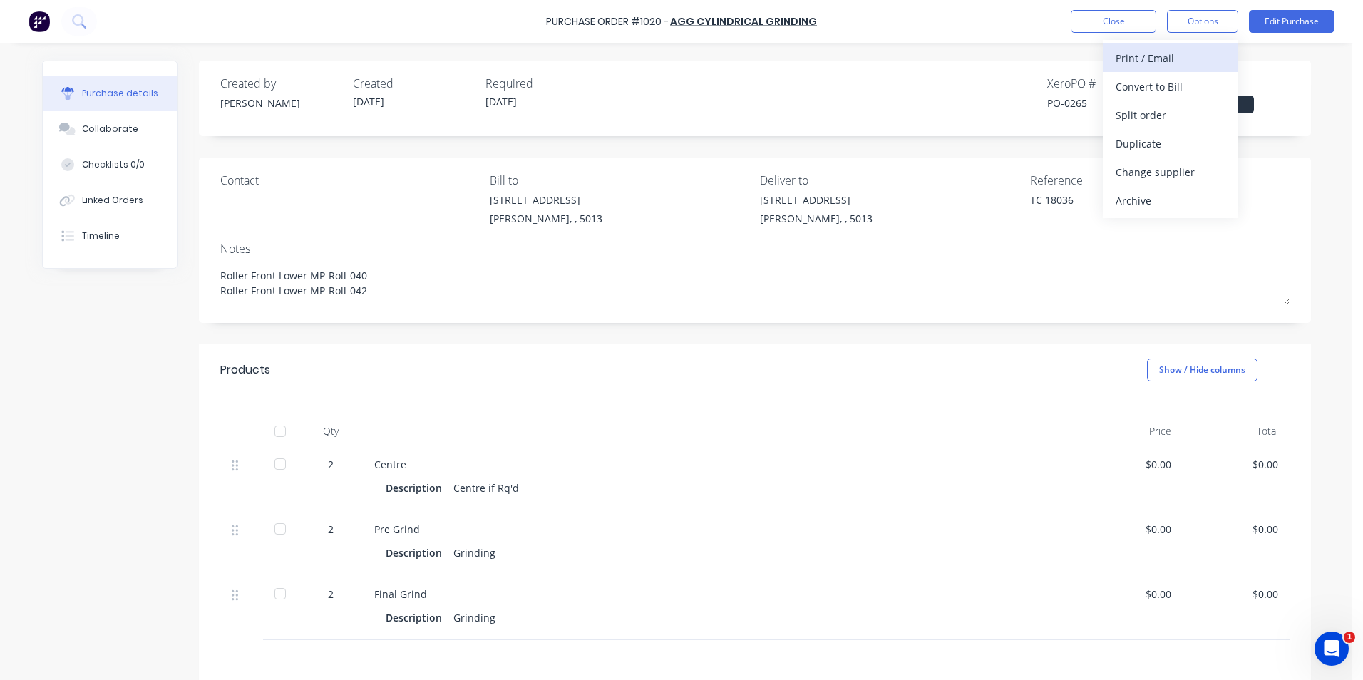
click at [1161, 60] on div "Print / Email" at bounding box center [1171, 58] width 110 height 21
click at [1162, 114] on div "Without pricing" at bounding box center [1171, 115] width 110 height 21
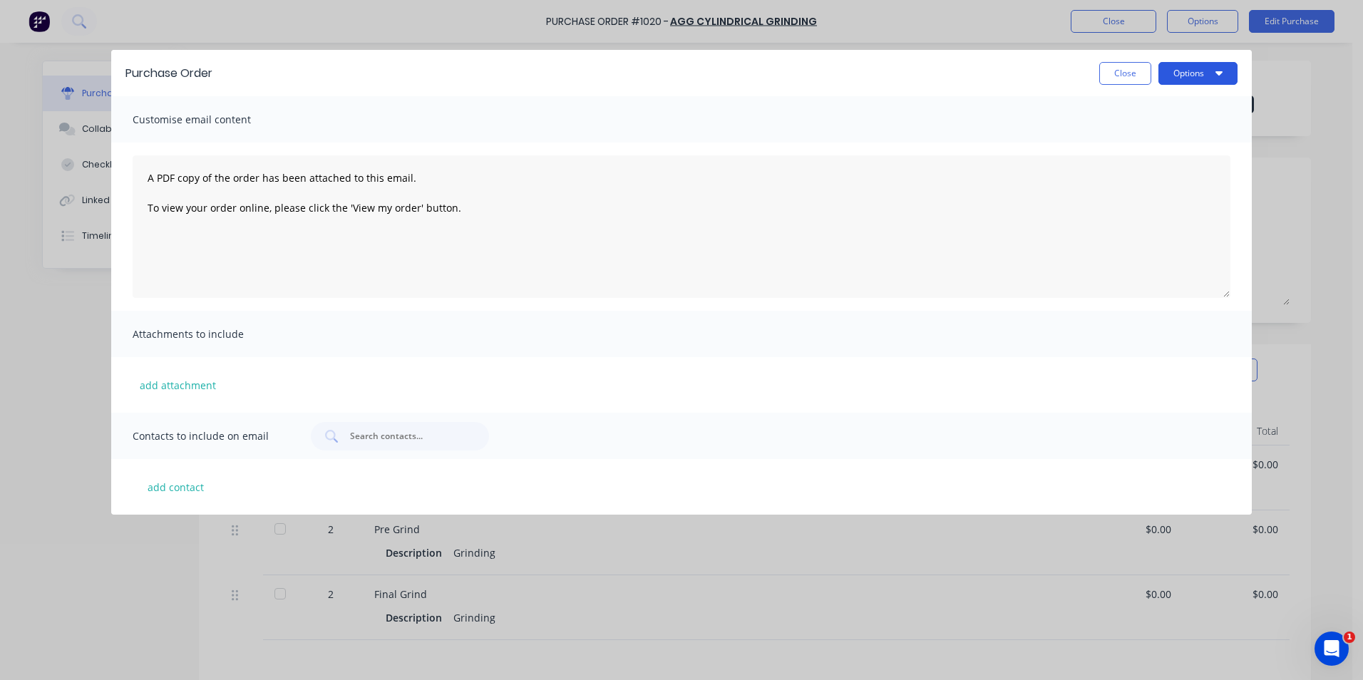
click at [1185, 71] on button "Options" at bounding box center [1198, 73] width 79 height 23
click at [1124, 109] on div "Print" at bounding box center [1170, 109] width 110 height 21
click at [1141, 72] on button "Close" at bounding box center [1126, 73] width 52 height 23
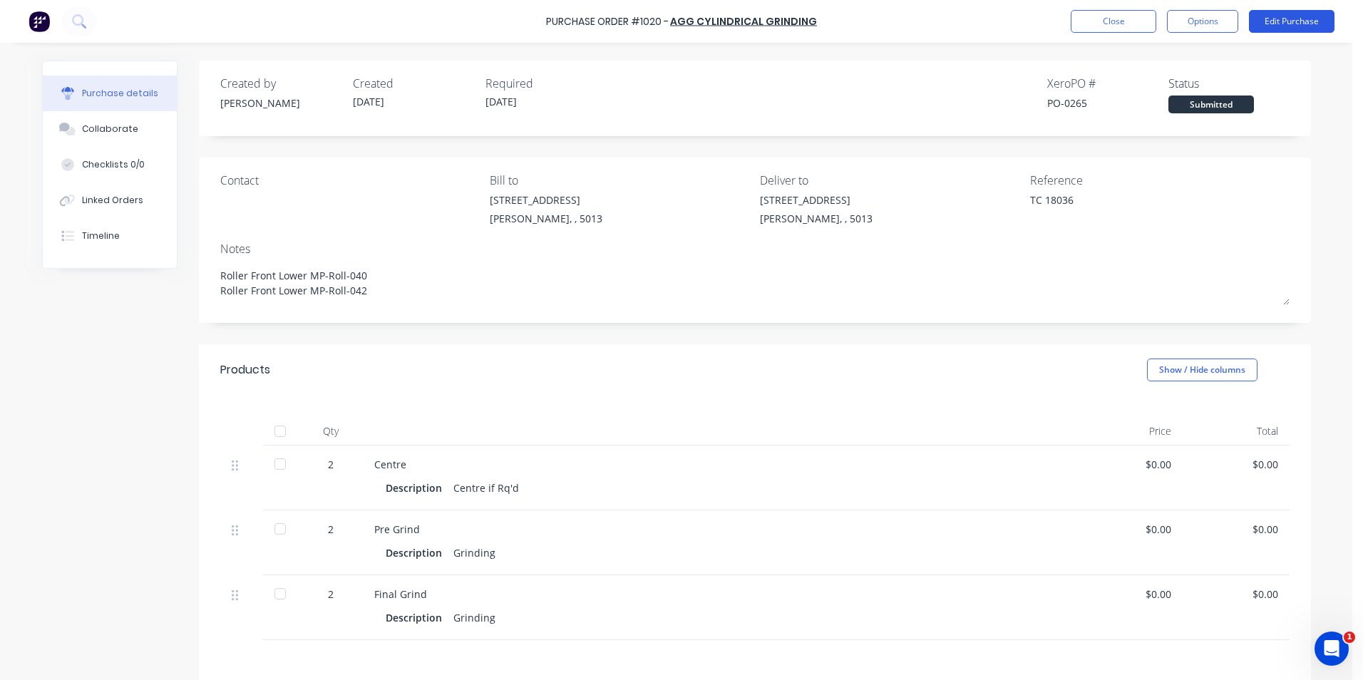
click at [1316, 17] on button "Edit Purchase" at bounding box center [1292, 21] width 86 height 23
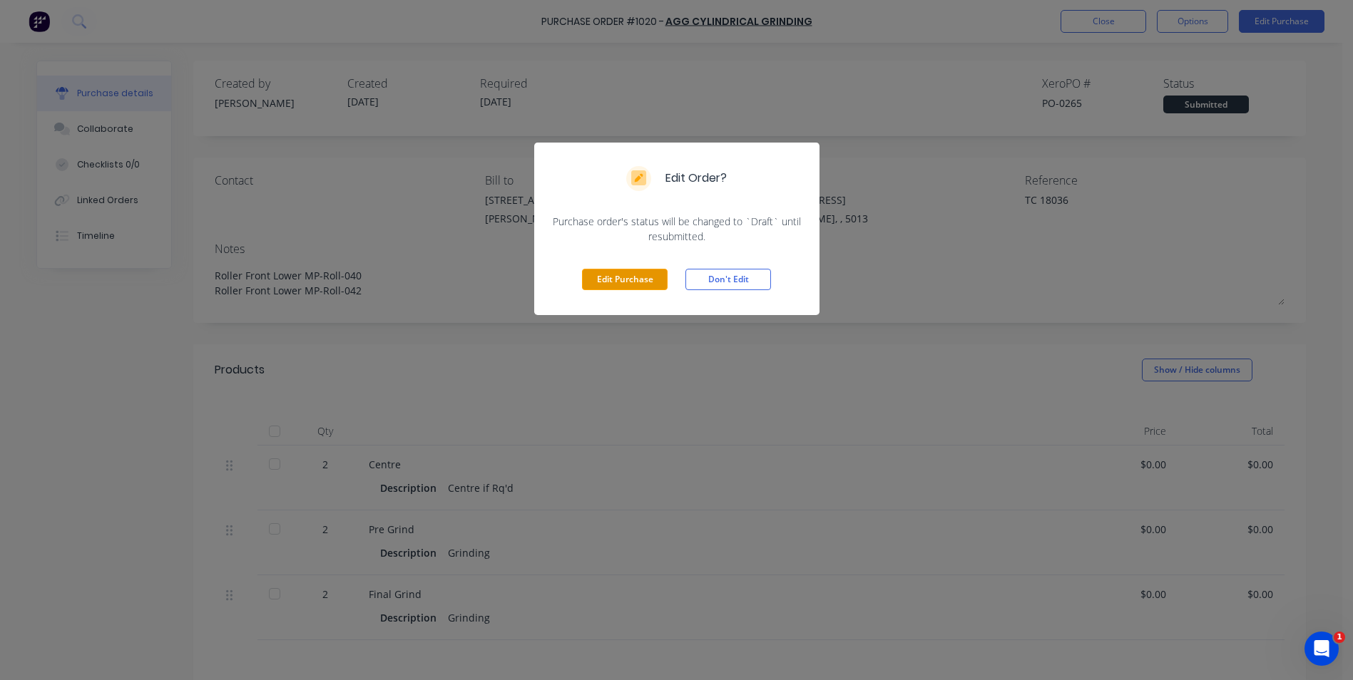
click at [638, 278] on button "Edit Purchase" at bounding box center [625, 279] width 86 height 21
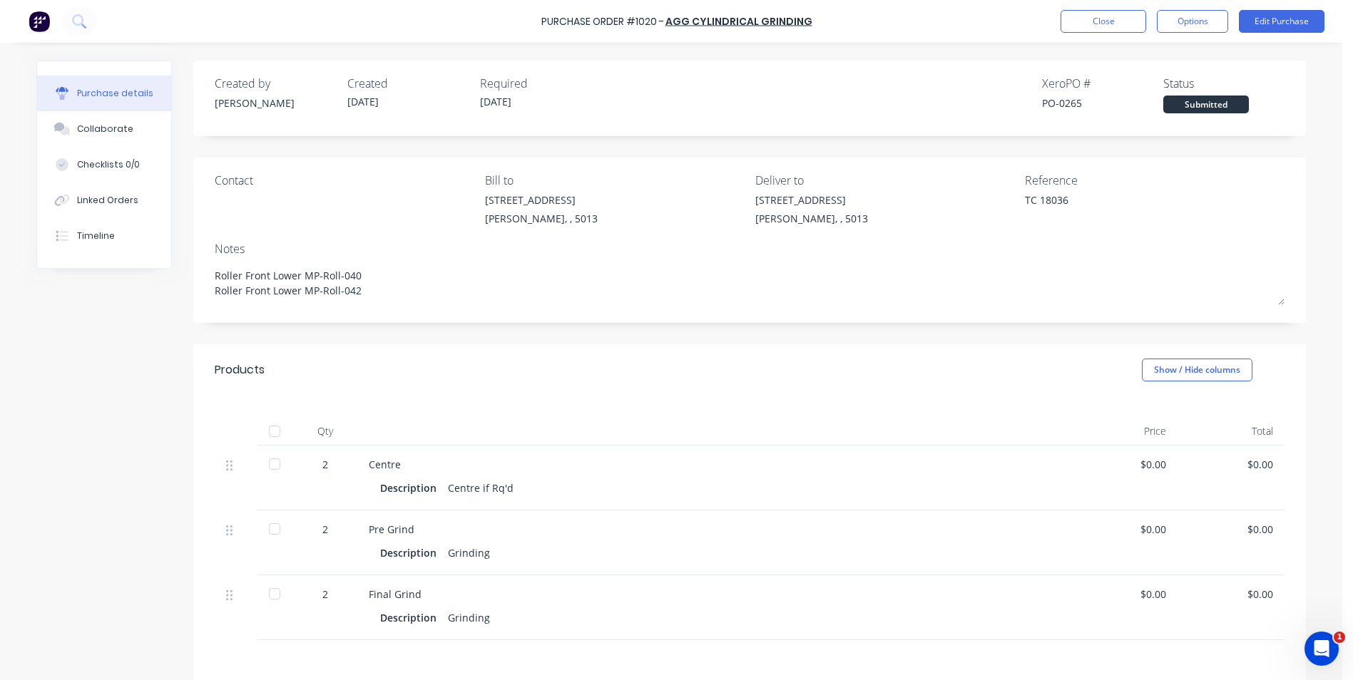
type textarea "x"
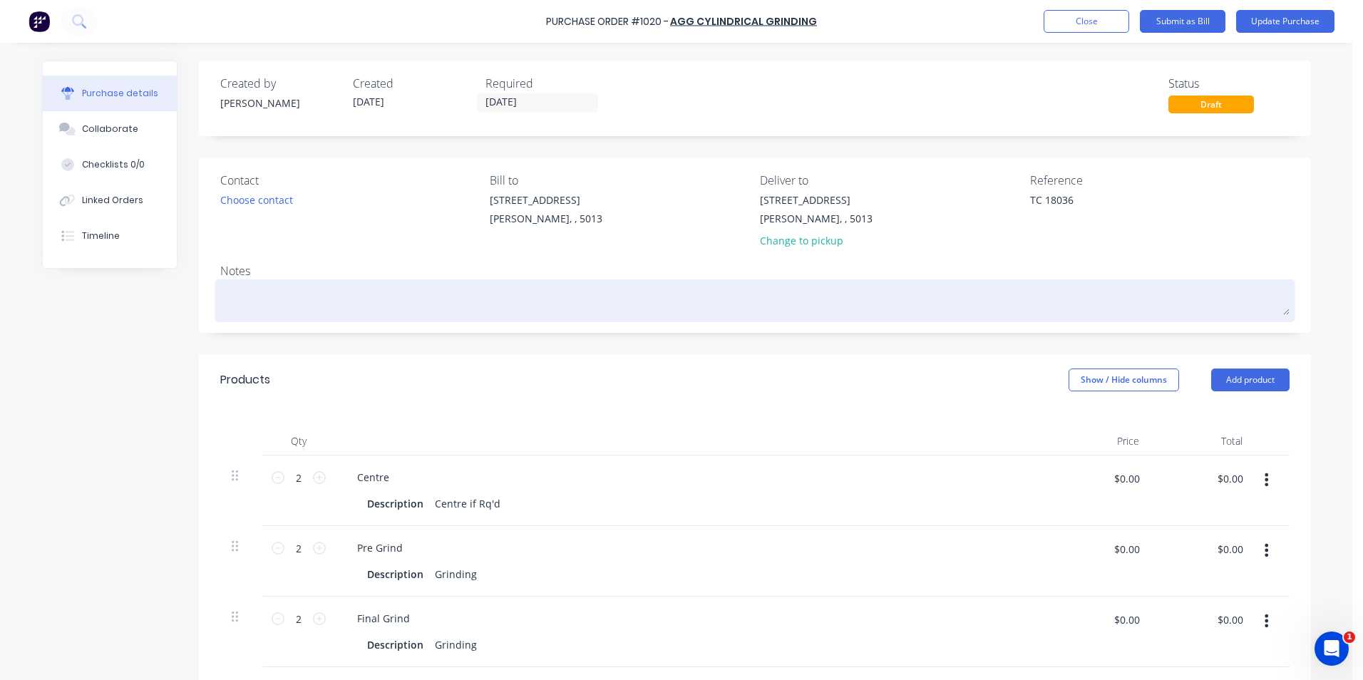
paste textarea "Roller Front Lower MP-Roll-040 Roller Front Lower MP-Roll-042"
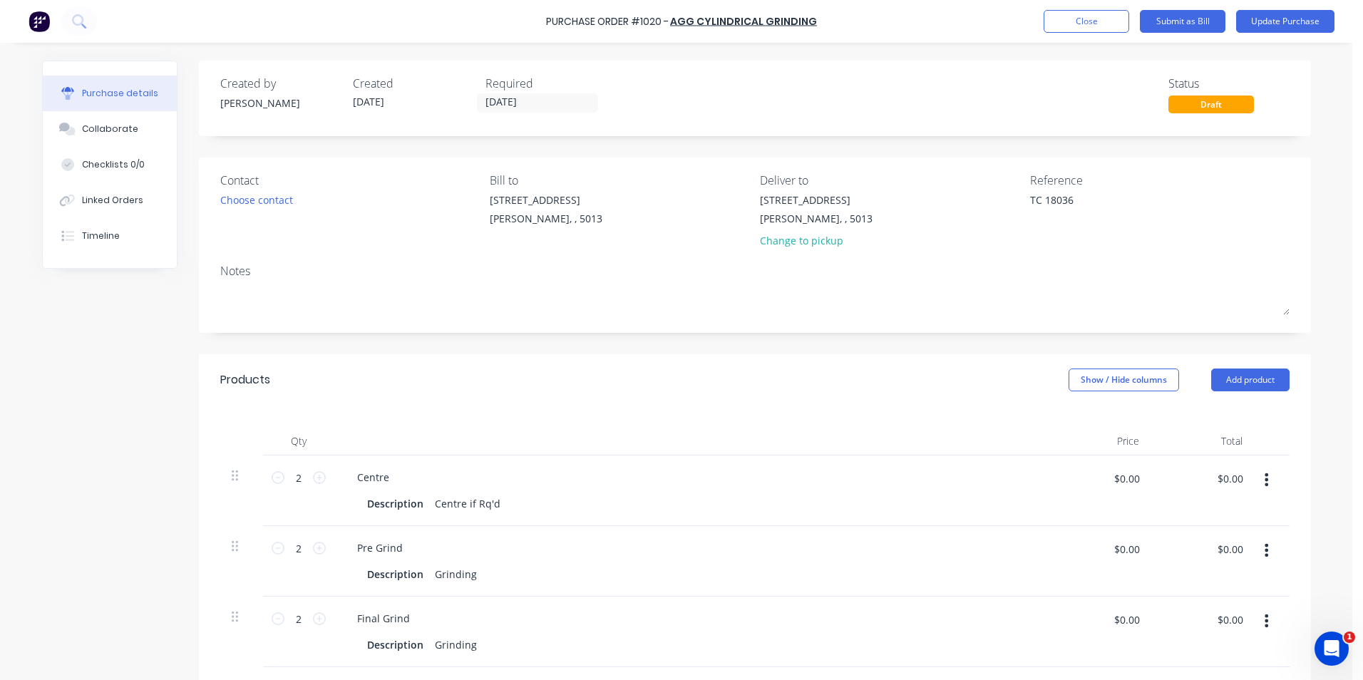
type textarea "x"
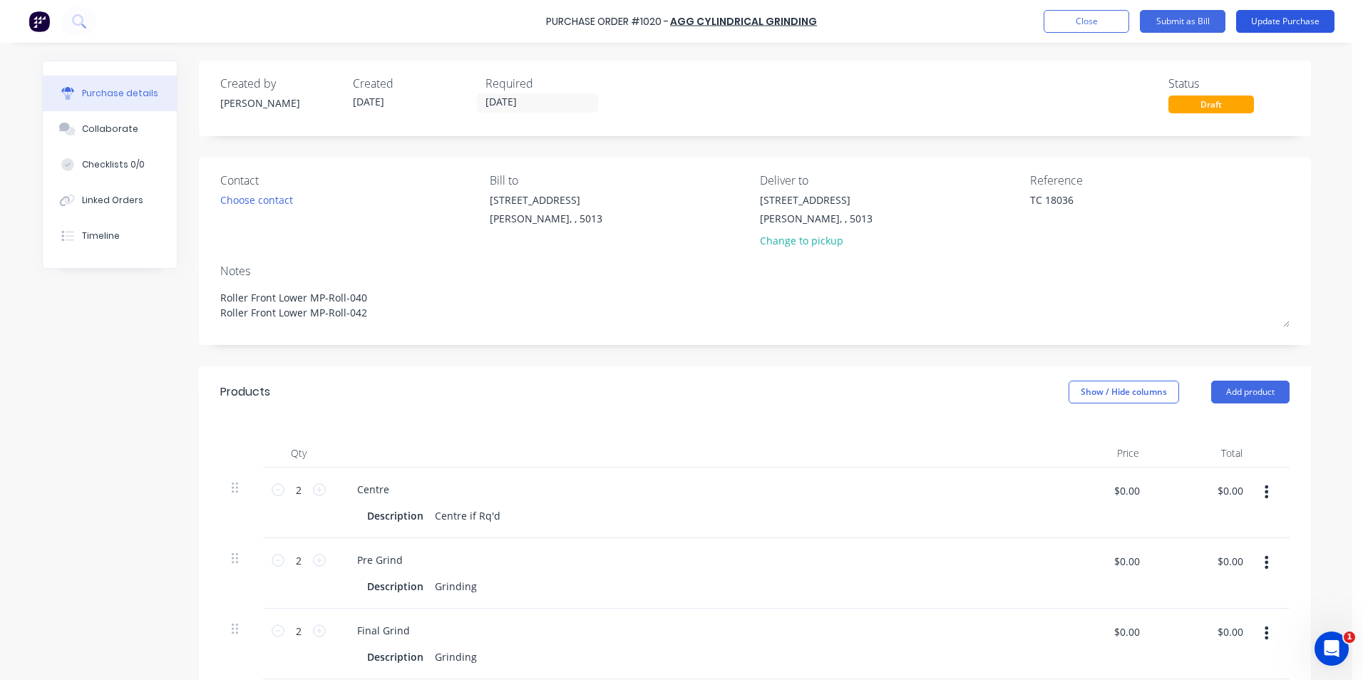
type textarea "Roller Front Lower MP-Roll-040 Roller Front Lower MP-Roll-042"
type textarea "x"
type textarea "Roller Front Lower MP-Roll-040 Roller Front Lower MP-Roll-042"
click at [1296, 21] on button "Update Purchase" at bounding box center [1285, 21] width 98 height 23
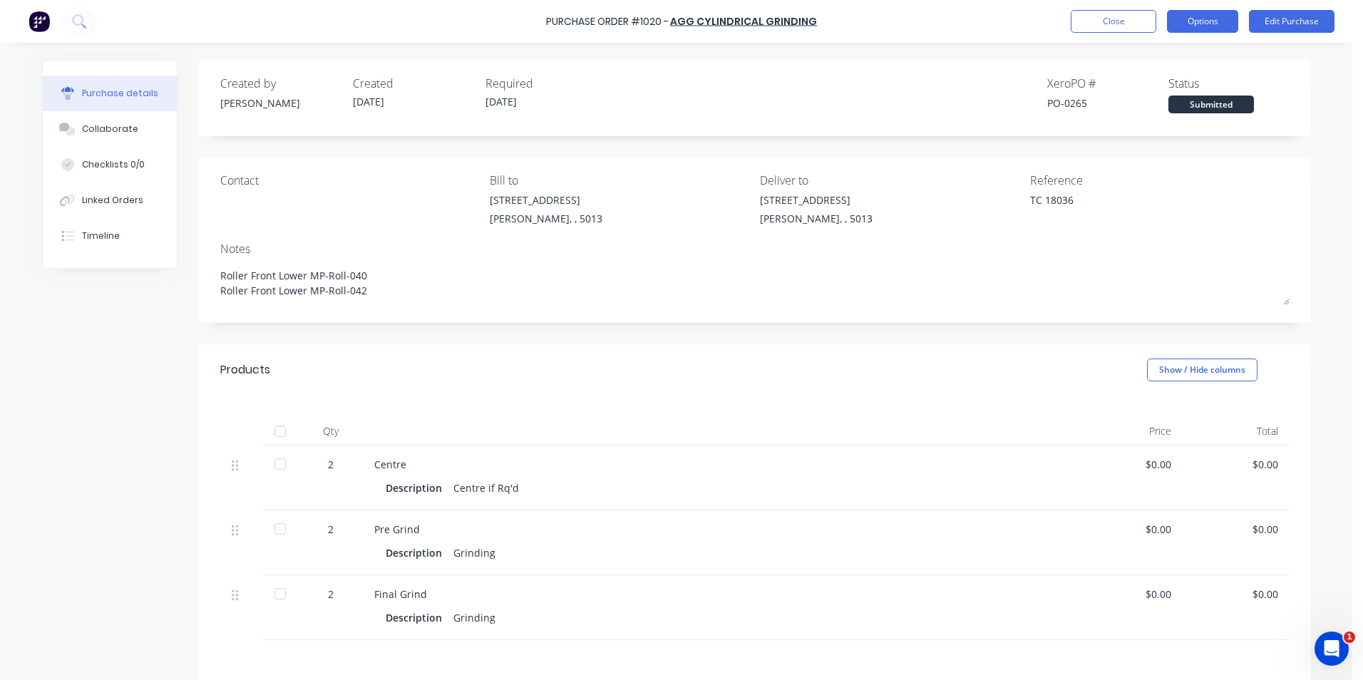
click at [1205, 20] on button "Options" at bounding box center [1202, 21] width 71 height 23
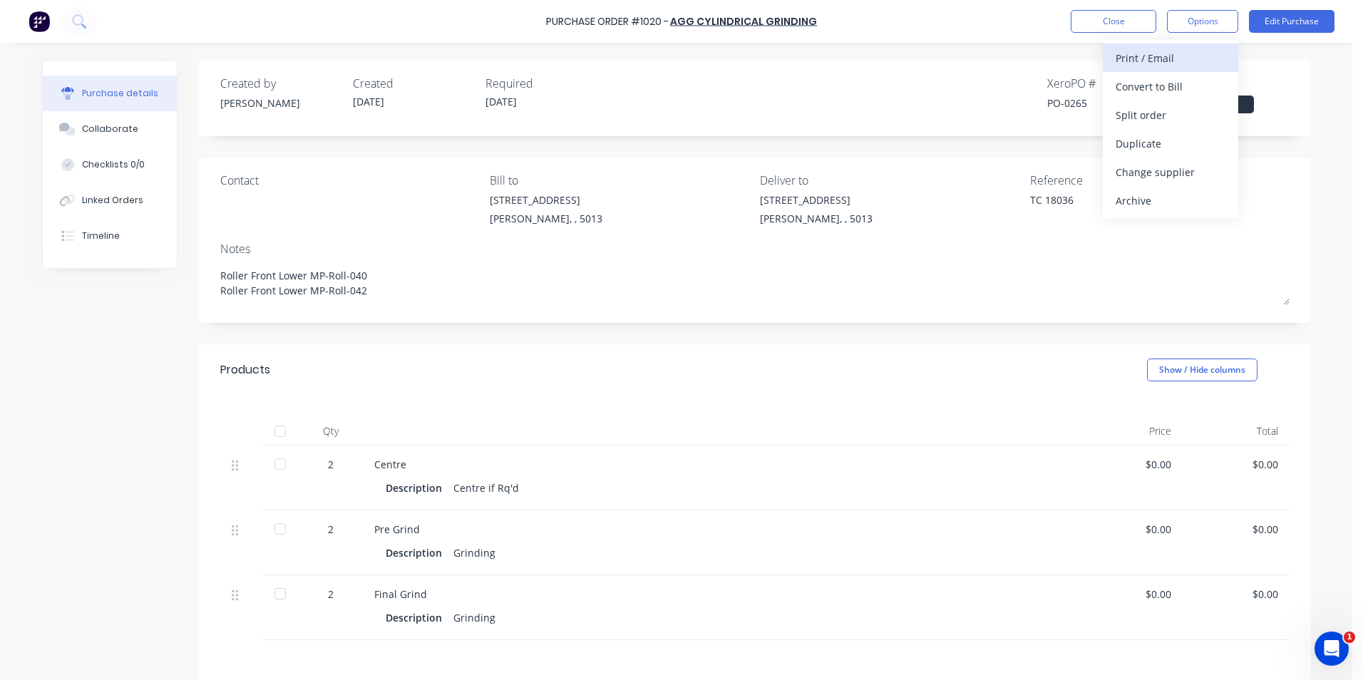
click at [1162, 61] on div "Print / Email" at bounding box center [1171, 58] width 110 height 21
click at [1155, 107] on div "Without pricing" at bounding box center [1171, 115] width 110 height 21
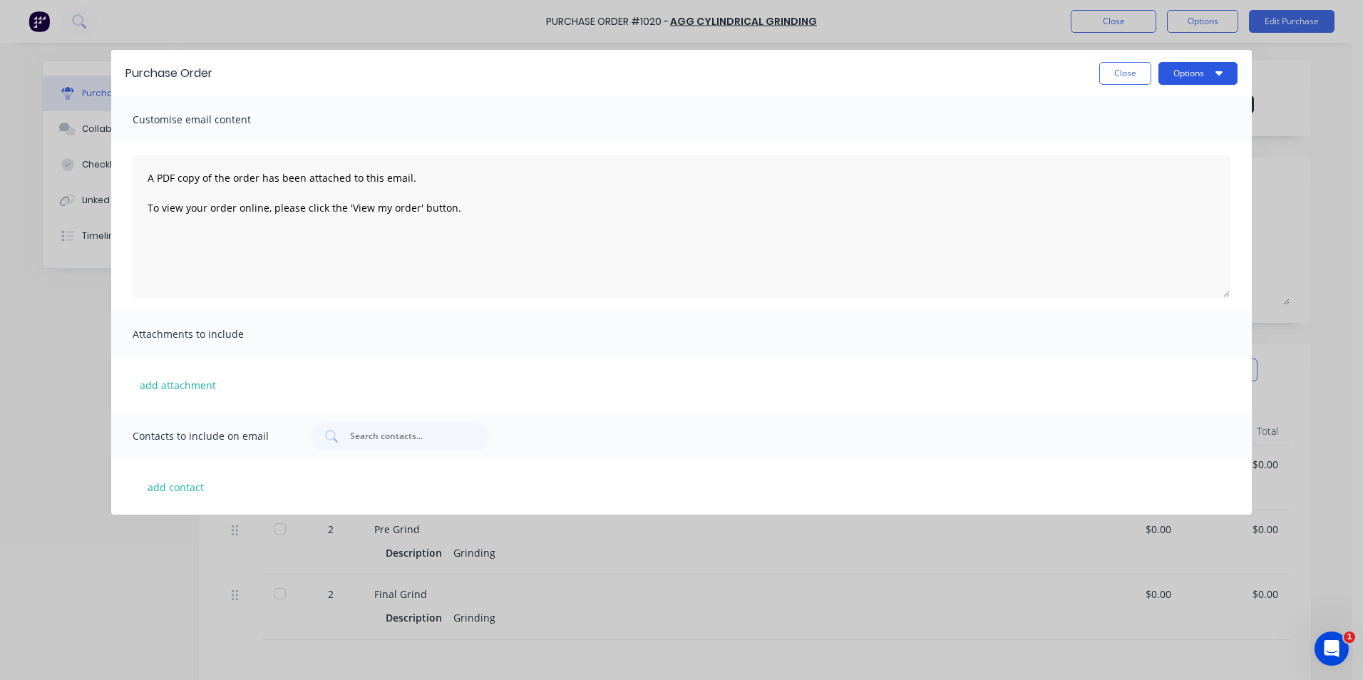
click at [1219, 71] on icon "button" at bounding box center [1219, 73] width 7 height 4
click at [1159, 111] on div "Print" at bounding box center [1170, 109] width 110 height 21
click at [1134, 68] on button "Close" at bounding box center [1126, 73] width 52 height 23
type textarea "x"
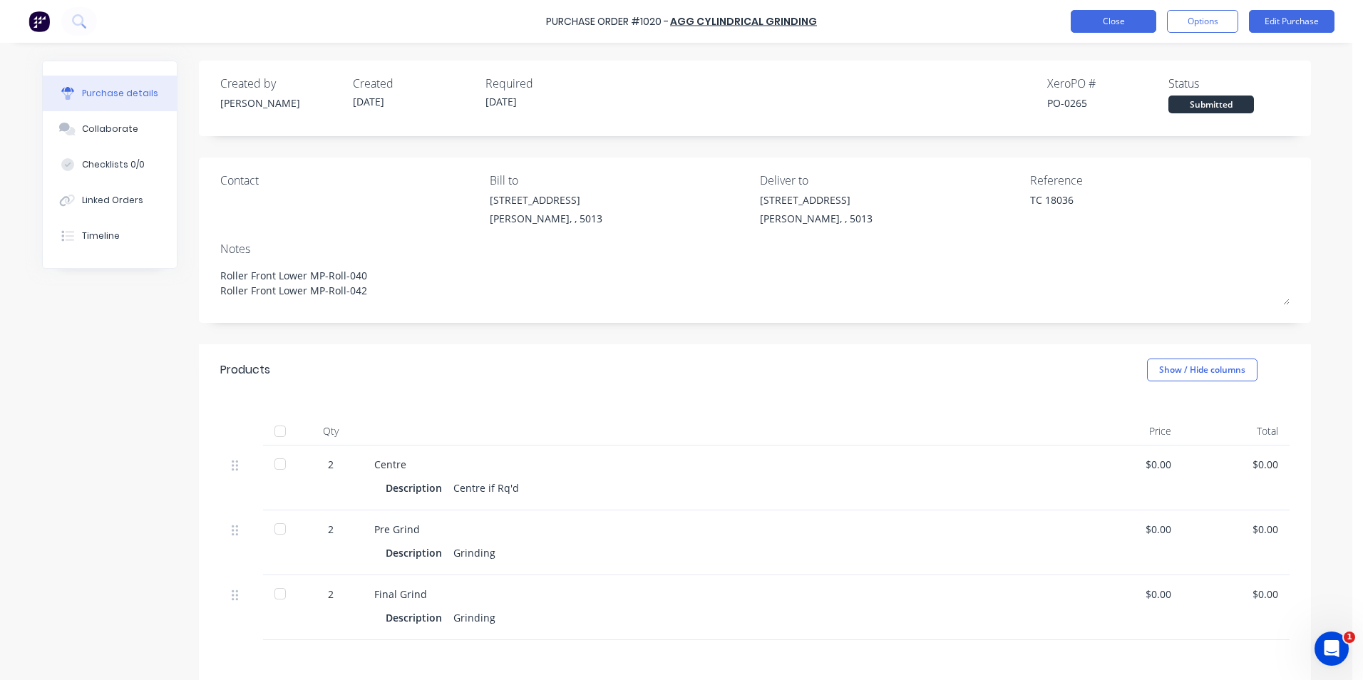
click at [1122, 28] on button "Close" at bounding box center [1114, 21] width 86 height 23
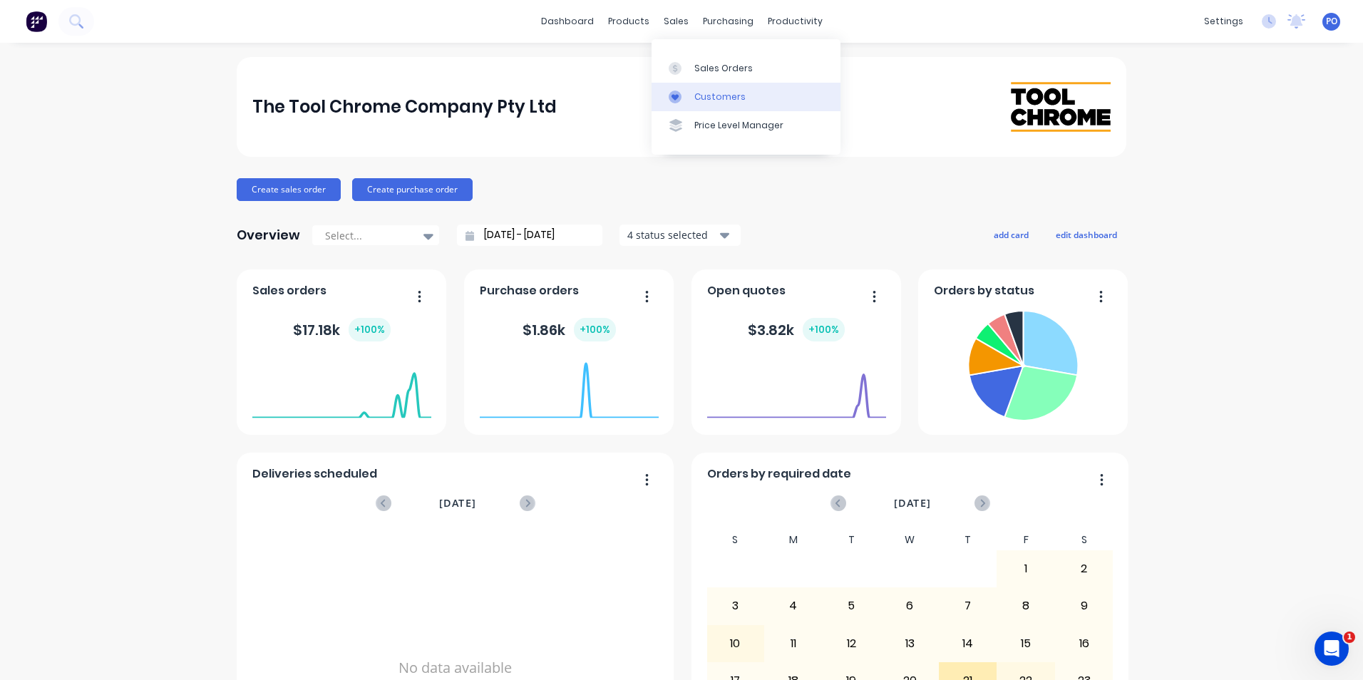
click at [715, 98] on div "Customers" at bounding box center [720, 97] width 51 height 13
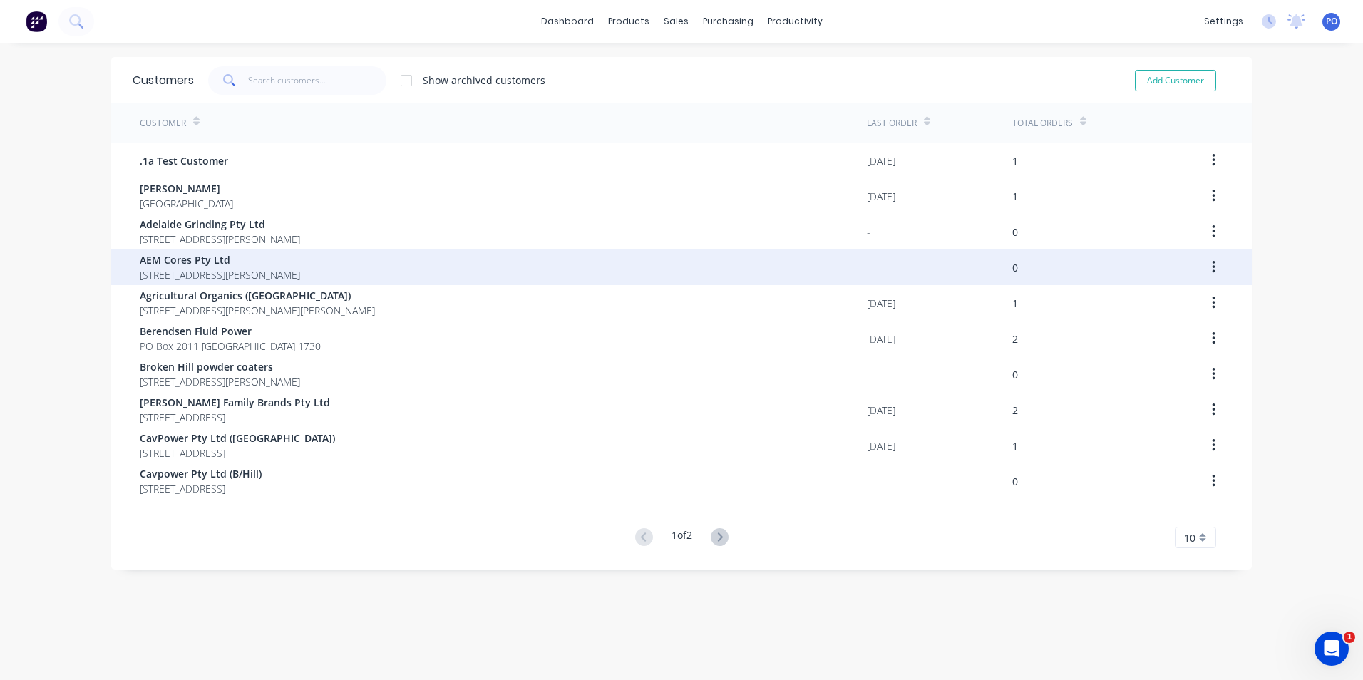
click at [1207, 265] on button "button" at bounding box center [1214, 268] width 34 height 26
click at [1212, 267] on icon "button" at bounding box center [1214, 268] width 4 height 16
click at [234, 264] on span "AEM Cores Pty Ltd" at bounding box center [220, 259] width 160 height 15
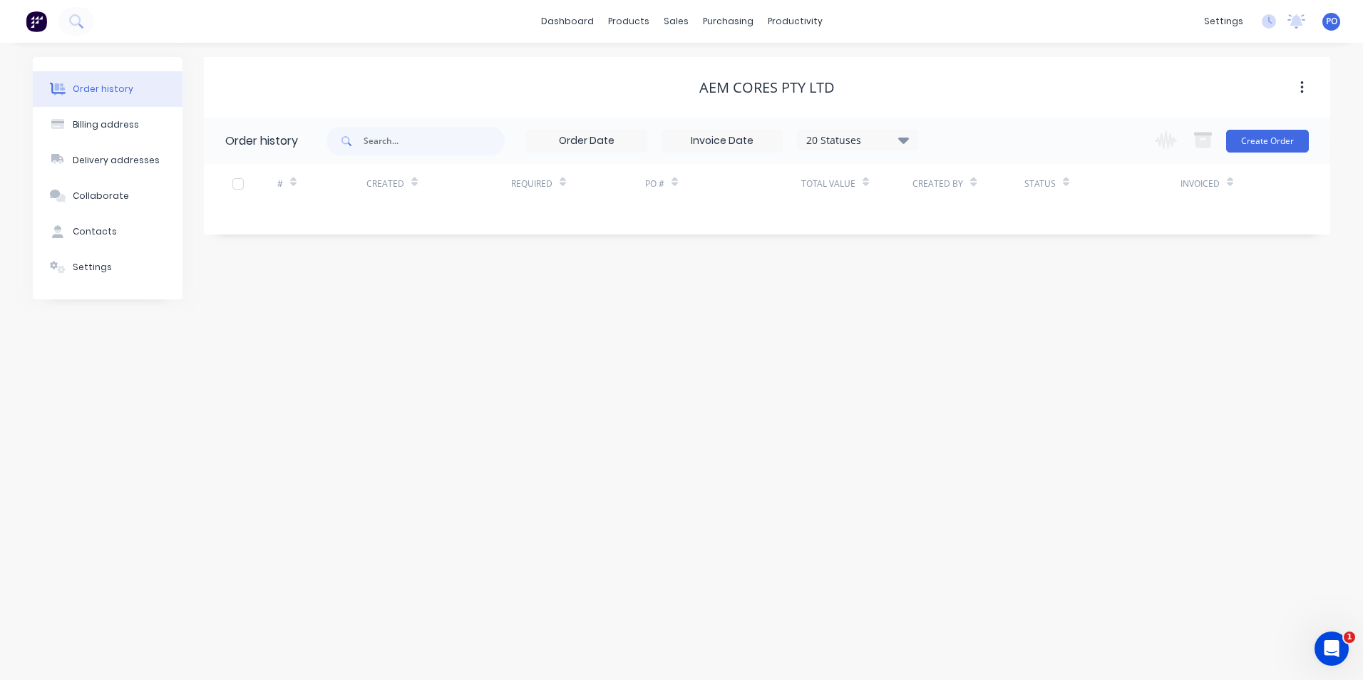
click at [1301, 86] on icon "button" at bounding box center [1303, 88] width 4 height 16
click at [1092, 98] on div "AEM Cores Pty Ltd" at bounding box center [767, 88] width 1127 height 26
